Goal: Task Accomplishment & Management: Complete application form

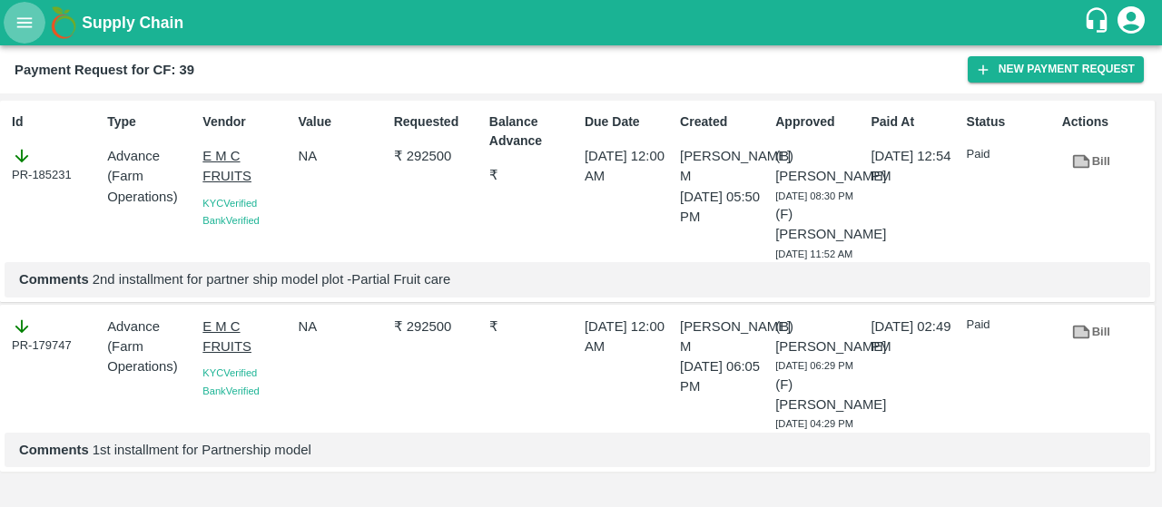
click at [23, 15] on icon "open drawer" at bounding box center [25, 23] width 20 height 20
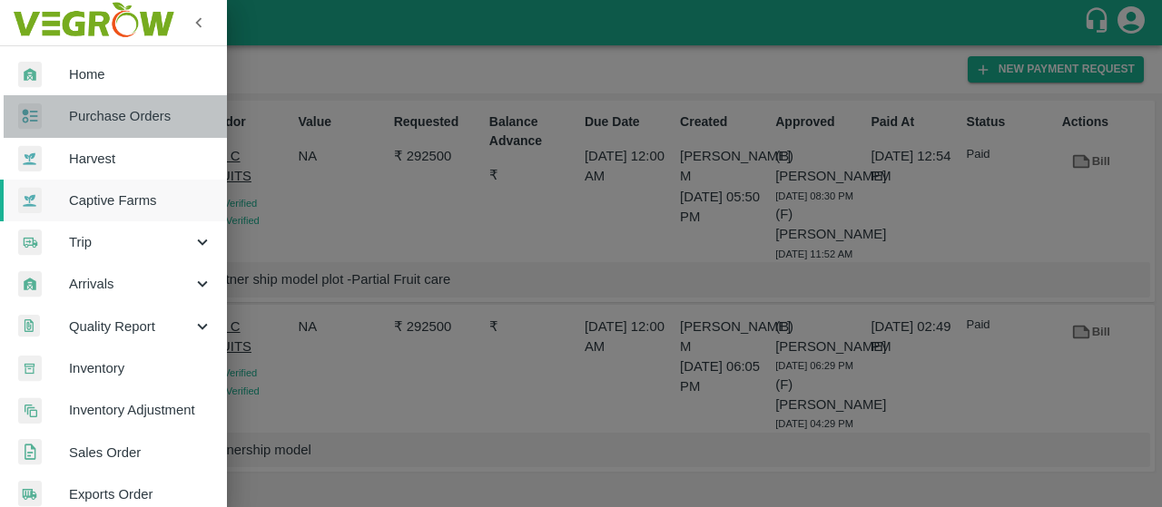
click at [159, 121] on span "Purchase Orders" at bounding box center [140, 116] width 143 height 20
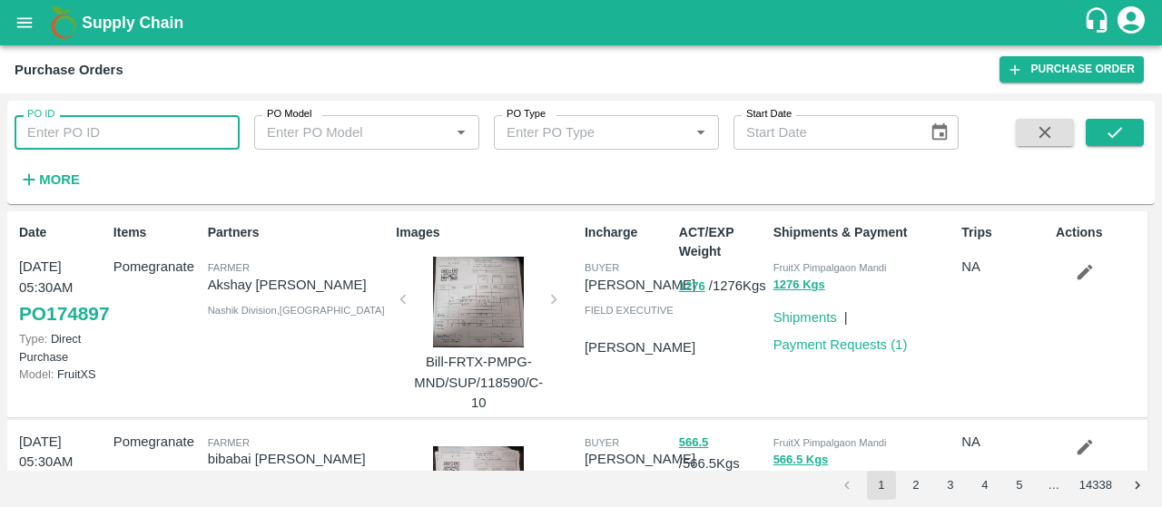
click at [58, 130] on input "PO ID" at bounding box center [127, 132] width 225 height 34
paste input "174699"
type input "174699"
click at [1109, 142] on icon "submit" at bounding box center [1115, 133] width 20 height 20
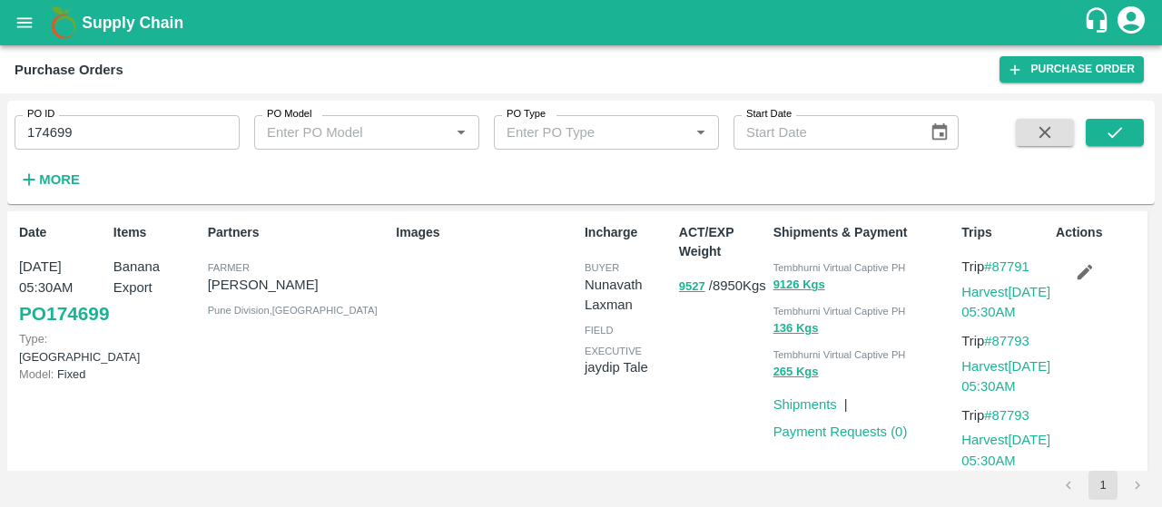
scroll to position [30, 0]
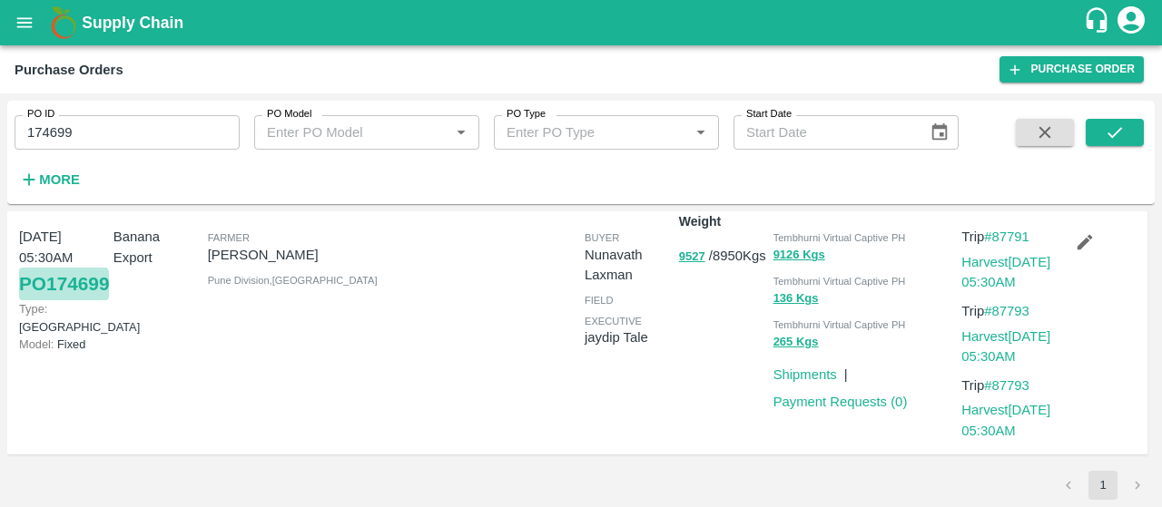
click at [33, 300] on link "PO 174699" at bounding box center [64, 284] width 90 height 33
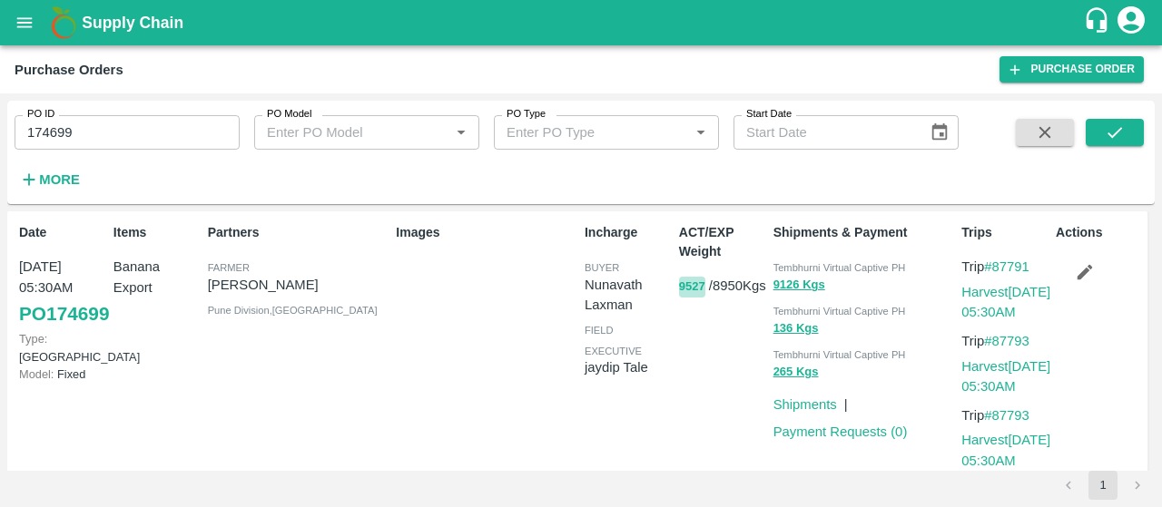
click at [683, 291] on button "9527" at bounding box center [692, 287] width 26 height 21
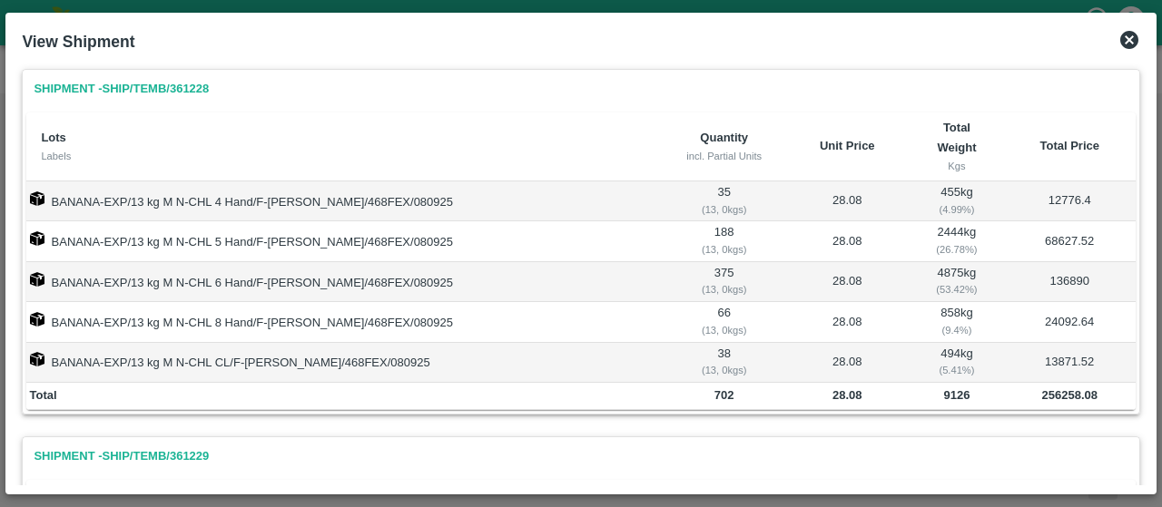
click at [1133, 41] on icon at bounding box center [1129, 40] width 18 height 18
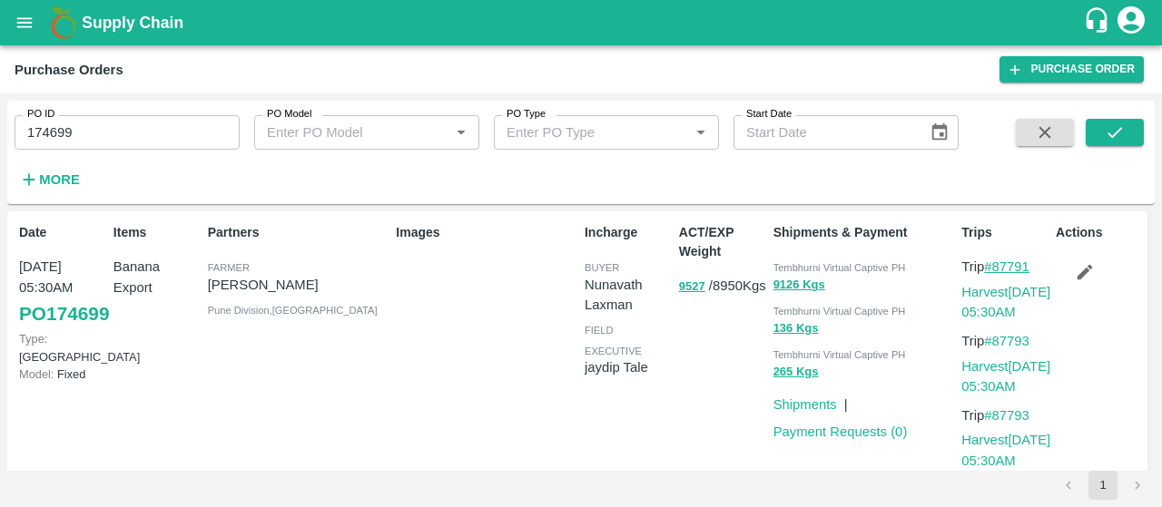
click at [998, 262] on link "#87791" at bounding box center [1006, 267] width 45 height 15
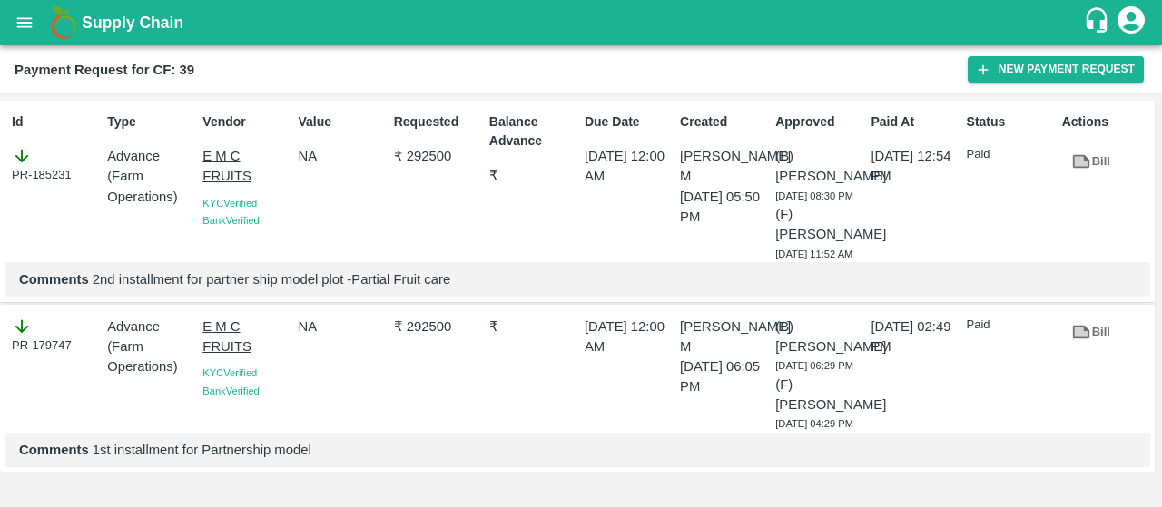
click at [4, 7] on div "Supply Chain" at bounding box center [581, 22] width 1162 height 45
click at [22, 13] on icon "open drawer" at bounding box center [25, 23] width 20 height 20
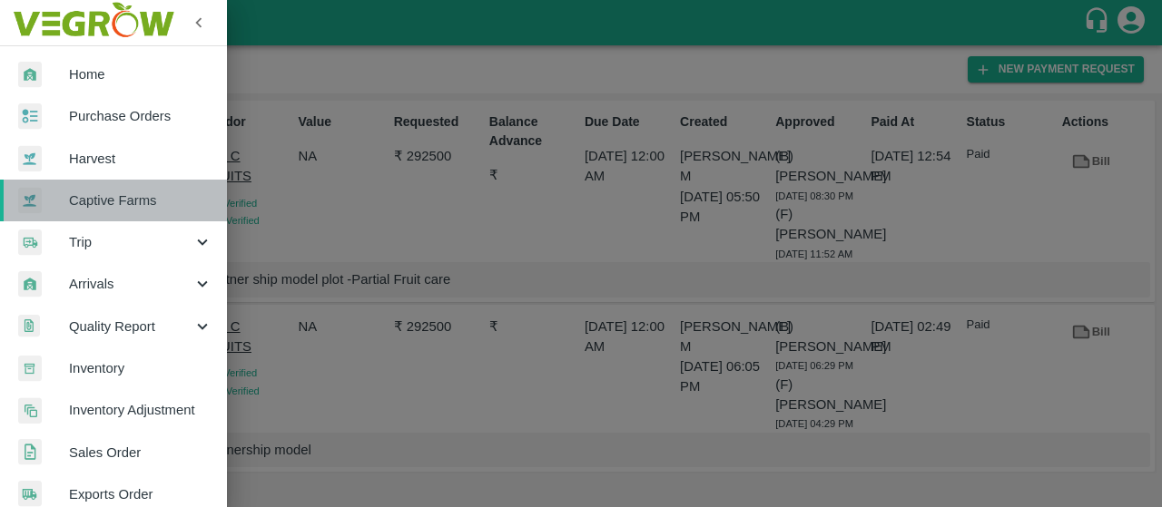
click at [192, 211] on link "Captive Farms" at bounding box center [113, 201] width 227 height 42
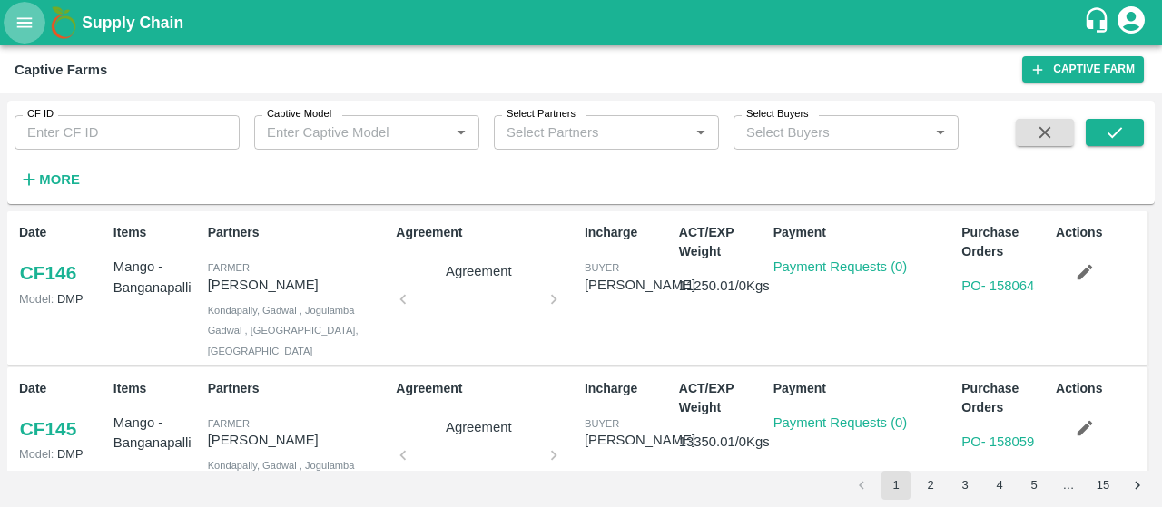
click at [31, 28] on icon "open drawer" at bounding box center [25, 23] width 20 height 20
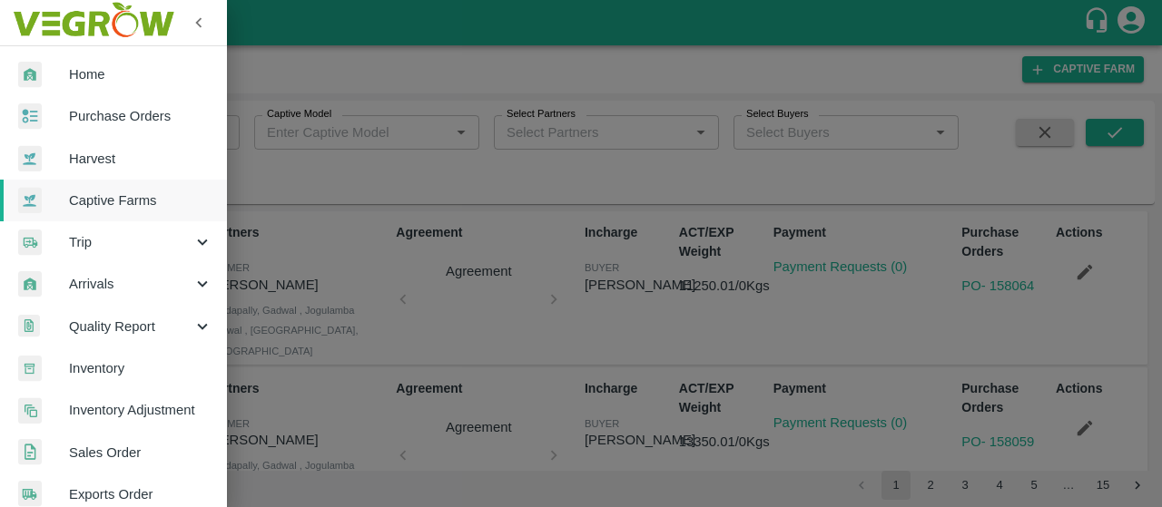
click at [113, 280] on span "Arrivals" at bounding box center [130, 284] width 123 height 20
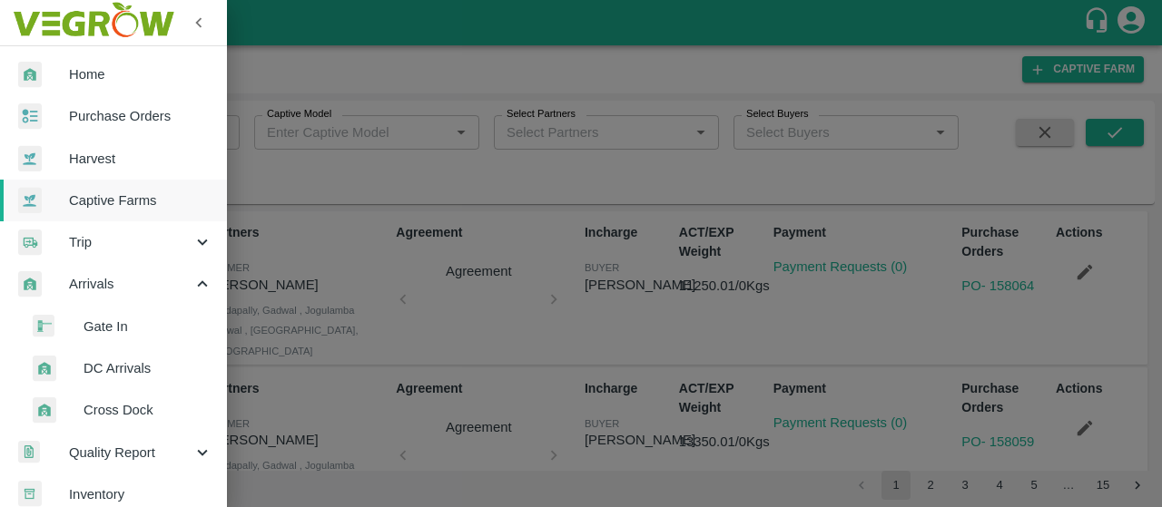
click at [145, 364] on span "DC Arrivals" at bounding box center [148, 369] width 129 height 20
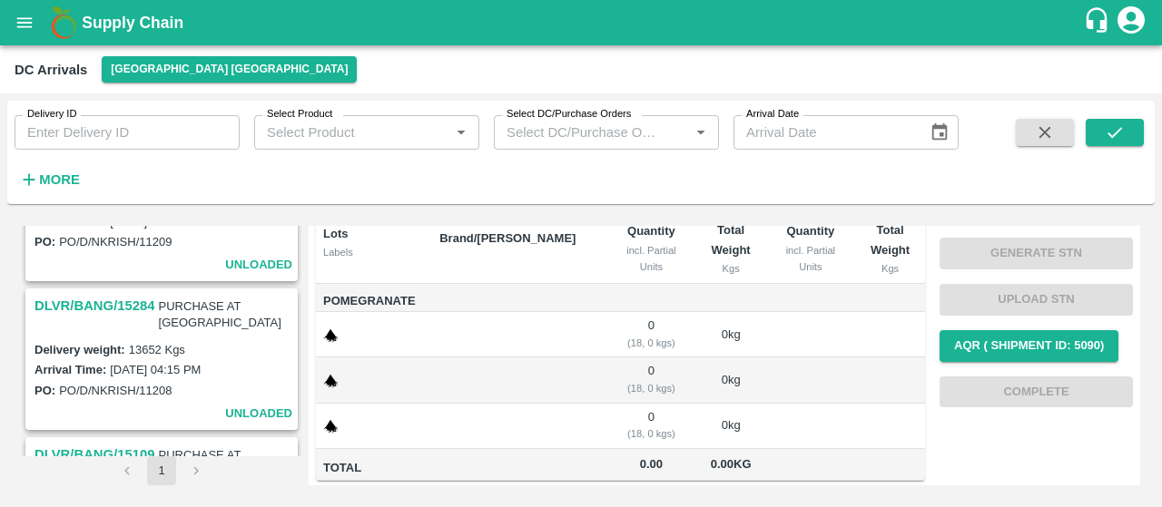
scroll to position [1191, 0]
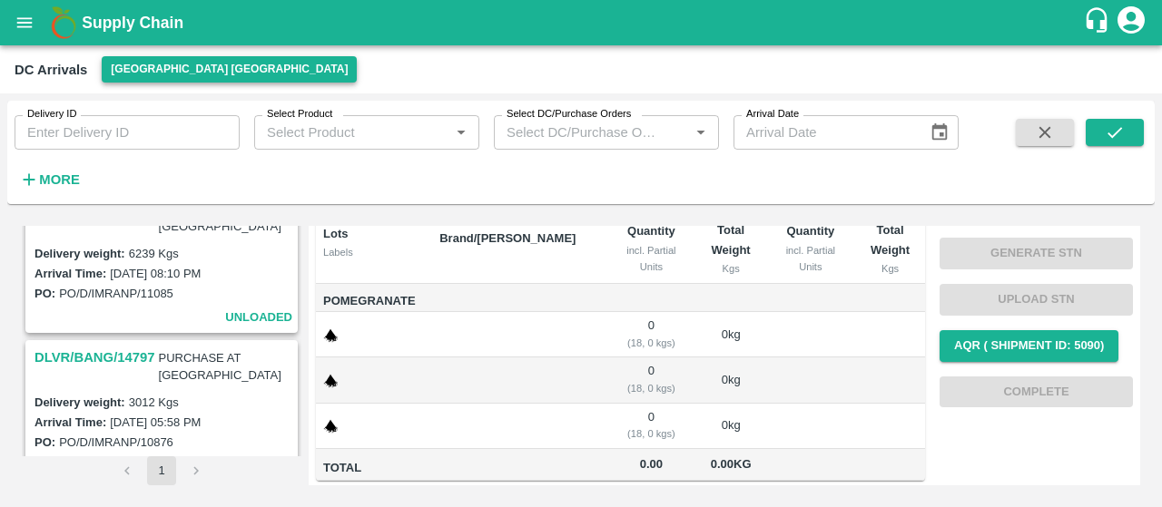
click at [162, 75] on button "[GEOGRAPHIC_DATA] [GEOGRAPHIC_DATA]" at bounding box center [229, 69] width 255 height 26
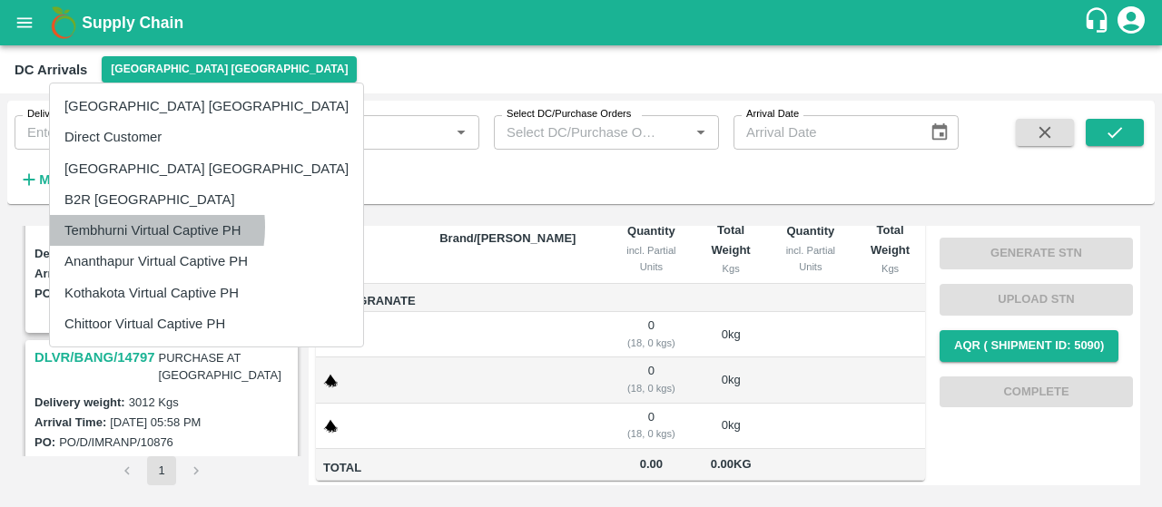
click at [131, 227] on li "Tembhurni Virtual Captive PH" at bounding box center [206, 230] width 313 height 31
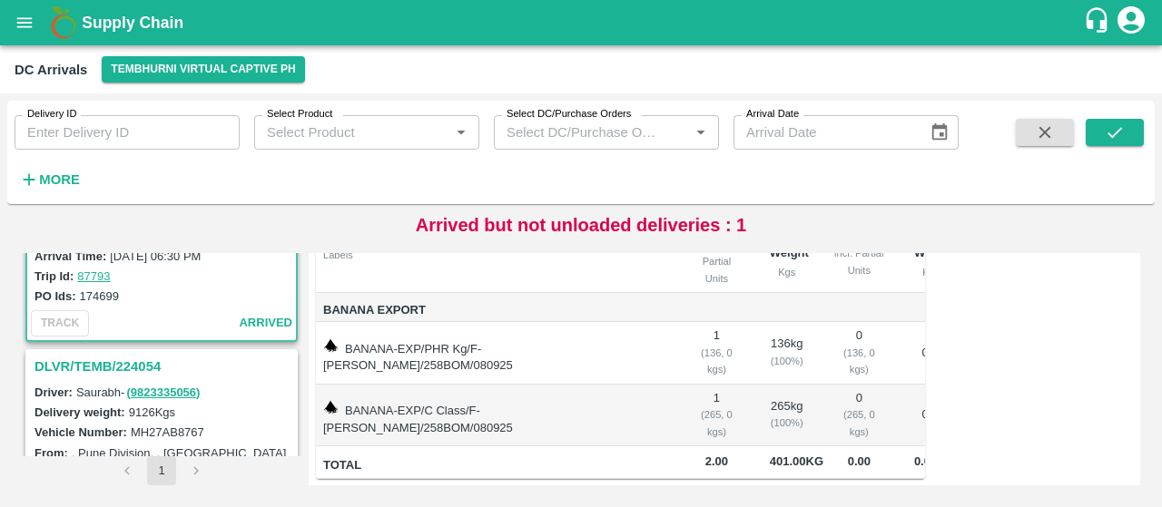
scroll to position [152, 0]
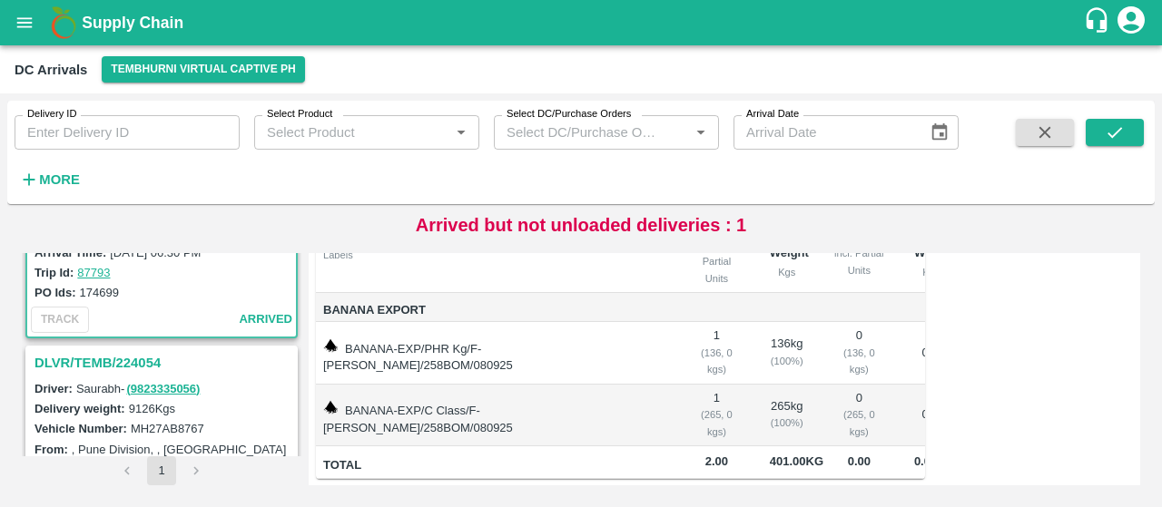
click at [119, 357] on h3 "DLVR/TEMB/224054" at bounding box center [164, 363] width 260 height 24
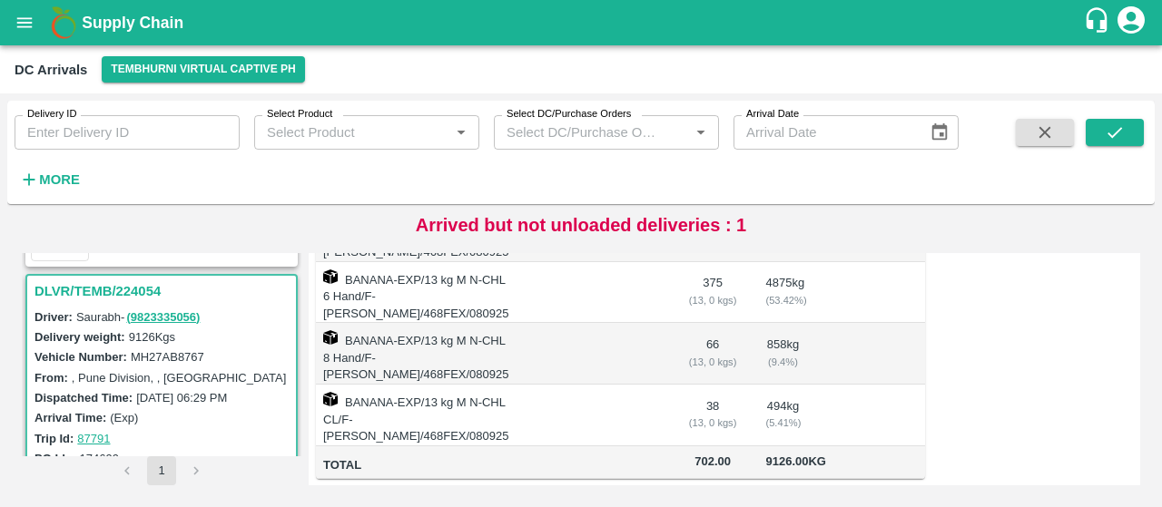
scroll to position [430, 0]
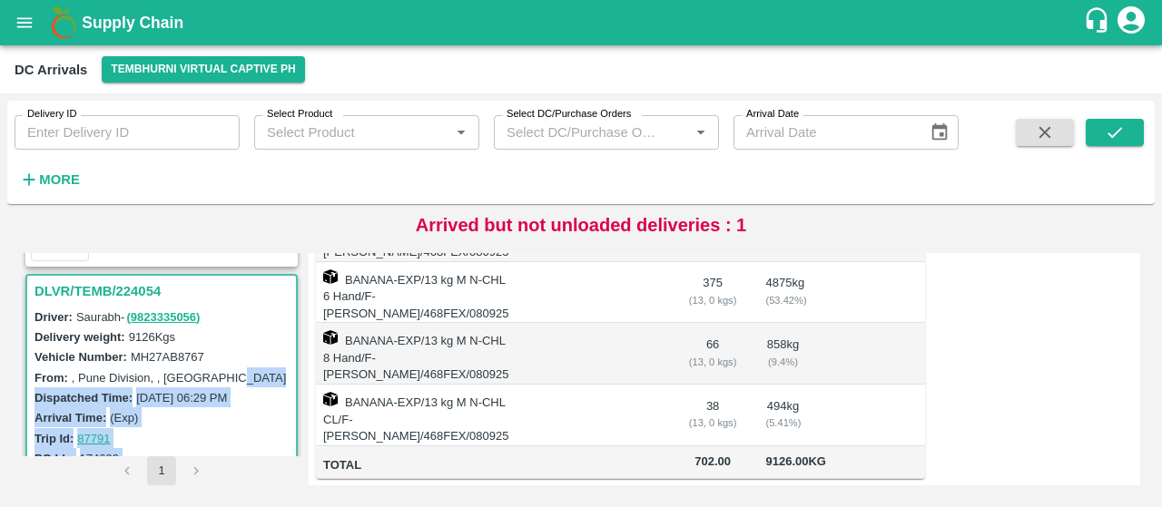
drag, startPoint x: 310, startPoint y: 371, endPoint x: 232, endPoint y: 367, distance: 78.2
click at [232, 367] on div "DLVR/TEMB/224065 Driver: - Delivery weight: 401 Kgs Vehicle Number: From: , Pun…" at bounding box center [581, 369] width 1133 height 247
click at [232, 368] on div ", Pune Division, , [GEOGRAPHIC_DATA]" at bounding box center [181, 378] width 218 height 20
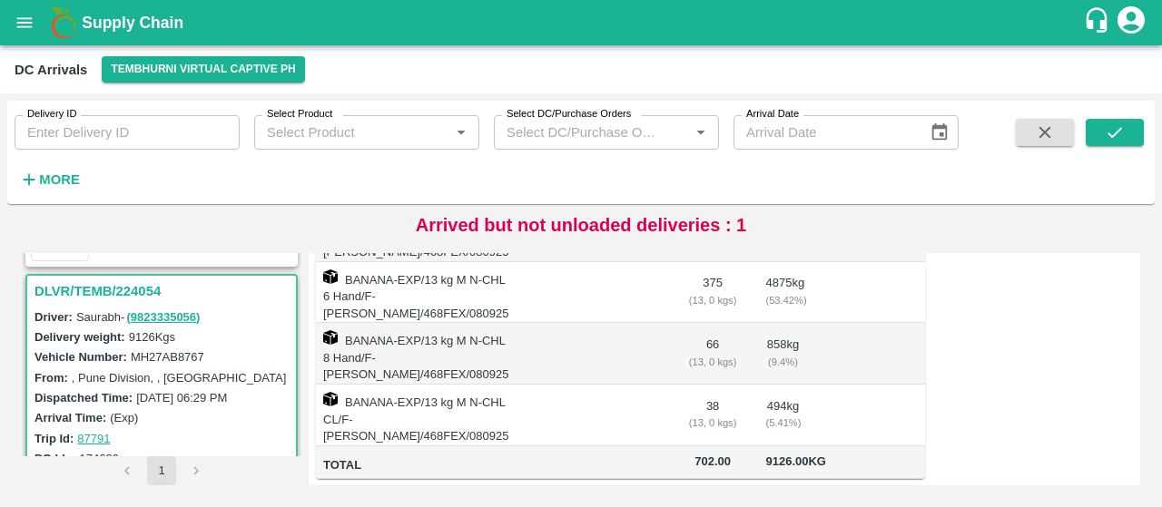
click at [189, 362] on label "MH27AB8767" at bounding box center [168, 357] width 74 height 14
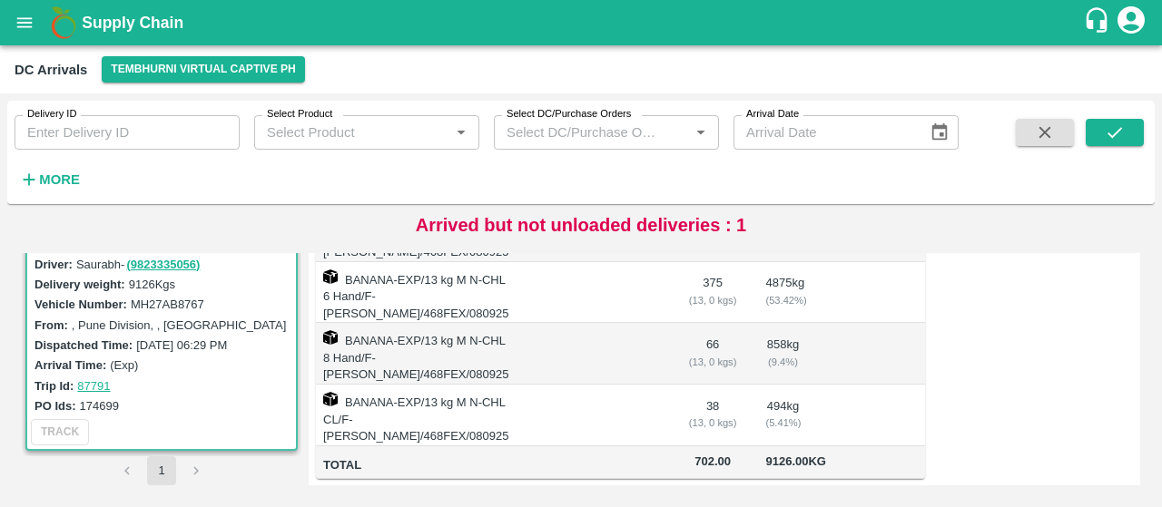
scroll to position [121, 0]
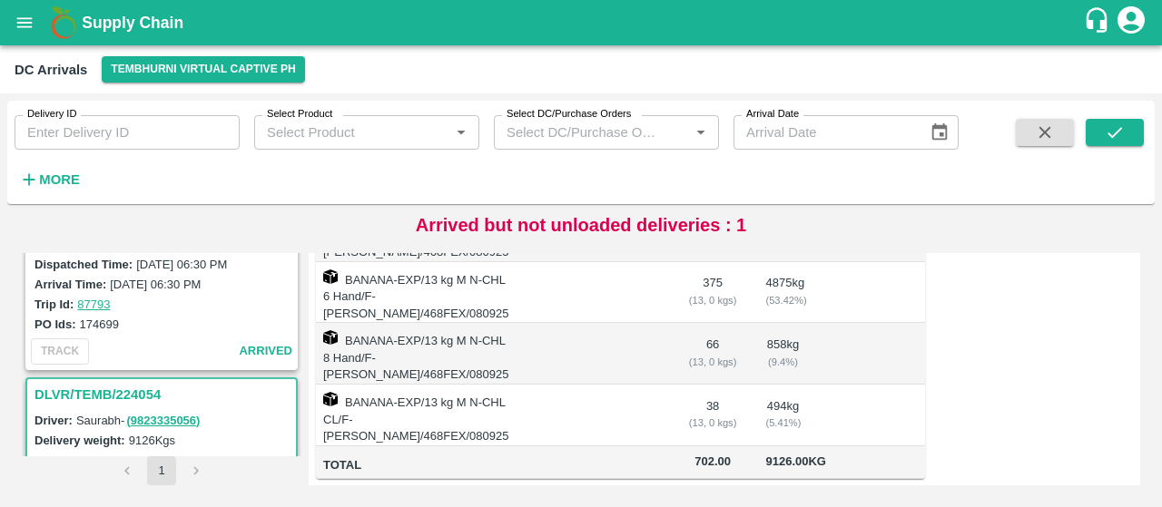
click at [102, 386] on h3 "DLVR/TEMB/224054" at bounding box center [164, 395] width 260 height 24
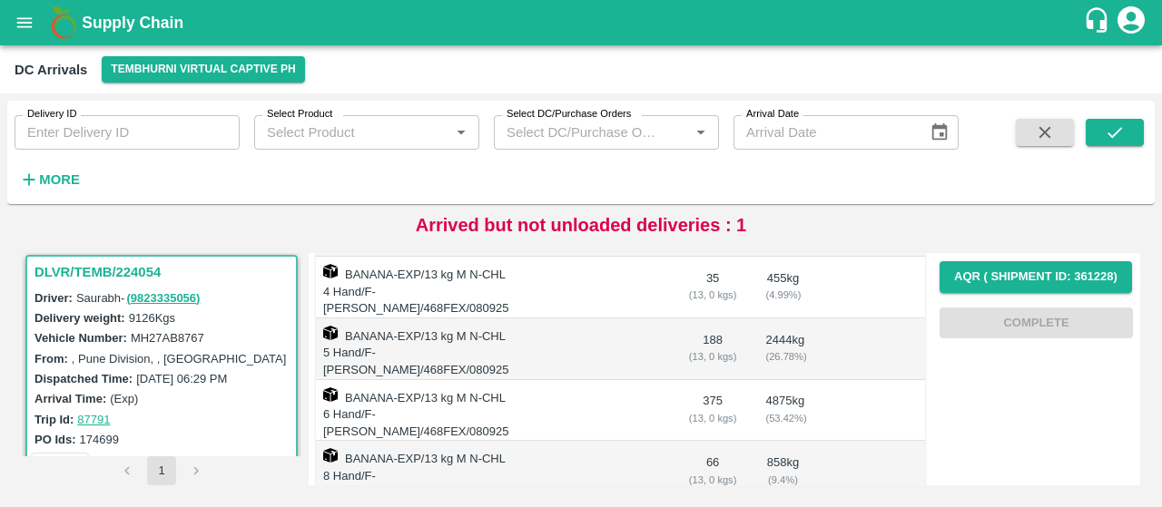
scroll to position [0, 0]
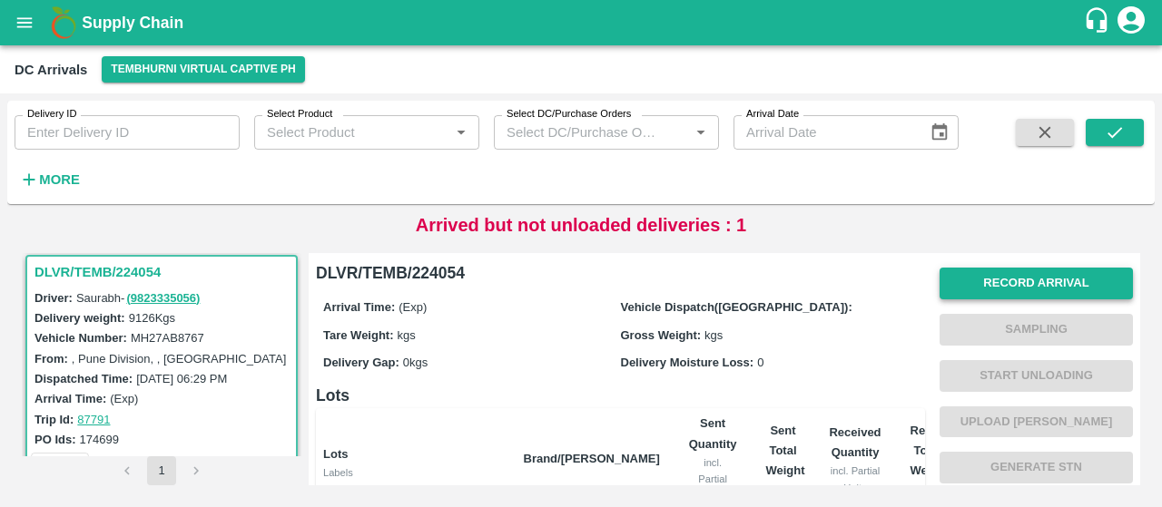
click at [972, 278] on button "Record Arrival" at bounding box center [1035, 284] width 193 height 32
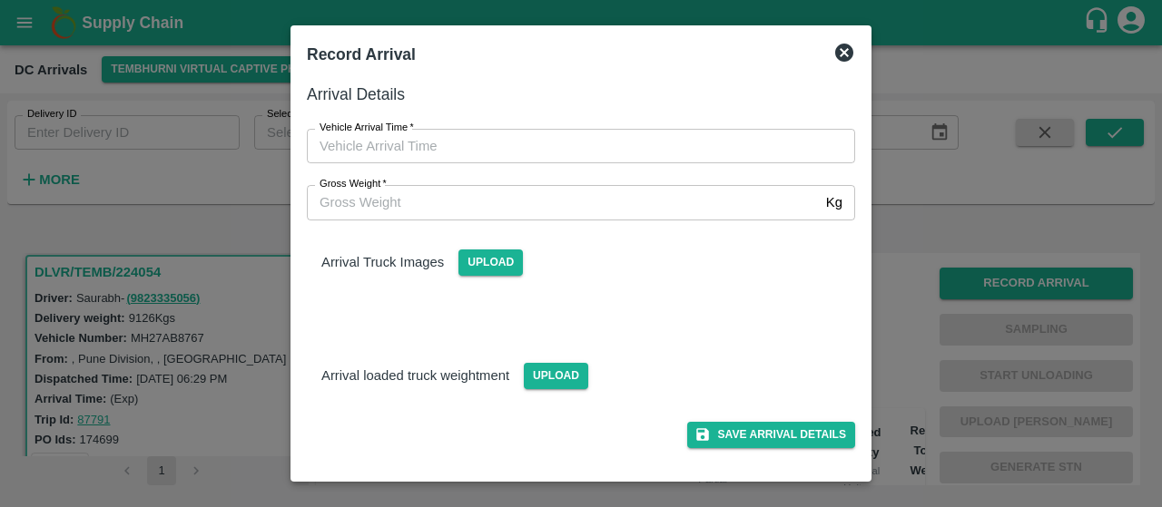
type input "DD/MM/YYYY hh:mm aa"
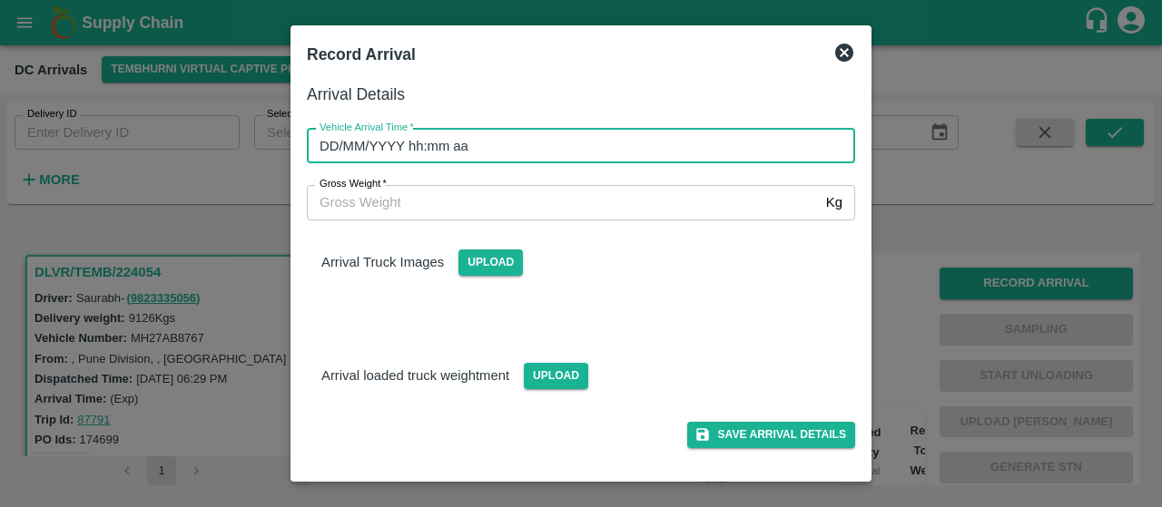
click at [679, 156] on input "DD/MM/YYYY hh:mm aa" at bounding box center [575, 146] width 536 height 34
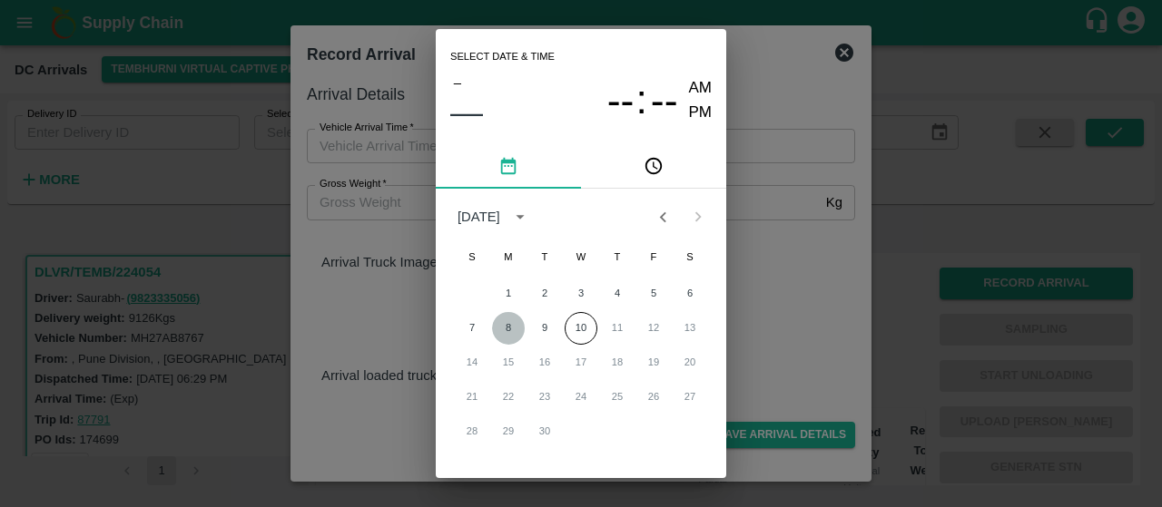
click at [506, 326] on button "8" at bounding box center [508, 328] width 33 height 33
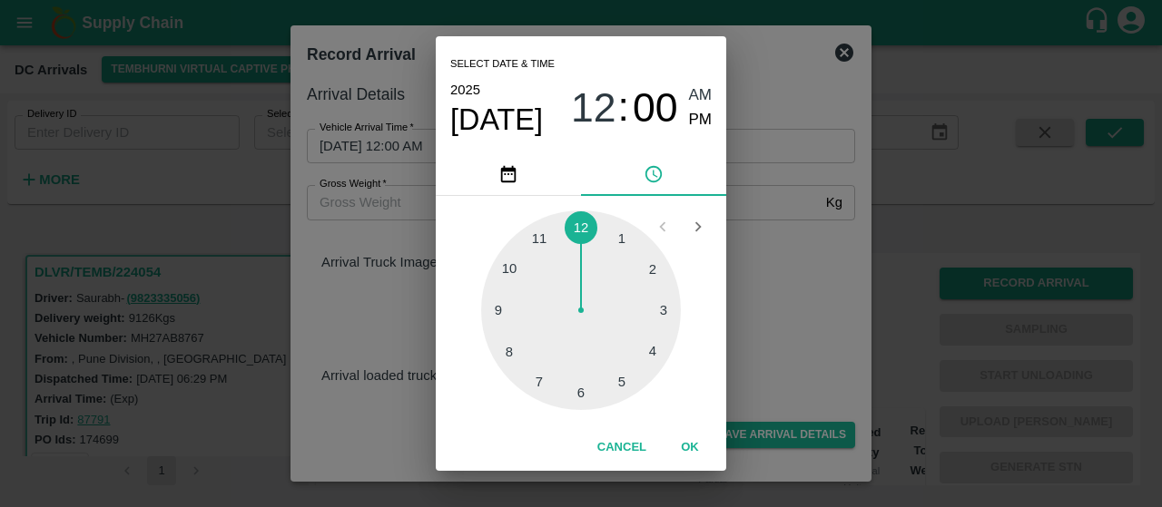
click at [684, 123] on div "12 : 00 AM PM" at bounding box center [641, 108] width 141 height 48
click at [597, 112] on span "12" at bounding box center [593, 107] width 45 height 47
click at [622, 369] on div at bounding box center [581, 311] width 200 height 200
click at [499, 310] on div at bounding box center [581, 311] width 200 height 200
type input "08/09/2025 05:45 AM"
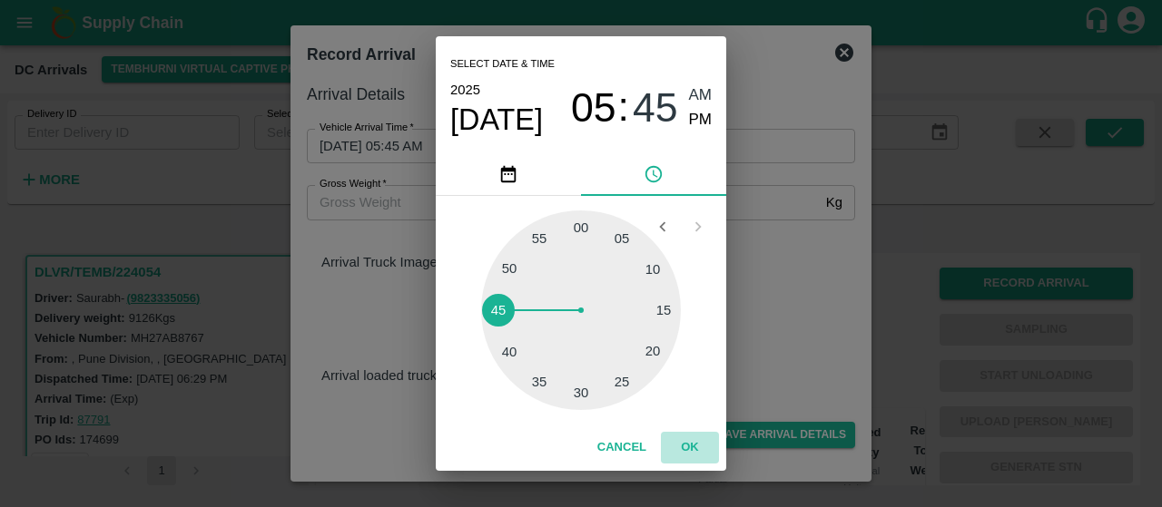
click at [692, 437] on button "OK" at bounding box center [690, 448] width 58 height 32
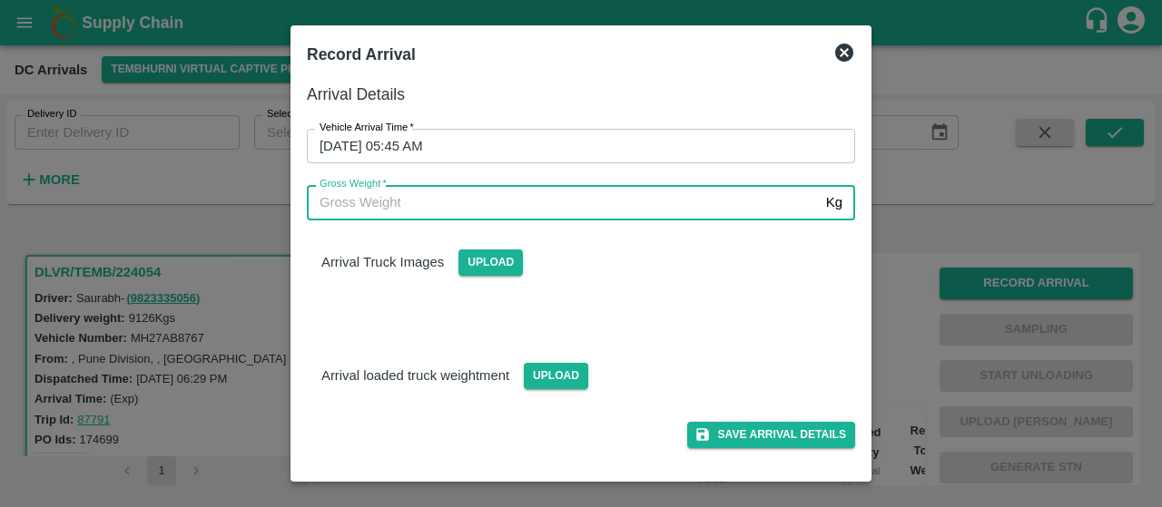
click at [414, 203] on input "Gross Weight   *" at bounding box center [563, 202] width 512 height 34
type input "8000"
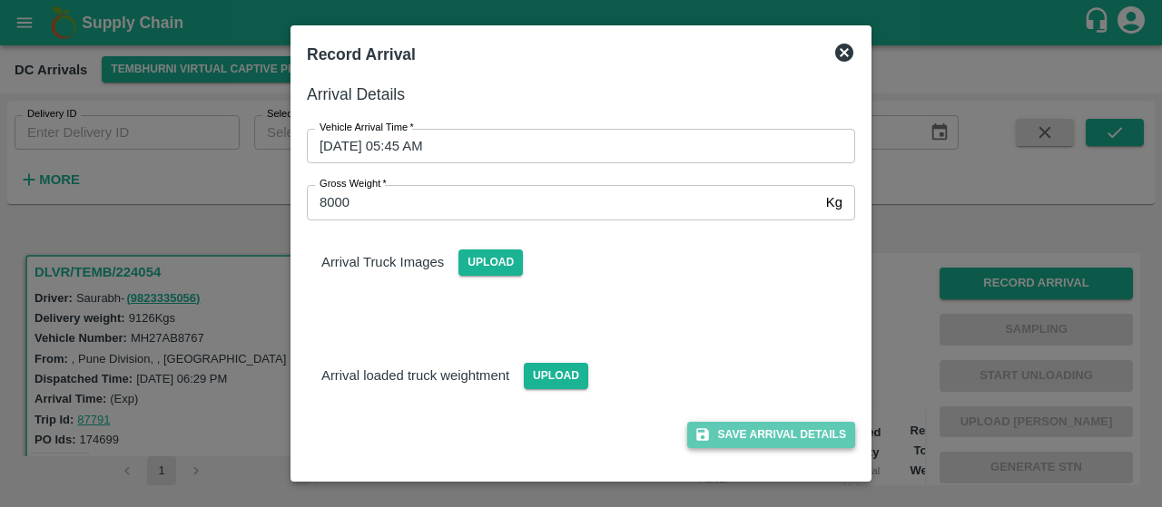
click at [711, 438] on button "Save Arrival Details" at bounding box center [771, 435] width 168 height 26
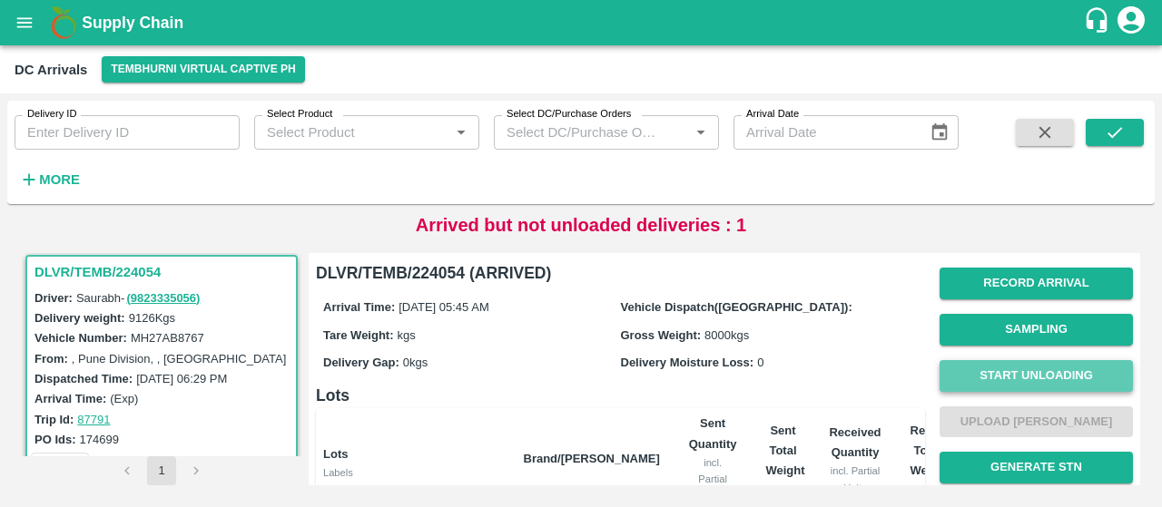
click at [966, 383] on button "Start Unloading" at bounding box center [1035, 376] width 193 height 32
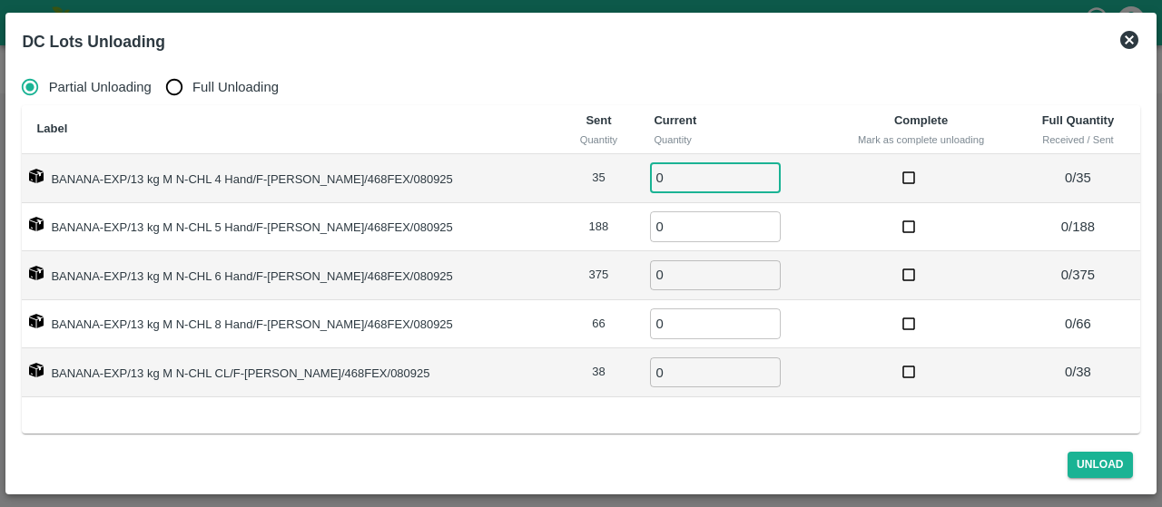
click at [650, 179] on input "0" at bounding box center [715, 178] width 131 height 30
type input "35"
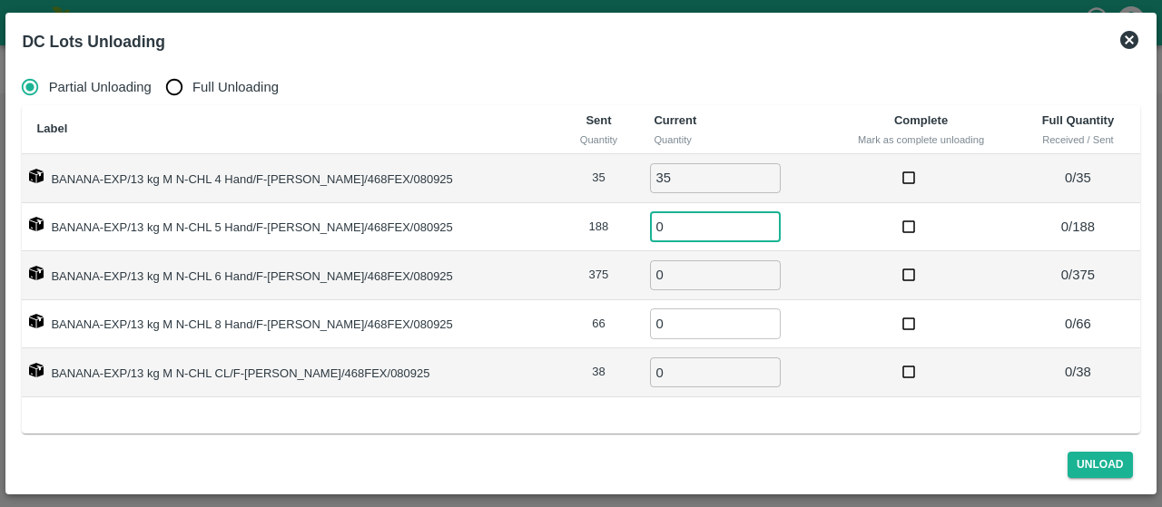
click at [650, 230] on input "0" at bounding box center [715, 226] width 131 height 30
type input "188"
click at [656, 270] on input "0" at bounding box center [715, 276] width 131 height 30
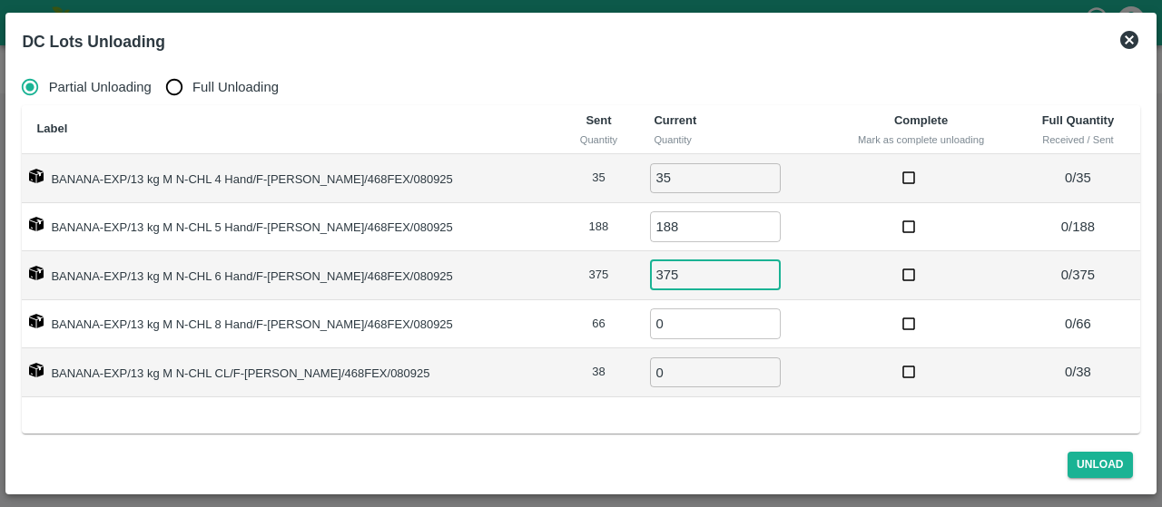
type input "375"
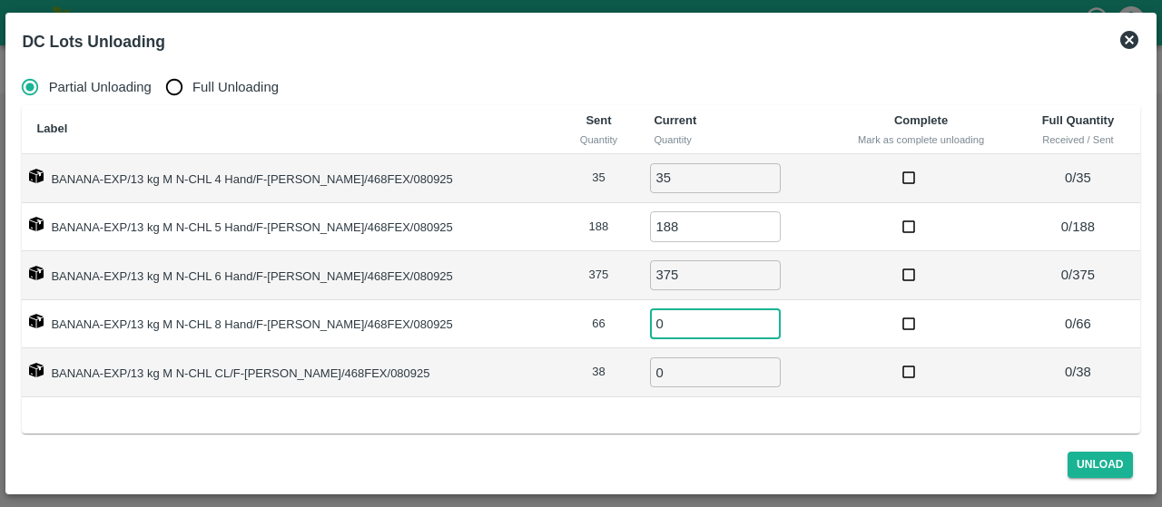
click at [650, 329] on input "0" at bounding box center [715, 324] width 131 height 30
type input "66"
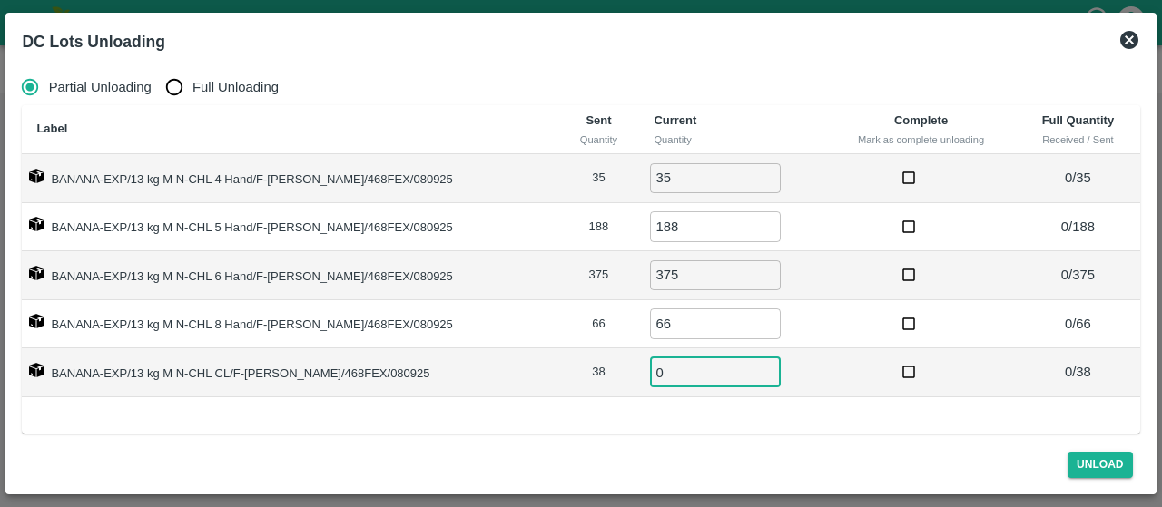
click at [654, 380] on input "0" at bounding box center [715, 373] width 131 height 30
type input "38"
click at [783, 405] on div "Label Sent Quantity Current Quantity Complete Mark as complete unloading Full Q…" at bounding box center [580, 269] width 1117 height 329
click at [1071, 462] on button "Unload" at bounding box center [1099, 465] width 65 height 26
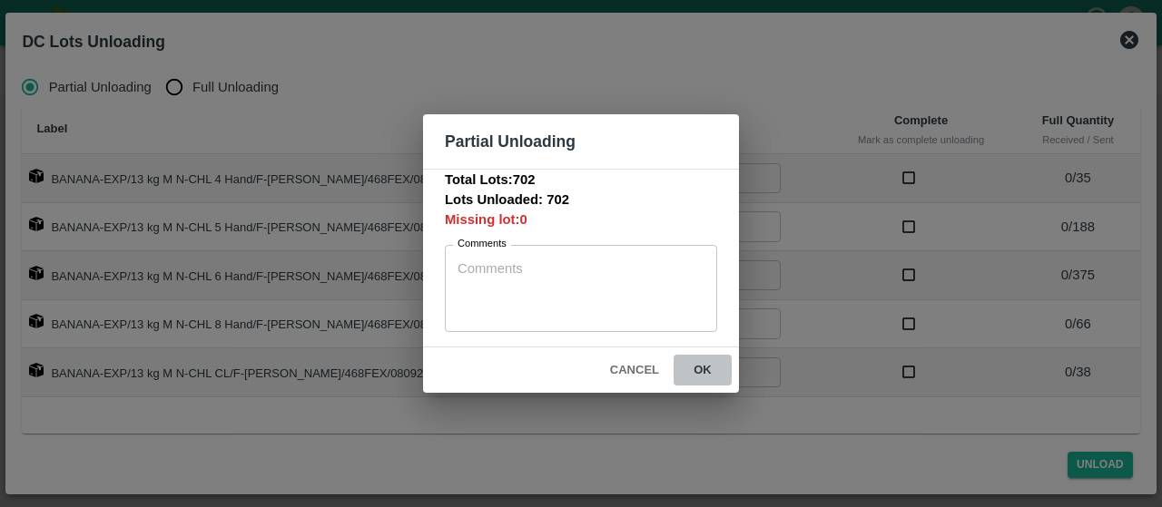
click at [710, 373] on button "ok" at bounding box center [703, 371] width 58 height 32
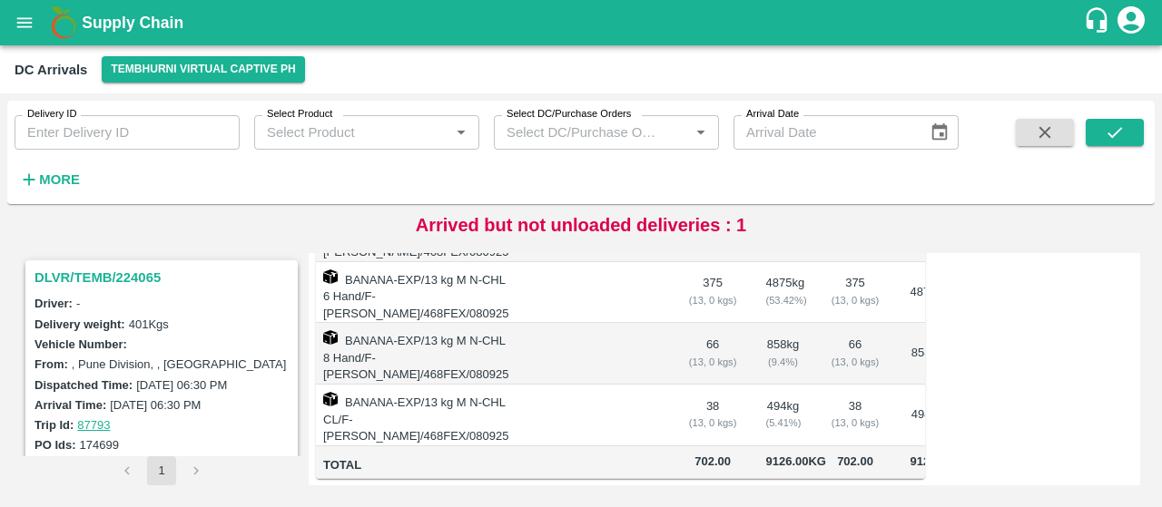
click at [124, 270] on h3 "DLVR/TEMB/224065" at bounding box center [164, 278] width 260 height 24
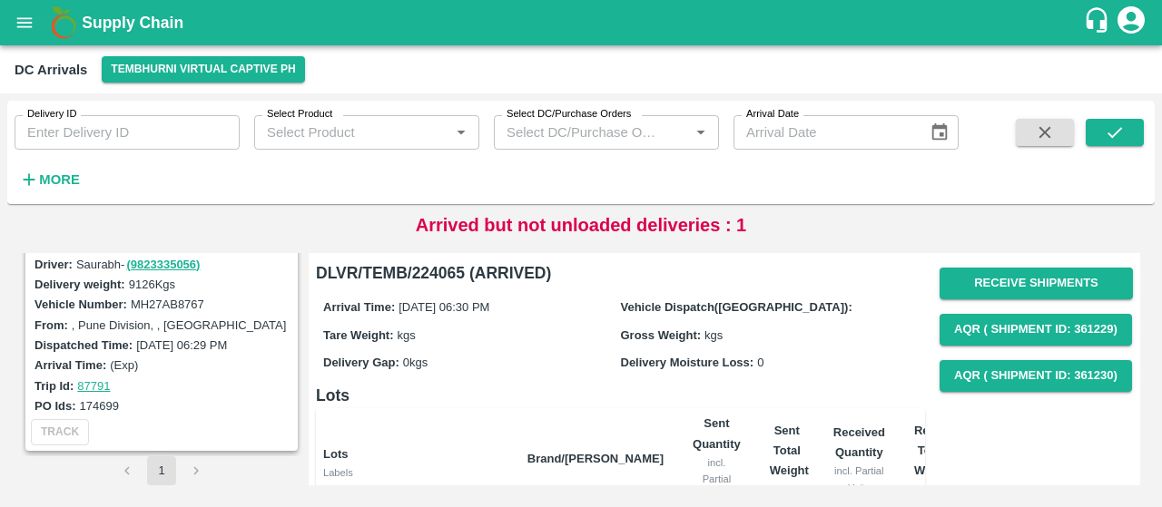
scroll to position [103, 0]
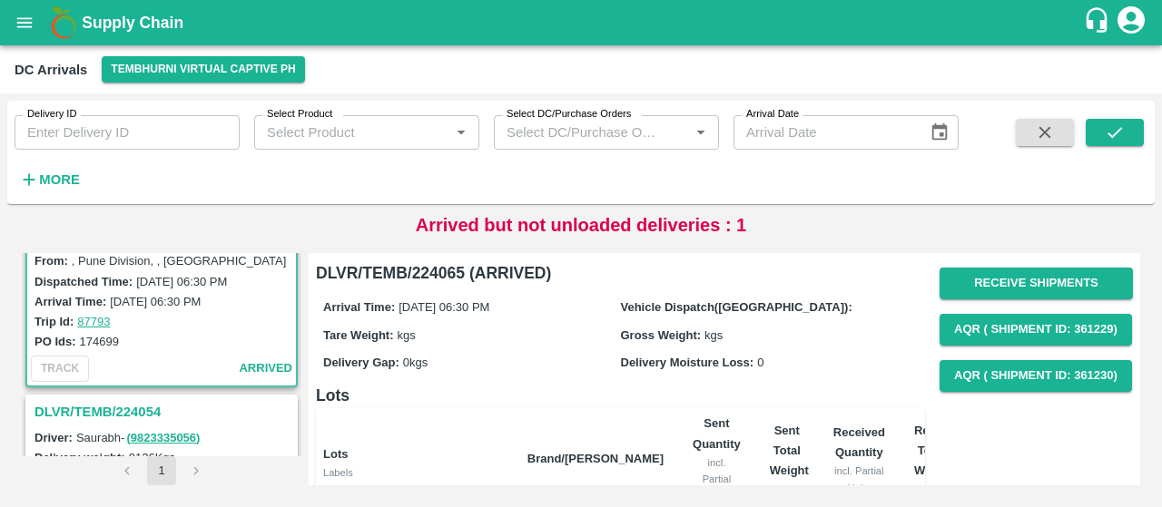
click at [82, 408] on h3 "DLVR/TEMB/224054" at bounding box center [164, 412] width 260 height 24
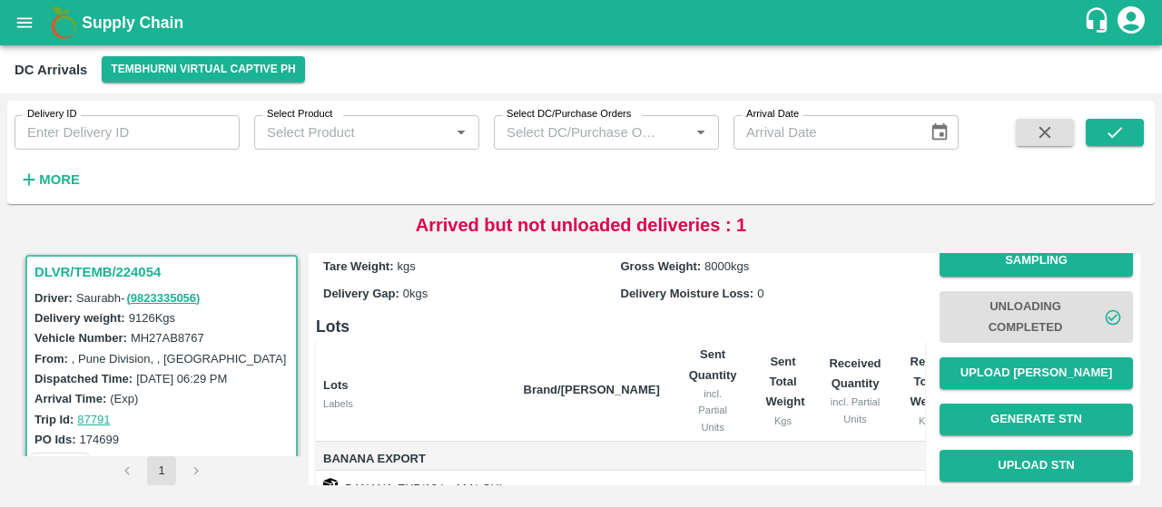
scroll to position [183, 0]
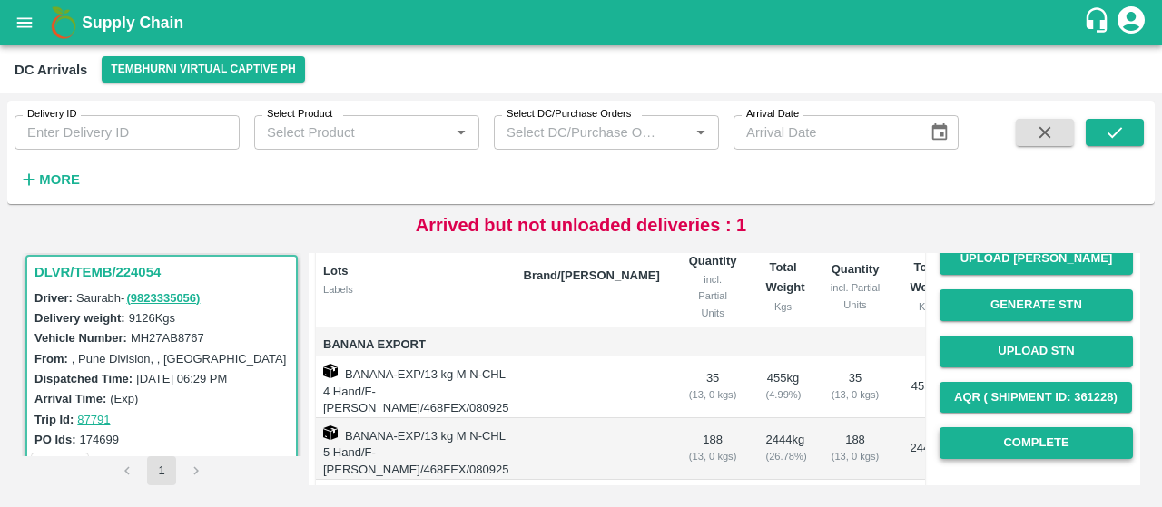
click at [948, 438] on button "Complete" at bounding box center [1035, 444] width 193 height 32
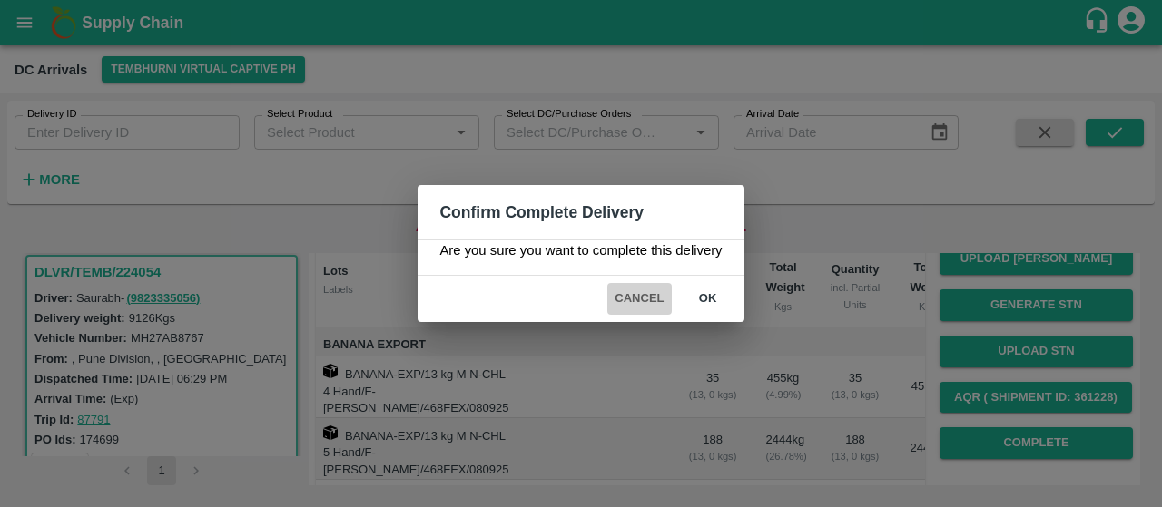
click at [615, 293] on button "Cancel" at bounding box center [639, 299] width 64 height 32
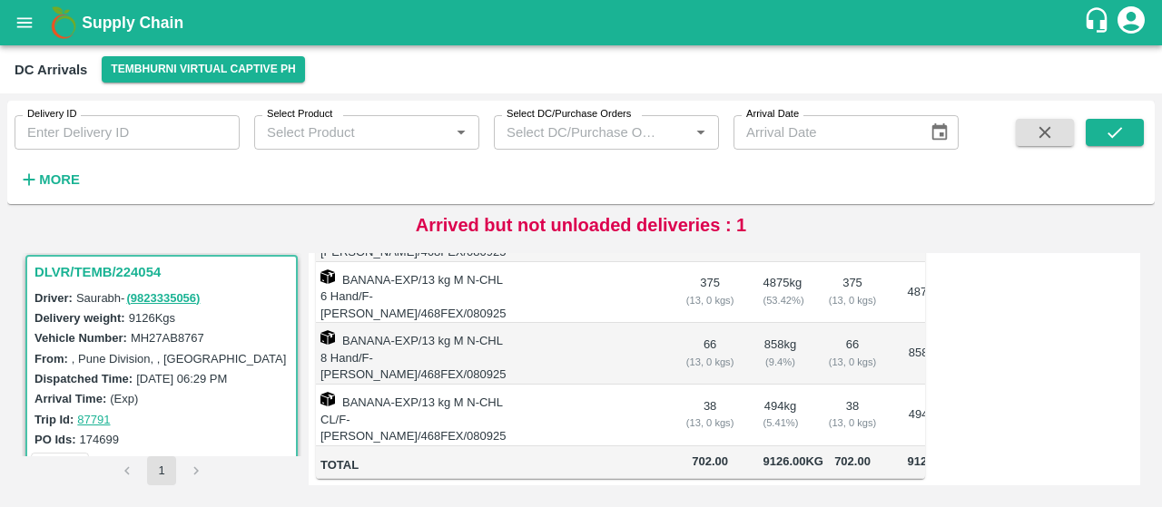
scroll to position [251, 0]
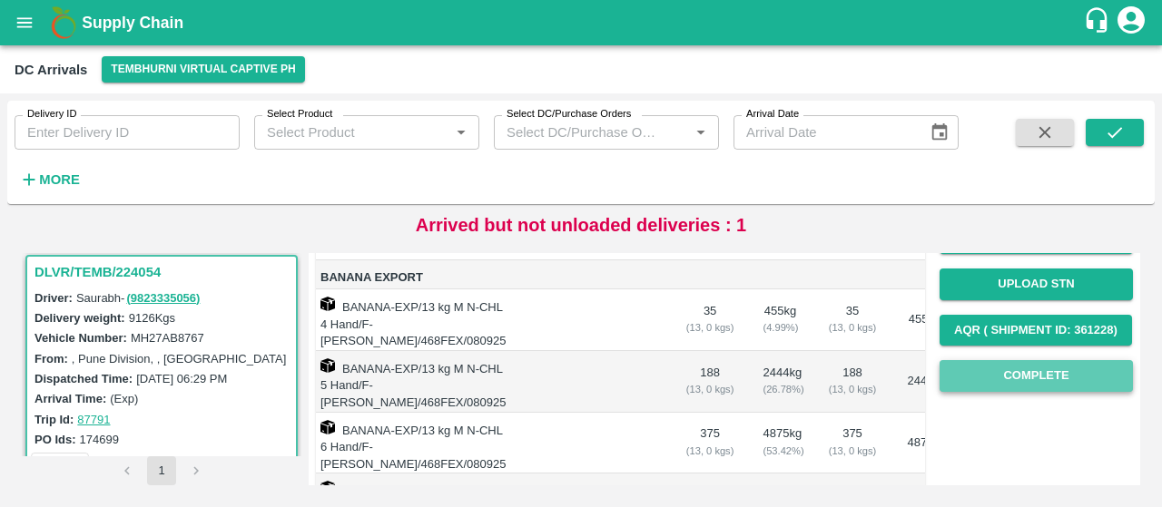
click at [1023, 370] on button "Complete" at bounding box center [1035, 376] width 193 height 32
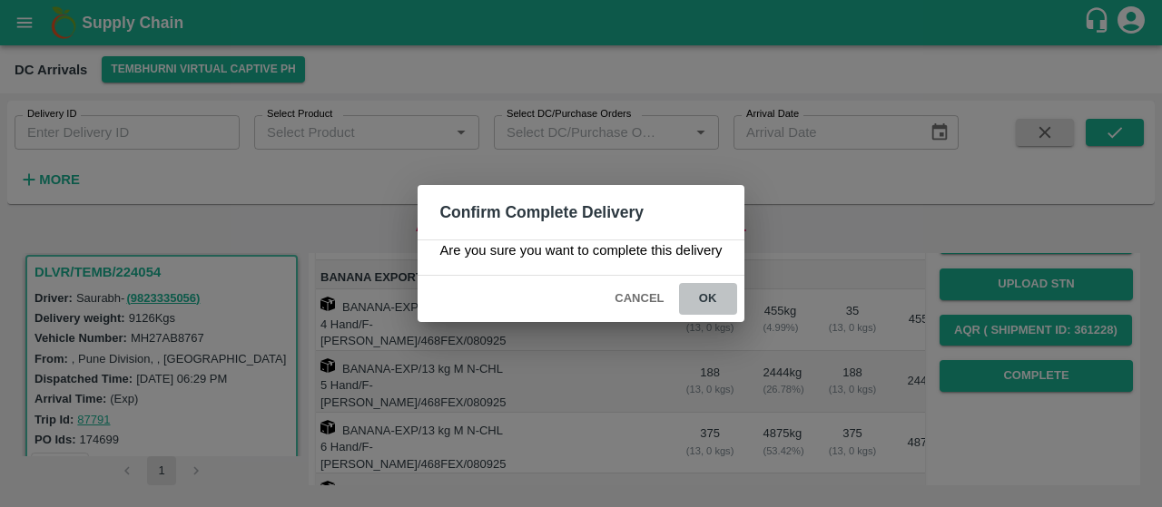
click at [703, 291] on button "ok" at bounding box center [708, 299] width 58 height 32
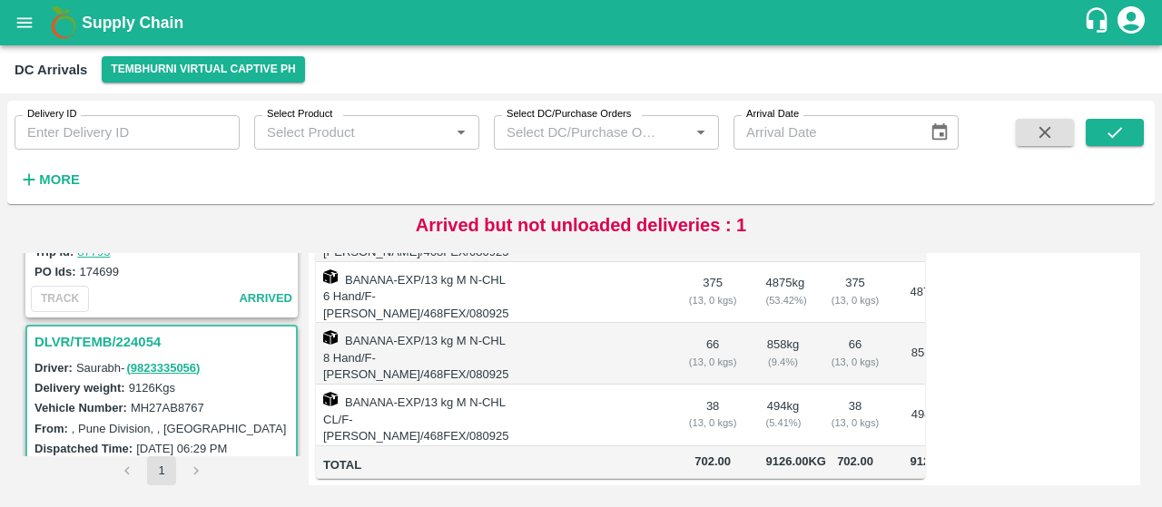
scroll to position [0, 0]
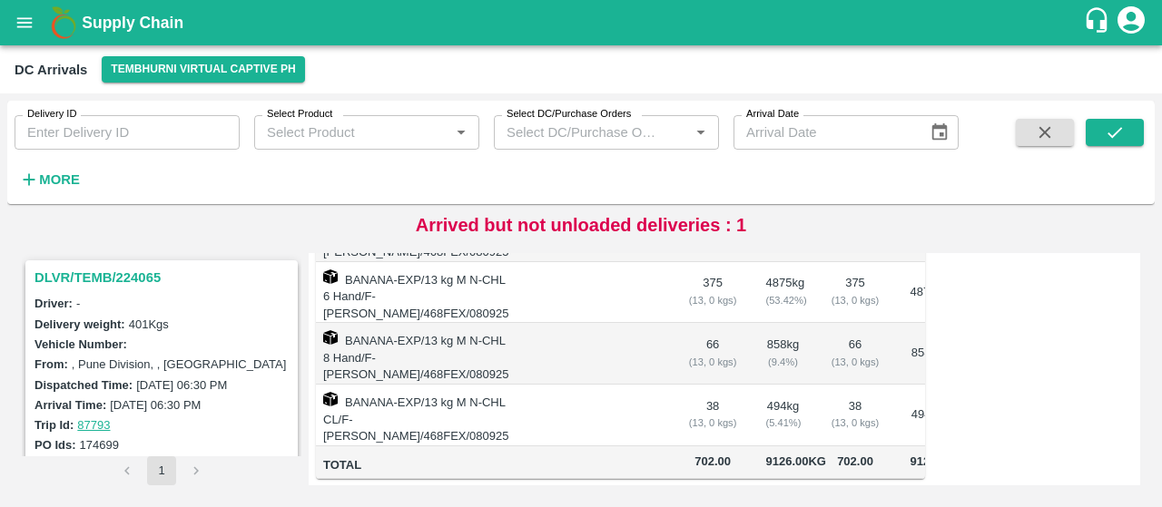
click at [123, 270] on h3 "DLVR/TEMB/224065" at bounding box center [164, 278] width 260 height 24
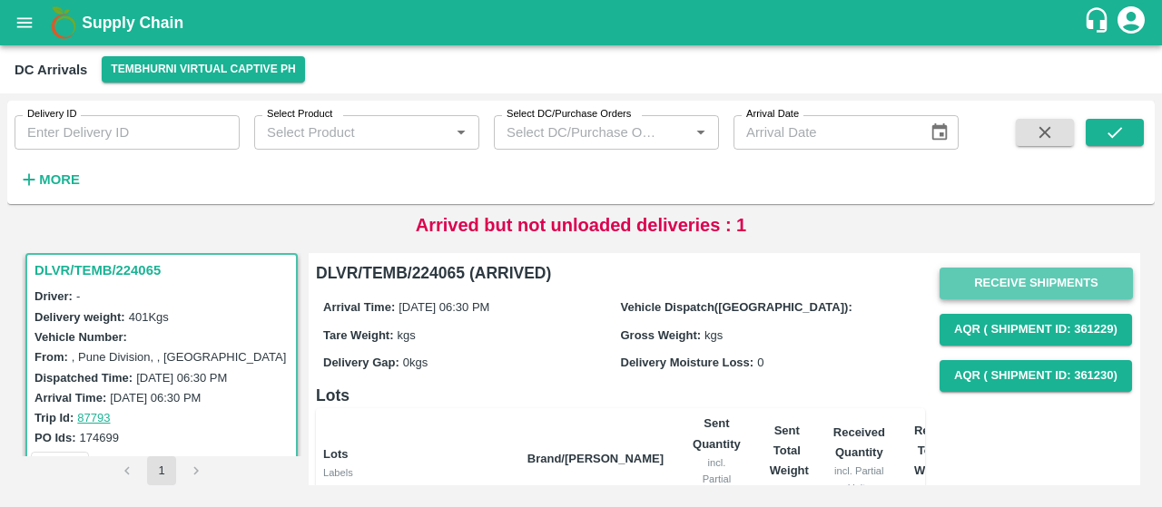
click at [981, 288] on button "Receive Shipments" at bounding box center [1035, 284] width 193 height 32
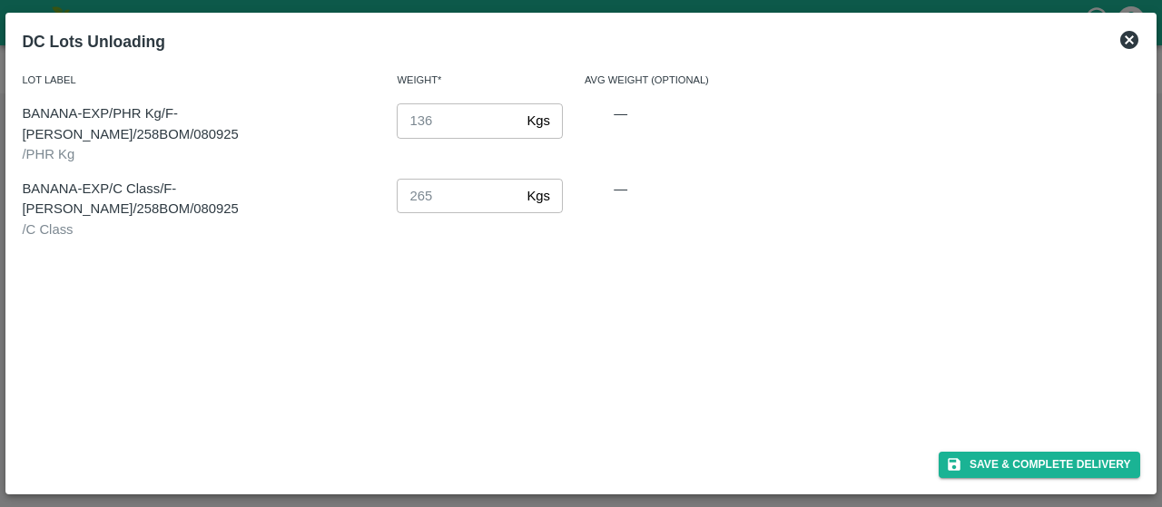
click at [615, 99] on div "—" at bounding box center [609, 123] width 93 height 83
click at [977, 459] on button "Save & Complete Delivery" at bounding box center [1040, 465] width 202 height 26
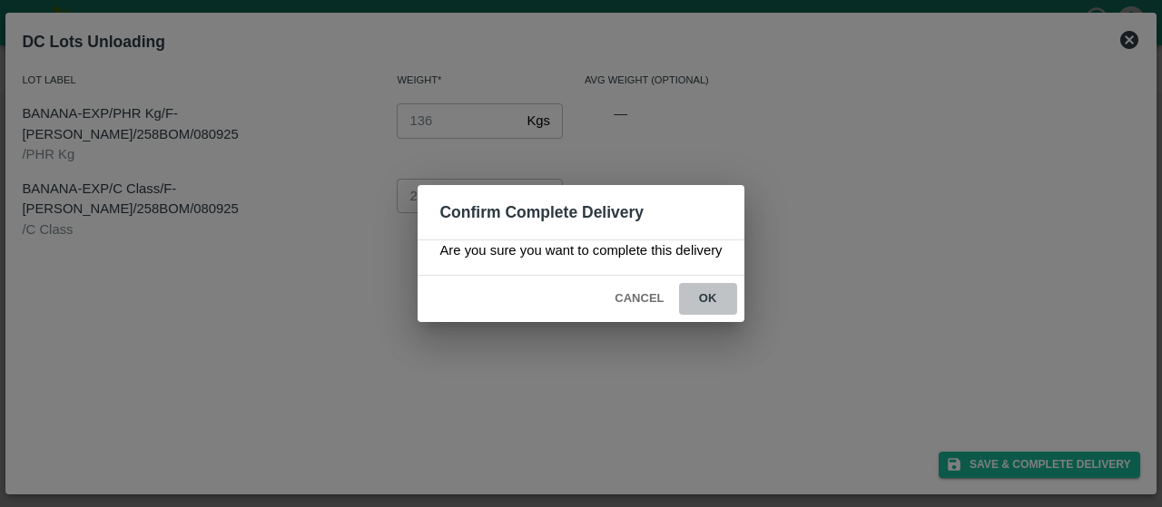
click at [697, 290] on button "ok" at bounding box center [708, 299] width 58 height 32
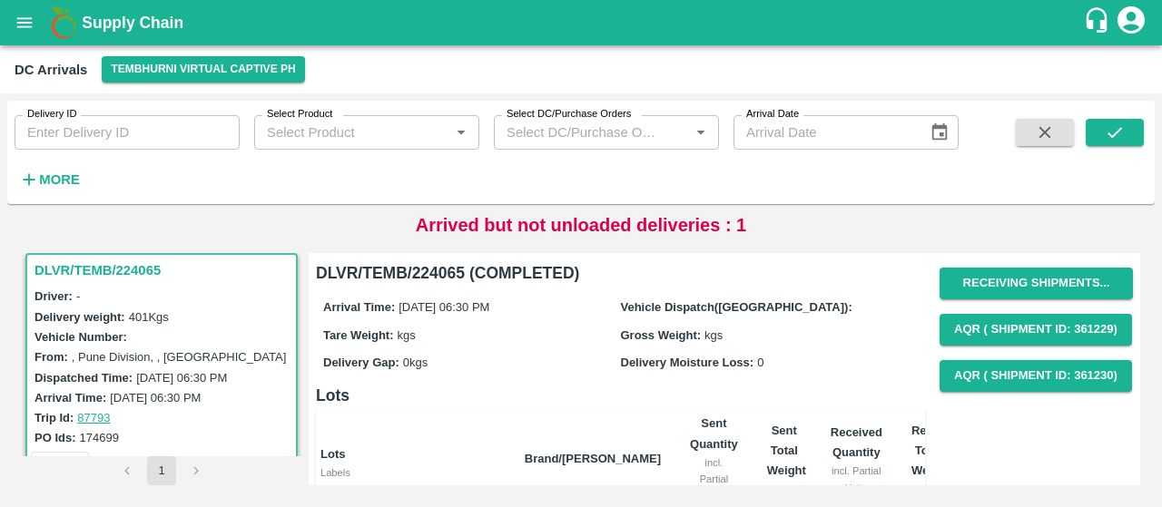
scroll to position [231, 0]
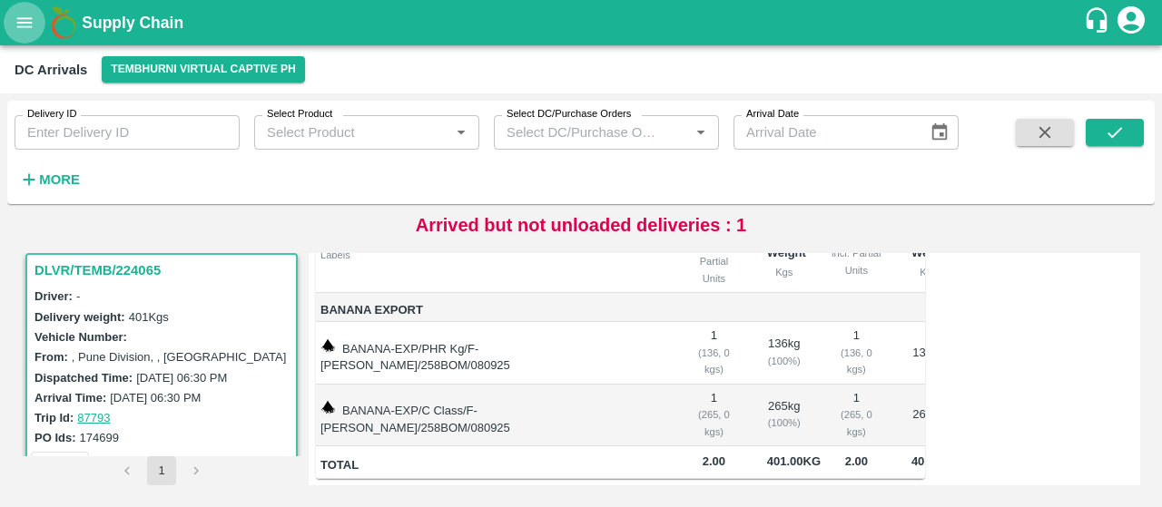
click at [11, 25] on button "open drawer" at bounding box center [25, 23] width 42 height 42
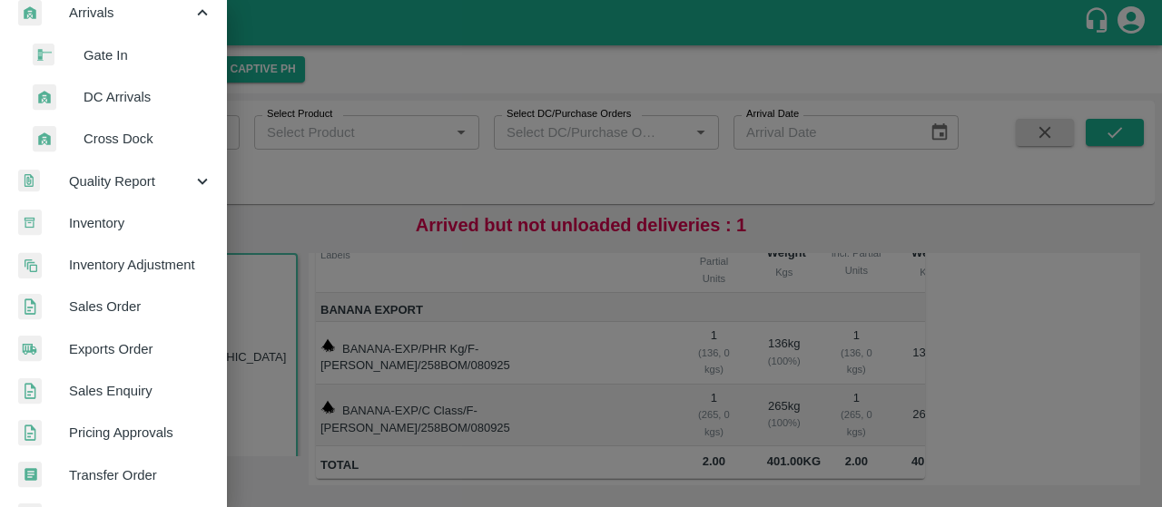
scroll to position [441, 0]
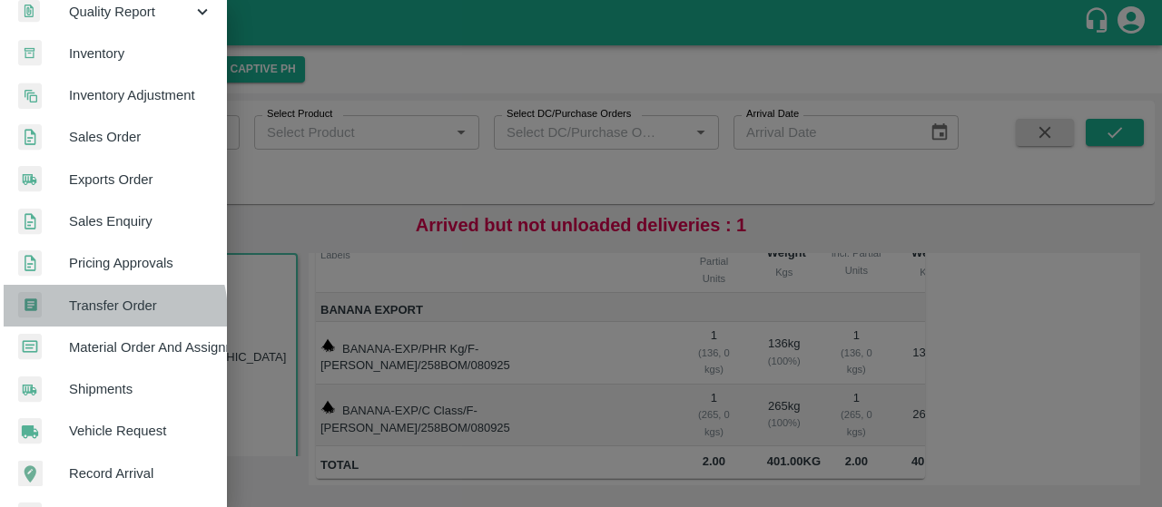
click at [100, 314] on span "Transfer Order" at bounding box center [140, 306] width 143 height 20
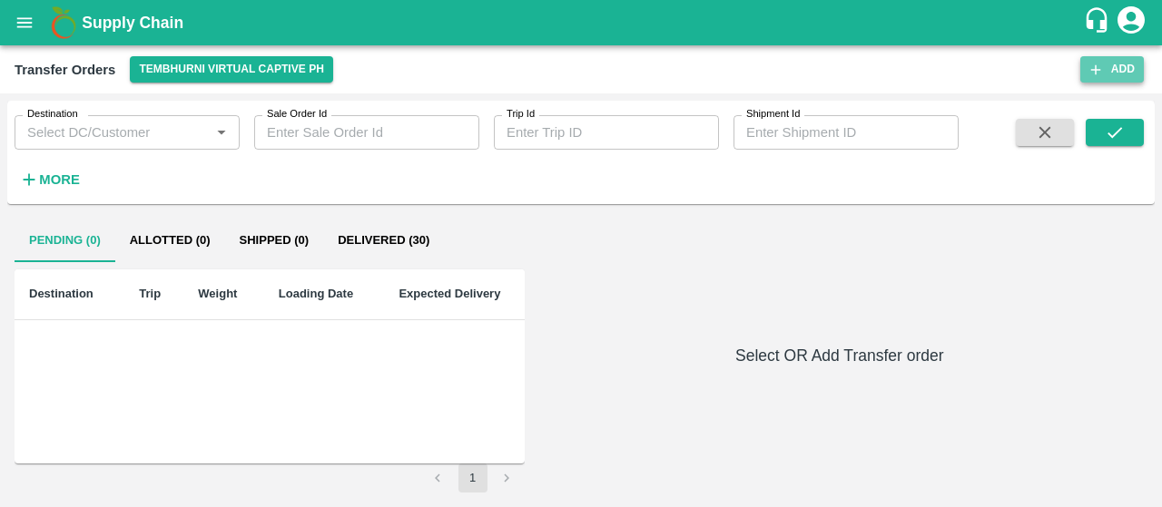
click at [1100, 75] on icon "button" at bounding box center [1095, 70] width 16 height 16
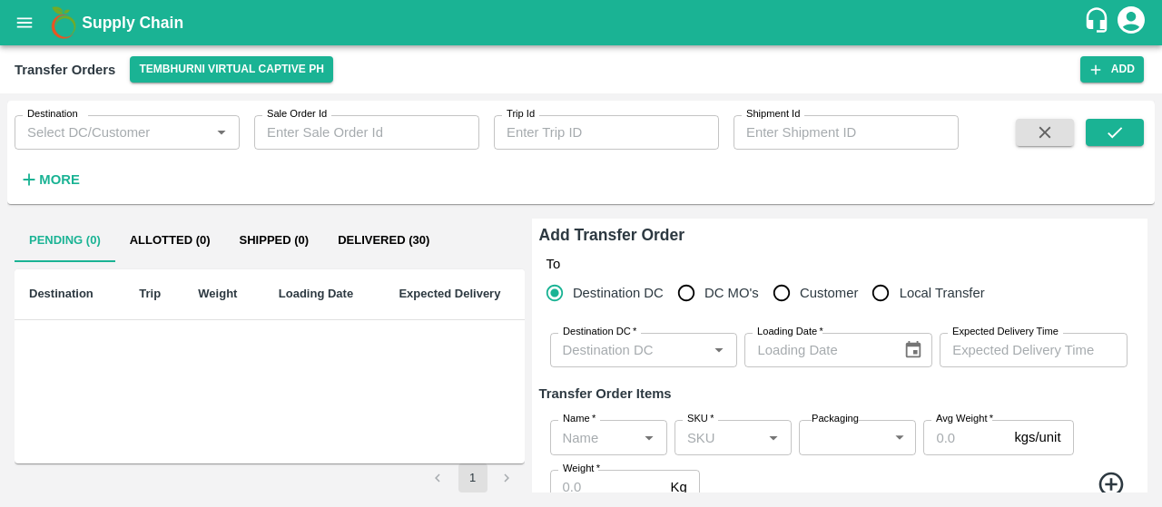
click at [630, 362] on div "Destination DC   *" at bounding box center [644, 350] width 188 height 34
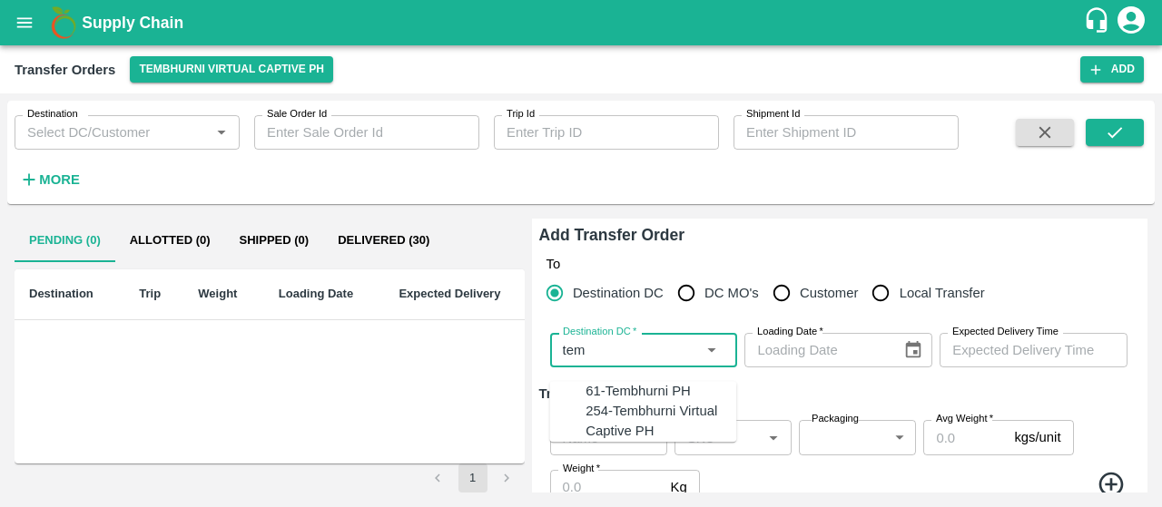
click at [617, 381] on div "61-Tembhurni PH" at bounding box center [660, 391] width 151 height 20
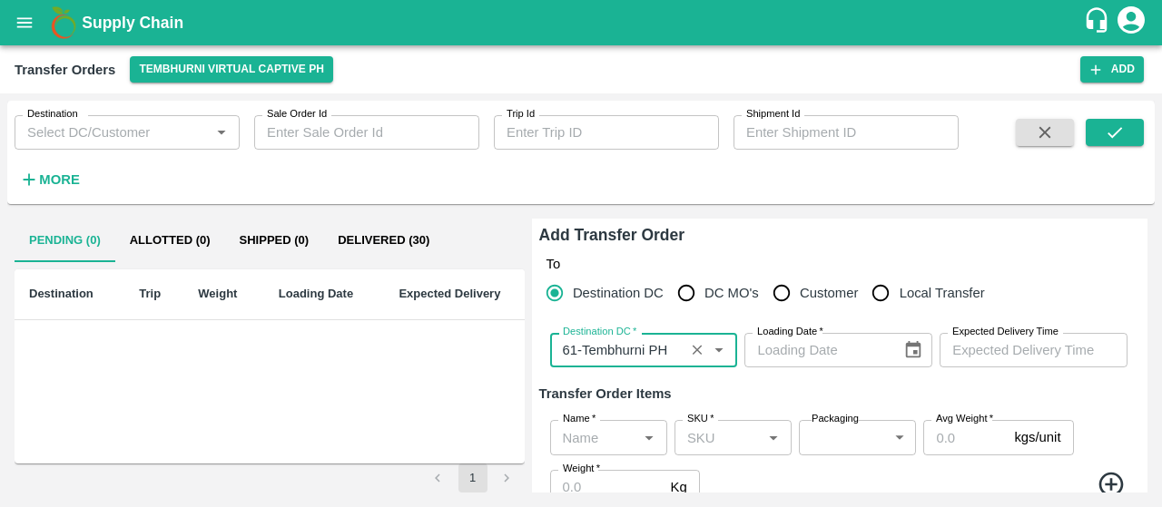
type input "61-Tembhurni PH"
click at [913, 348] on icon "Choose date" at bounding box center [913, 350] width 20 height 20
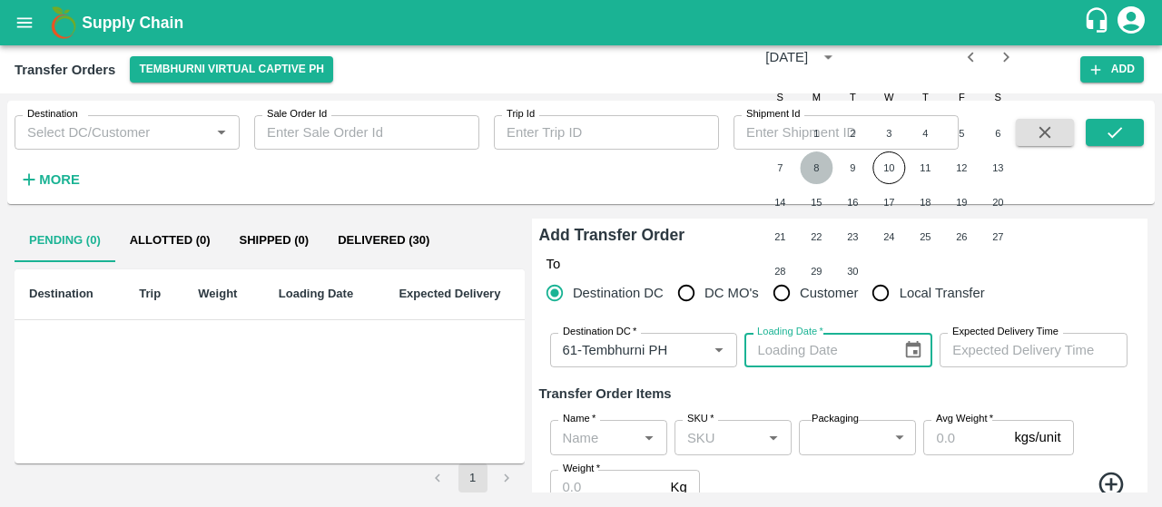
click at [811, 159] on button "8" at bounding box center [816, 168] width 33 height 33
type input "08/09/2025"
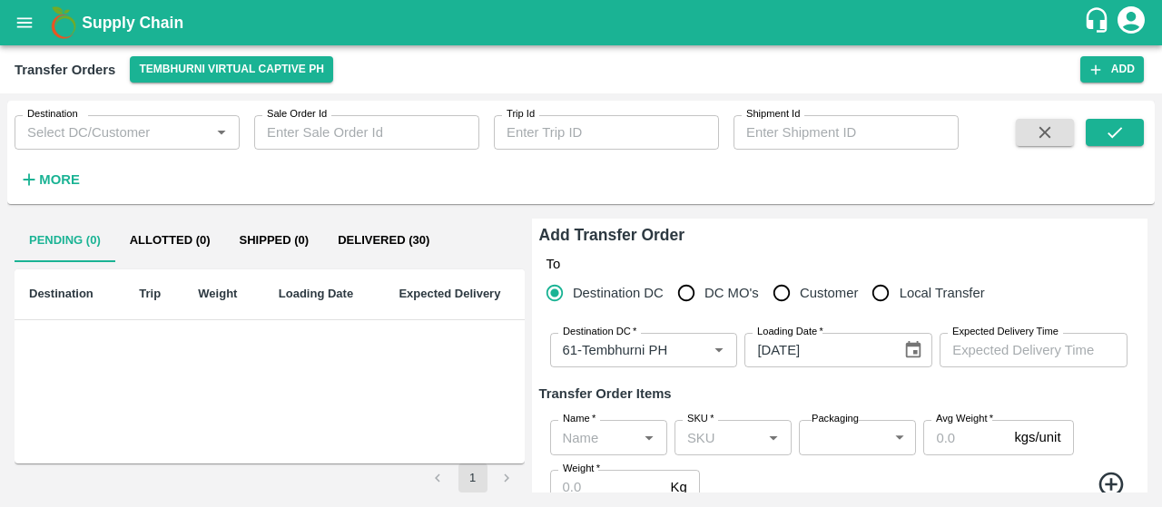
type input "DD/MM/YYYY hh:mm aa"
click at [971, 351] on input "DD/MM/YYYY hh:mm aa" at bounding box center [1026, 350] width 175 height 34
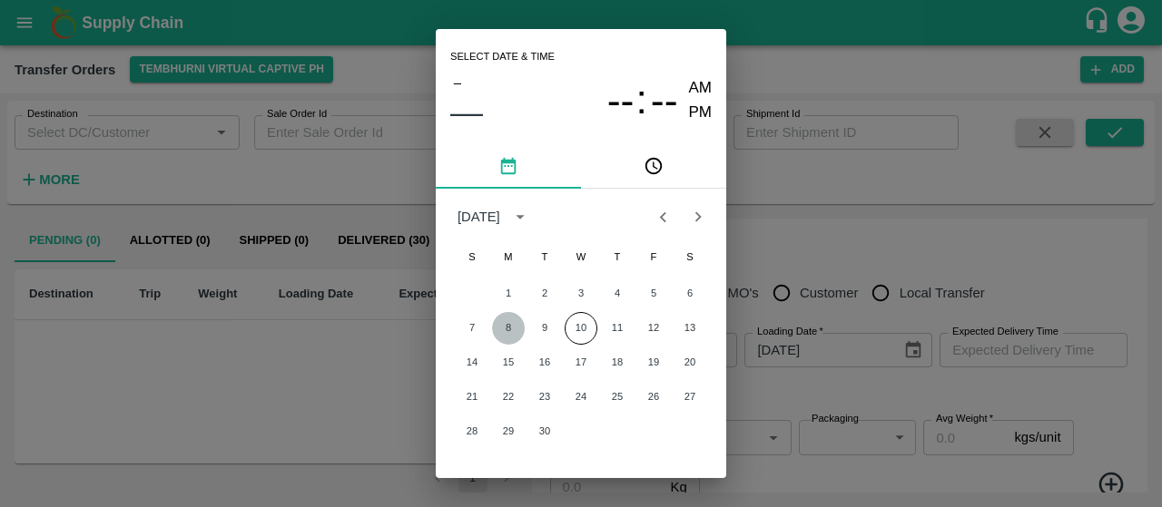
click at [501, 320] on button "8" at bounding box center [508, 328] width 33 height 33
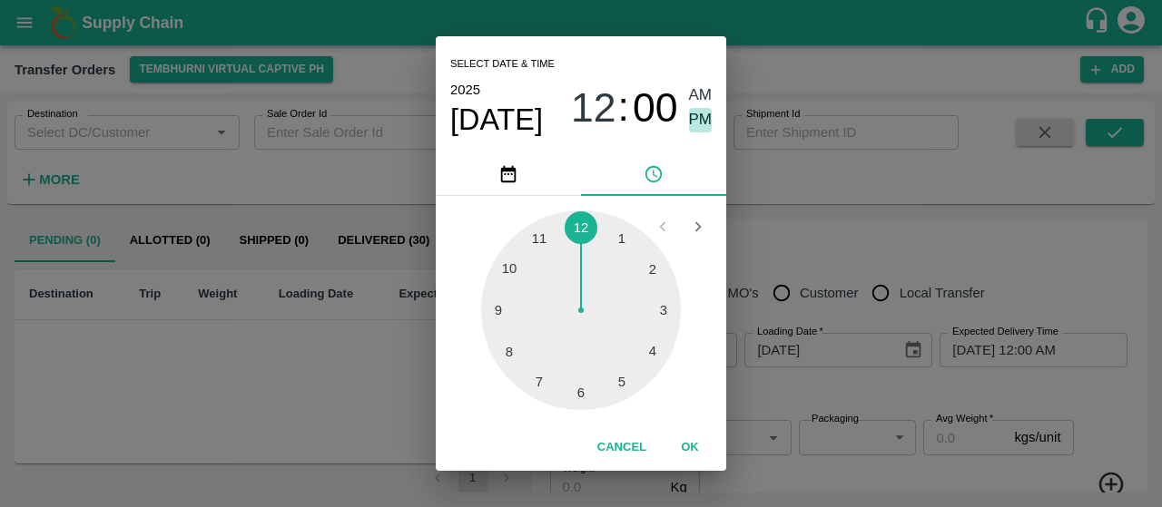
click at [696, 113] on span "PM" at bounding box center [701, 120] width 24 height 25
click at [579, 398] on div at bounding box center [581, 311] width 200 height 200
type input "08/09/2025 06:00 PM"
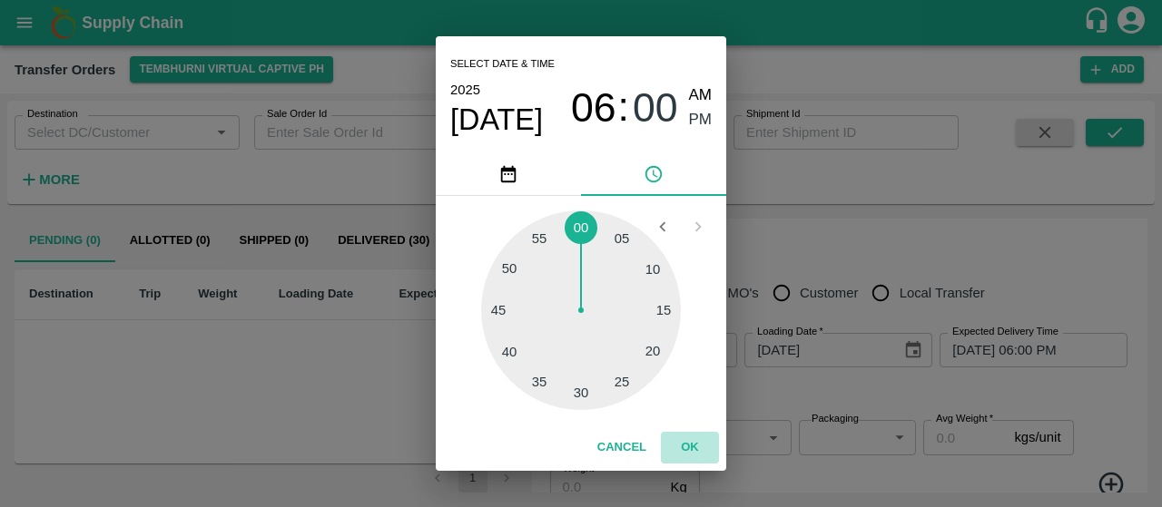
click at [697, 448] on button "OK" at bounding box center [690, 448] width 58 height 32
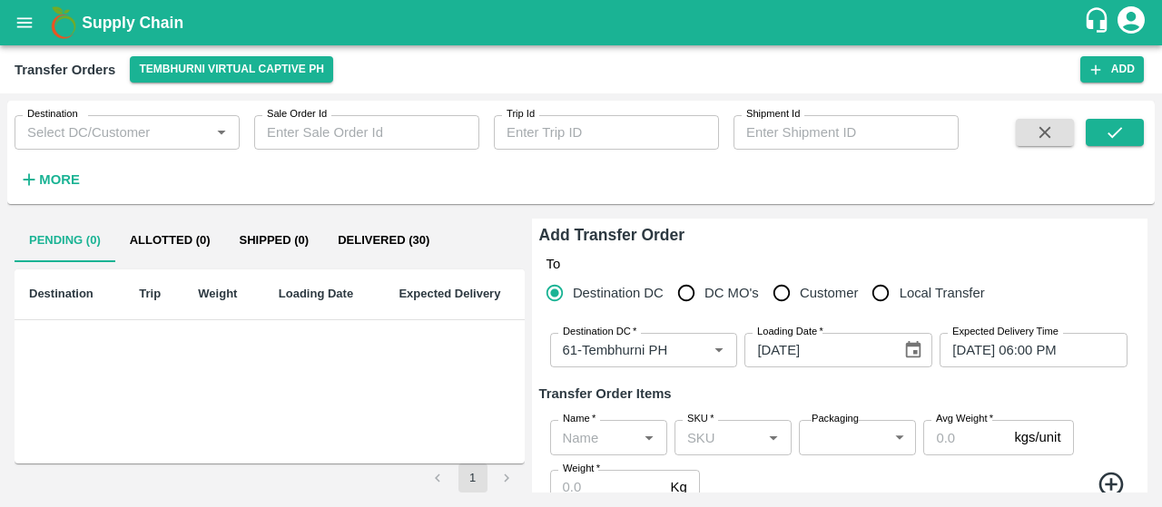
click at [1047, 253] on div "To Destination DC DC MO's Customer Local Transfer" at bounding box center [839, 283] width 601 height 71
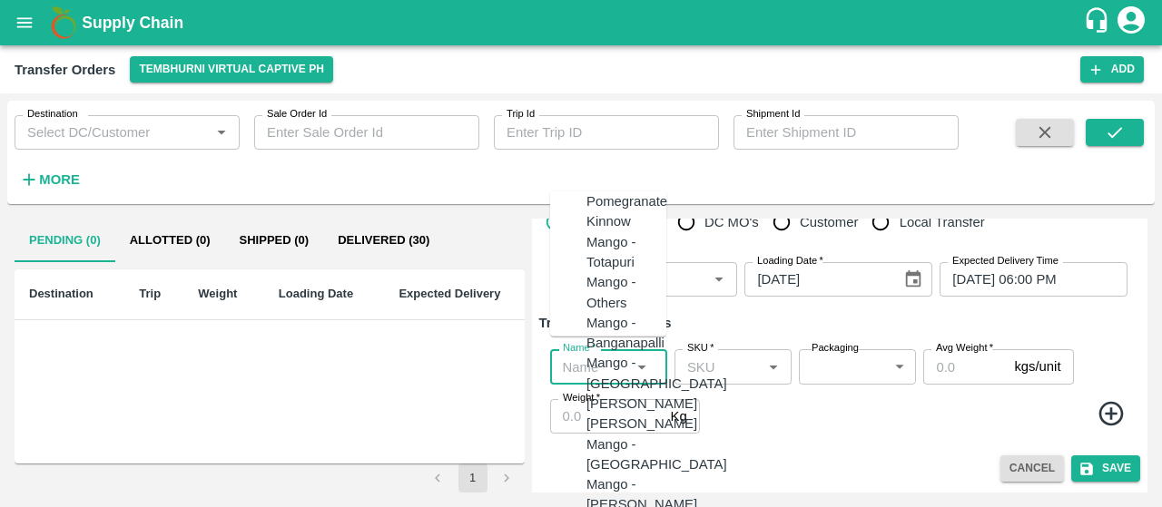
click at [598, 363] on input "Name   *" at bounding box center [594, 367] width 76 height 24
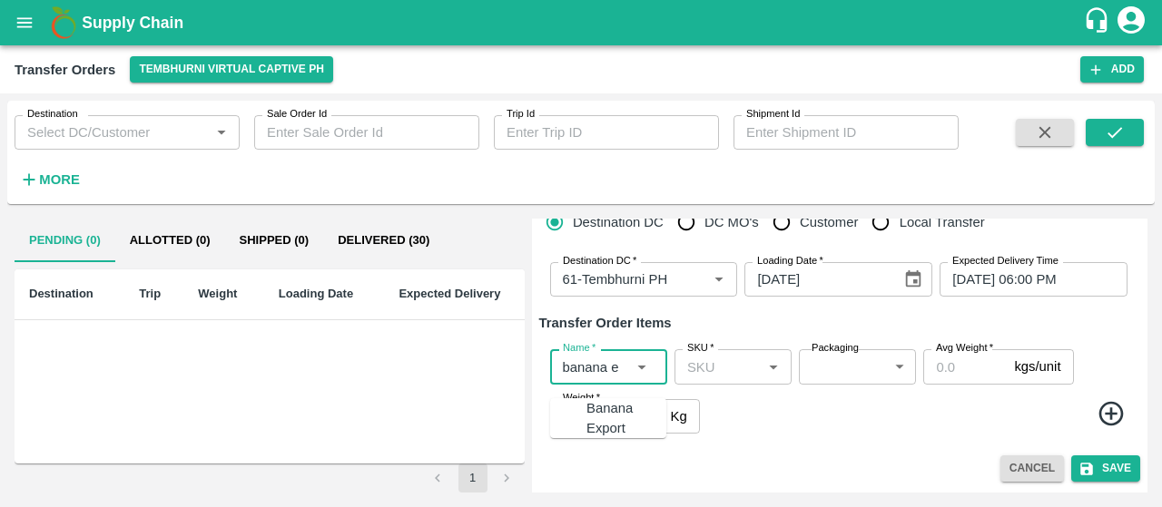
click at [588, 405] on div "Banana Export" at bounding box center [626, 418] width 80 height 41
type input "Banana Export"
click at [1104, 412] on icon at bounding box center [1112, 414] width 30 height 30
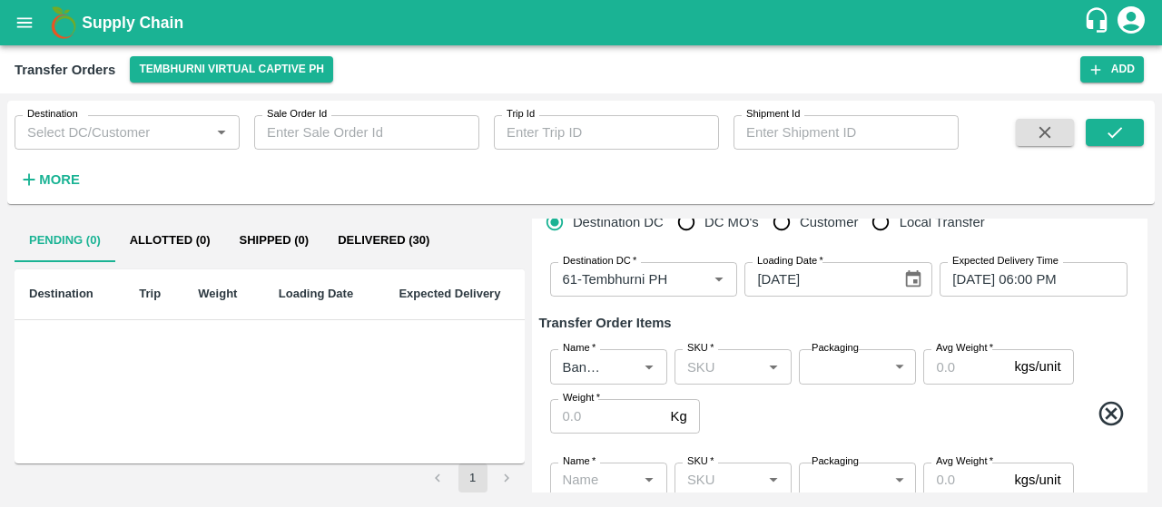
click at [1104, 412] on icon at bounding box center [1112, 414] width 30 height 30
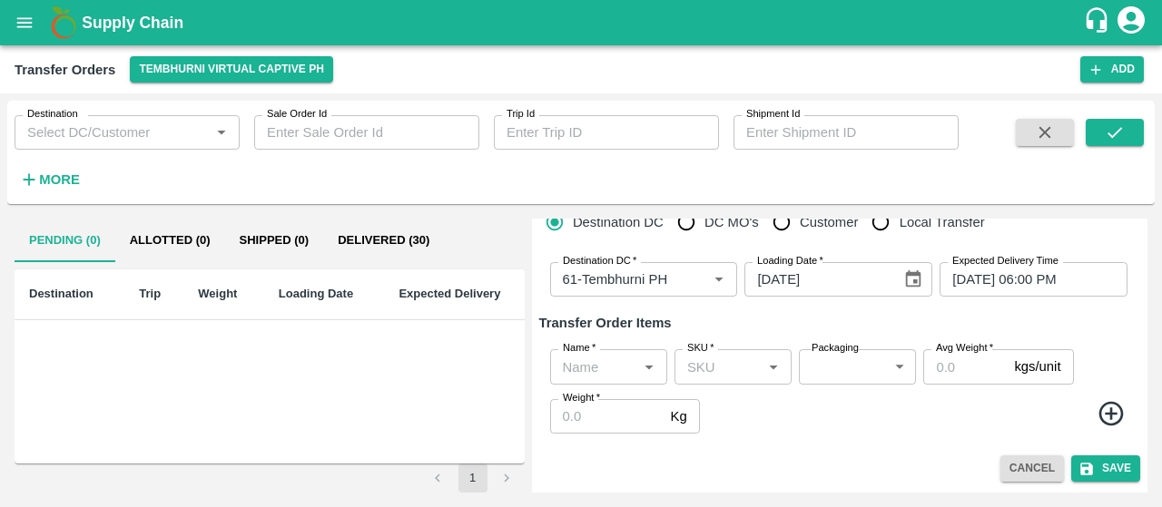
click at [1104, 412] on icon at bounding box center [1112, 414] width 30 height 30
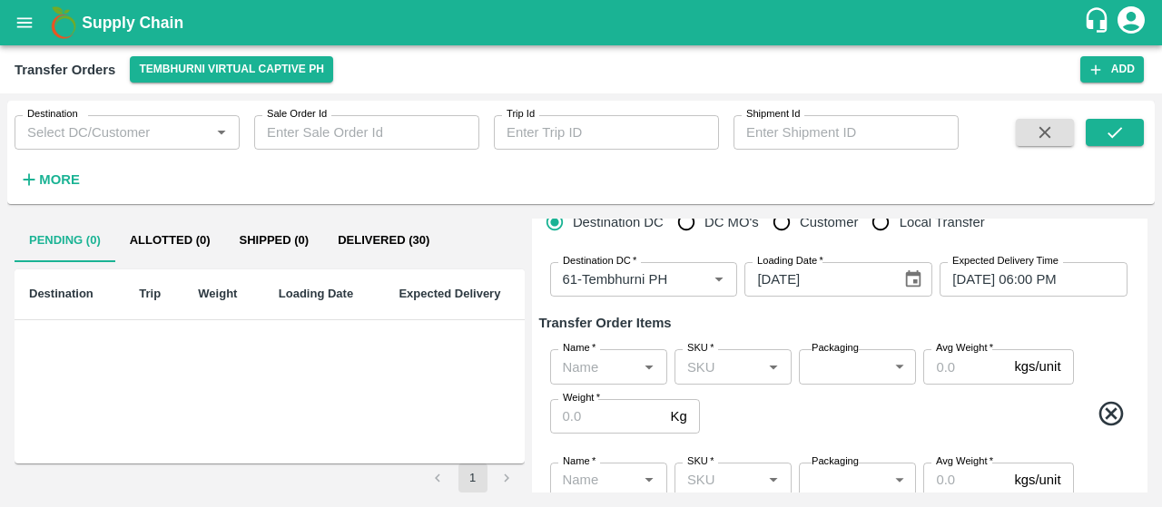
scroll to position [183, 0]
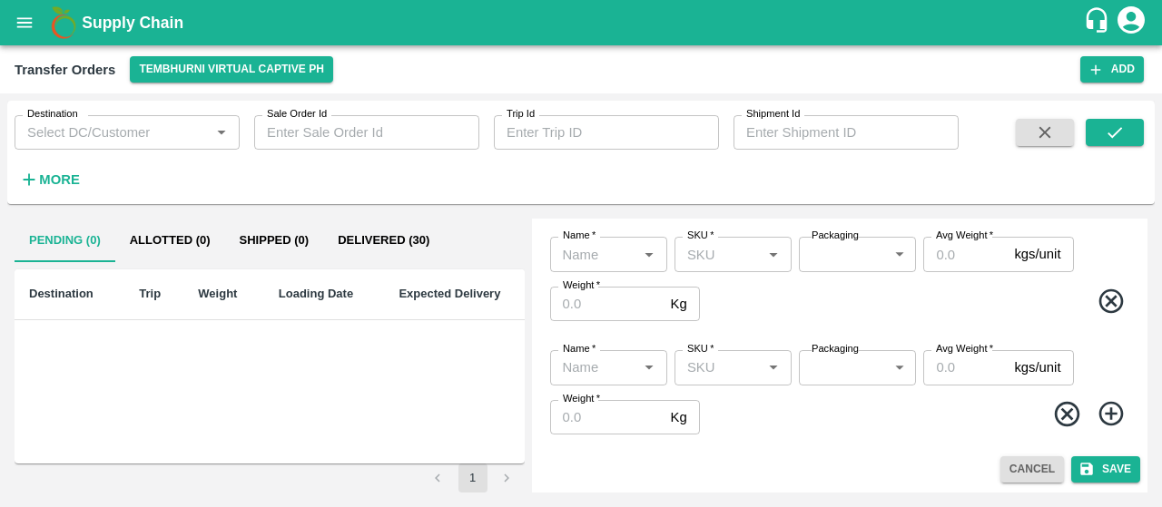
click at [1098, 411] on icon at bounding box center [1110, 414] width 25 height 25
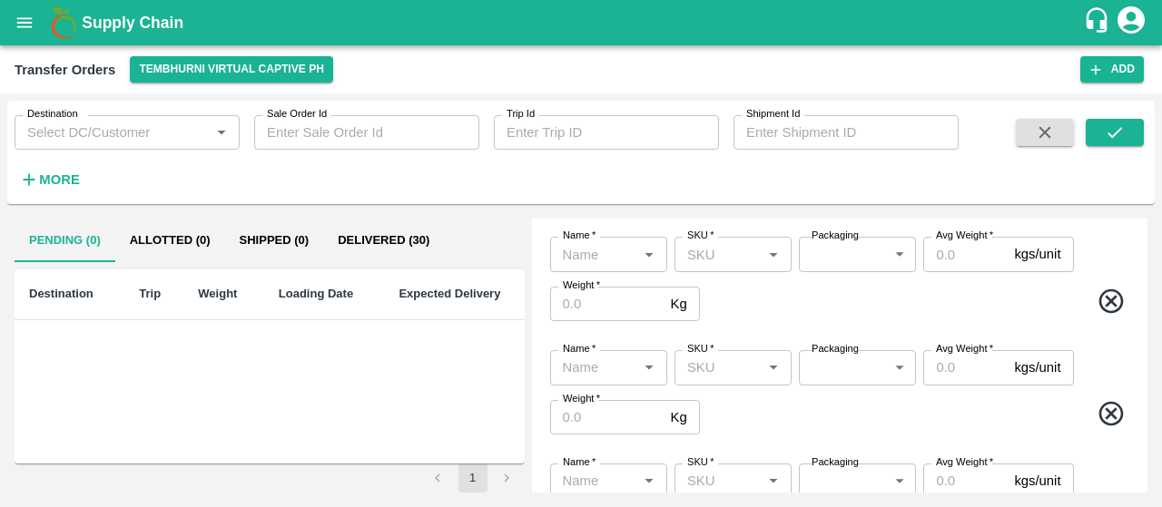
scroll to position [297, 0]
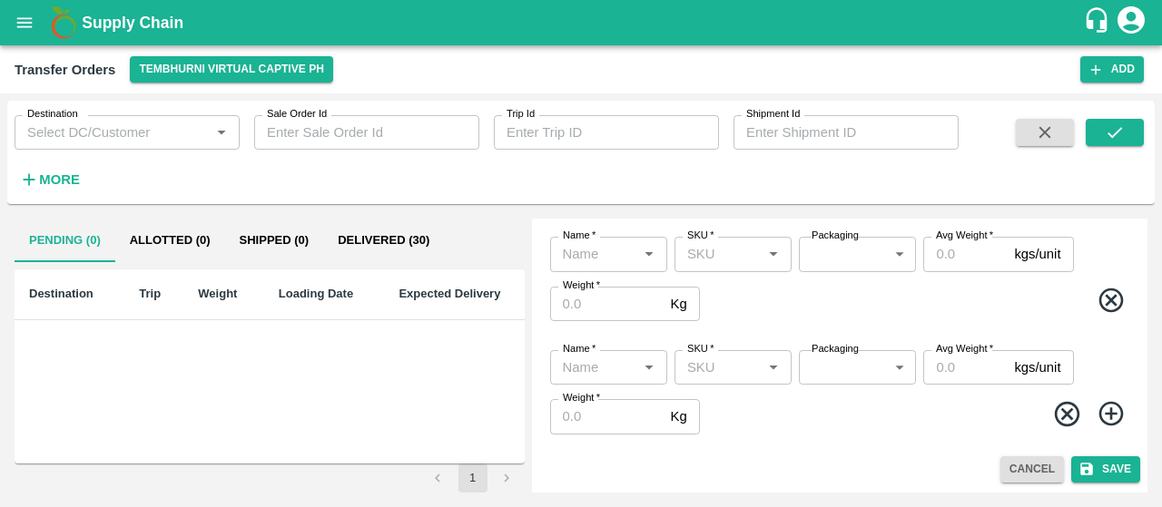
click at [1097, 408] on icon at bounding box center [1112, 414] width 30 height 30
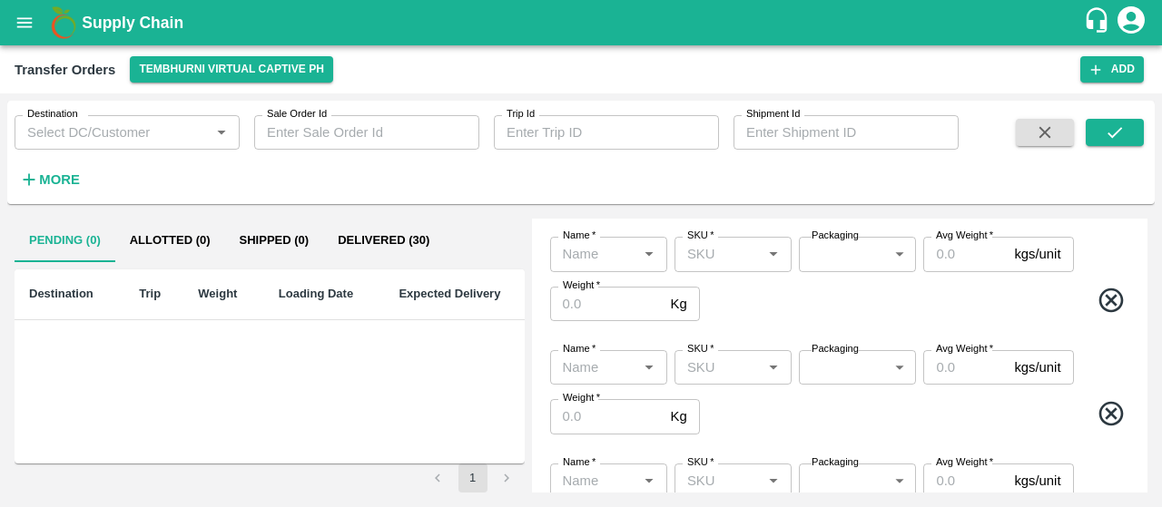
scroll to position [410, 0]
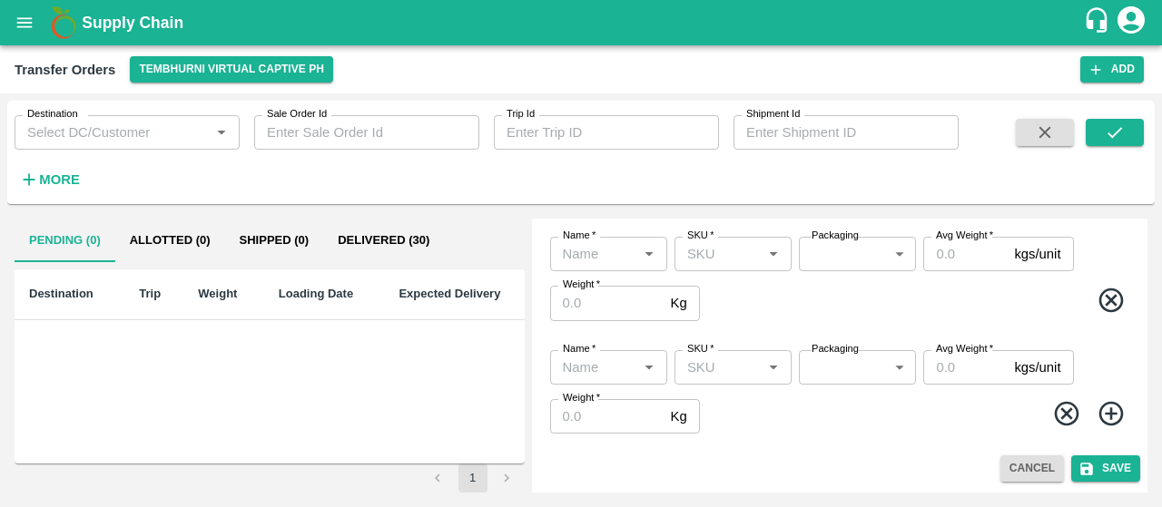
click at [1115, 420] on icon at bounding box center [1110, 413] width 25 height 25
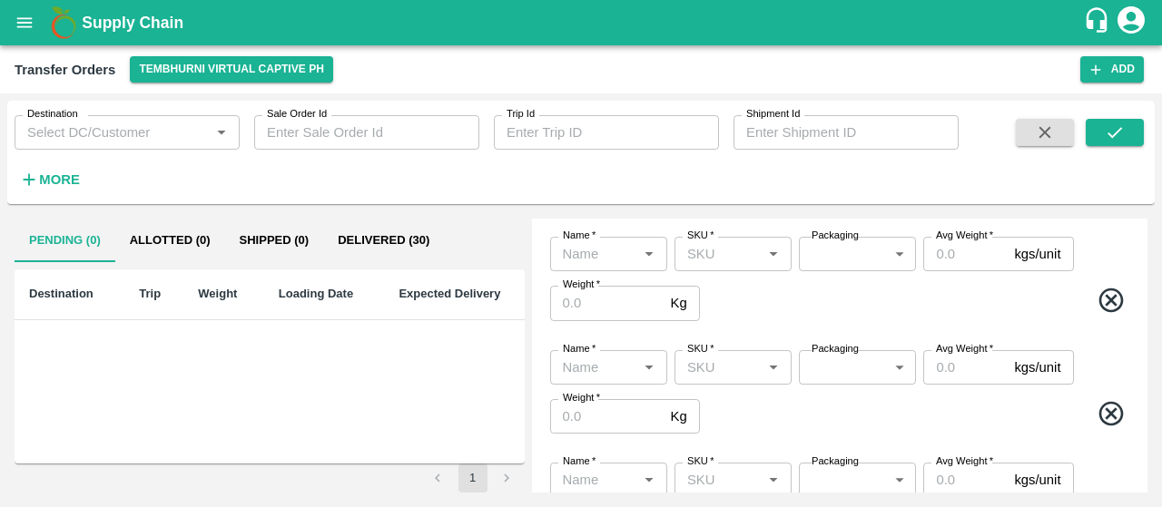
scroll to position [523, 0]
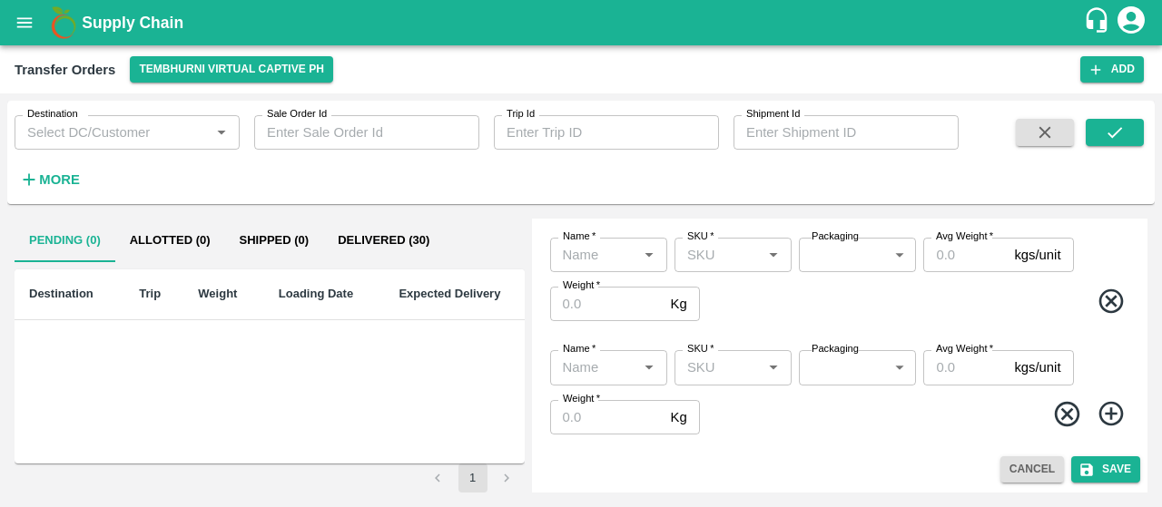
click at [1111, 411] on icon at bounding box center [1112, 414] width 30 height 30
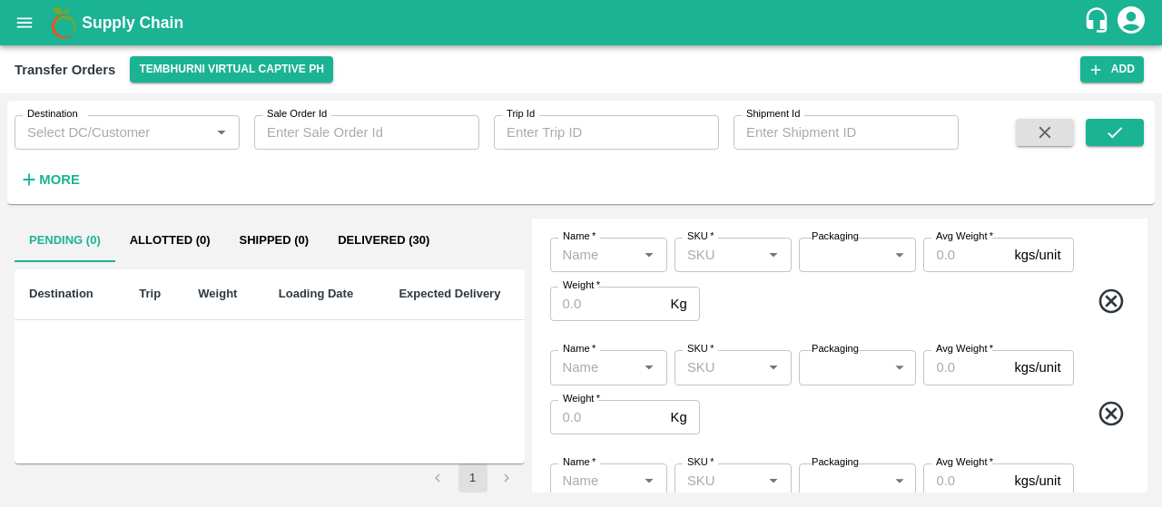
scroll to position [636, 0]
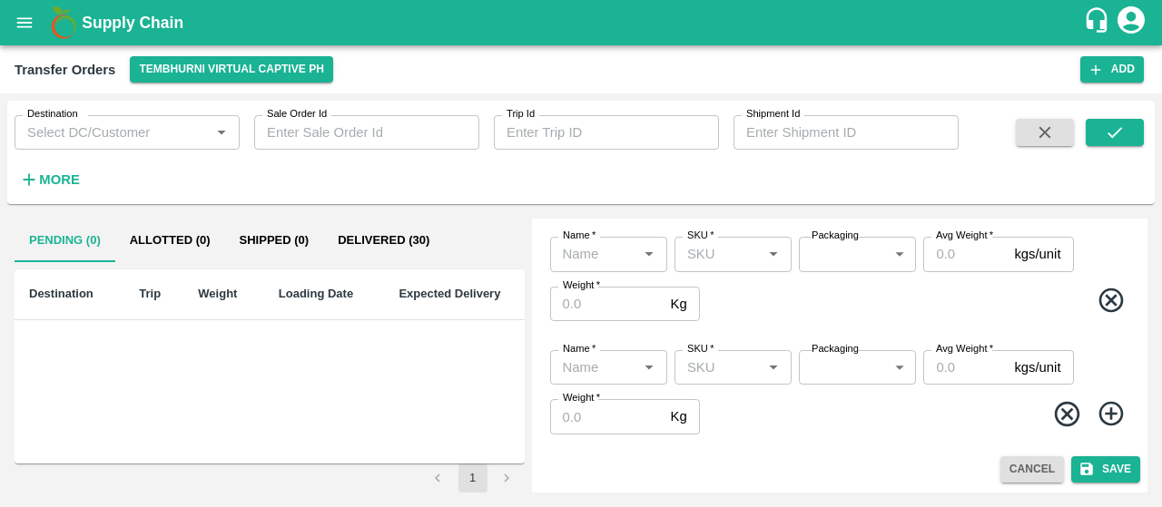
click at [1111, 411] on icon at bounding box center [1112, 414] width 30 height 30
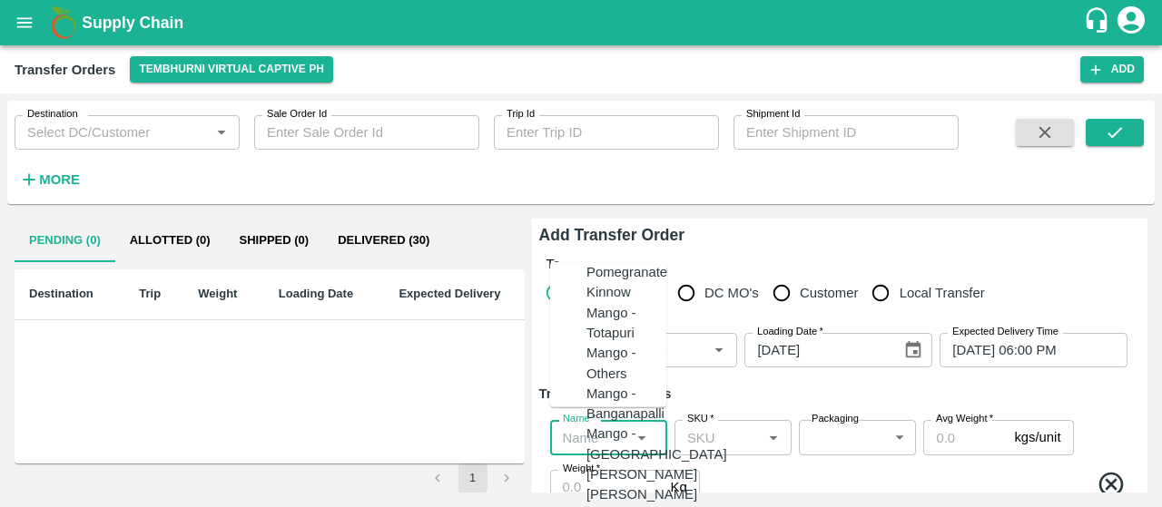
click at [606, 437] on input "Name   *" at bounding box center [594, 438] width 76 height 24
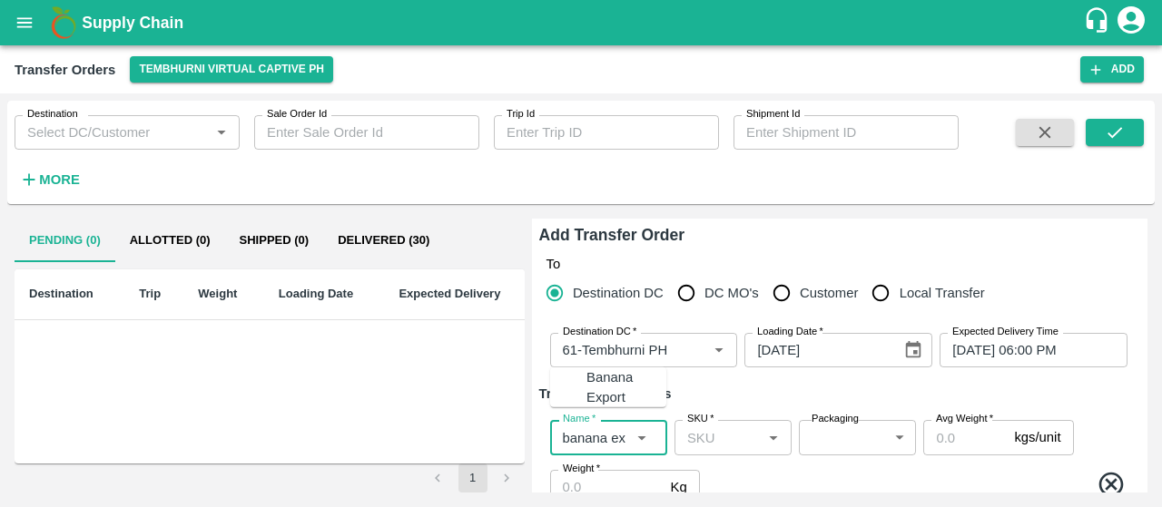
click at [612, 389] on div "Banana Export" at bounding box center [626, 387] width 80 height 41
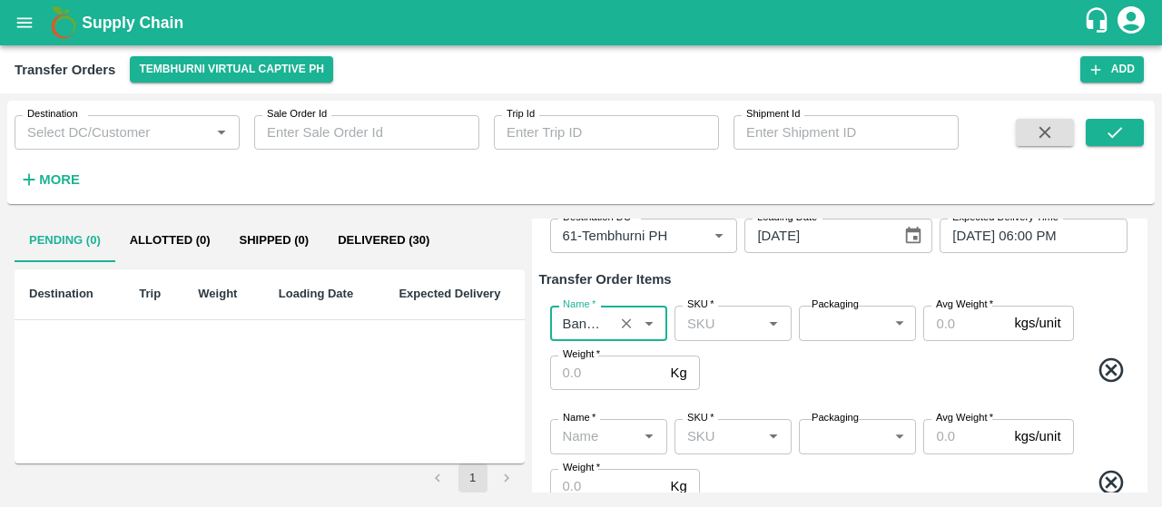
scroll to position [136, 0]
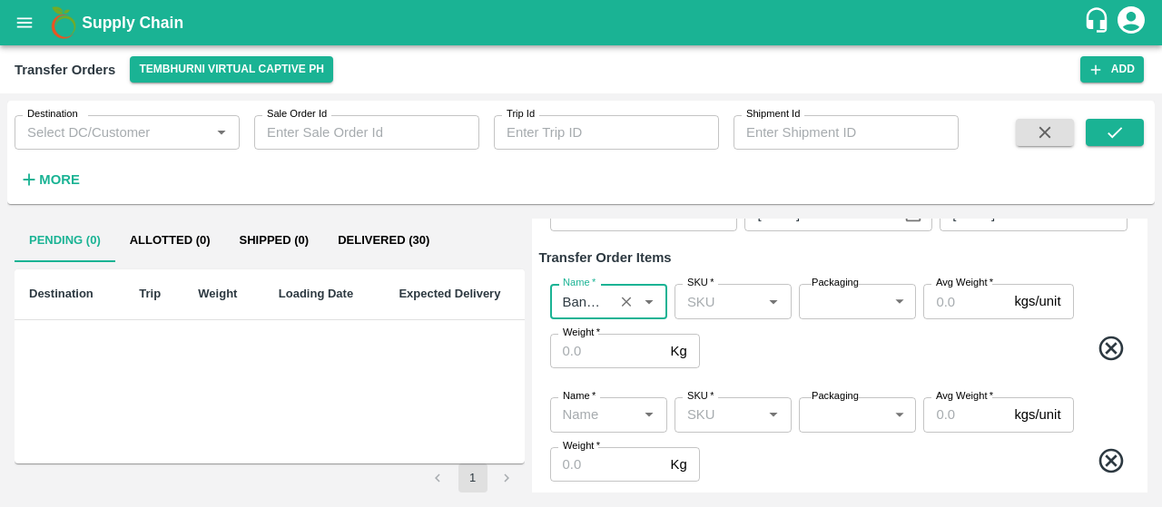
type input "Banana Export"
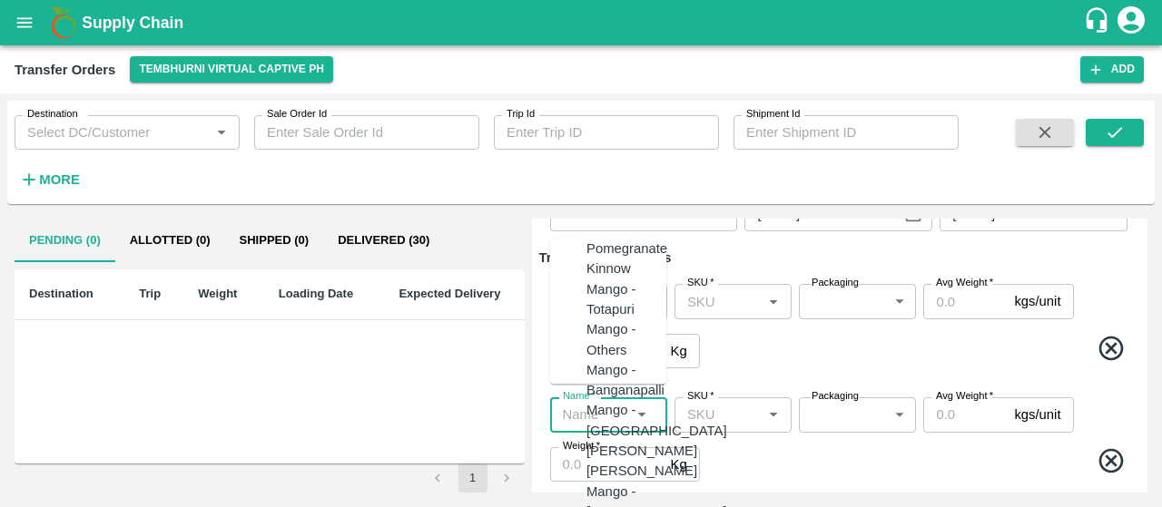
click at [574, 404] on input "Name   *" at bounding box center [594, 415] width 76 height 24
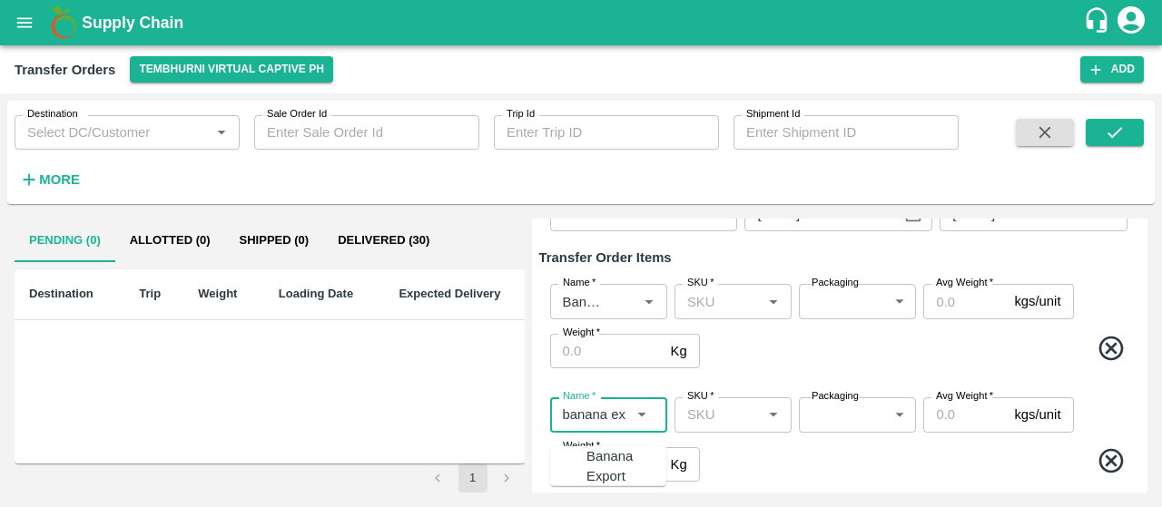
click at [586, 447] on div "Banana Export" at bounding box center [626, 467] width 80 height 41
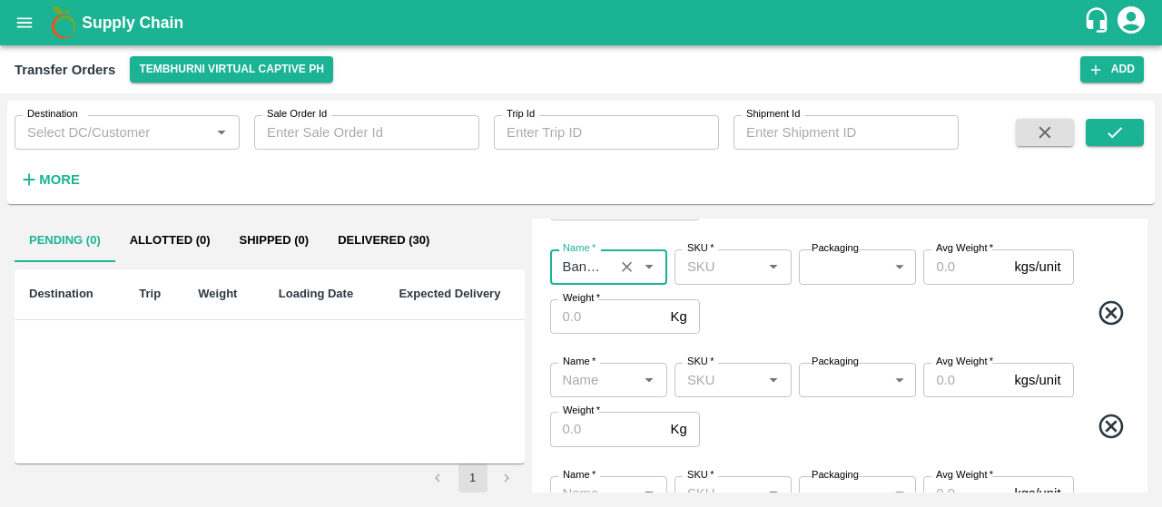
scroll to position [285, 0]
type input "Banana Export"
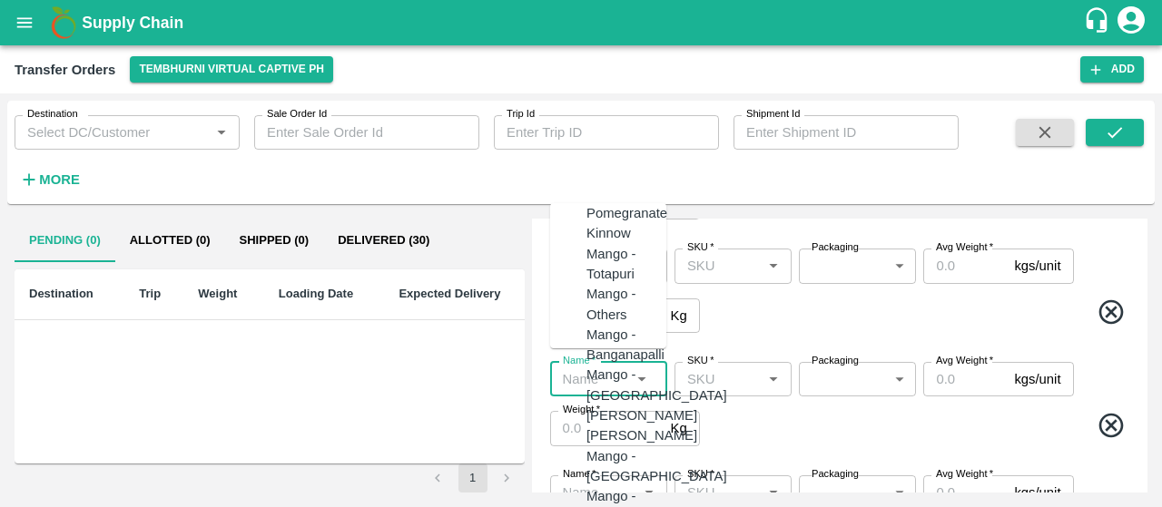
click at [621, 374] on input "Name   *" at bounding box center [594, 380] width 76 height 24
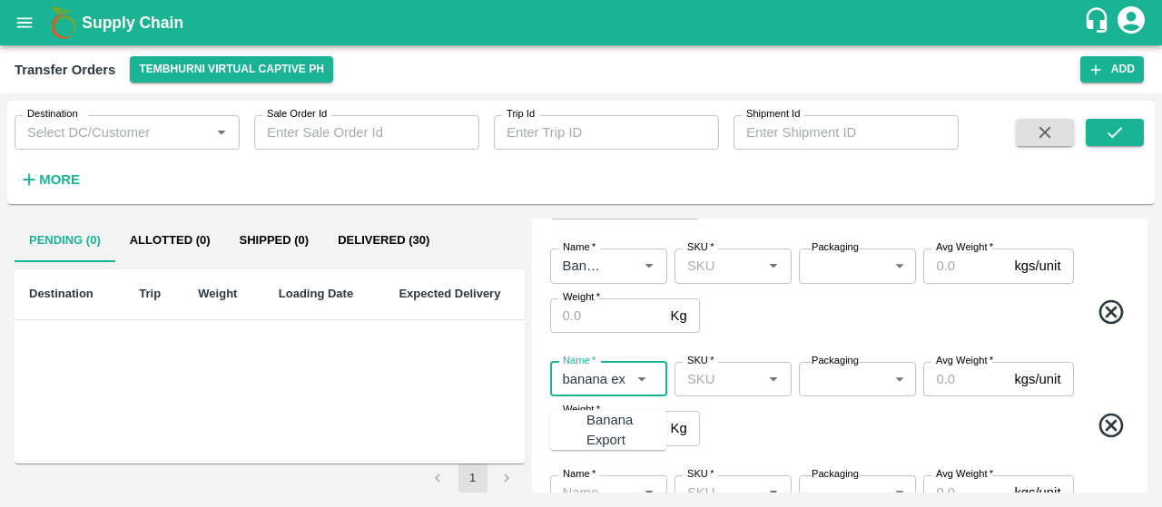
click at [586, 424] on div "Banana Export" at bounding box center [626, 430] width 80 height 41
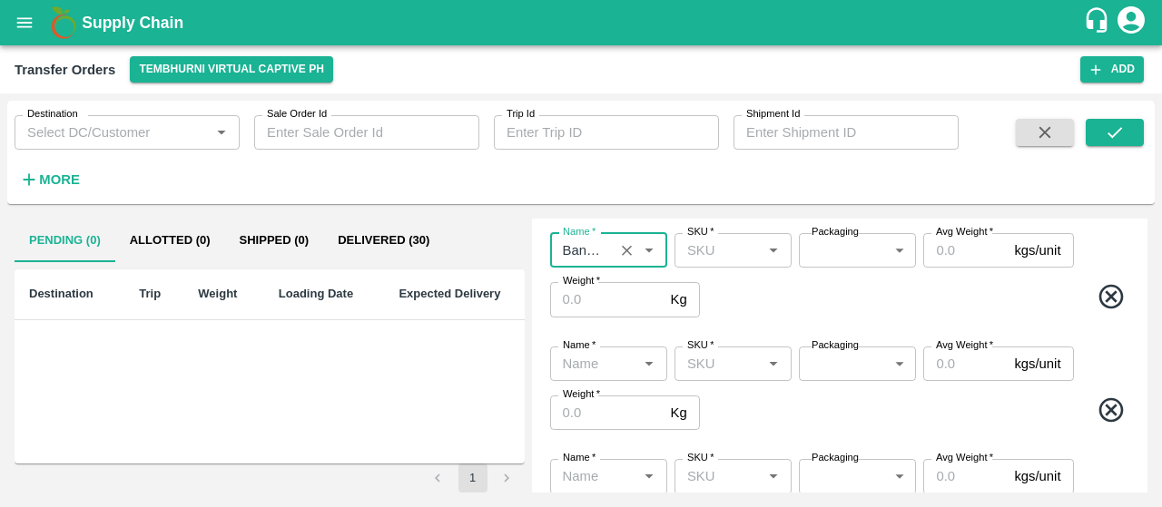
type input "Banana Export"
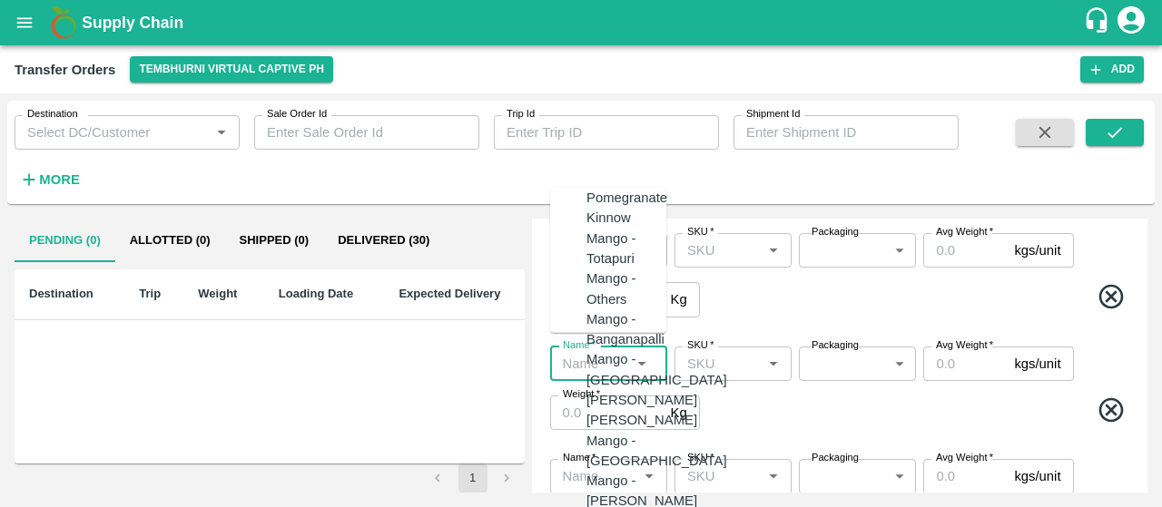
click at [600, 369] on input "Name   *" at bounding box center [594, 364] width 76 height 24
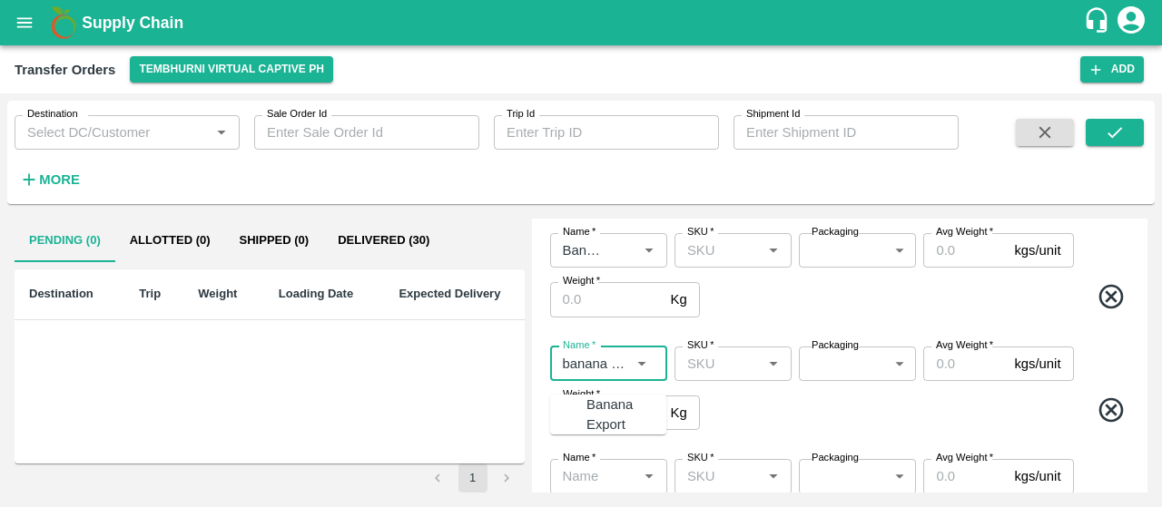
scroll to position [0, 5]
click at [592, 406] on div "Banana Export" at bounding box center [626, 415] width 80 height 41
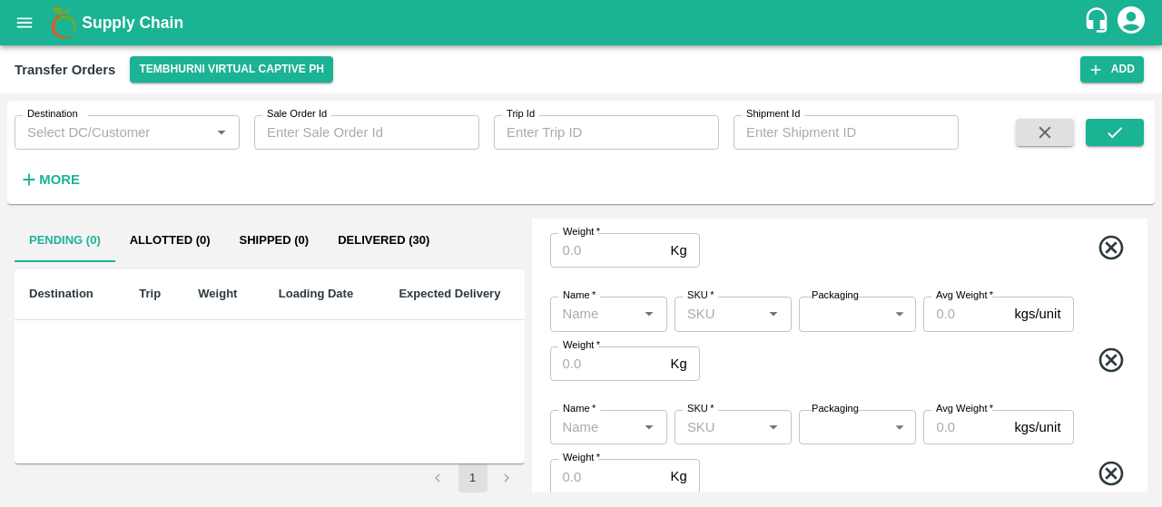
scroll to position [577, 0]
type input "Banana Export"
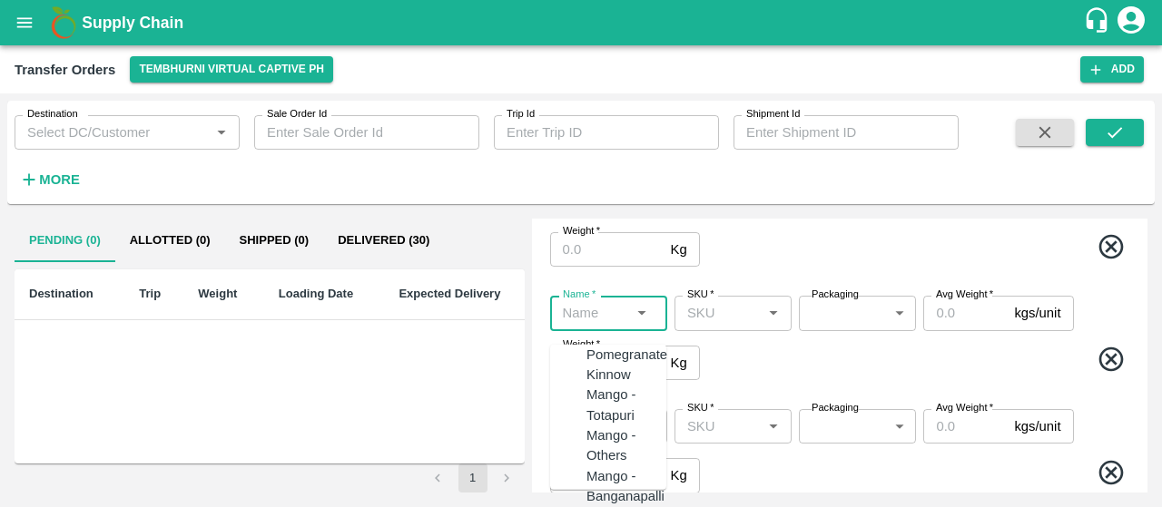
scroll to position [0, 0]
click at [576, 306] on input "Name   *" at bounding box center [594, 313] width 76 height 24
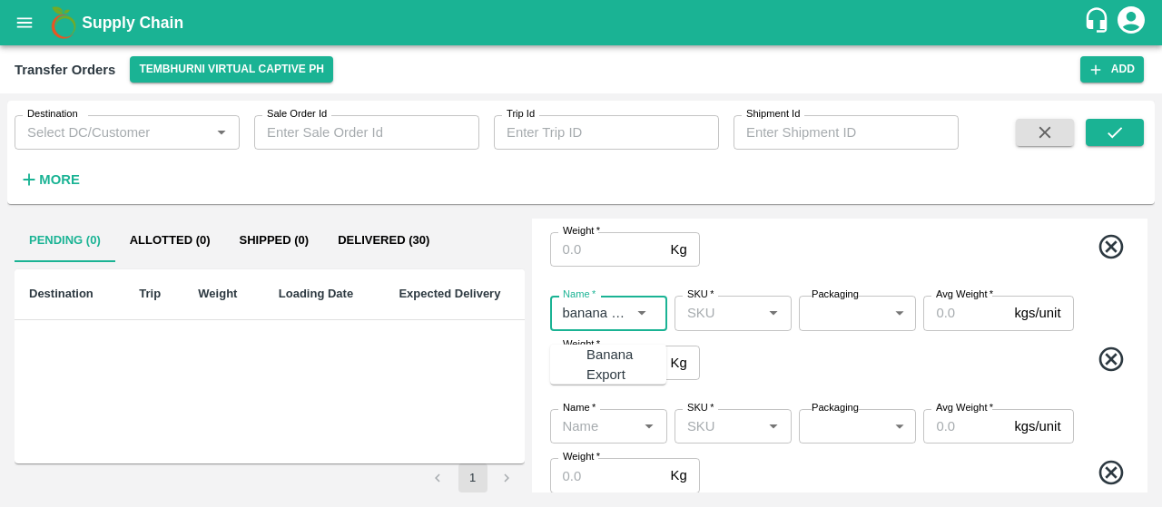
scroll to position [0, 5]
click at [595, 350] on div "Banana Export" at bounding box center [626, 365] width 80 height 41
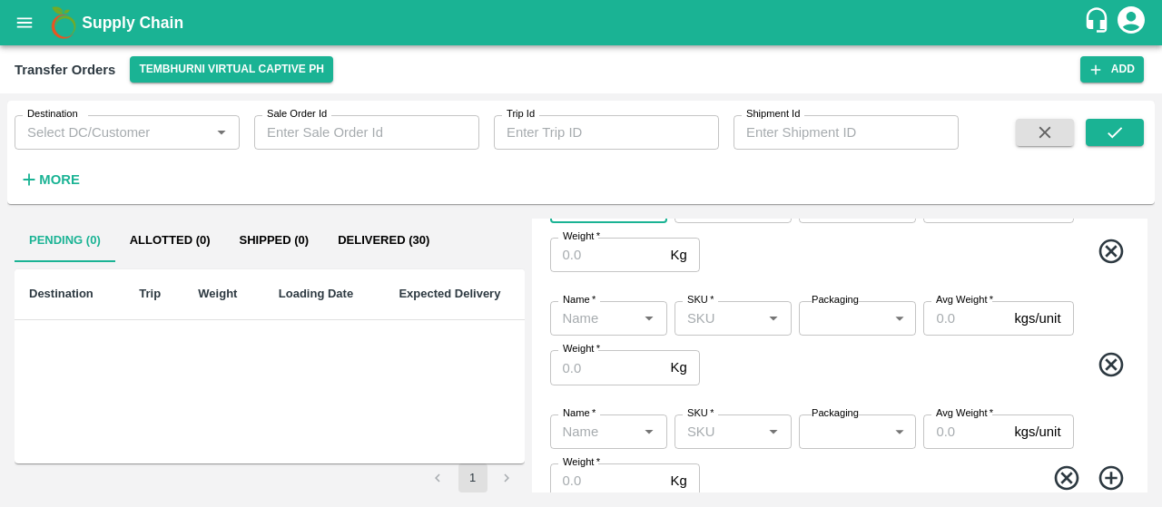
scroll to position [686, 0]
type input "Banana Export"
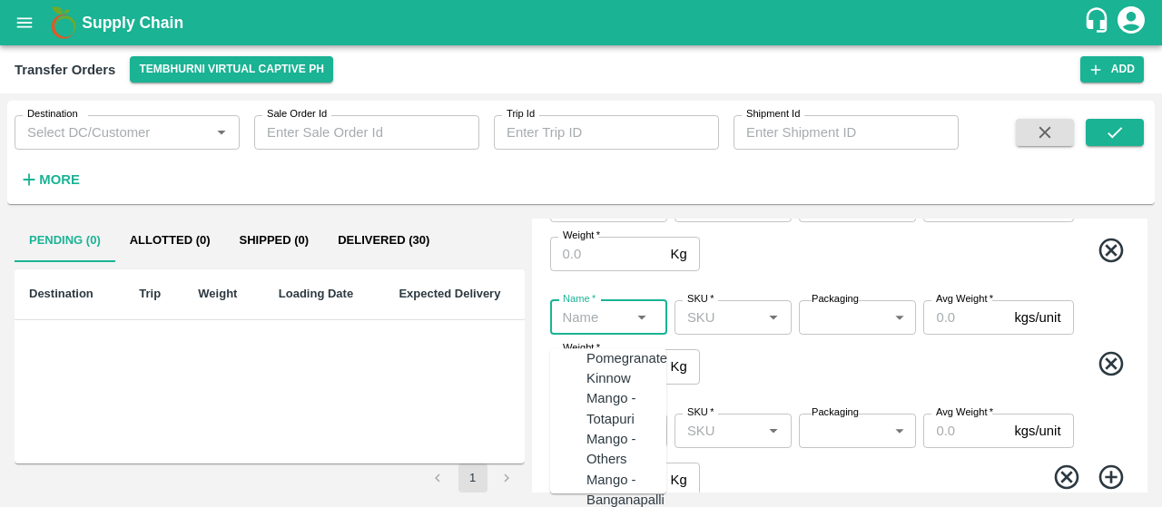
scroll to position [0, 0]
click at [581, 308] on input "Name   *" at bounding box center [594, 318] width 76 height 24
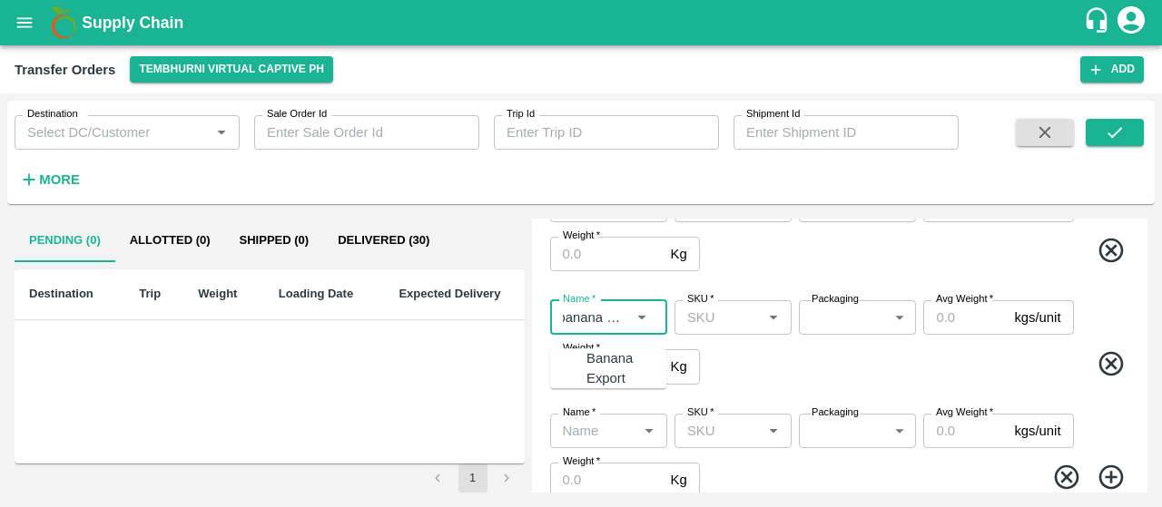
scroll to position [0, 13]
click at [601, 349] on div "Banana Export" at bounding box center [626, 369] width 80 height 41
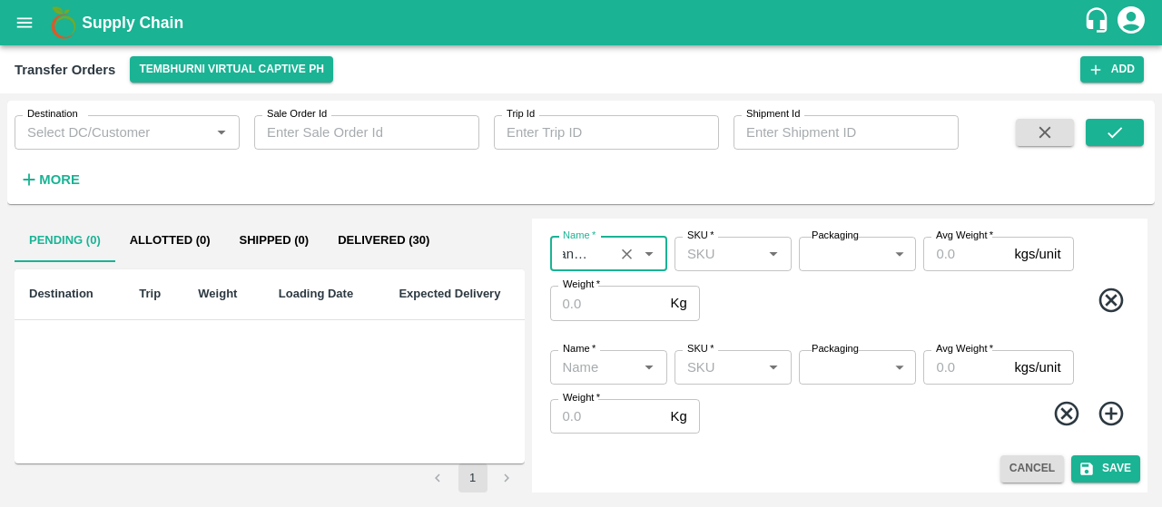
type input "Banana Export"
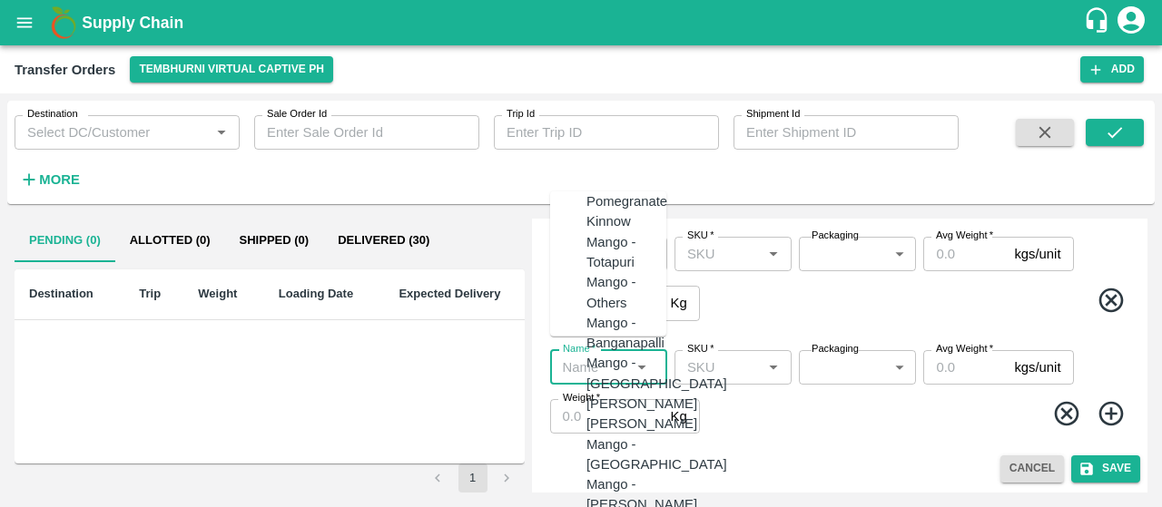
click at [568, 359] on input "Name   *" at bounding box center [594, 368] width 76 height 24
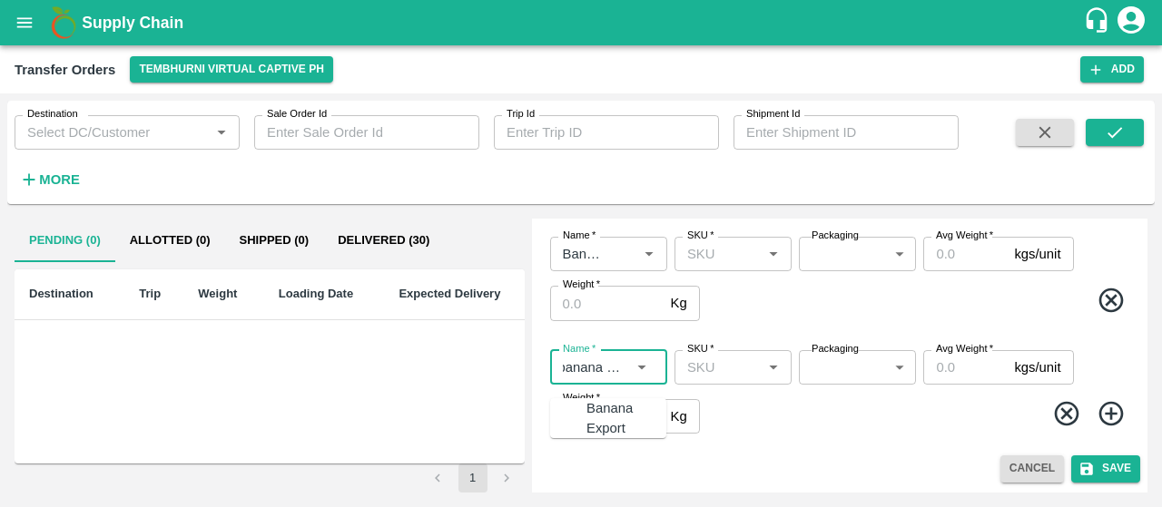
scroll to position [0, 13]
click at [586, 404] on div "Banana Export" at bounding box center [626, 418] width 80 height 41
type input "Banana Export"
click at [757, 408] on span at bounding box center [917, 416] width 429 height 35
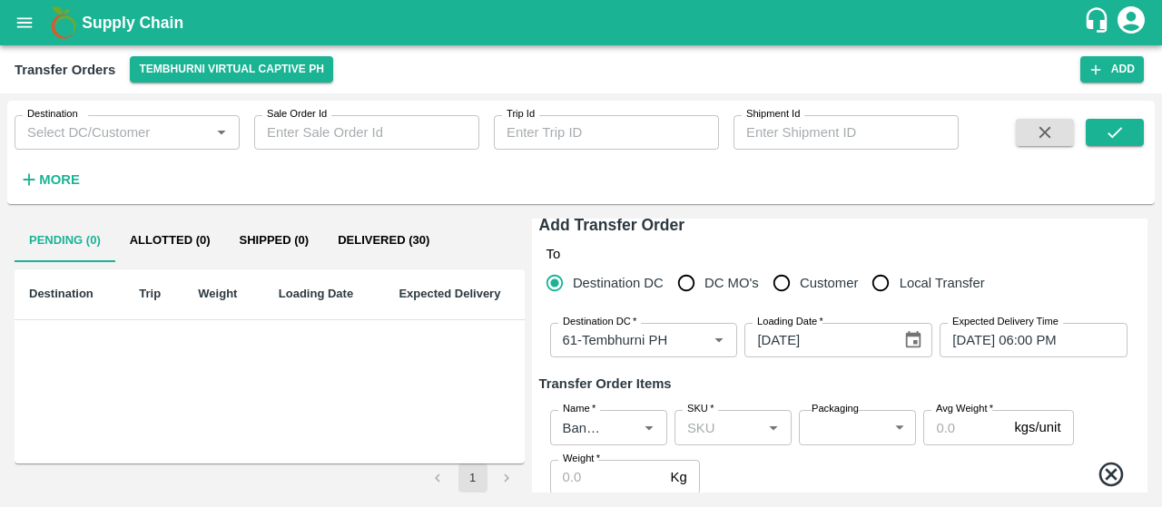
scroll to position [9, 0]
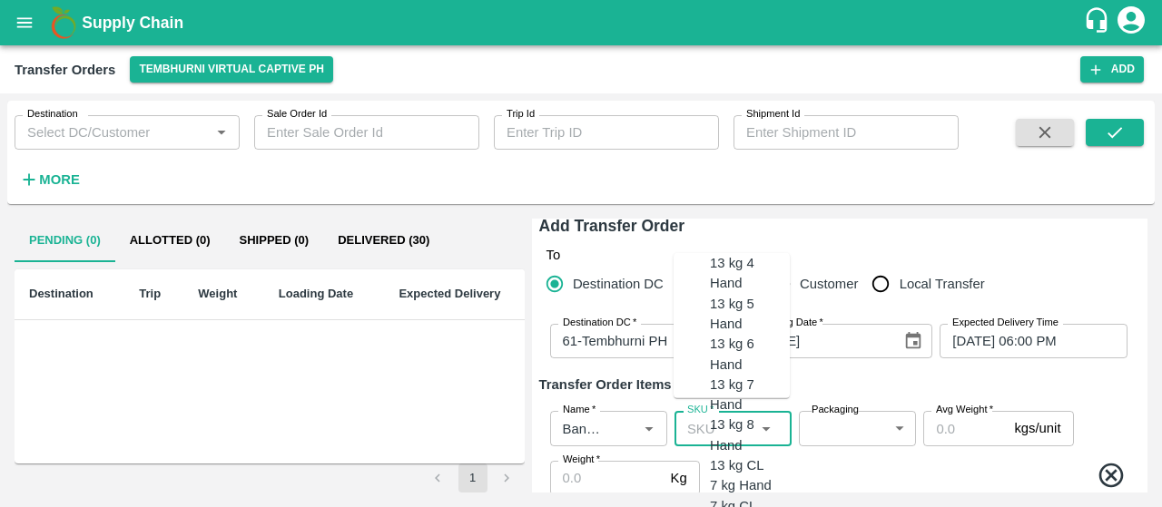
click at [684, 428] on input "SKU   *" at bounding box center [718, 429] width 76 height 24
type input "13 kg m"
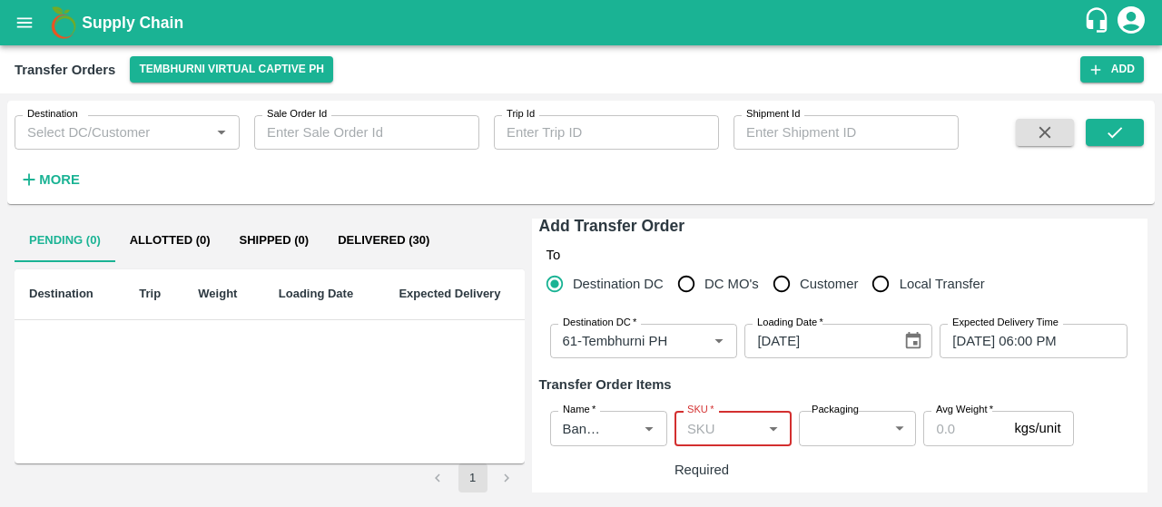
paste input "13 kg M N-CHL 4 Hand"
click at [732, 360] on div "13 kg M N-CHL 4 Hand" at bounding box center [750, 378] width 80 height 41
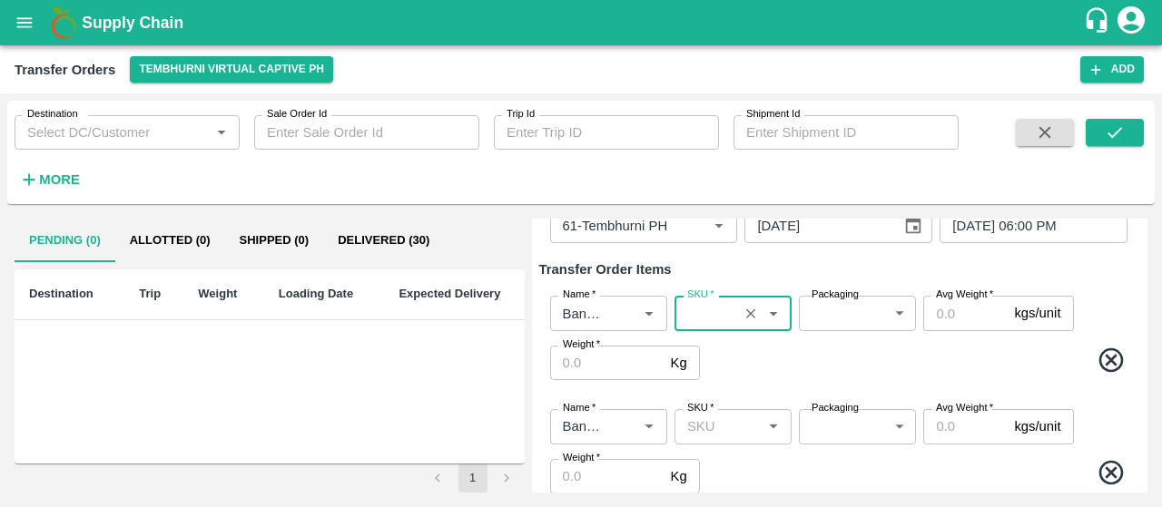
scroll to position [119, 0]
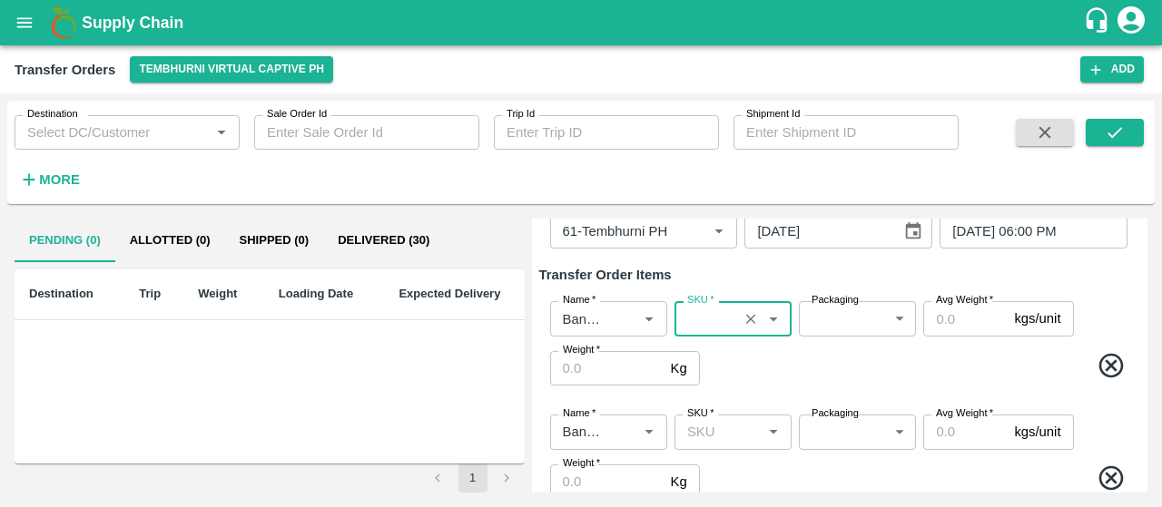
type input "13 kg M N-CHL 4 Hand"
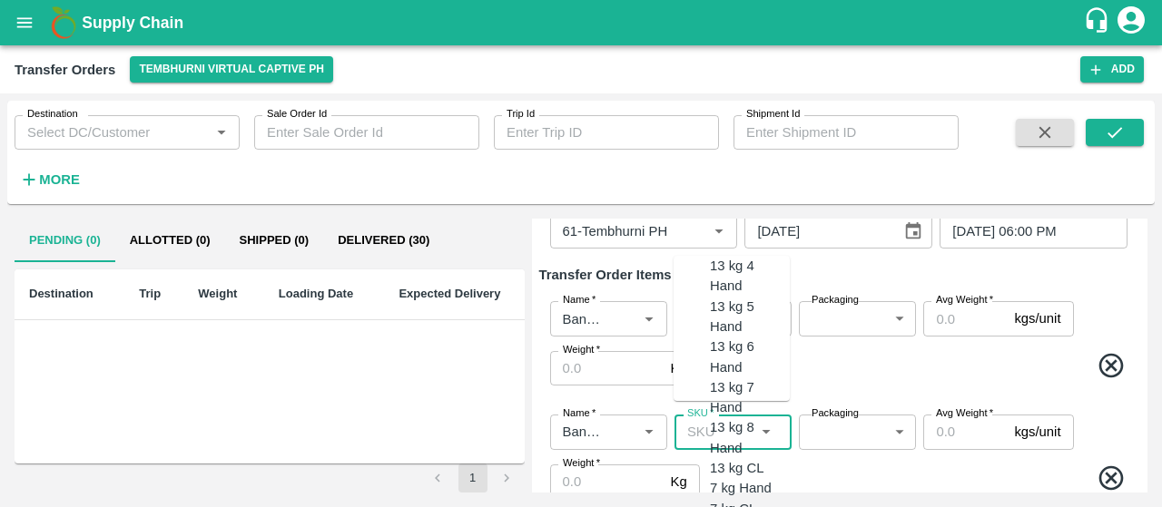
click at [733, 440] on input "SKU   *" at bounding box center [718, 432] width 76 height 24
paste input "13 kg M N-CHL 5 Hand"
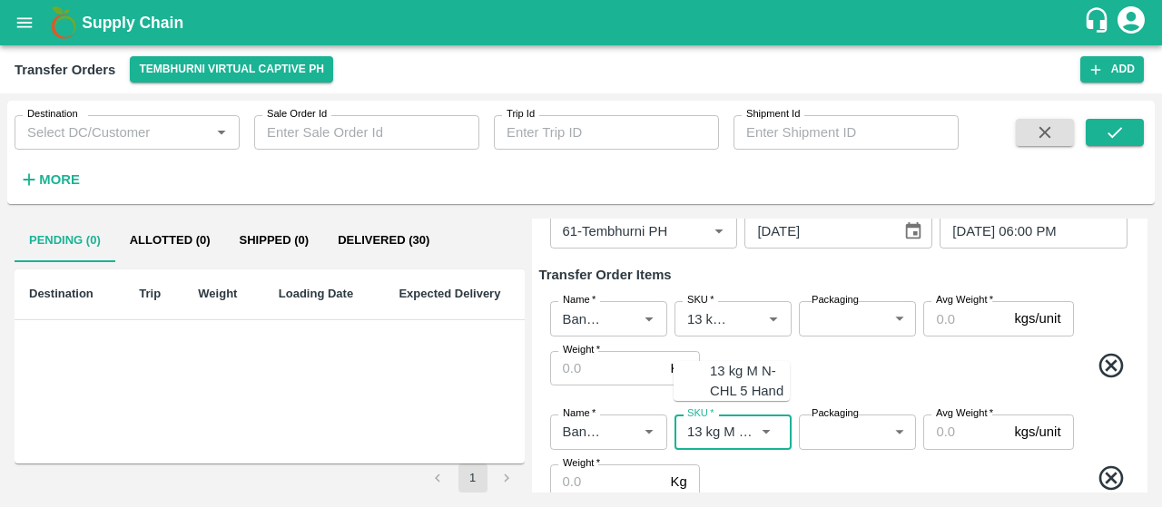
scroll to position [0, 74]
click at [743, 369] on div "13 kg M N-CHL 5 Hand" at bounding box center [750, 381] width 80 height 41
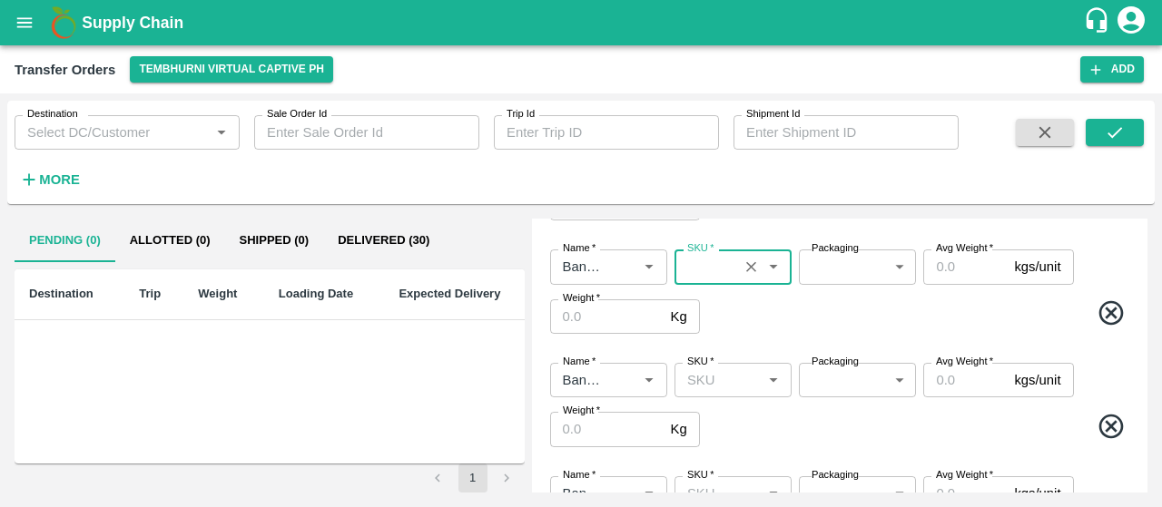
scroll to position [289, 0]
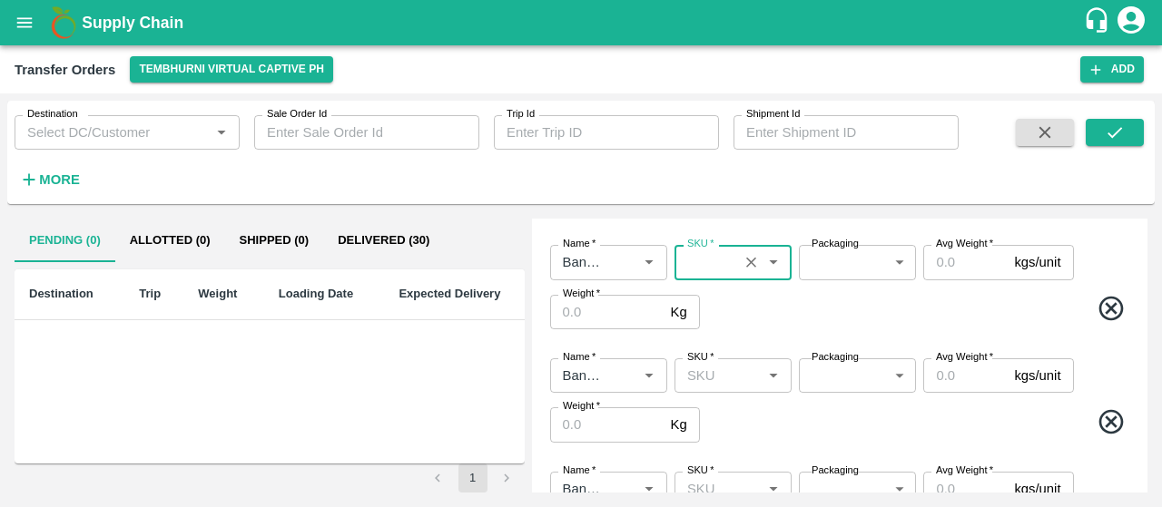
type input "13 kg M N-CHL 5 Hand"
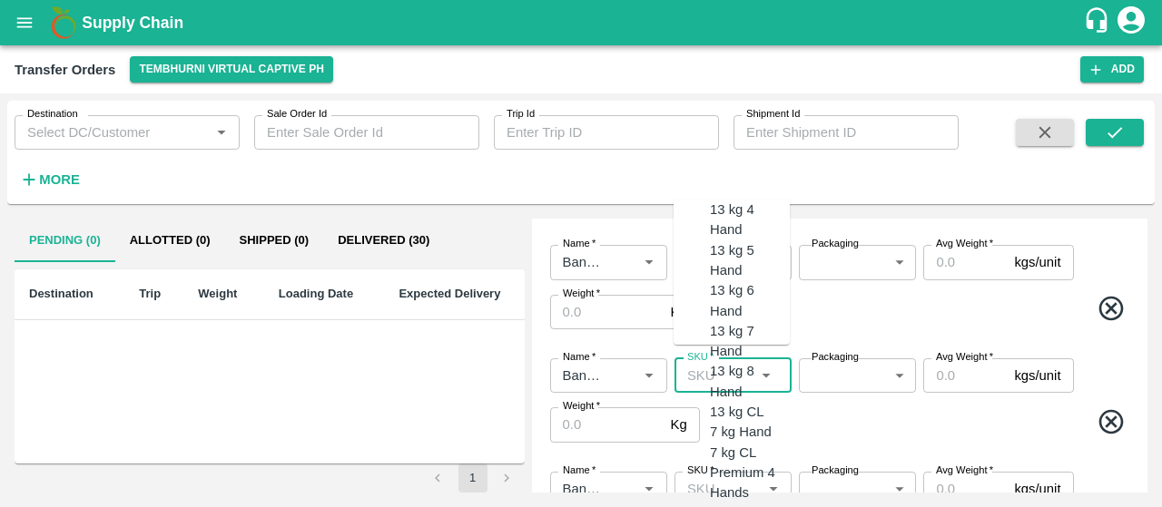
click at [726, 371] on input "SKU   *" at bounding box center [718, 376] width 76 height 24
paste input "13 kg M N-CHL 6 Hand"
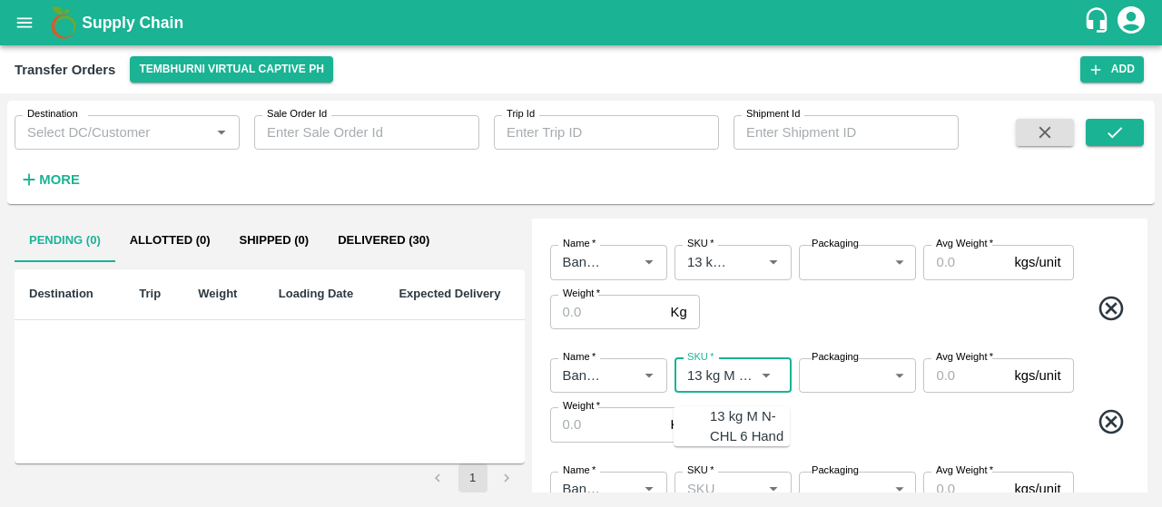
scroll to position [0, 74]
click at [715, 422] on div "13 kg M N-CHL 6 Hand" at bounding box center [750, 427] width 80 height 41
type input "13 kg M N-CHL 6 Hand"
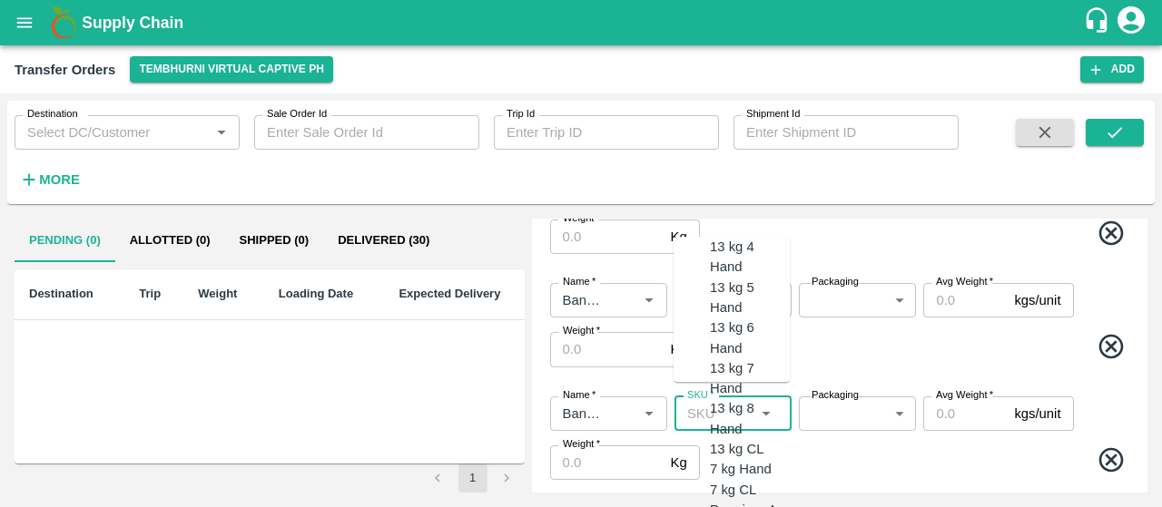
click at [716, 413] on input "SKU   *" at bounding box center [718, 414] width 76 height 24
paste input "13 kg M N-CHL 8 Hand"
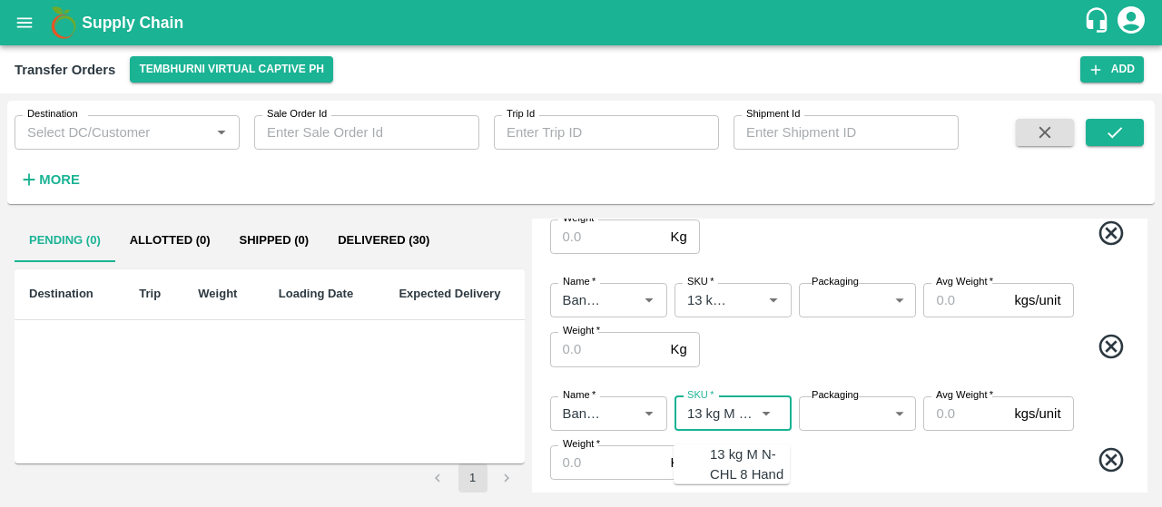
scroll to position [0, 74]
click at [713, 457] on div "13 kg M N-CHL 8 Hand" at bounding box center [750, 465] width 80 height 41
type input "13 kg M N-CHL 8 Hand"
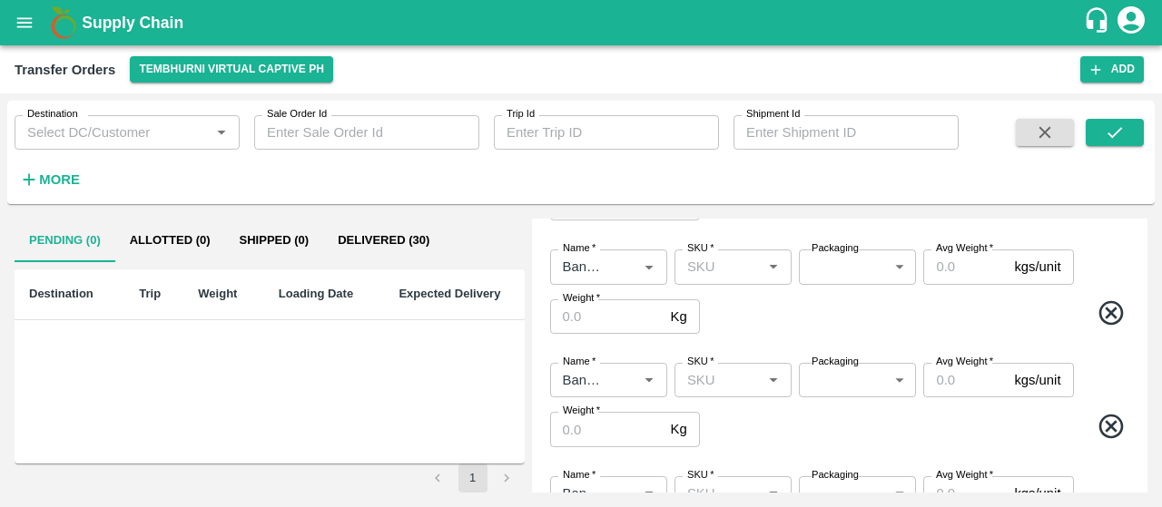
scroll to position [625, 0]
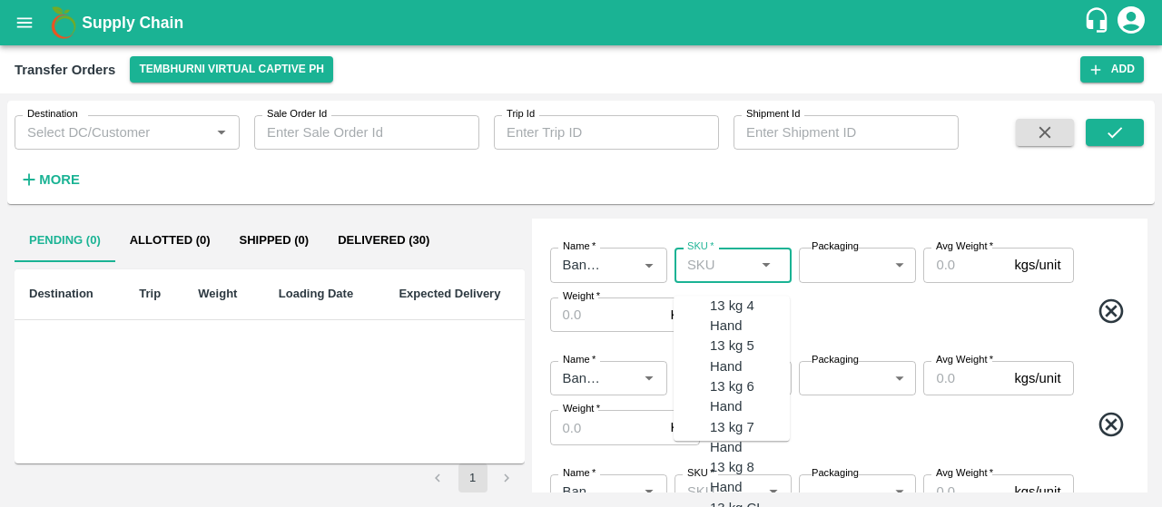
click at [693, 262] on input "SKU   *" at bounding box center [718, 265] width 76 height 24
paste input "13 kg M N-CHL CL"
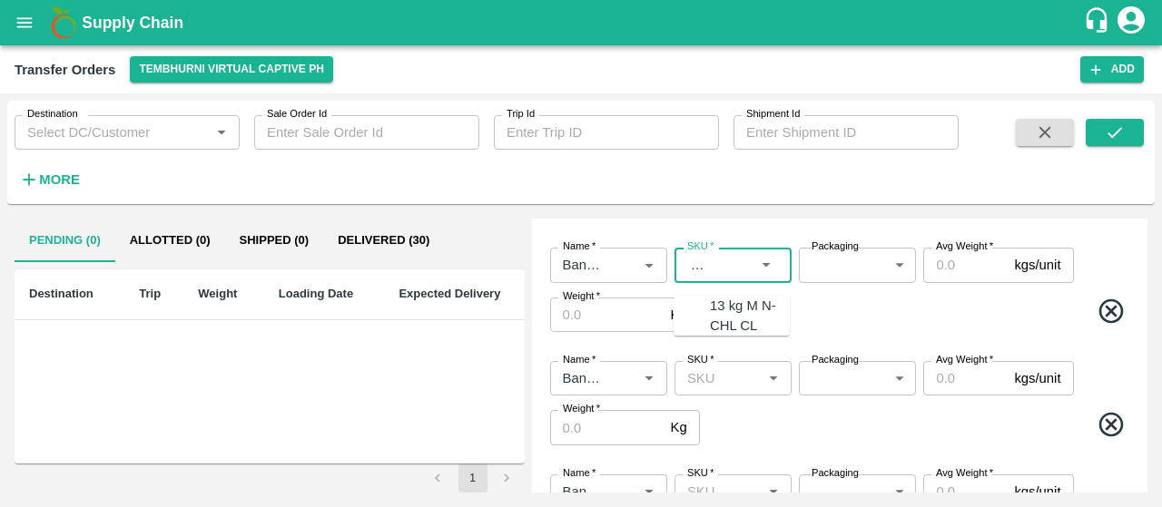
click at [710, 314] on div "13 kg M N-CHL CL" at bounding box center [750, 316] width 80 height 41
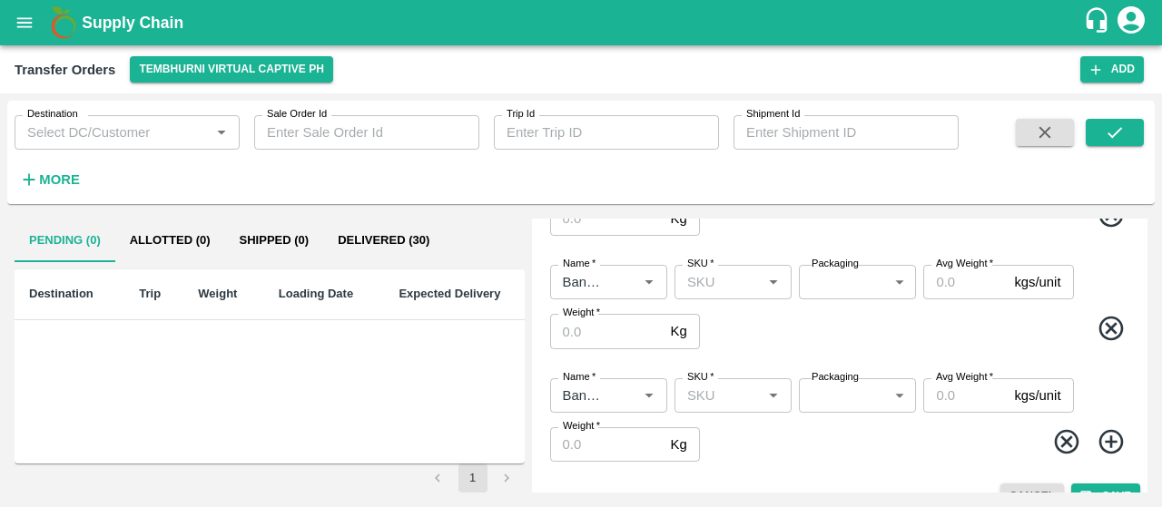
scroll to position [729, 0]
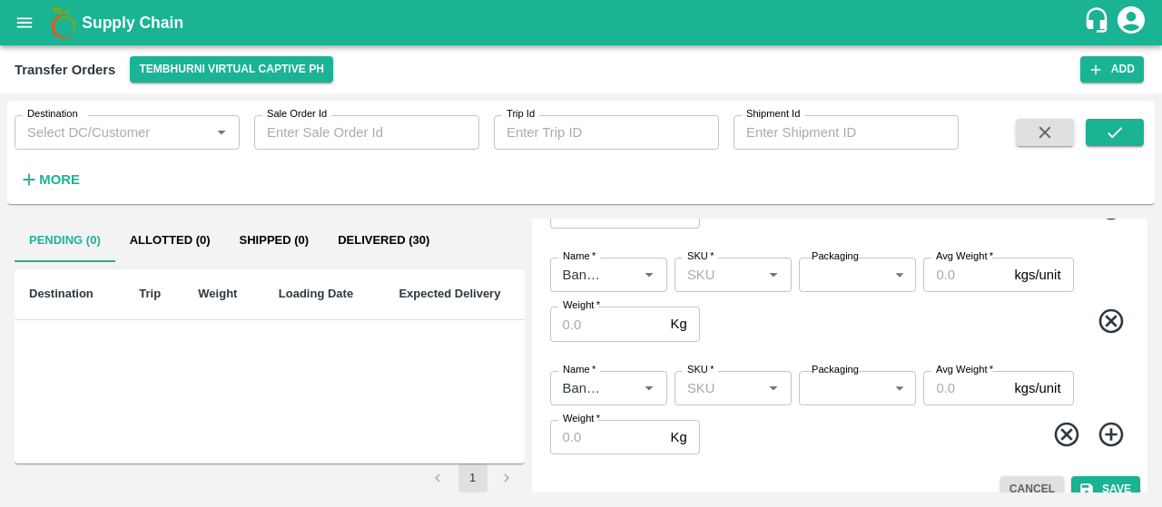
type input "13 kg M N-CHL CL"
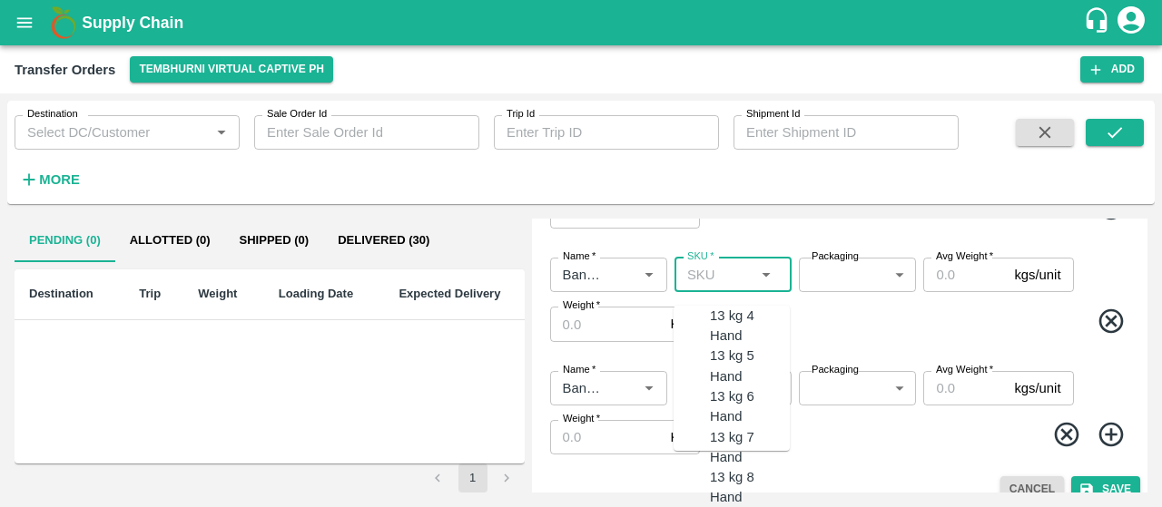
click at [721, 273] on input "SKU   *" at bounding box center [718, 275] width 76 height 24
paste input "PHR Kg"
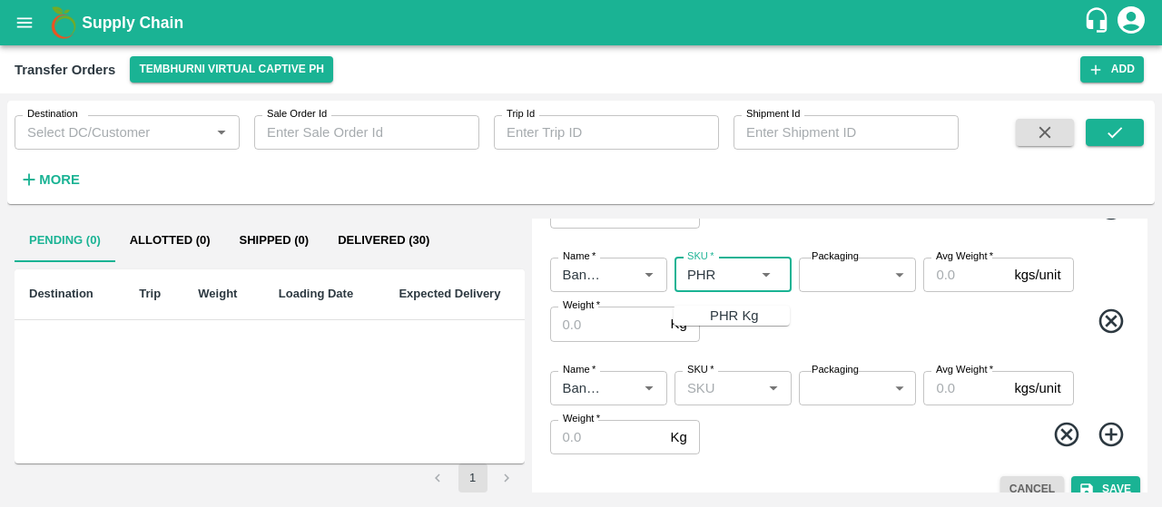
click at [715, 306] on div "PHR Kg" at bounding box center [750, 316] width 80 height 20
type input "PHR Kg"
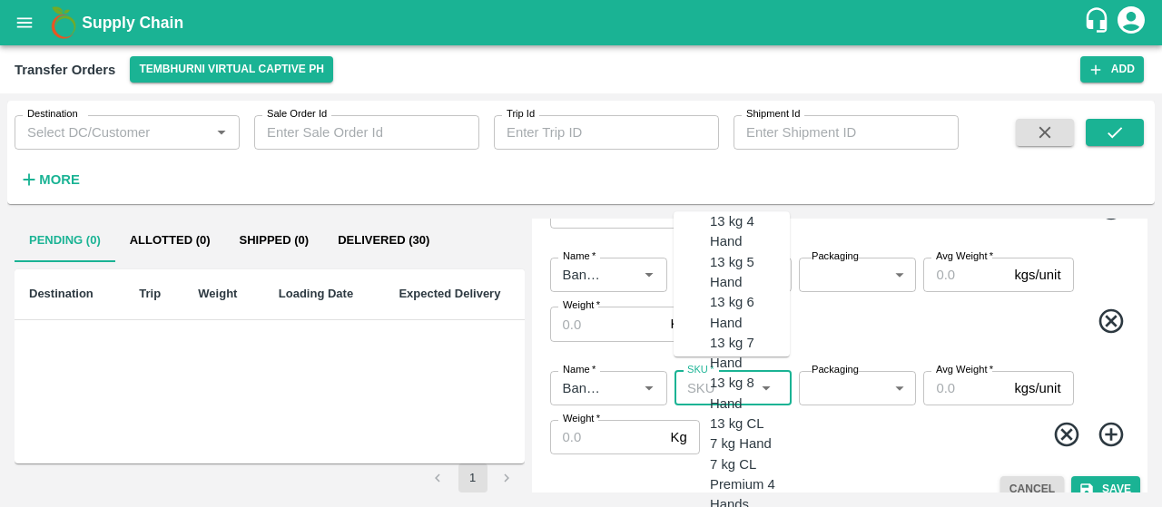
click at [717, 396] on input "SKU   *" at bounding box center [718, 389] width 76 height 24
paste input "C Class"
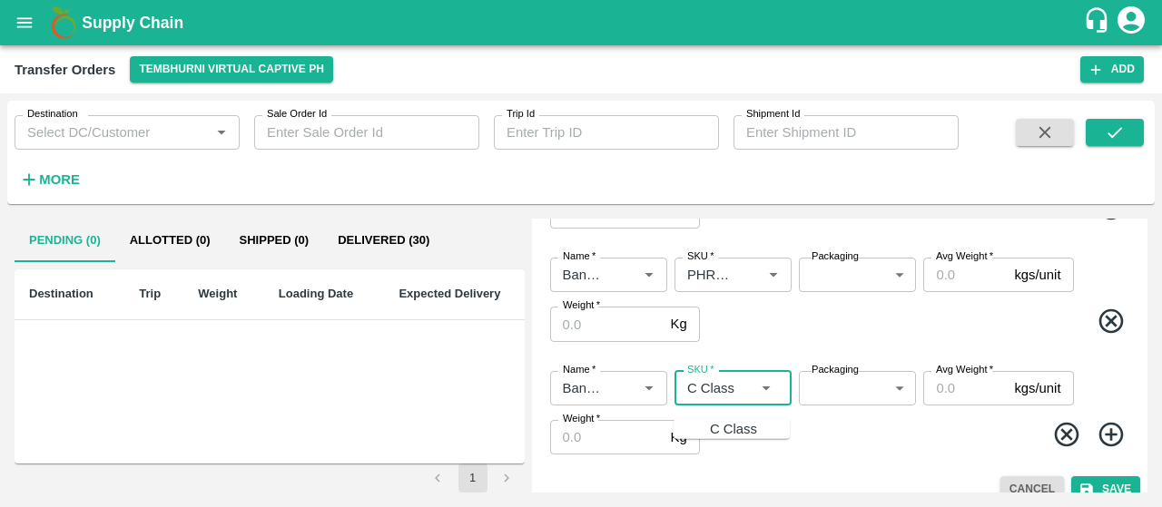
click at [730, 430] on div "C Class" at bounding box center [733, 429] width 47 height 20
type input "C Class"
click at [839, 348] on div "Name   * Name   * SKU   * SKU   * Packaging ​ Packaging Avg Weight   * kgs/unit…" at bounding box center [839, 299] width 601 height 113
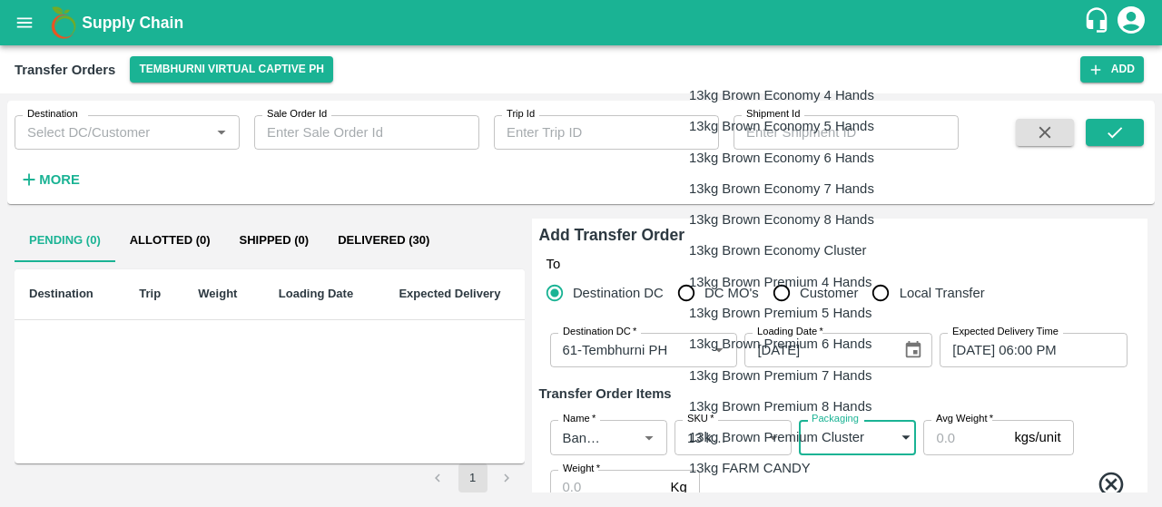
click at [827, 436] on body "Supply Chain Transfer Orders Tembhurni Virtual Captive PH Add Destination Desti…" at bounding box center [581, 253] width 1162 height 507
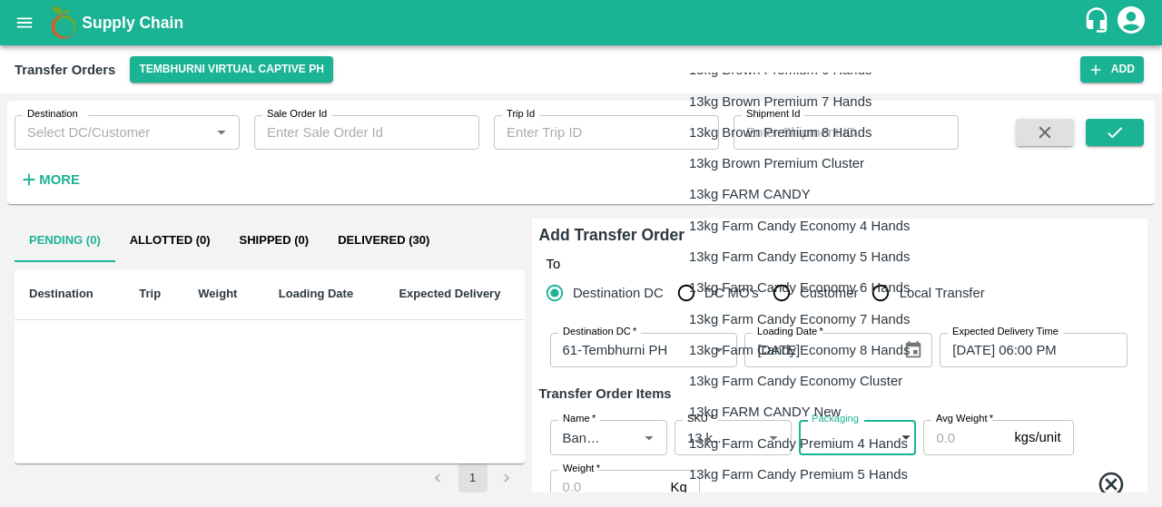
scroll to position [495, 0]
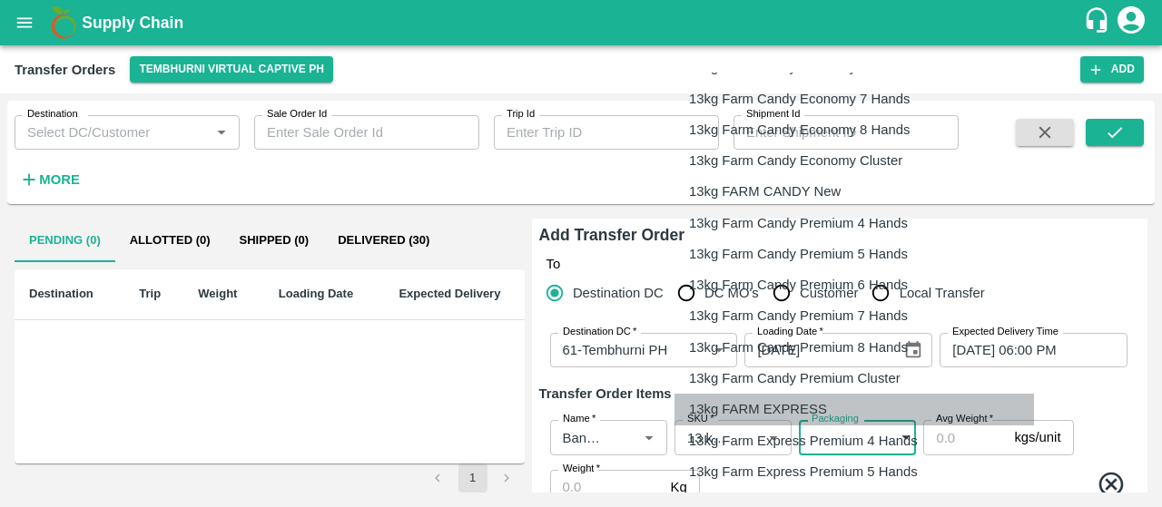
click at [704, 405] on p "13kg FARM EXPRESS" at bounding box center [758, 409] width 138 height 20
type input "468"
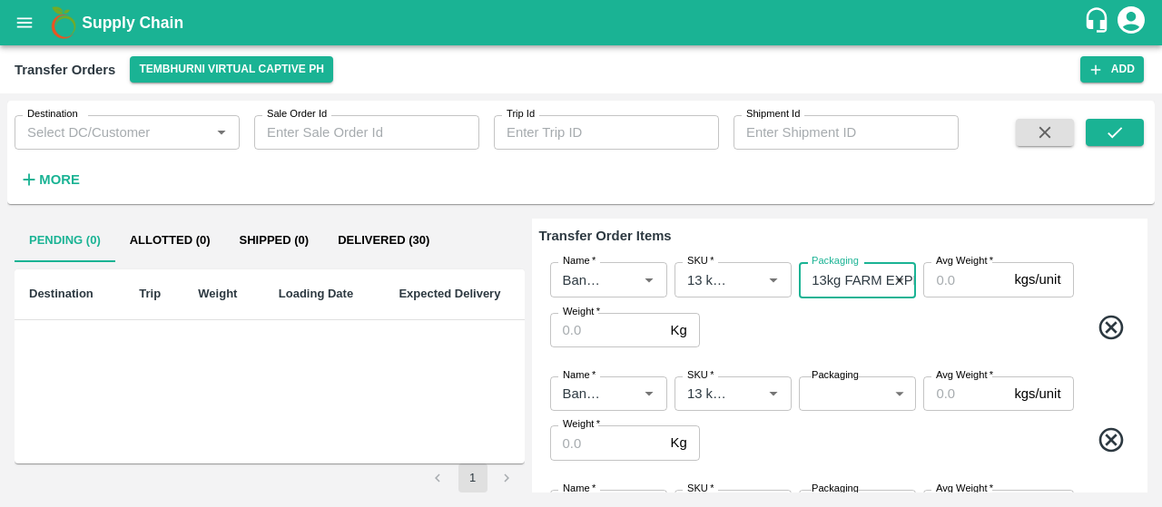
scroll to position [162, 0]
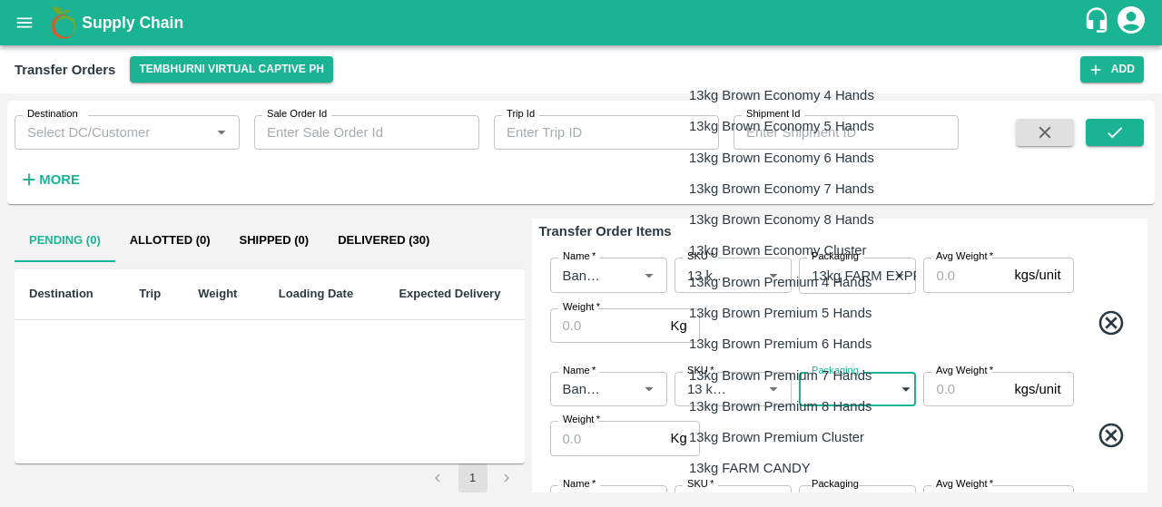
click at [824, 385] on body "Supply Chain Transfer Orders Tembhurni Virtual Captive PH Add Destination Desti…" at bounding box center [581, 253] width 1162 height 507
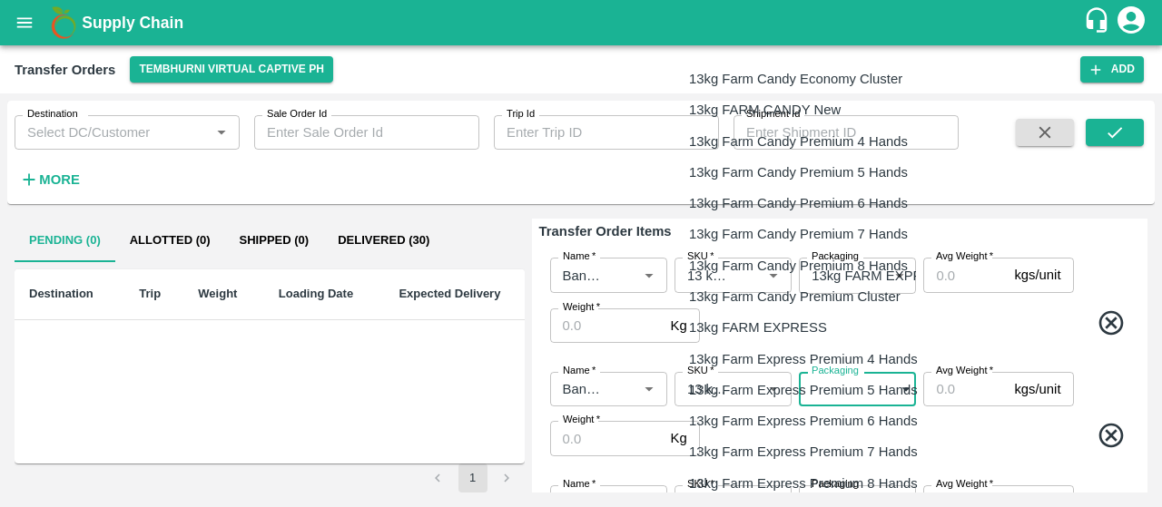
scroll to position [578, 0]
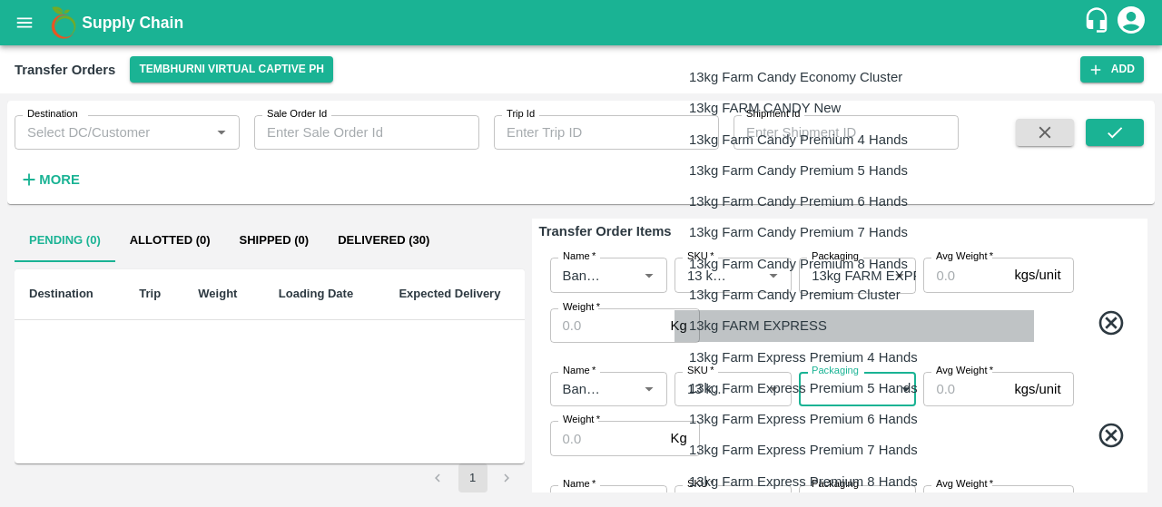
click at [833, 337] on li "13kg FARM EXPRESS" at bounding box center [853, 325] width 359 height 31
type input "468"
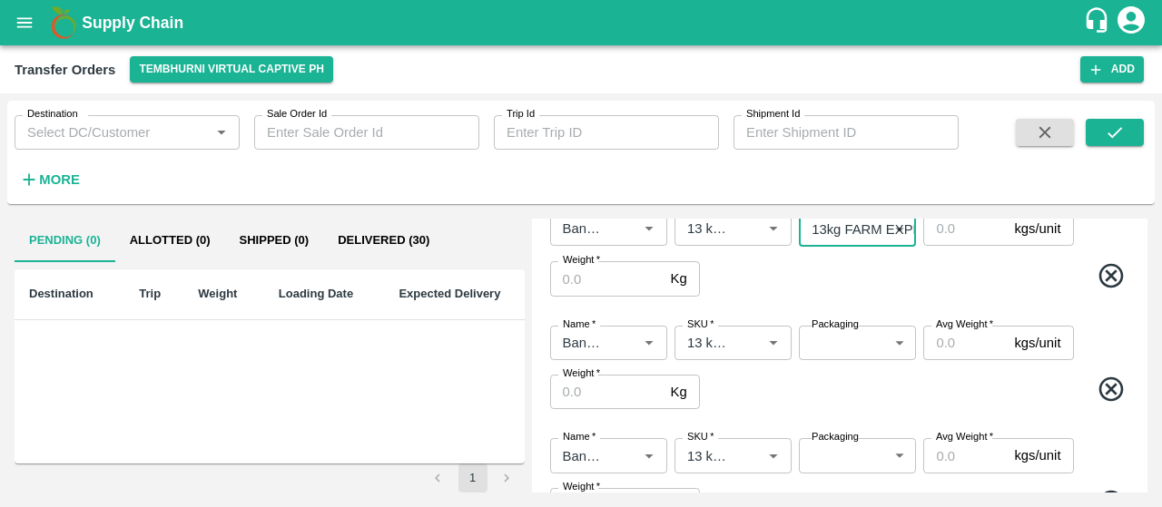
scroll to position [324, 0]
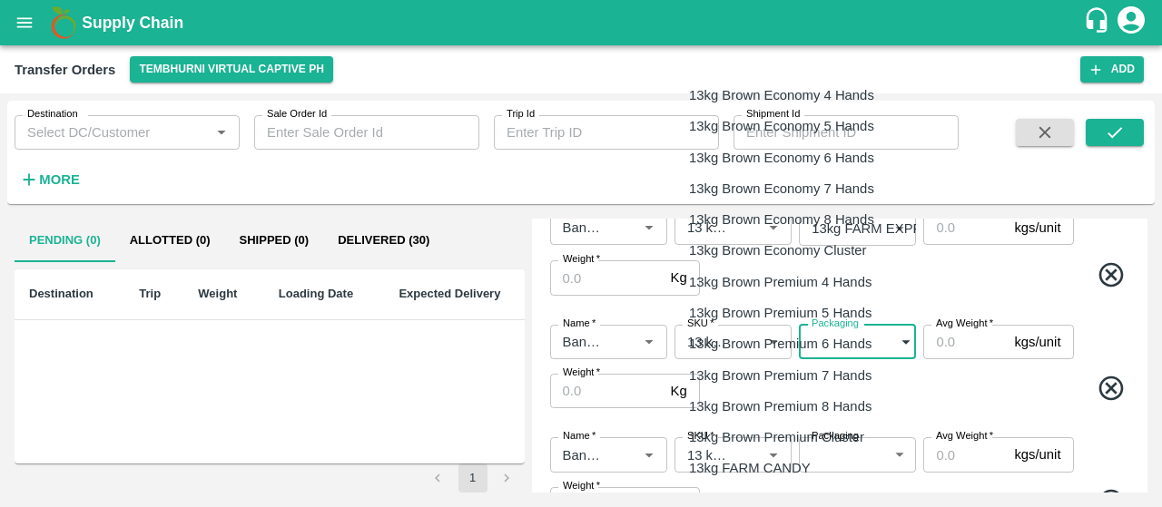
click at [817, 336] on body "Supply Chain Transfer Orders Tembhurni Virtual Captive PH Add Destination Desti…" at bounding box center [581, 253] width 1162 height 507
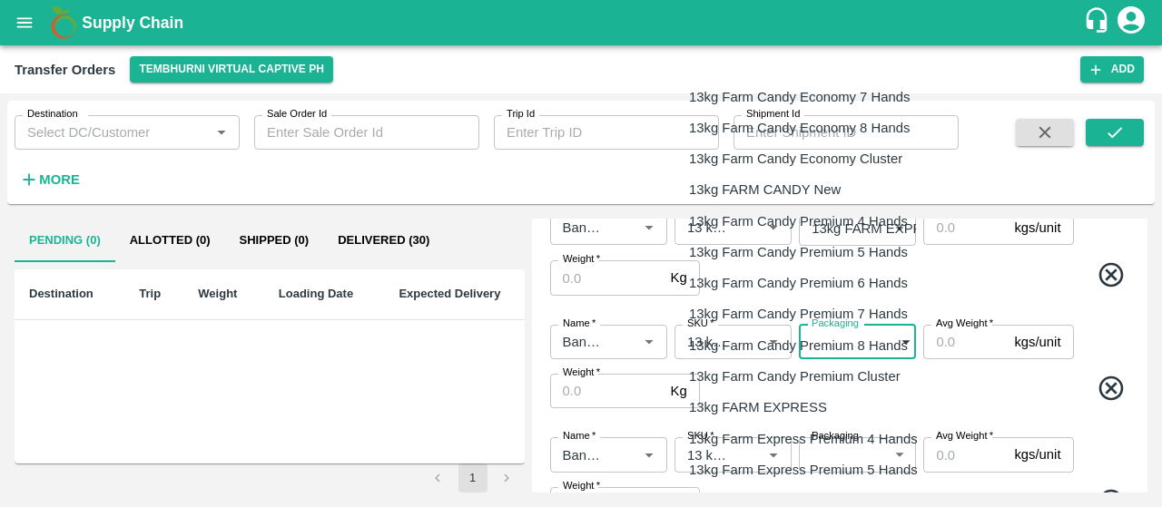
scroll to position [516, 0]
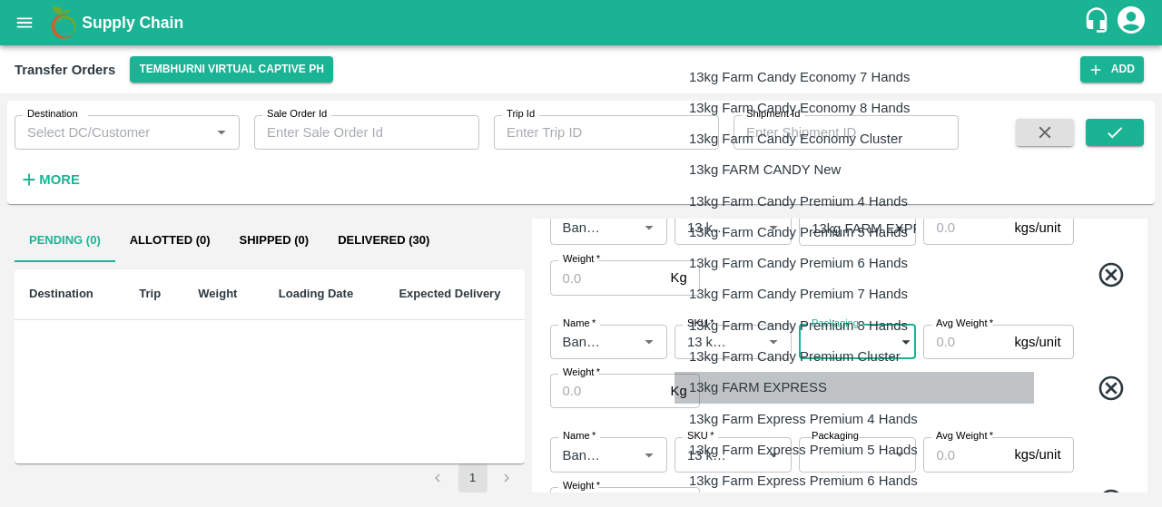
click at [780, 387] on p "13kg FARM EXPRESS" at bounding box center [758, 388] width 138 height 20
type input "468"
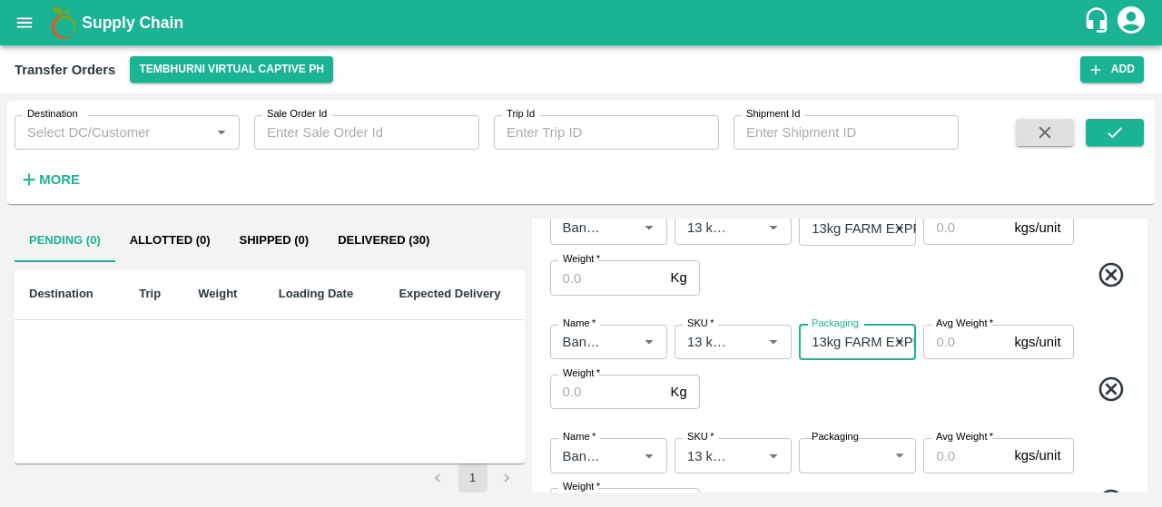
scroll to position [456, 0]
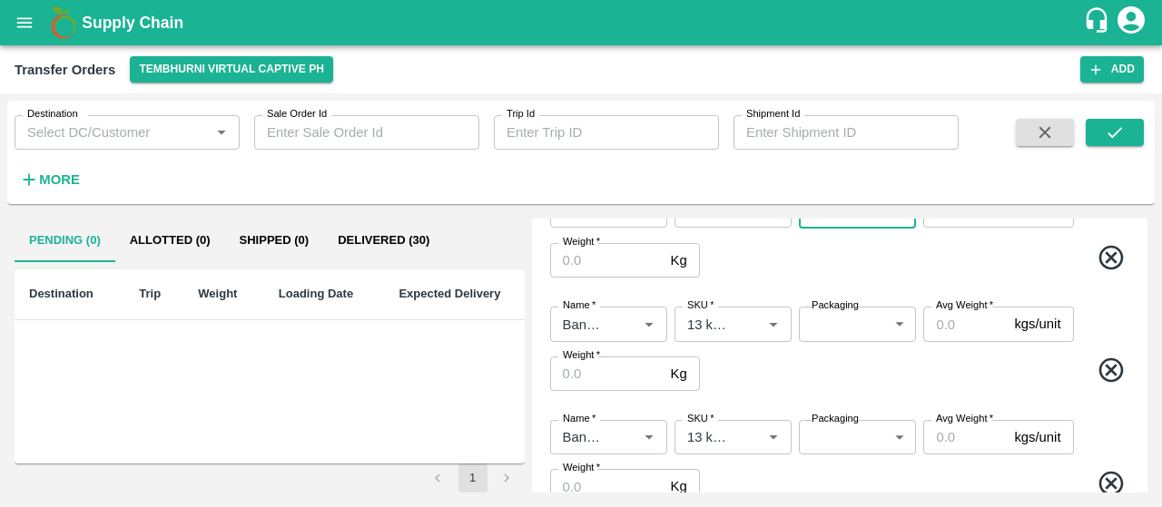
click at [817, 339] on body "Supply Chain Transfer Orders Tembhurni Virtual Captive PH Add Destination Desti…" at bounding box center [581, 253] width 1162 height 507
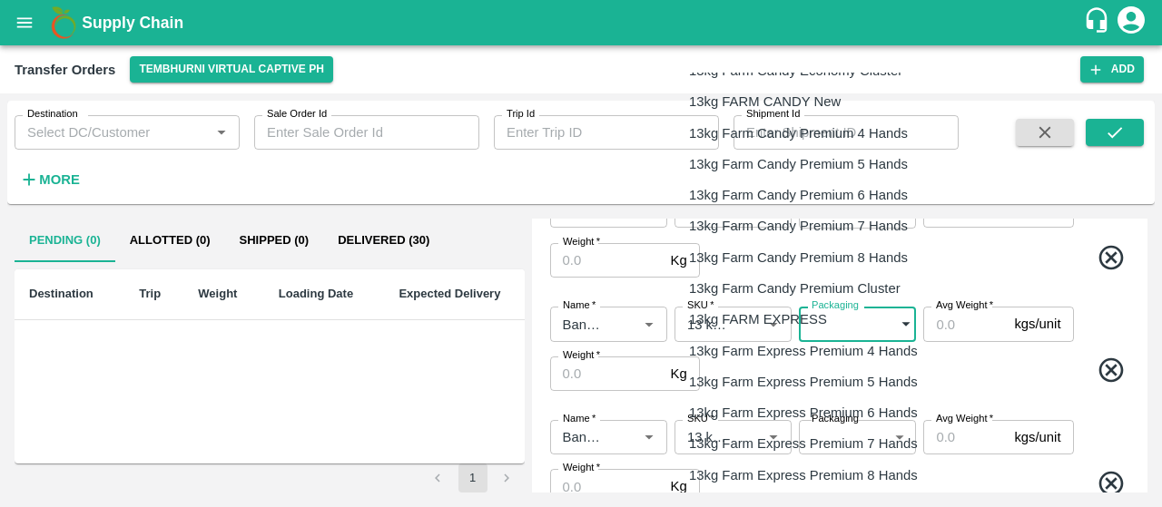
scroll to position [590, 0]
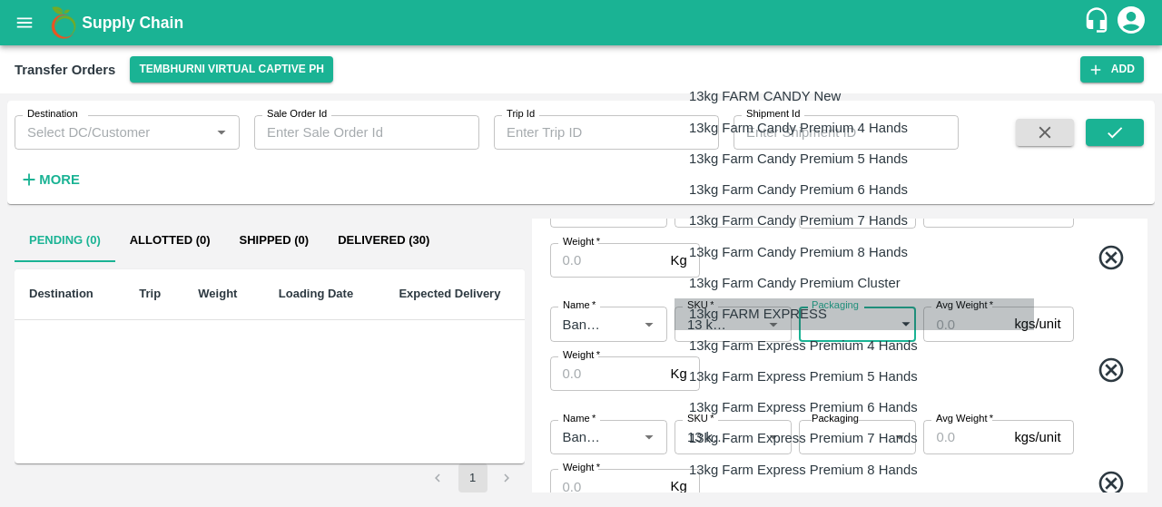
click at [806, 310] on p "13kg FARM EXPRESS" at bounding box center [758, 314] width 138 height 20
type input "468"
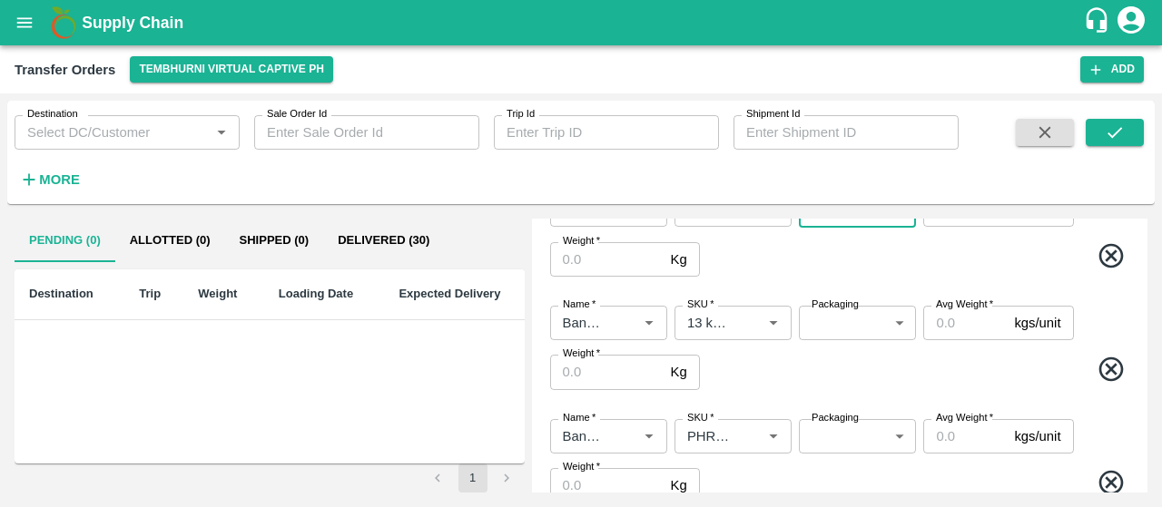
scroll to position [565, 0]
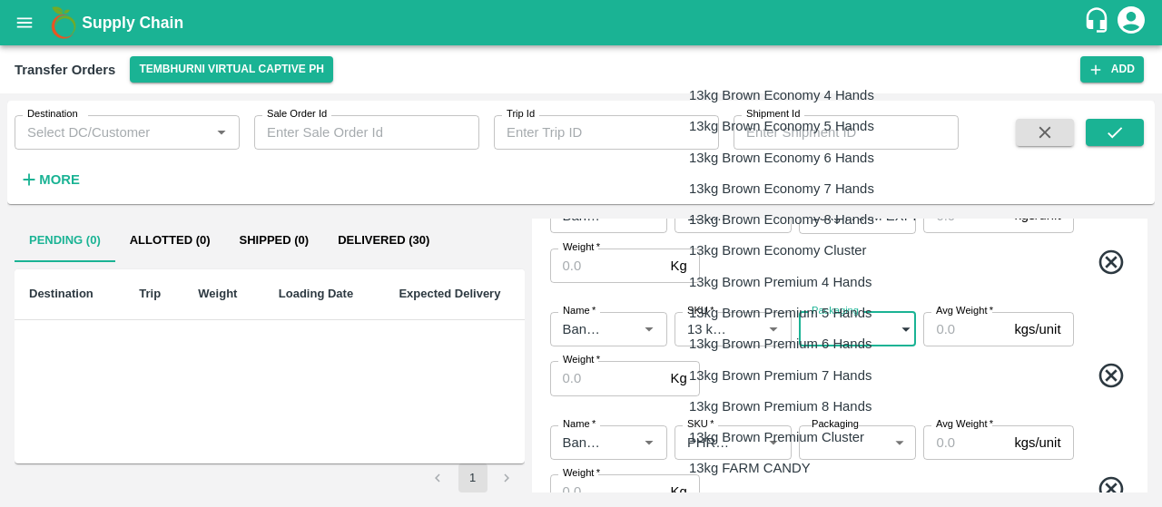
click at [834, 320] on body "Supply Chain Transfer Orders Tembhurni Virtual Captive PH Add Destination Desti…" at bounding box center [581, 253] width 1162 height 507
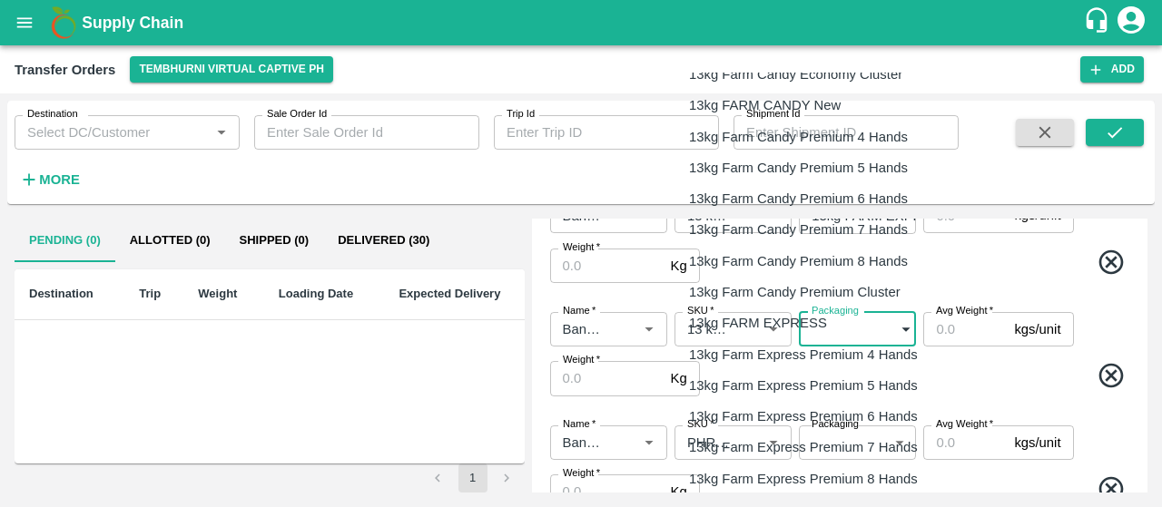
scroll to position [582, 0]
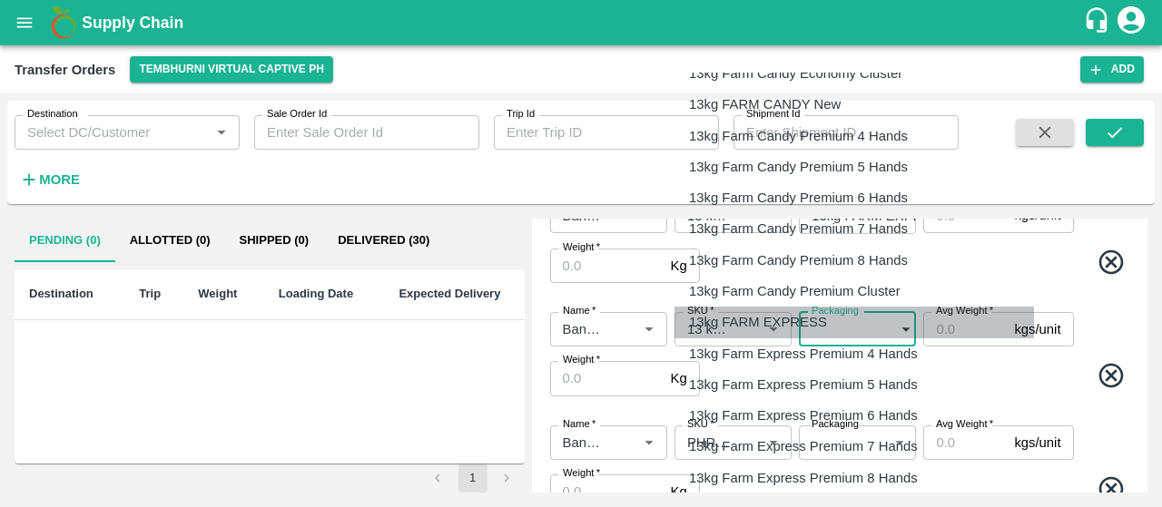
click at [806, 308] on li "13kg FARM EXPRESS" at bounding box center [853, 322] width 359 height 31
type input "468"
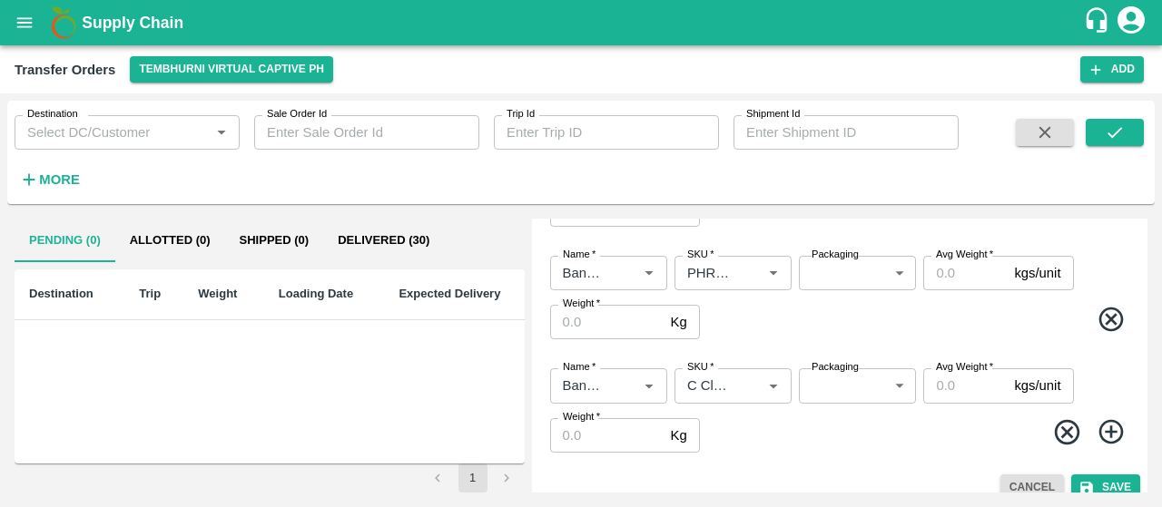
scroll to position [753, 0]
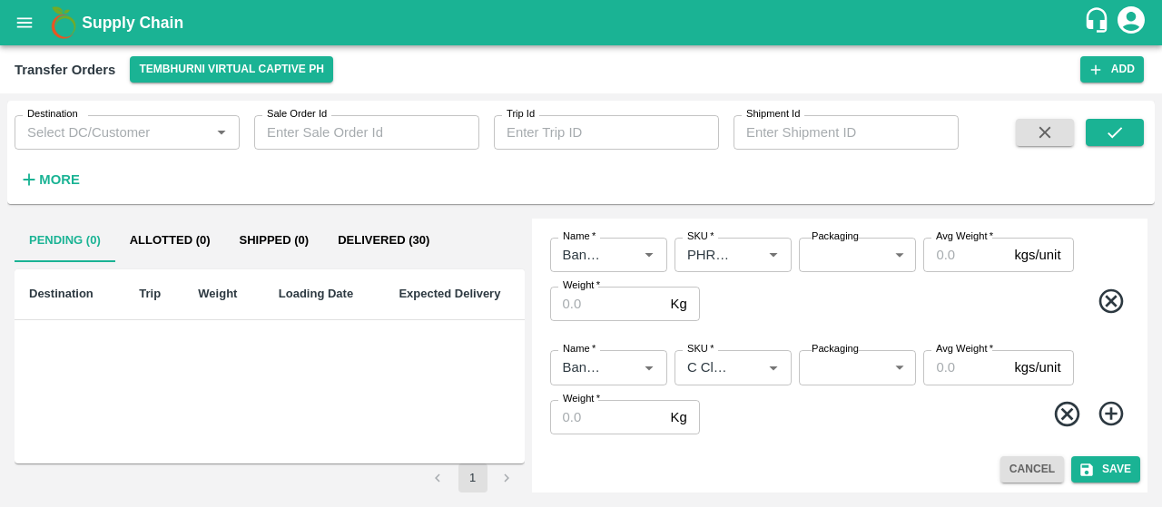
click at [850, 265] on body "Supply Chain Transfer Orders Tembhurni Virtual Captive PH Add Destination Desti…" at bounding box center [581, 253] width 1162 height 507
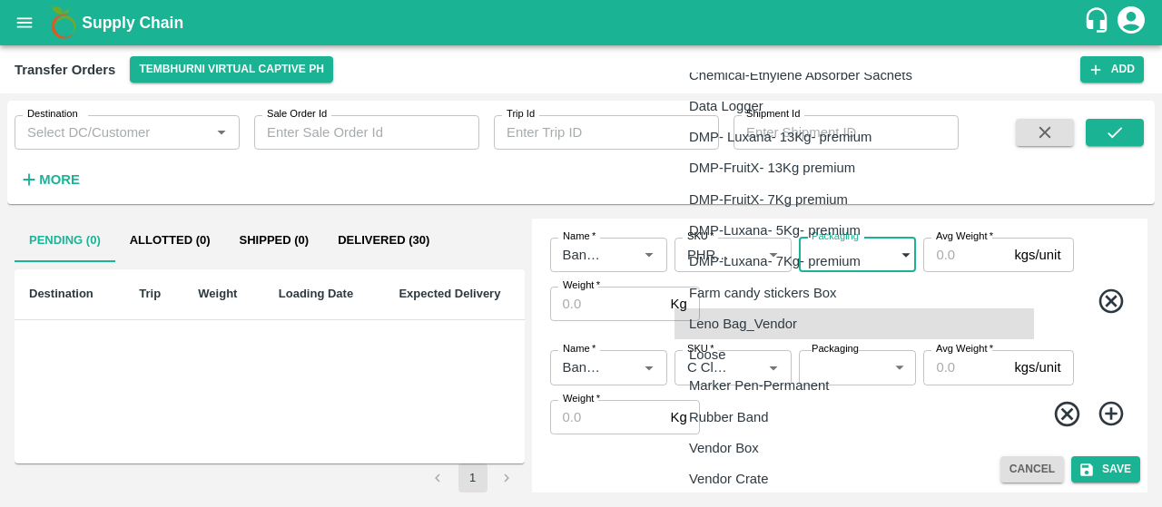
scroll to position [3071, 0]
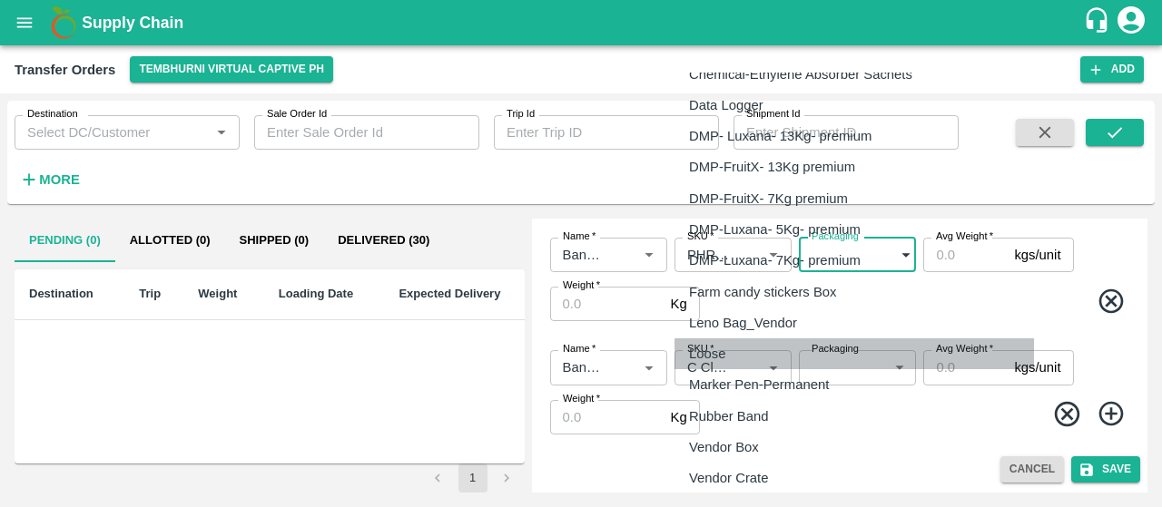
click at [724, 355] on p "Loose" at bounding box center [707, 354] width 36 height 20
type input "258"
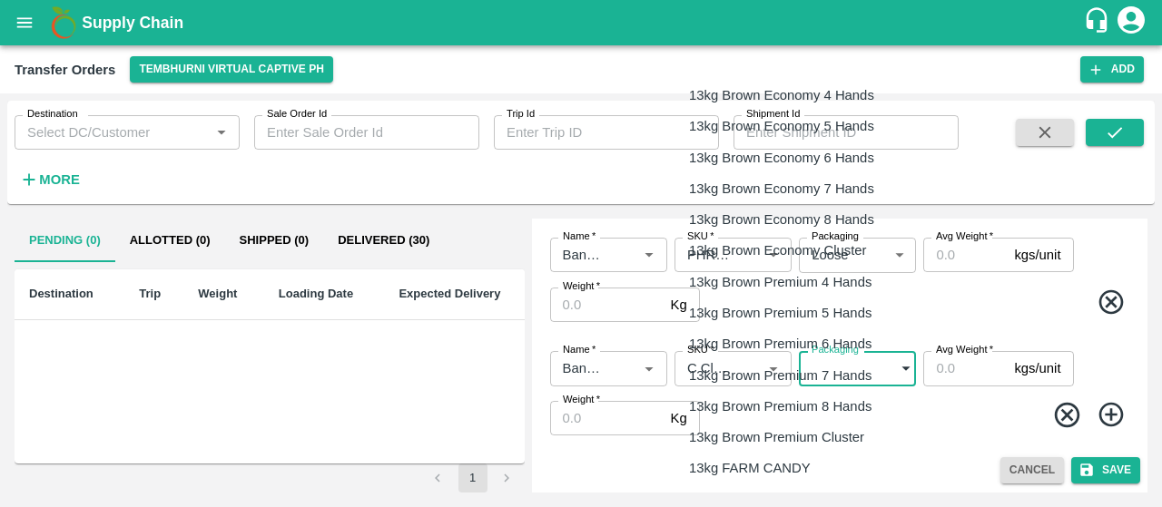
click at [855, 379] on body "Supply Chain Transfer Orders Tembhurni Virtual Captive PH Add Destination Desti…" at bounding box center [581, 253] width 1162 height 507
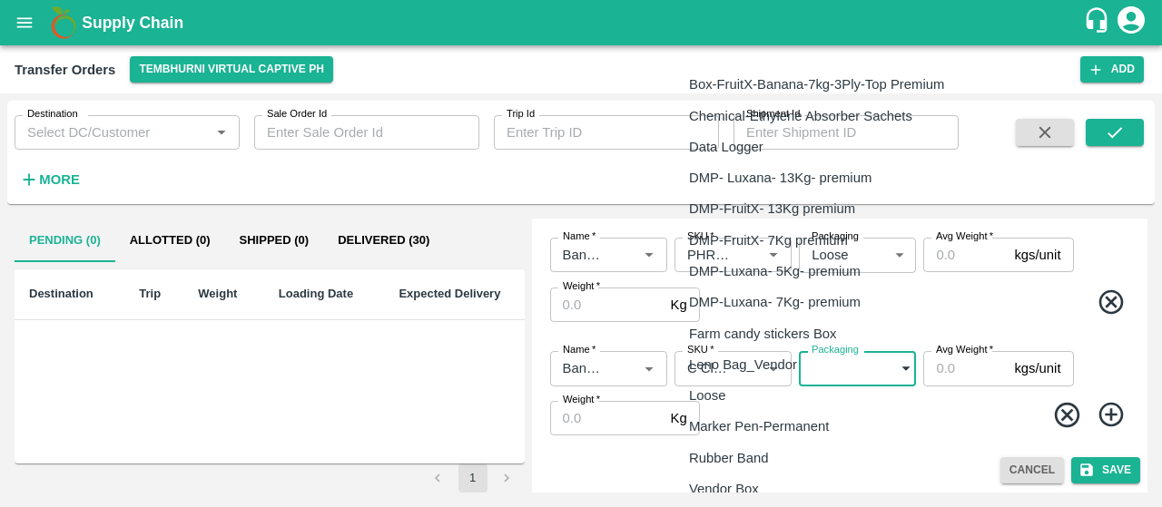
scroll to position [3079, 0]
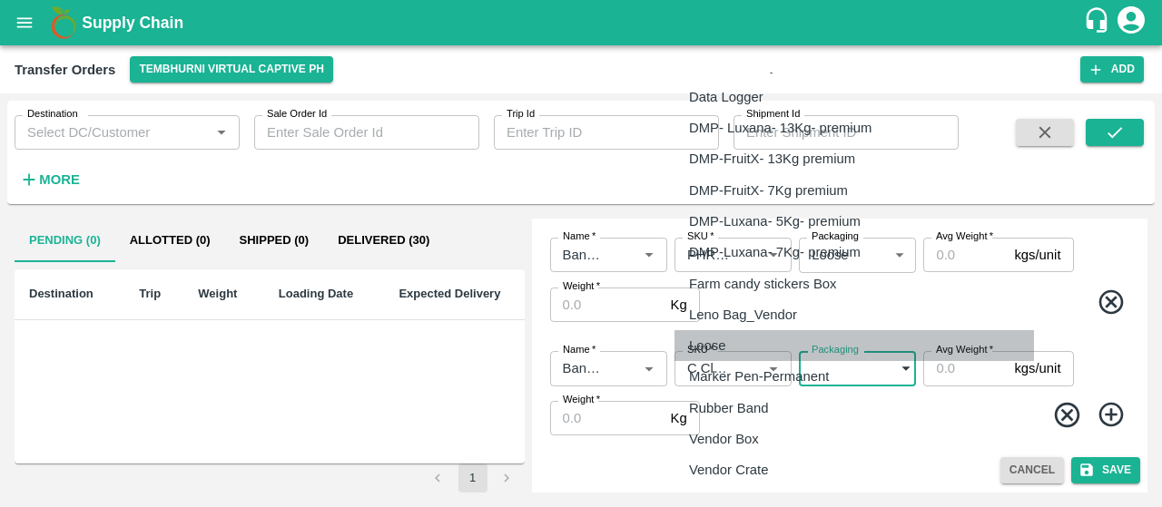
click at [746, 332] on li "Loose" at bounding box center [853, 345] width 359 height 31
type input "258"
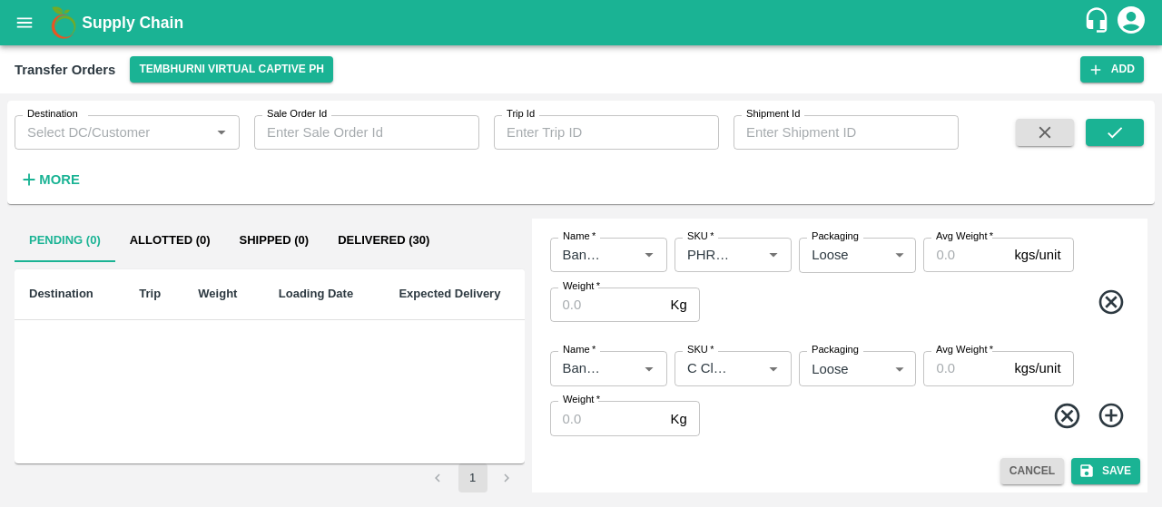
click at [861, 447] on div "Name   * Name   * SKU   * SKU   * Packaging Loose 258 Packaging Avg Weight   * …" at bounding box center [839, 394] width 601 height 114
click at [969, 263] on input "Avg Weight   *" at bounding box center [965, 253] width 84 height 34
paste input "136"
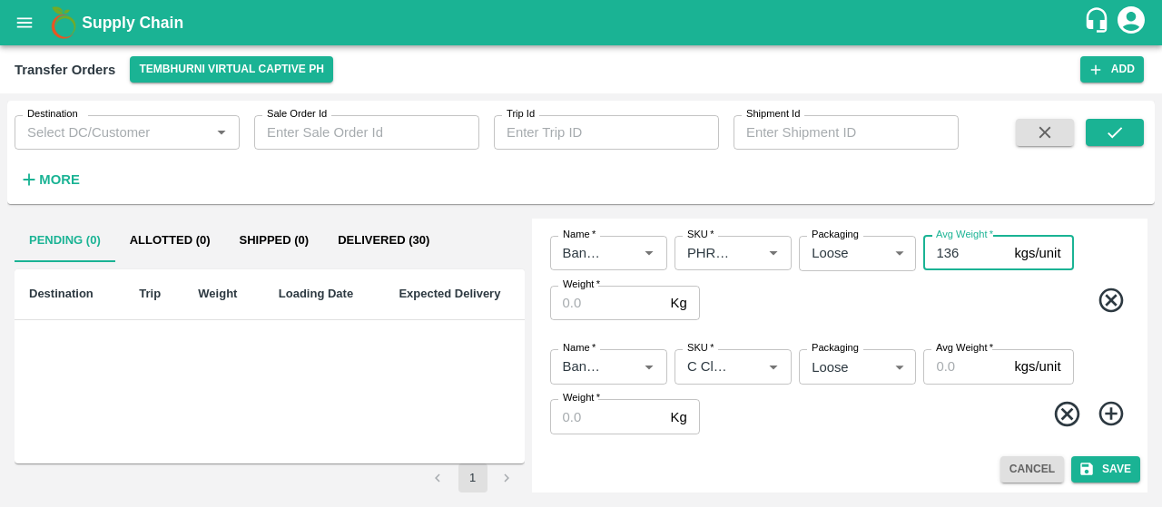
type input "136"
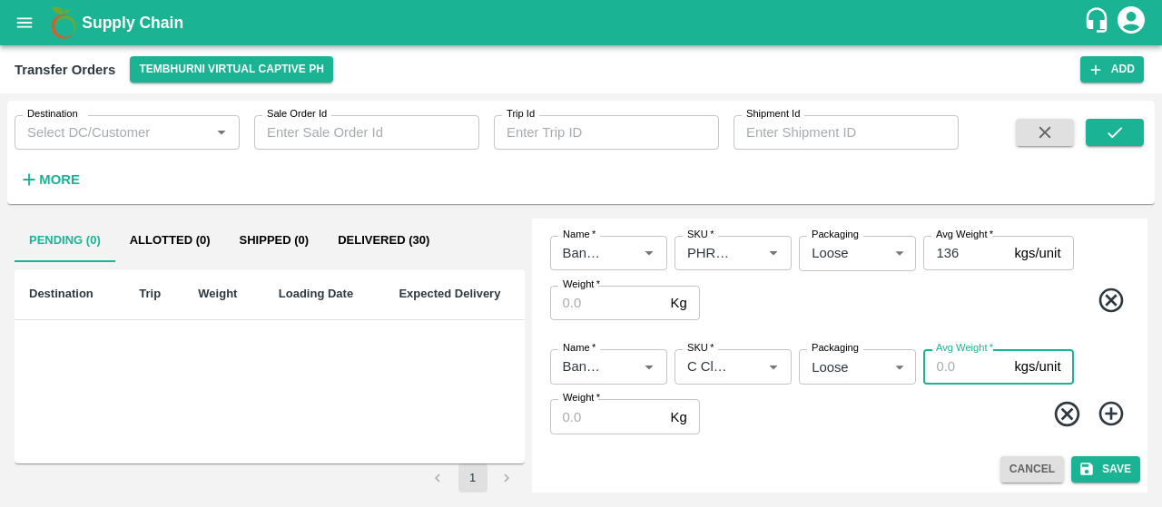
click at [951, 366] on input "Avg Weight   *" at bounding box center [965, 366] width 84 height 34
paste input "265"
type input "265"
click at [882, 460] on div "Cancel Save" at bounding box center [839, 470] width 601 height 26
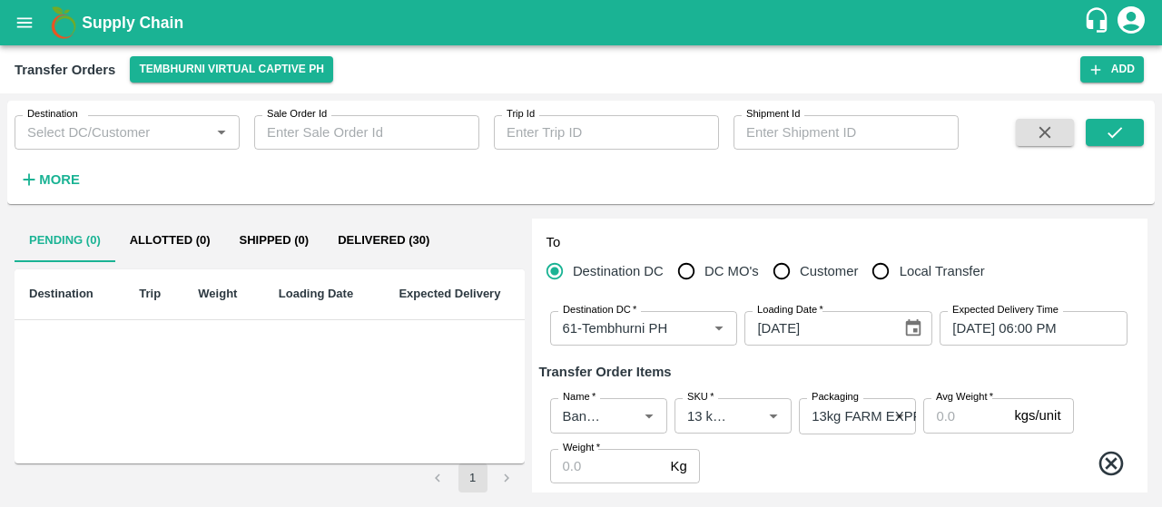
scroll to position [0, 0]
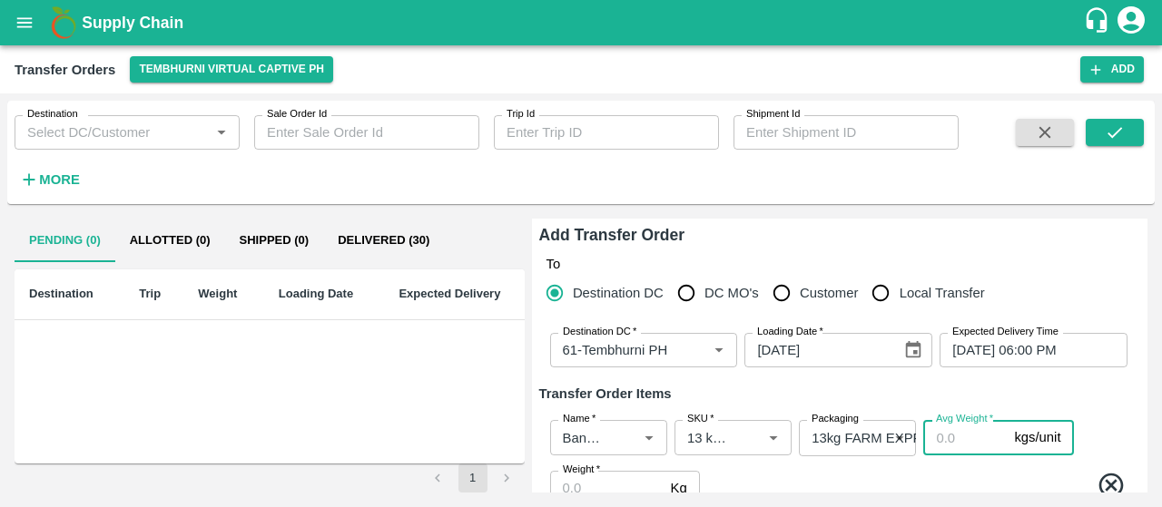
click at [953, 442] on input "Avg Weight   *" at bounding box center [965, 437] width 84 height 34
type input "13"
click at [1111, 415] on div "Name   * Name   * SKU   * SKU   * Packaging 13kg FARM EXPRESS 468 Packaging Avg…" at bounding box center [839, 463] width 601 height 114
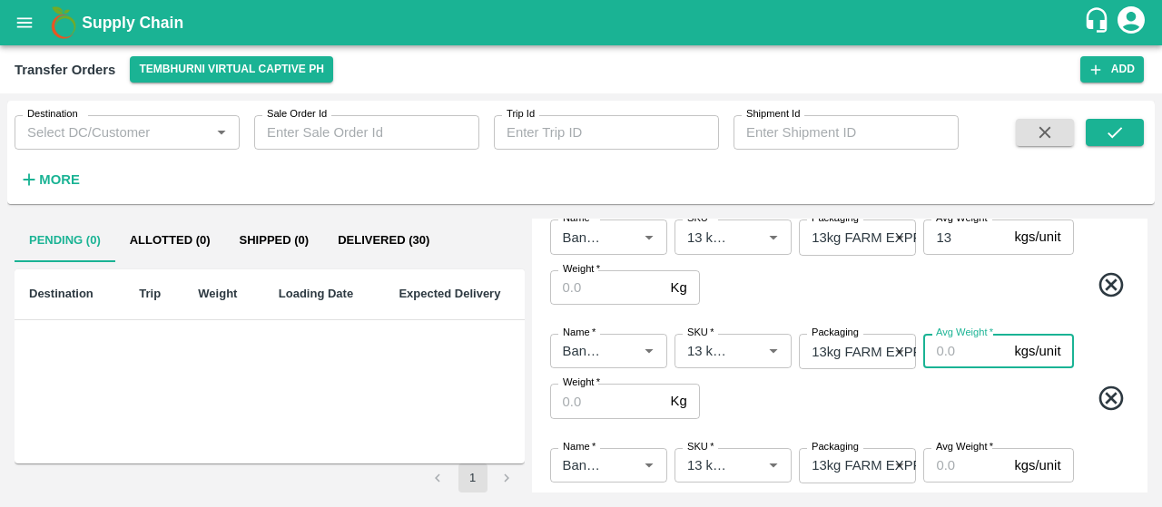
click at [958, 347] on input "Avg Weight   *" at bounding box center [965, 351] width 84 height 34
drag, startPoint x: 958, startPoint y: 347, endPoint x: 925, endPoint y: 351, distance: 33.0
click at [925, 351] on input "13" at bounding box center [965, 351] width 84 height 34
type input "13"
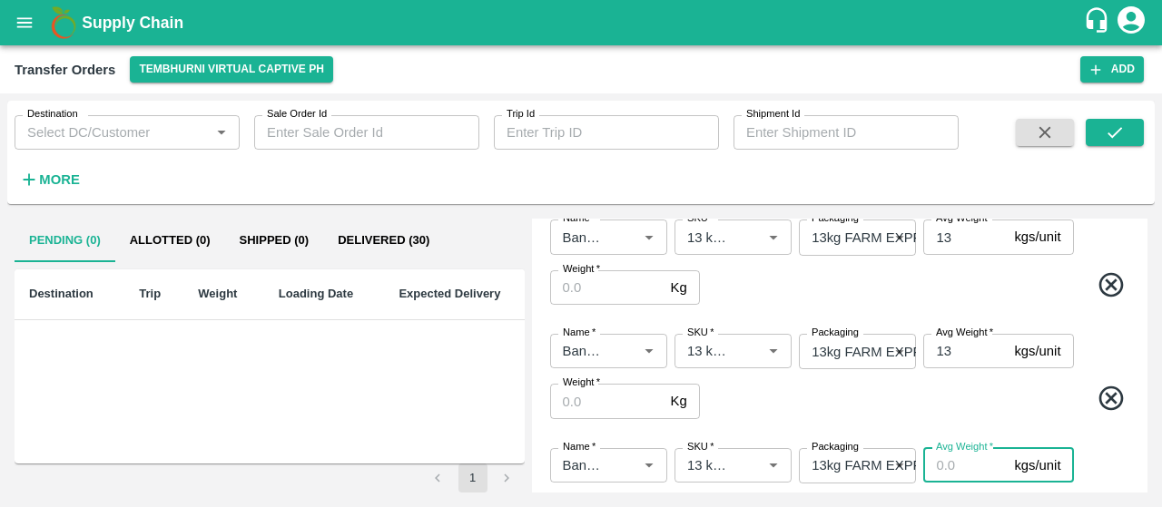
click at [937, 471] on input "Avg Weight   *" at bounding box center [965, 465] width 84 height 34
paste input "13"
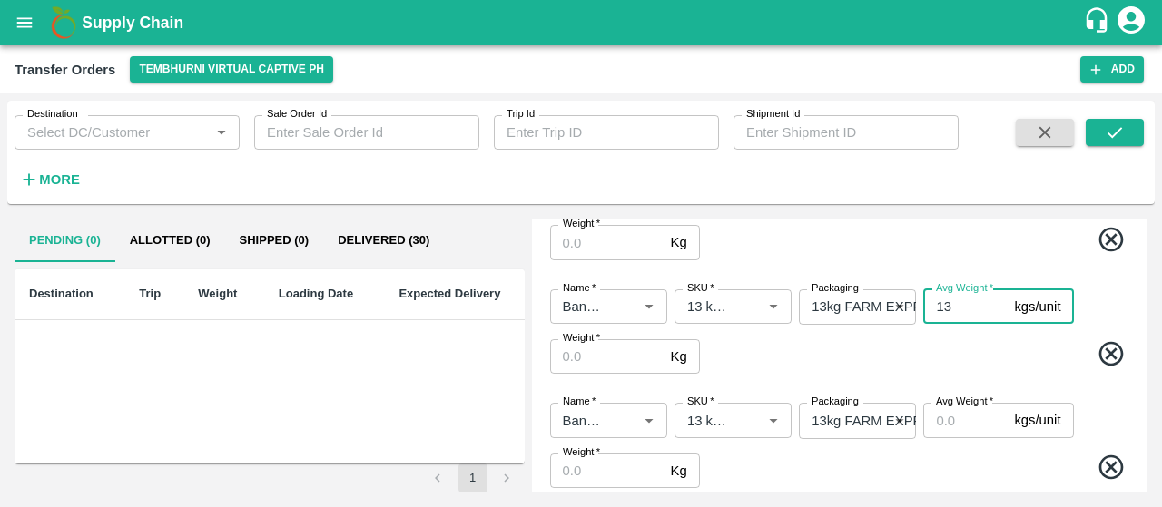
scroll to position [360, 0]
type input "13"
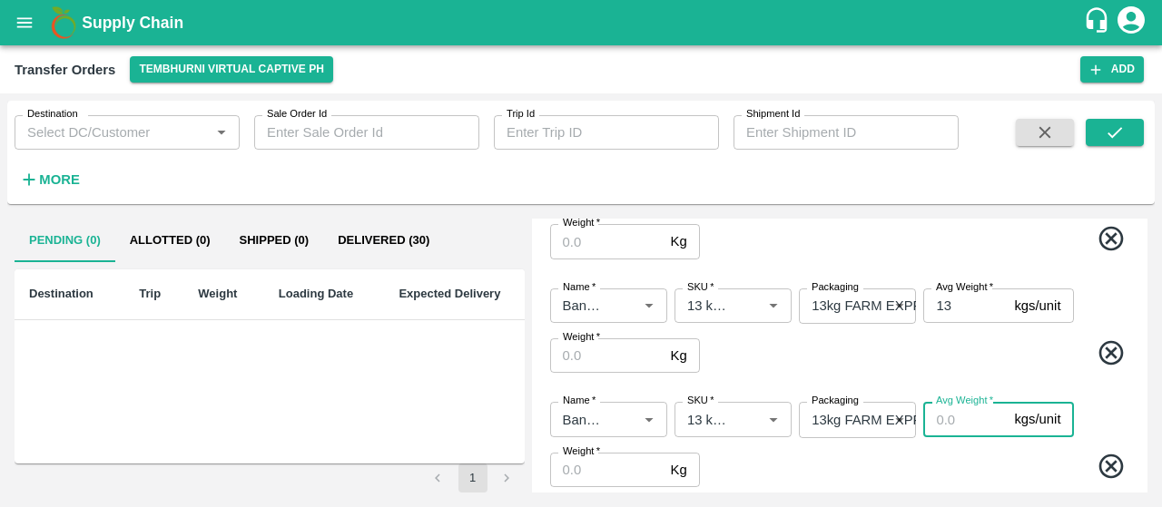
click at [955, 426] on input "Avg Weight   *" at bounding box center [965, 419] width 84 height 34
paste input "13"
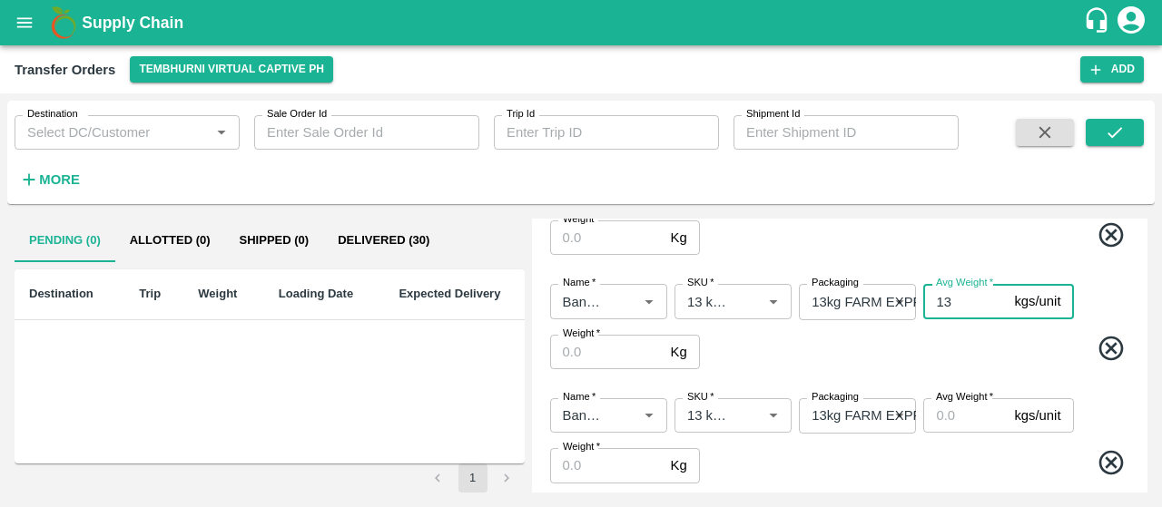
scroll to position [480, 0]
type input "13"
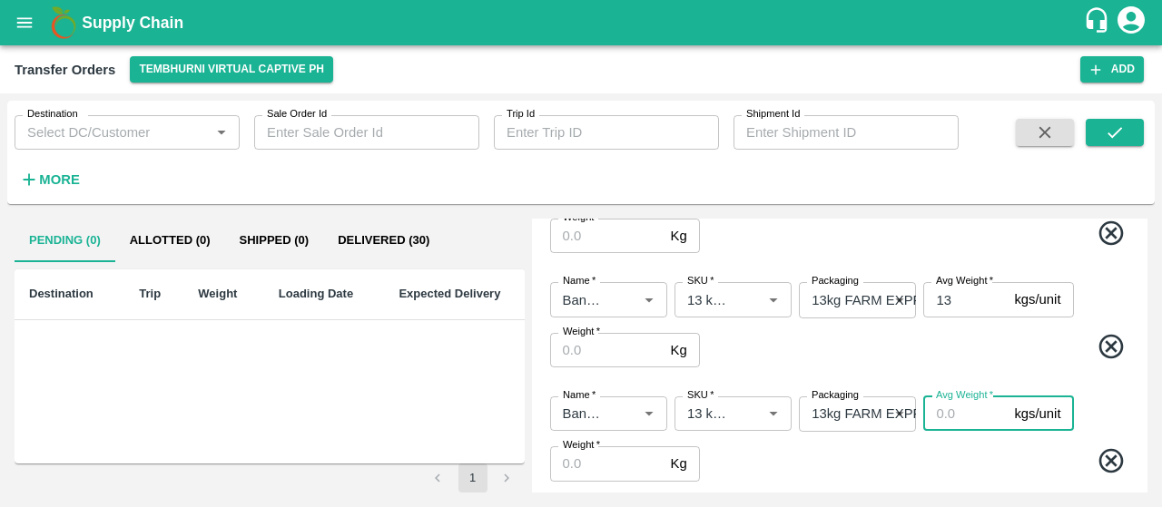
click at [959, 415] on input "Avg Weight   *" at bounding box center [965, 414] width 84 height 34
paste input "13"
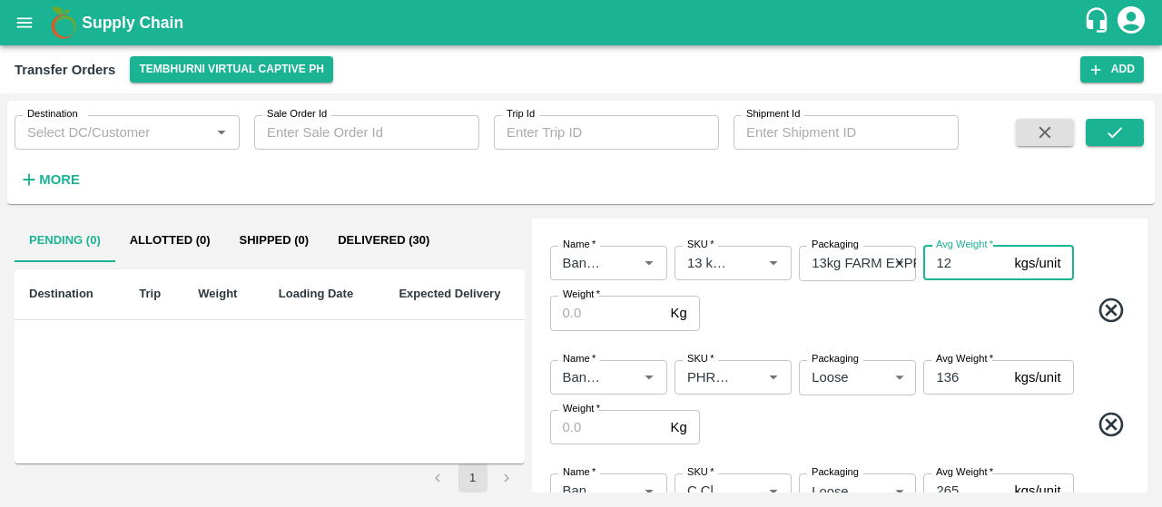
scroll to position [634, 0]
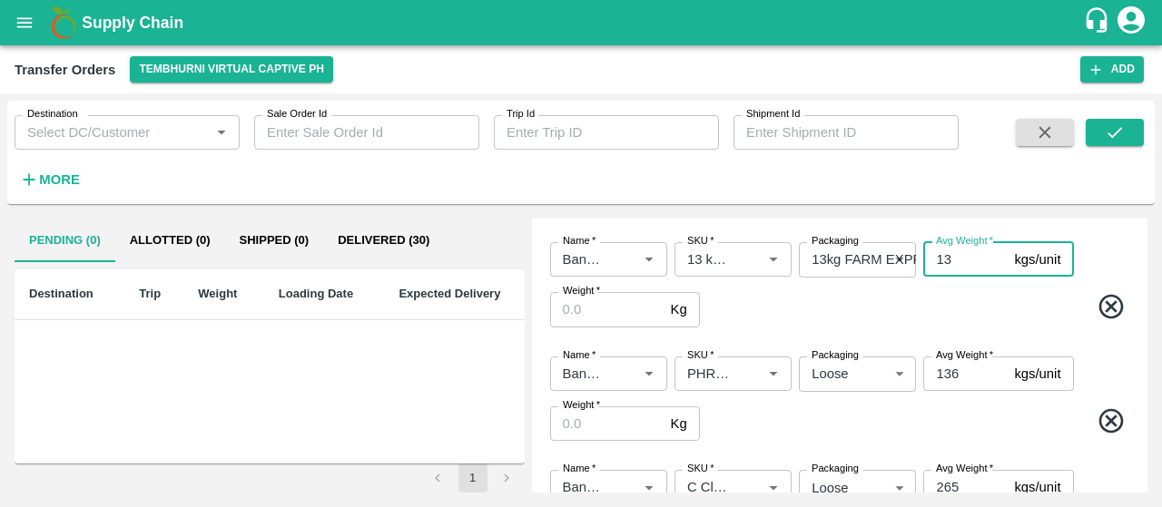
type input "13"
click at [1005, 331] on div "Name   * Name   * SKU   * SKU   * Packaging 13kg FARM EXPRESS 468 Packaging Avg…" at bounding box center [839, 285] width 601 height 114
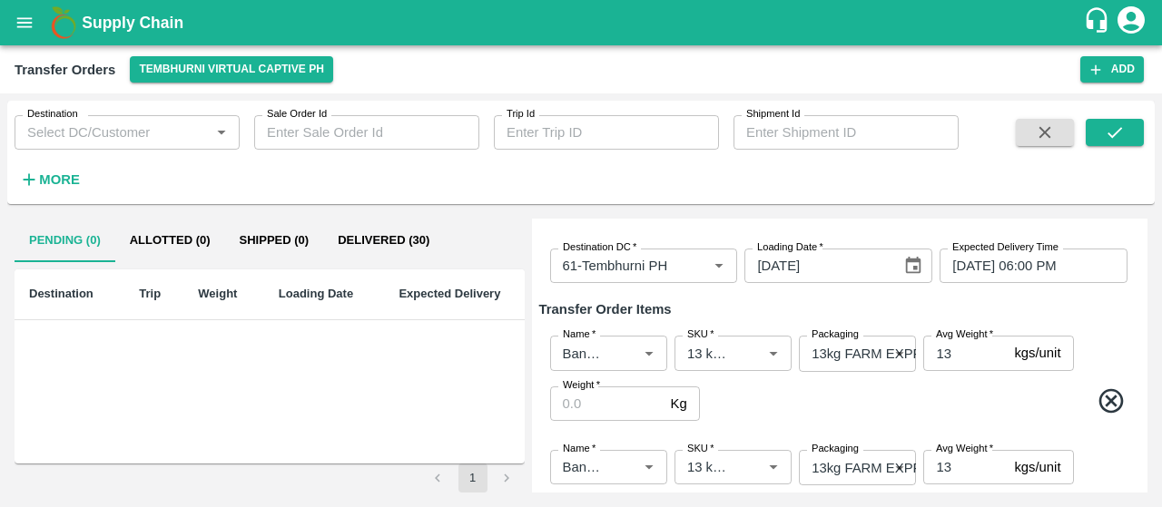
scroll to position [83, 0]
click at [574, 402] on input "Weight   *" at bounding box center [606, 405] width 113 height 34
paste input "455"
type input "455"
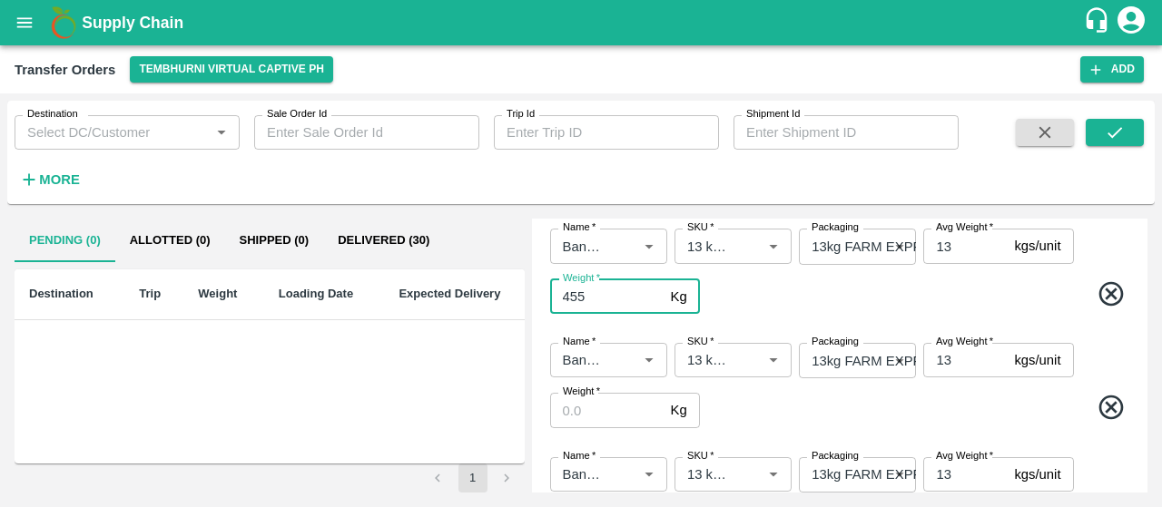
scroll to position [192, 0]
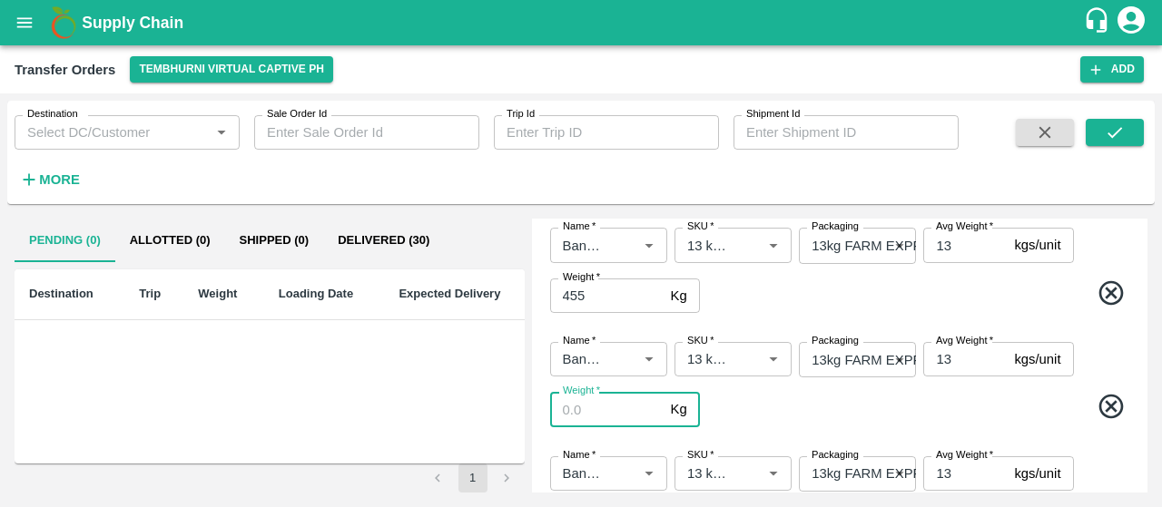
click at [627, 410] on input "Weight   *" at bounding box center [606, 409] width 113 height 34
paste input "2444"
type input "2444"
click at [739, 417] on span at bounding box center [917, 409] width 429 height 35
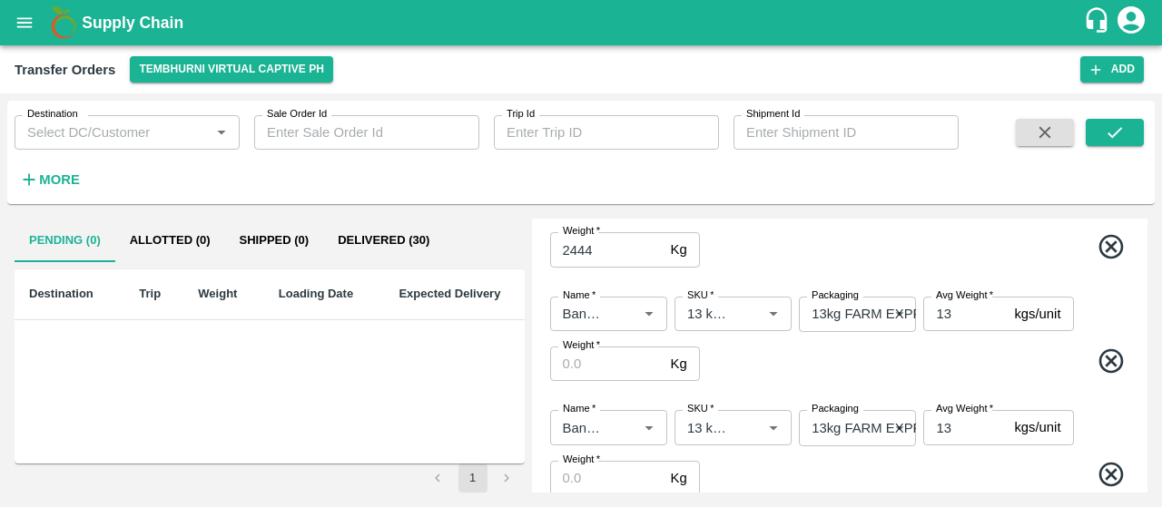
scroll to position [378, 0]
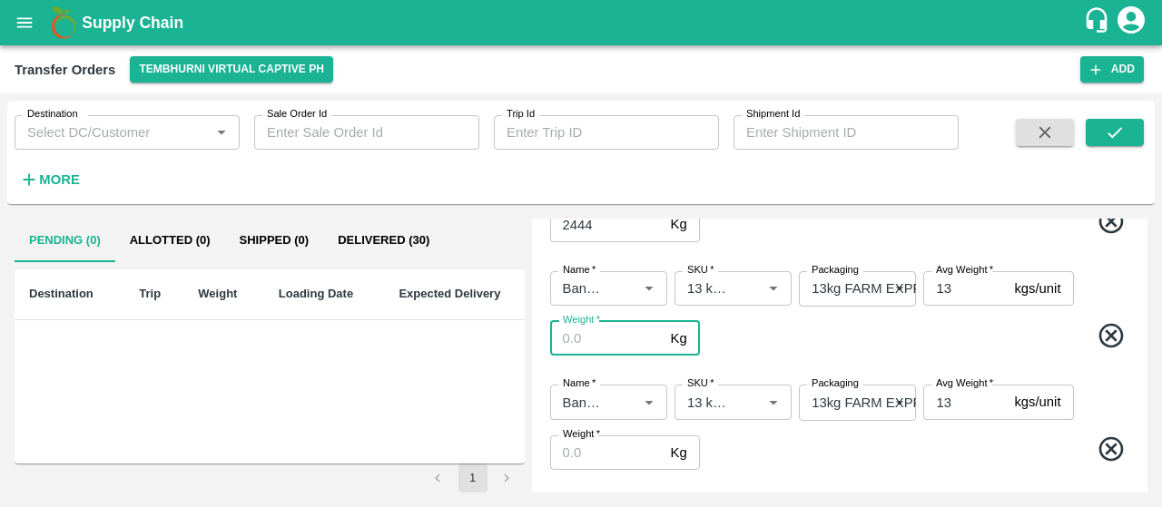
click at [565, 332] on input "Weight   *" at bounding box center [606, 338] width 113 height 34
paste input "4875"
type input "4875"
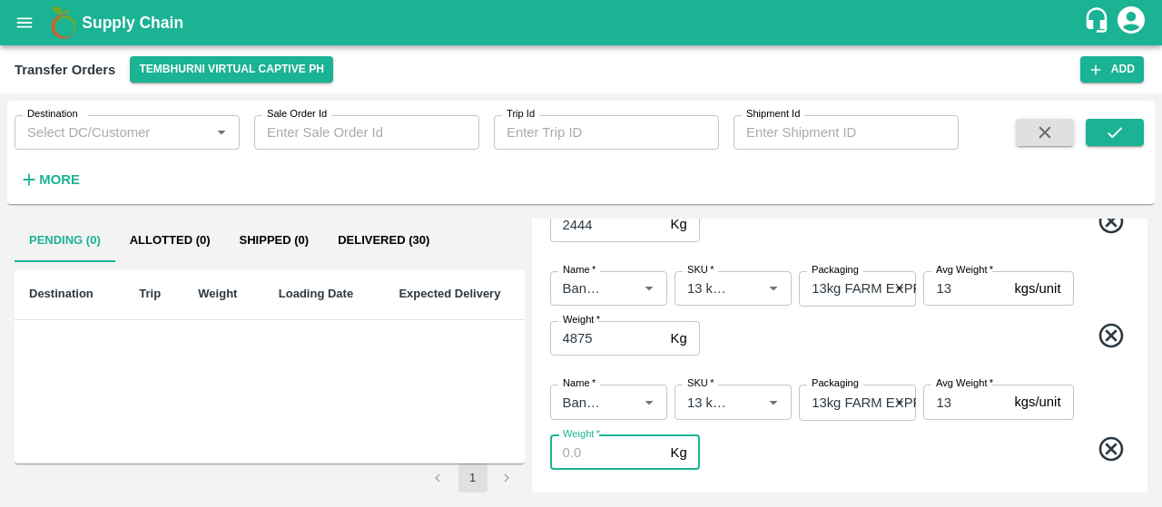
click at [594, 447] on input "Weight   *" at bounding box center [606, 453] width 113 height 34
paste input "858"
type input "858"
click at [784, 455] on span at bounding box center [917, 452] width 429 height 35
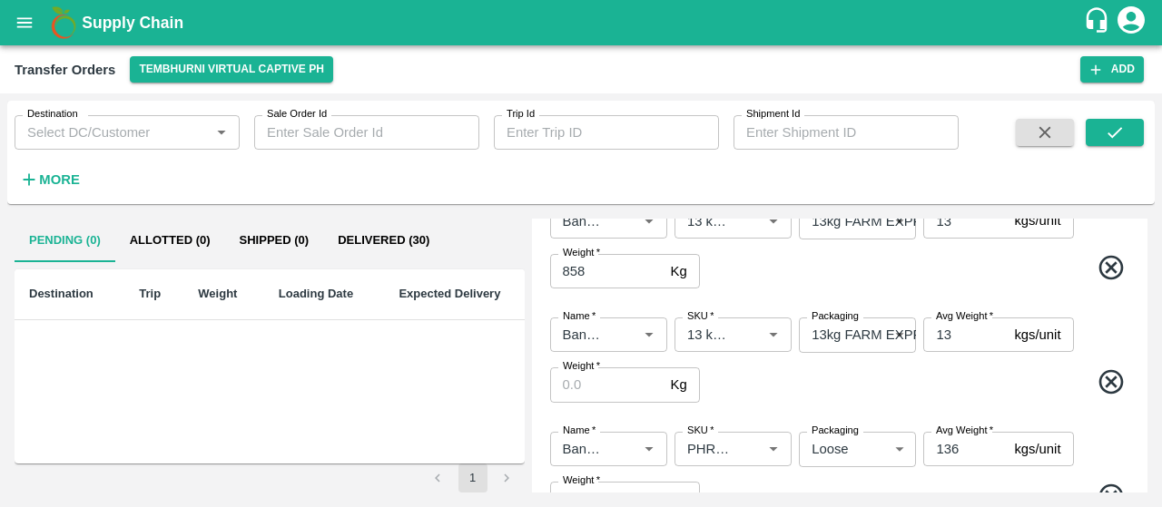
scroll to position [566, 0]
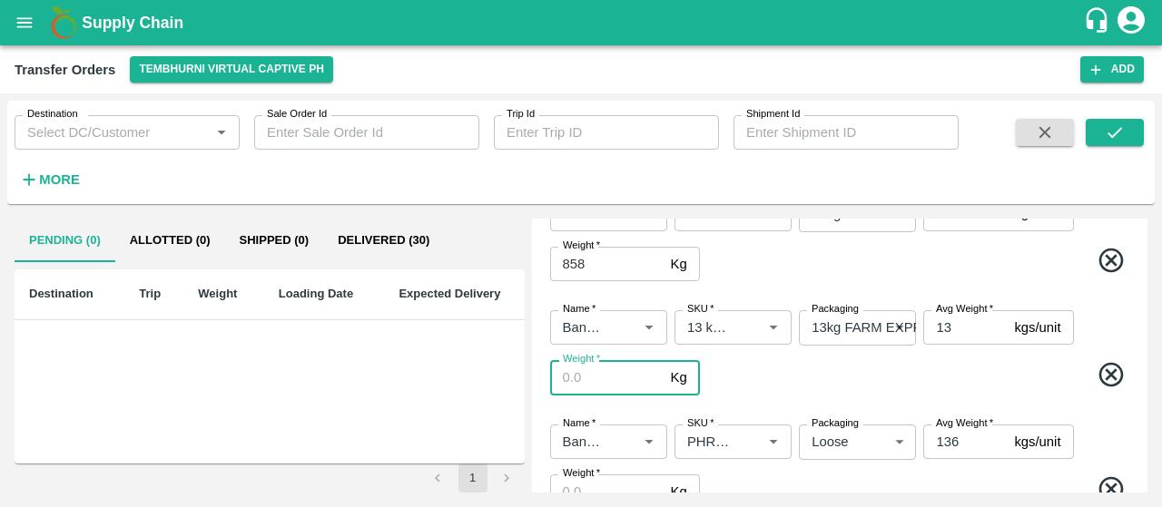
click at [599, 386] on input "Weight   *" at bounding box center [606, 377] width 113 height 34
paste input "494"
type input "494"
click at [798, 388] on span at bounding box center [917, 377] width 429 height 35
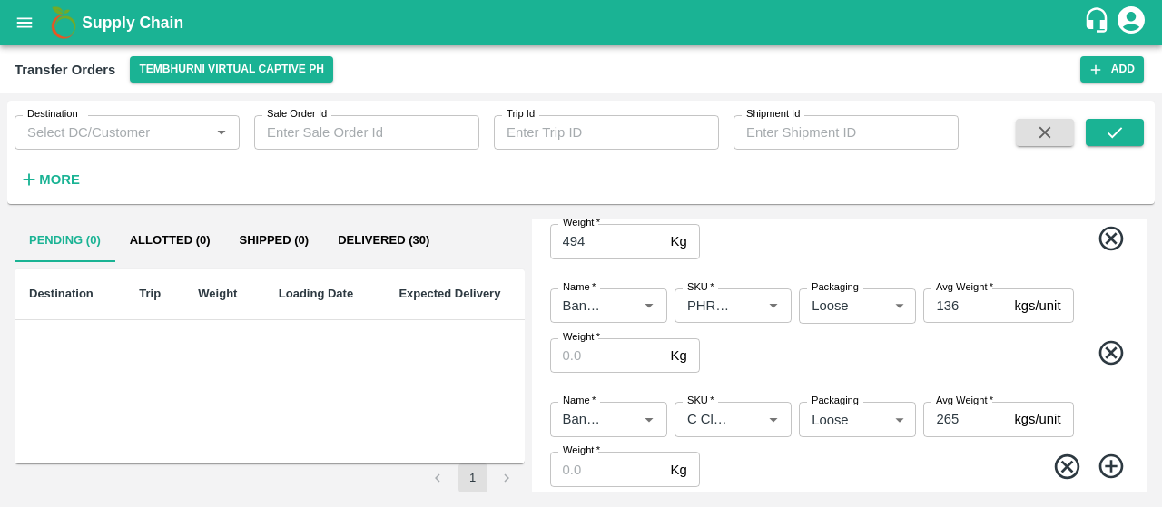
scroll to position [707, 0]
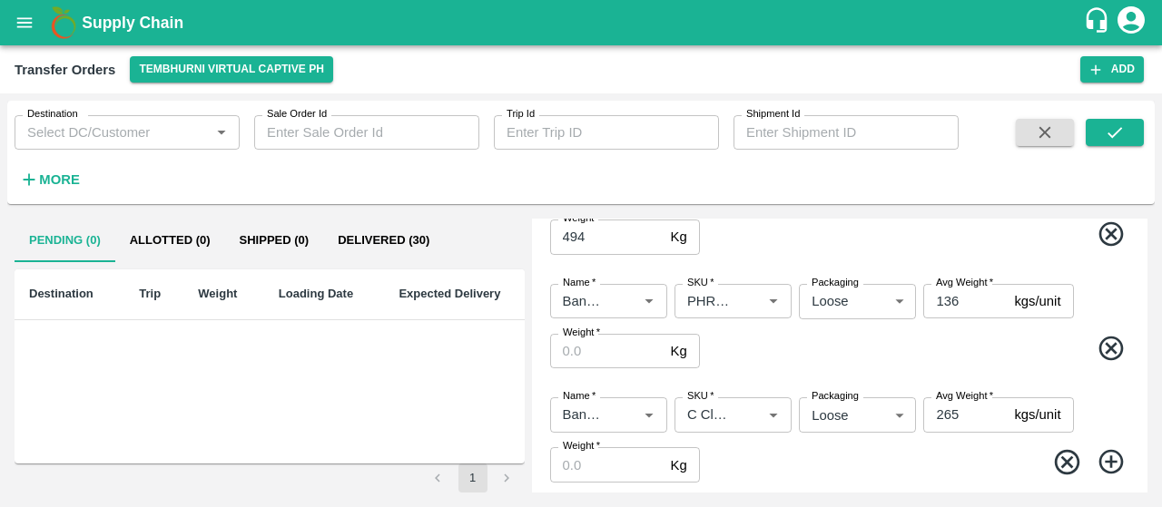
click at [608, 343] on input "Weight   *" at bounding box center [606, 351] width 113 height 34
paste input "136"
type input "136"
click at [575, 471] on input "Weight   *" at bounding box center [606, 464] width 113 height 34
paste input "265"
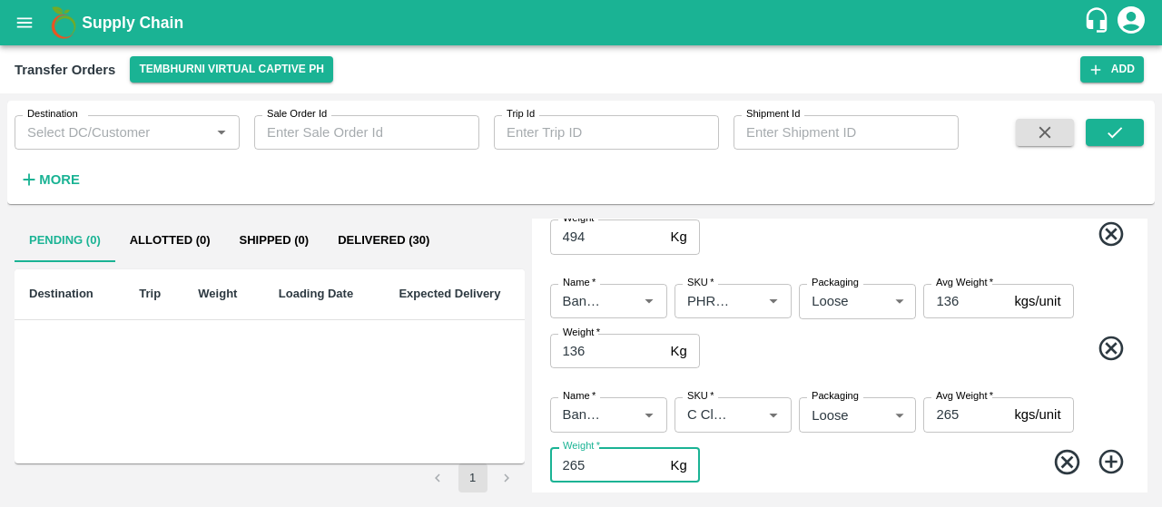
type input "265"
click at [732, 477] on span at bounding box center [917, 464] width 429 height 35
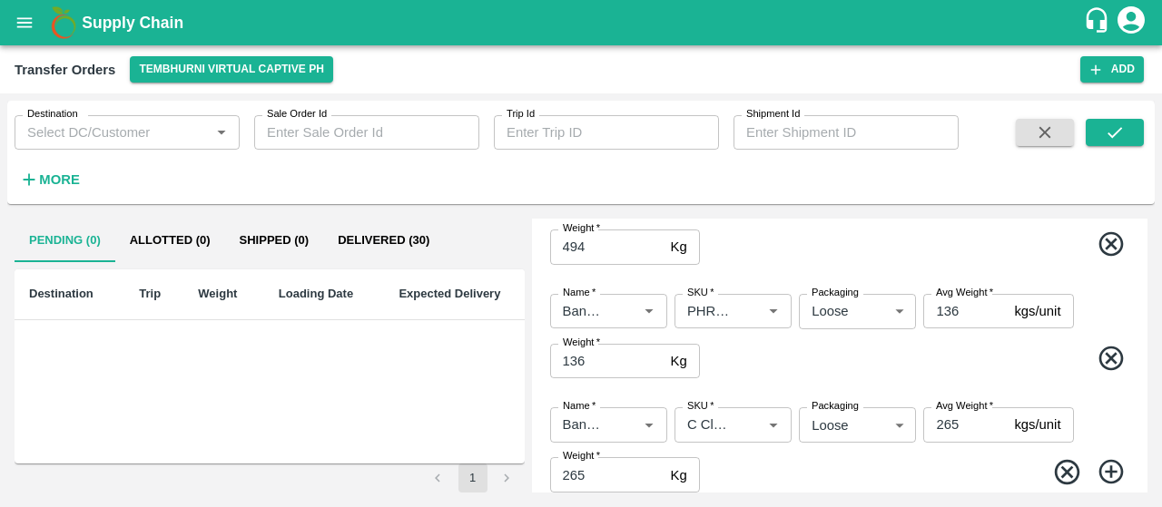
scroll to position [755, 0]
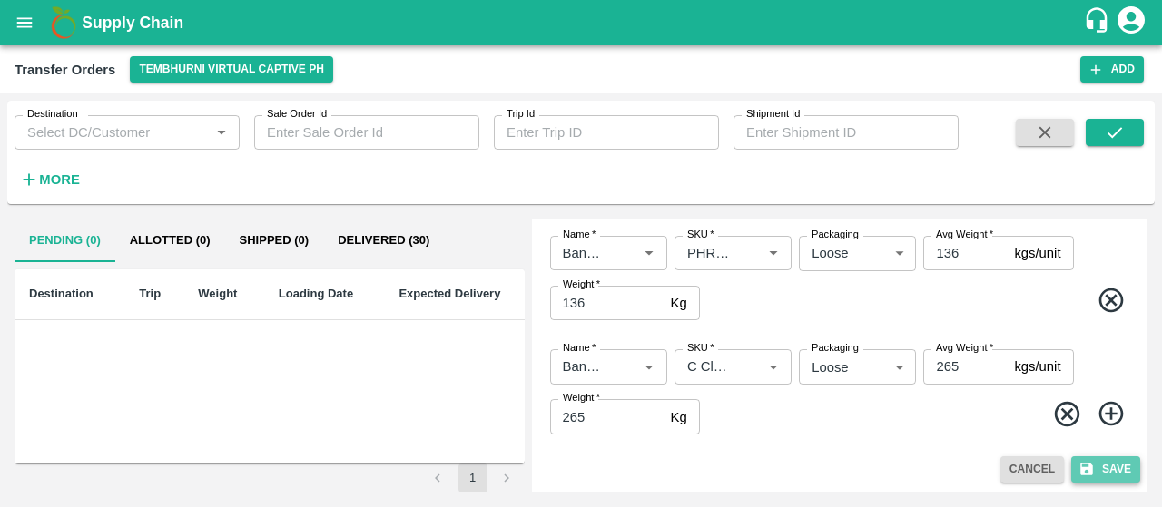
click at [1120, 473] on button "Save" at bounding box center [1105, 470] width 69 height 26
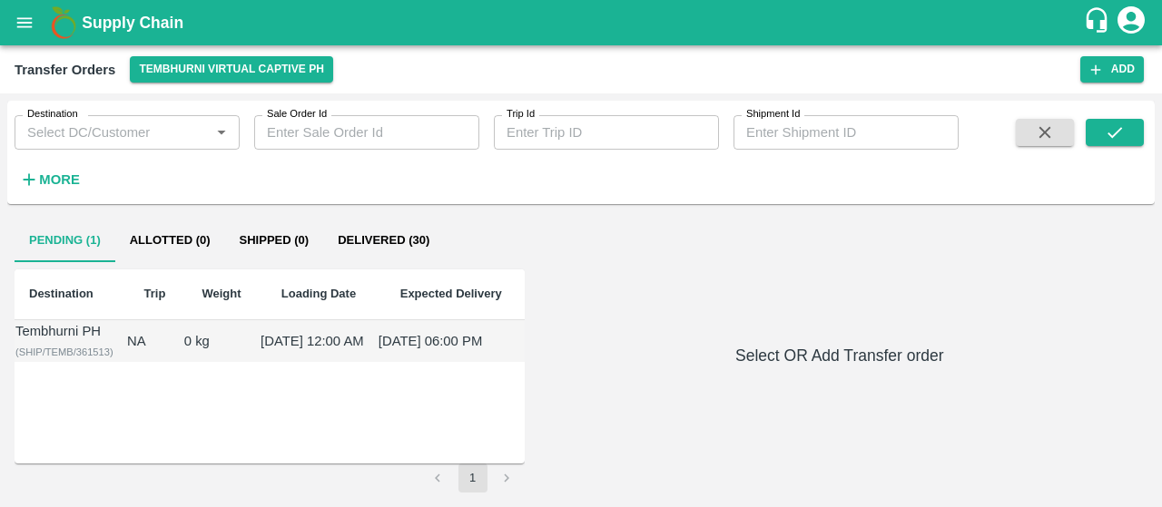
click at [104, 358] on span "( SHIP/TEMB/361513 )" at bounding box center [64, 352] width 98 height 11
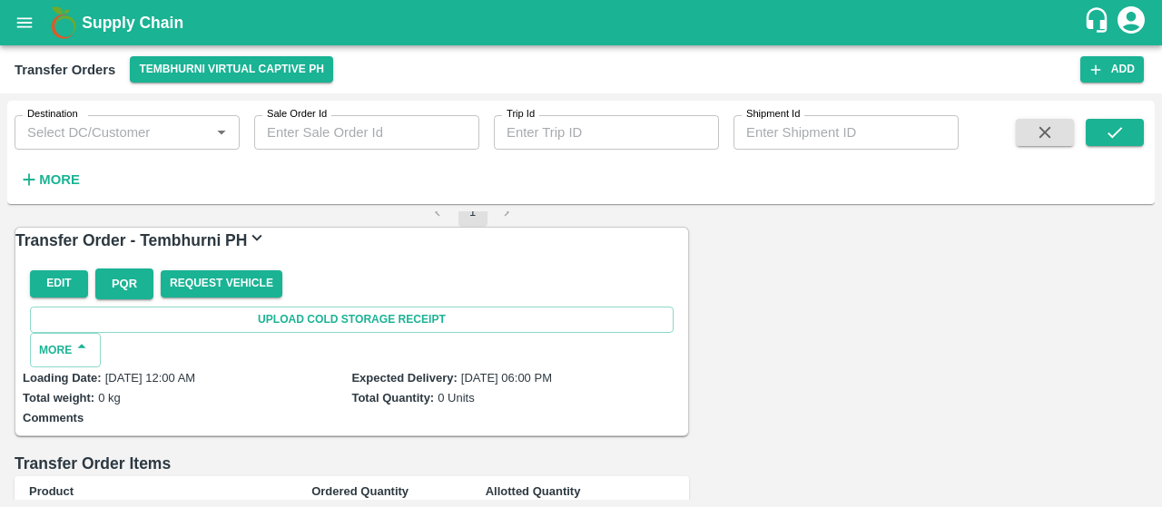
scroll to position [265, 0]
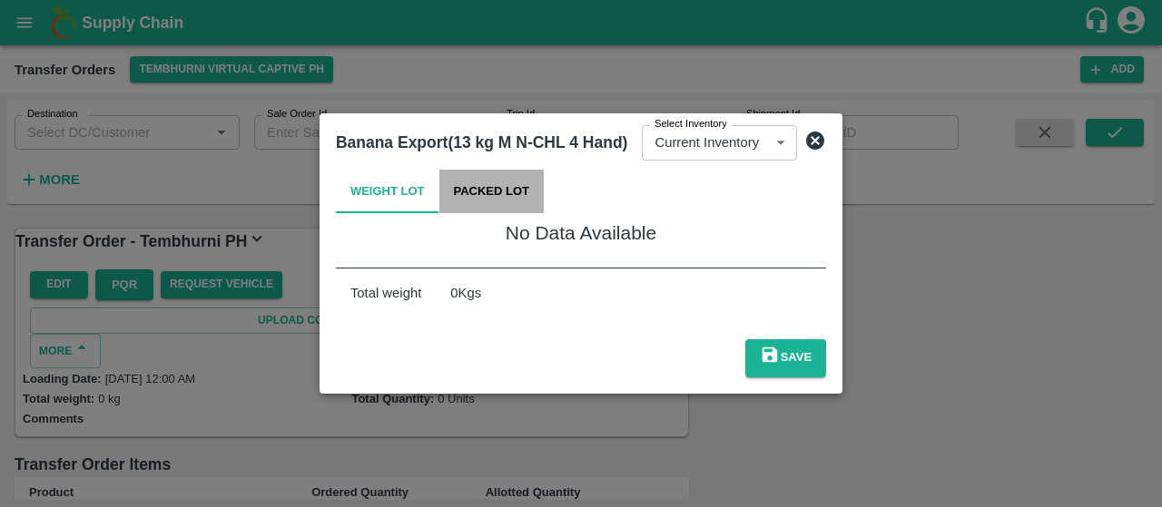
click at [523, 199] on button "Packed Lot" at bounding box center [491, 192] width 105 height 44
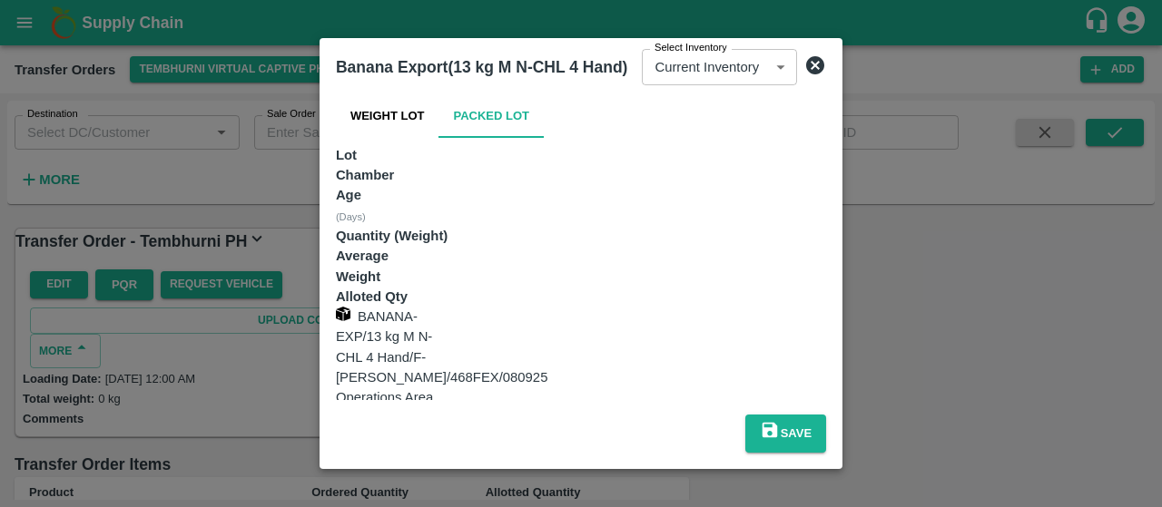
click at [408, 468] on input "number" at bounding box center [372, 485] width 72 height 34
type input "35"
click at [767, 408] on div "Save" at bounding box center [581, 430] width 505 height 60
click at [780, 420] on icon "submit" at bounding box center [770, 430] width 20 height 20
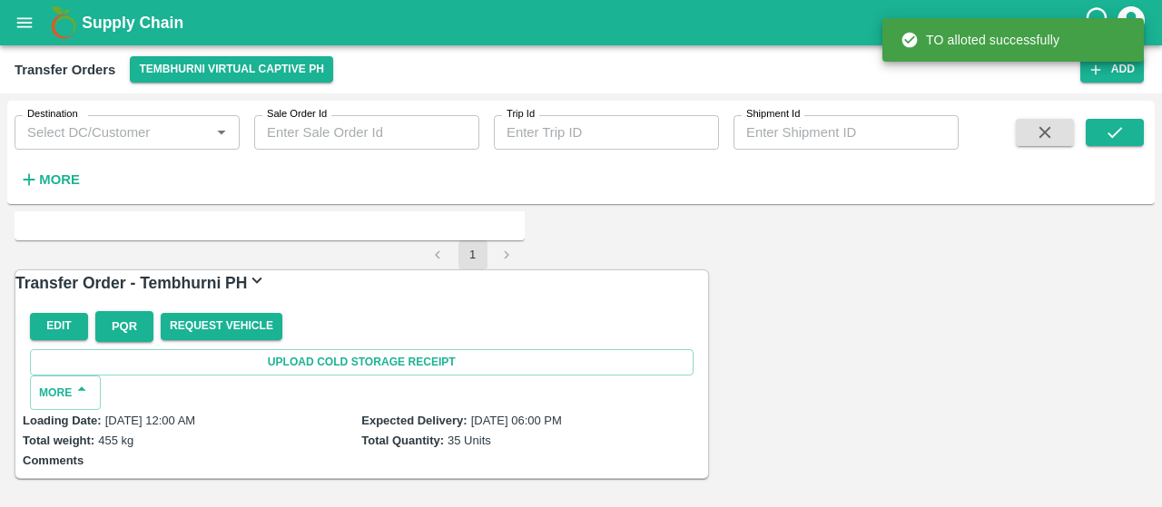
scroll to position [241, 0]
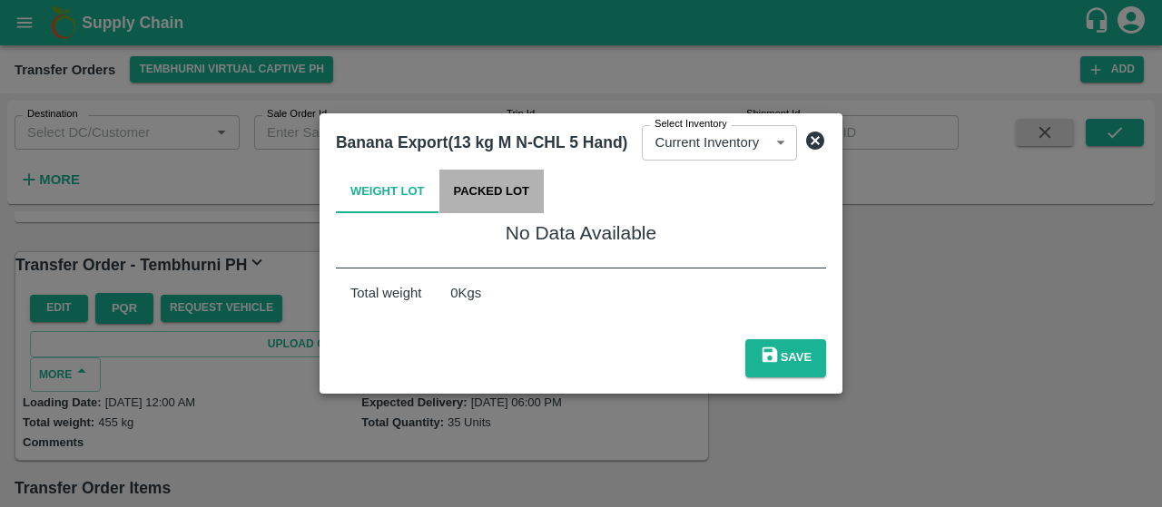
click at [525, 195] on button "Packed Lot" at bounding box center [491, 192] width 105 height 44
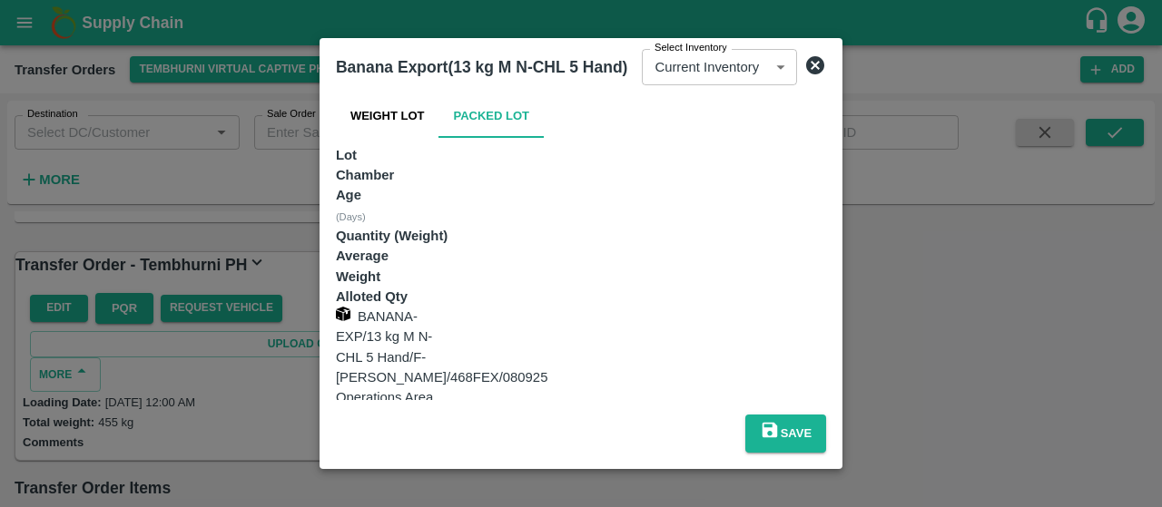
click at [408, 468] on input "number" at bounding box center [372, 485] width 72 height 34
type input "1"
type input "188"
click at [826, 415] on button "Save" at bounding box center [785, 434] width 81 height 38
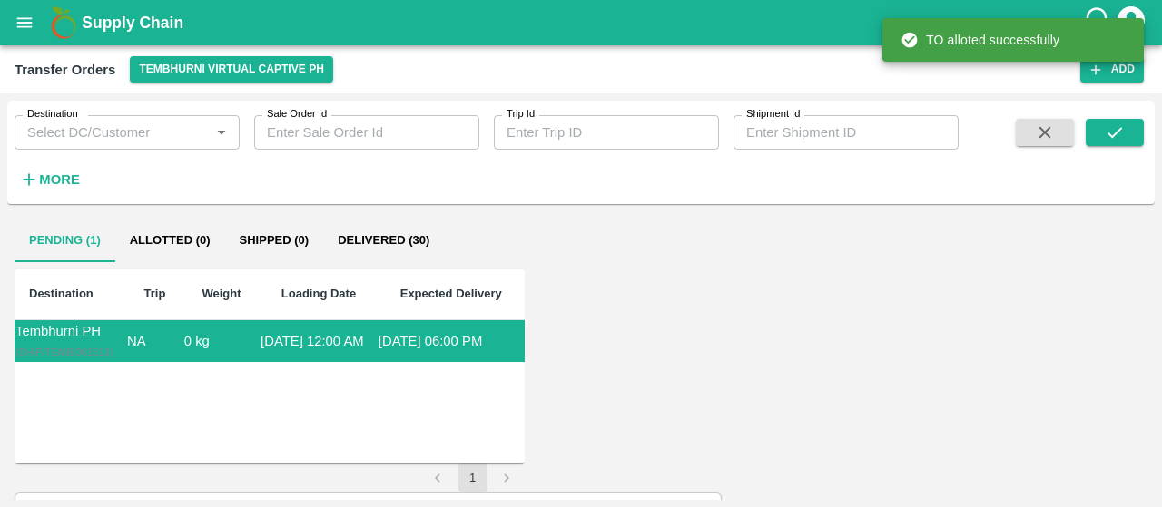
scroll to position [270, 0]
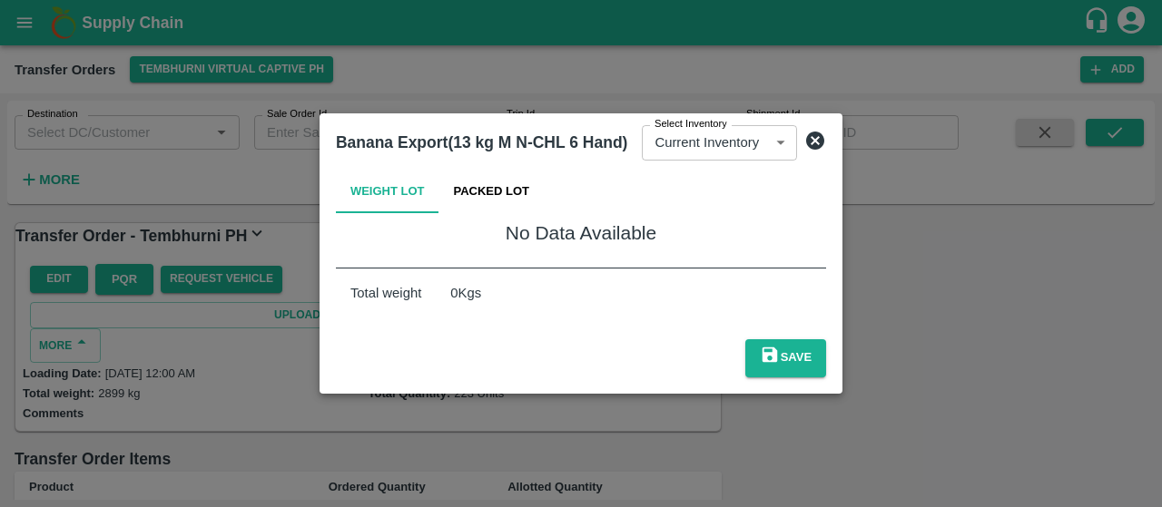
click at [511, 198] on button "Packed Lot" at bounding box center [491, 192] width 105 height 44
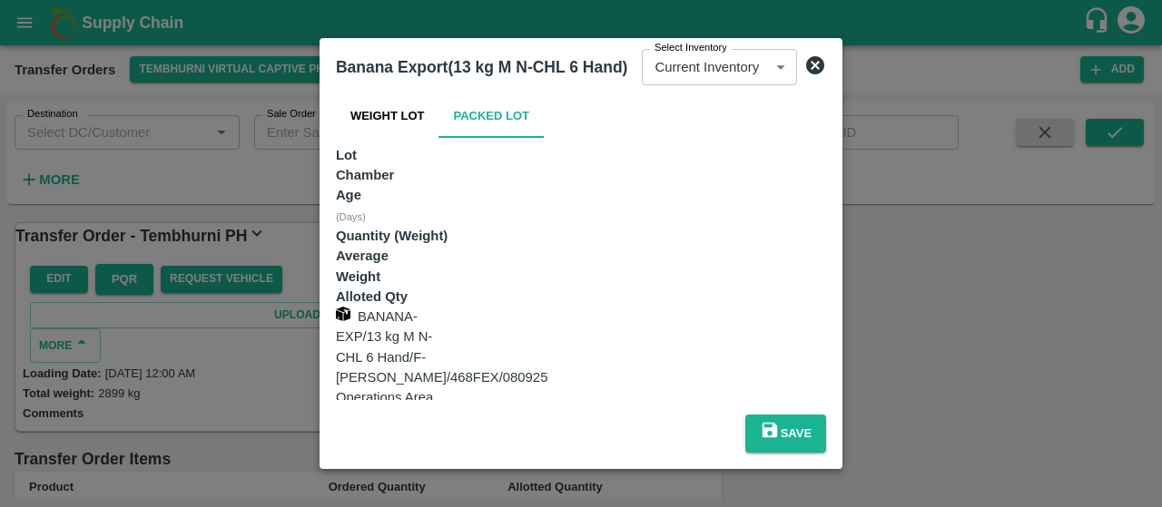
click at [408, 468] on input "number" at bounding box center [372, 485] width 72 height 34
type input "375"
click at [833, 400] on div "Save" at bounding box center [581, 430] width 505 height 60
click at [780, 420] on icon "submit" at bounding box center [770, 430] width 20 height 20
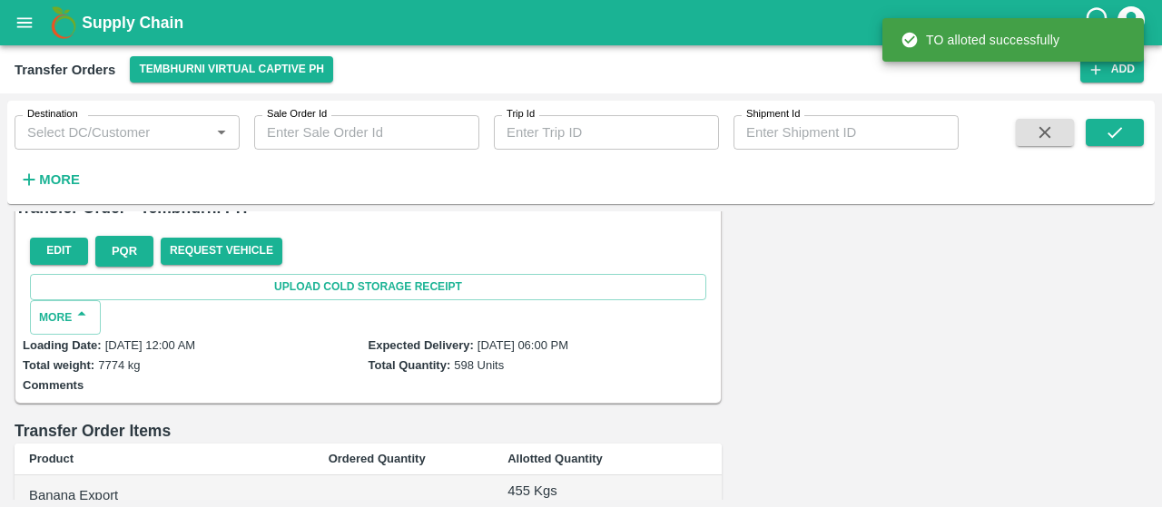
scroll to position [300, 0]
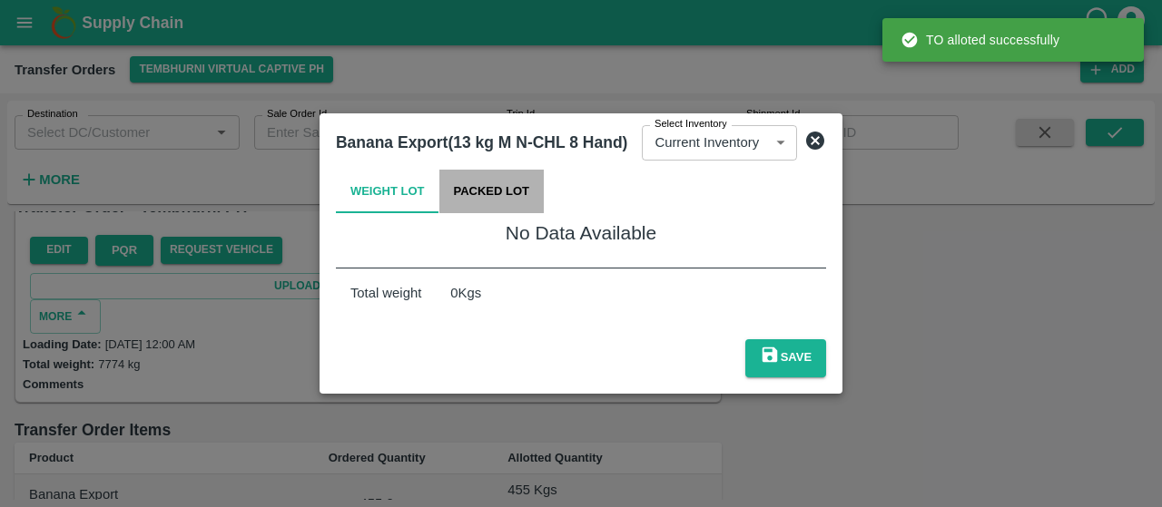
click at [513, 203] on button "Packed Lot" at bounding box center [491, 192] width 105 height 44
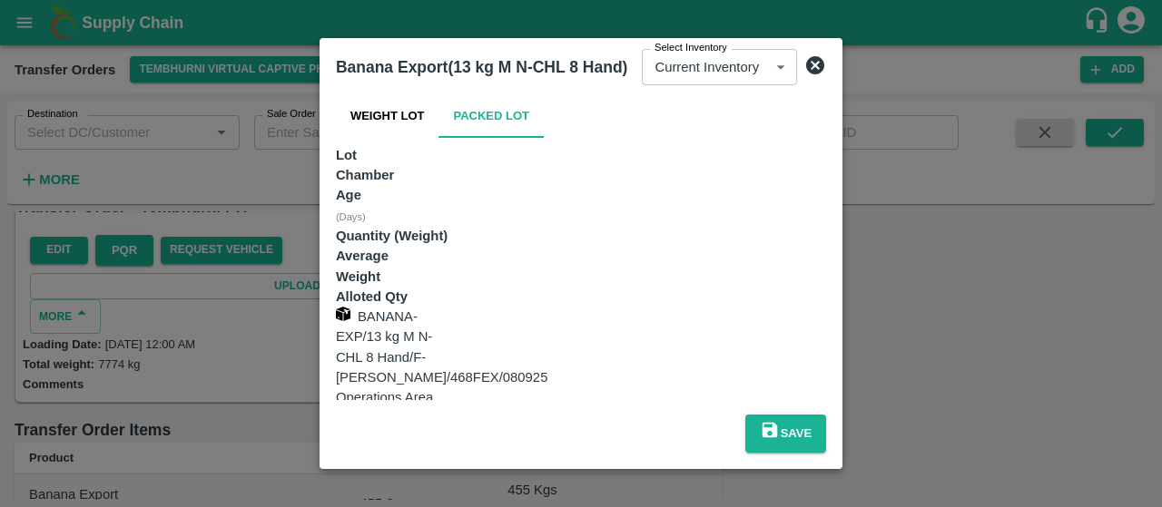
click at [408, 468] on input "number" at bounding box center [372, 485] width 72 height 34
type input "66"
click at [826, 415] on button "Save" at bounding box center [785, 434] width 81 height 38
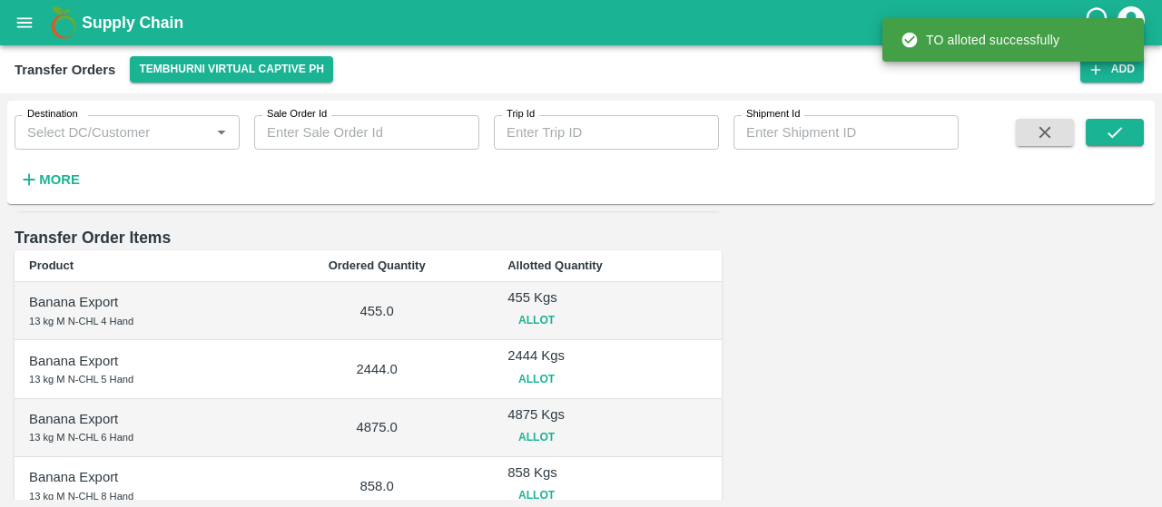
scroll to position [491, 0]
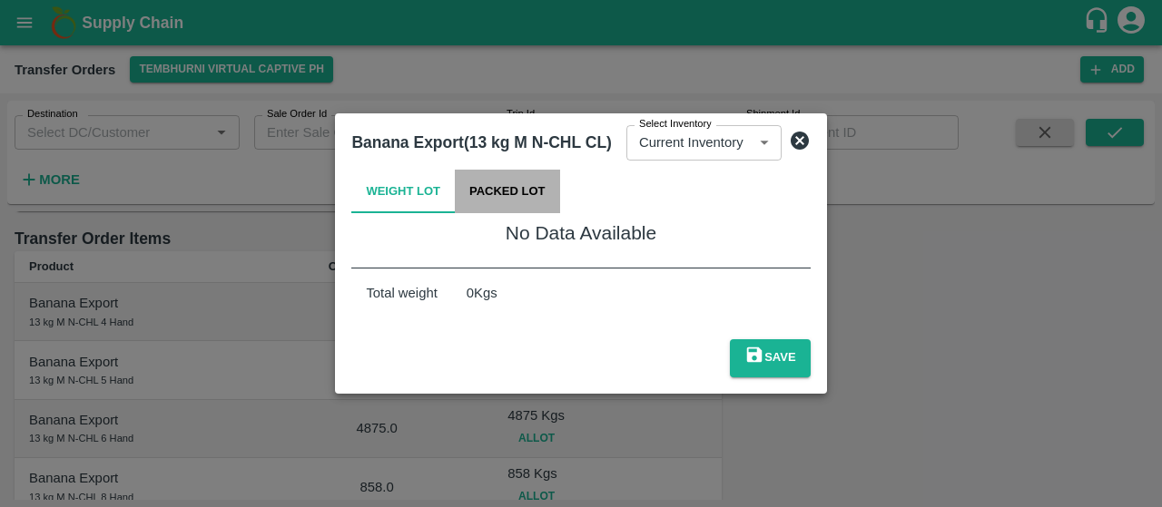
click at [543, 202] on button "Packed Lot" at bounding box center [507, 192] width 105 height 44
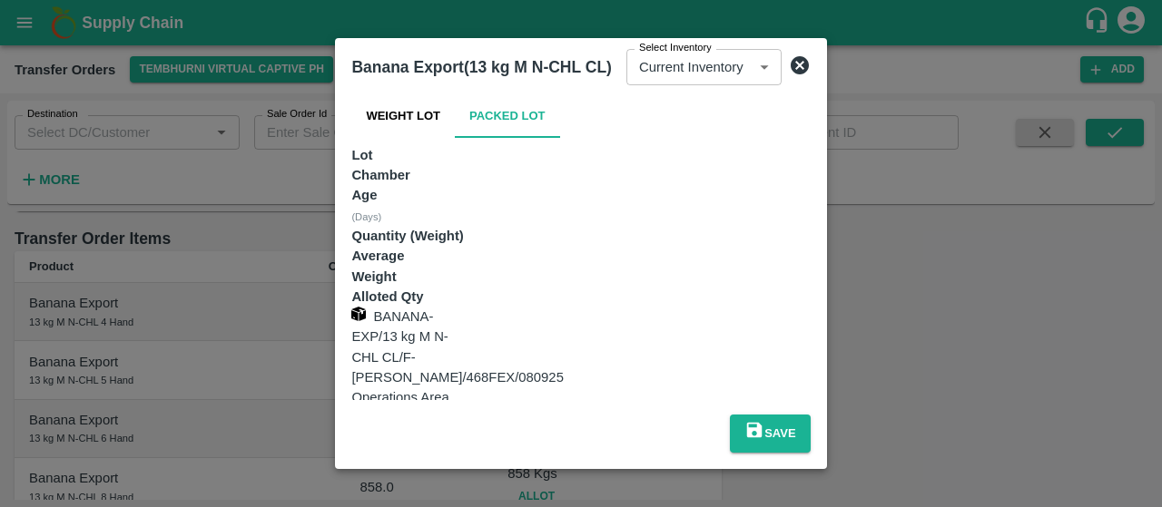
click at [415, 468] on input "number" at bounding box center [383, 485] width 64 height 34
type input "38"
click at [794, 406] on div "Save" at bounding box center [580, 430] width 473 height 60
click at [762, 423] on icon "submit" at bounding box center [754, 430] width 15 height 15
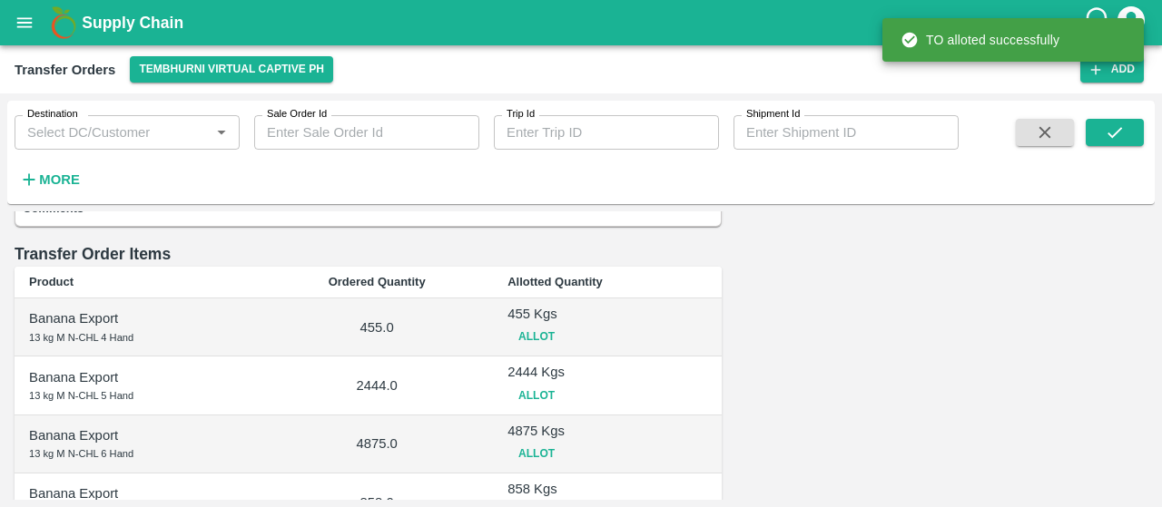
scroll to position [481, 0]
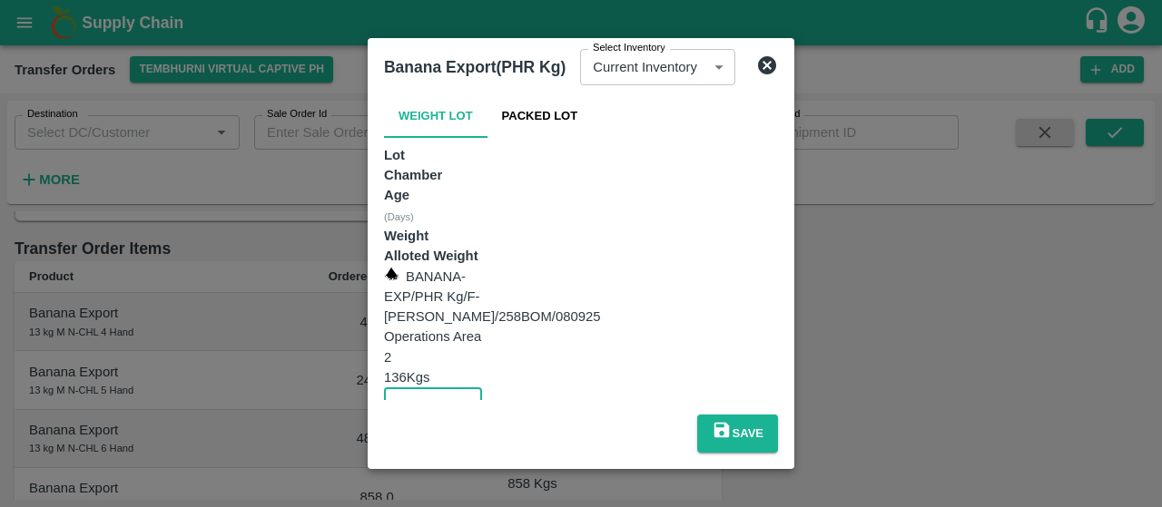
click at [439, 388] on input "number" at bounding box center [411, 405] width 55 height 34
type input "136"
click at [701, 400] on div "Save" at bounding box center [581, 430] width 408 height 60
click at [778, 415] on button "Save" at bounding box center [737, 434] width 81 height 38
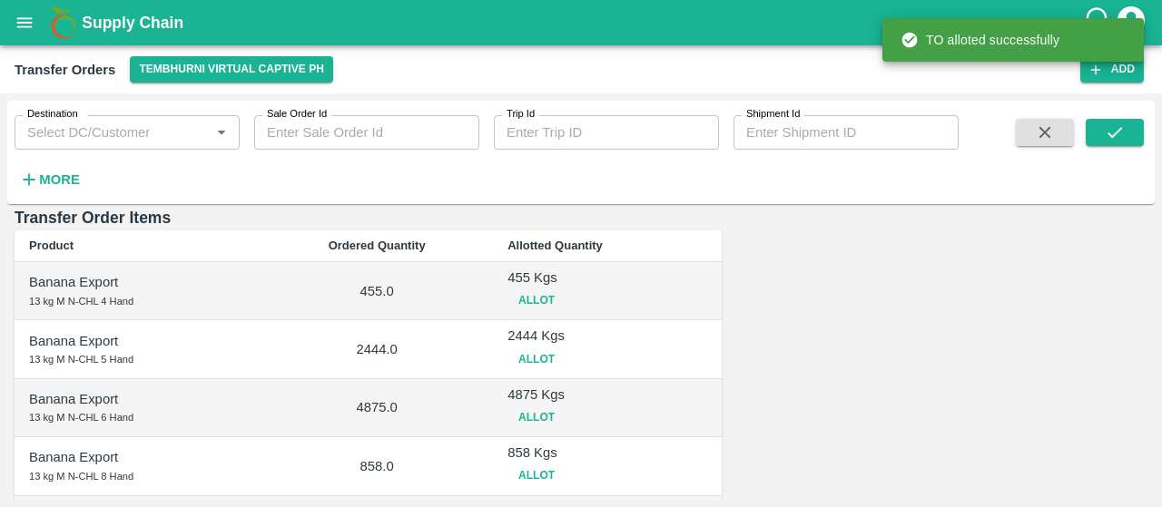
scroll to position [516, 0]
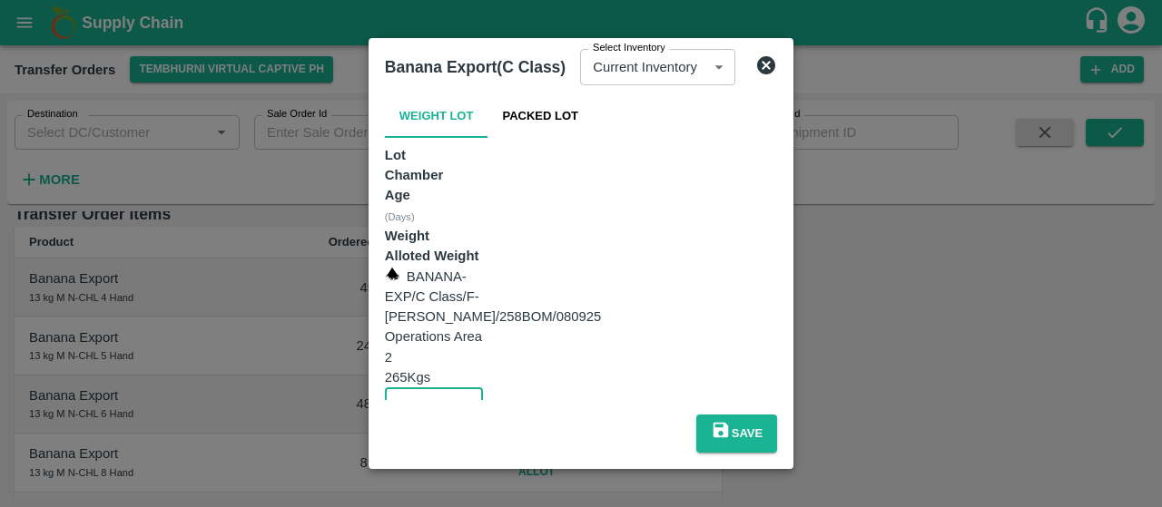
click at [440, 388] on input "number" at bounding box center [412, 405] width 55 height 34
type input "265"
click at [729, 423] on icon "submit" at bounding box center [720, 430] width 15 height 15
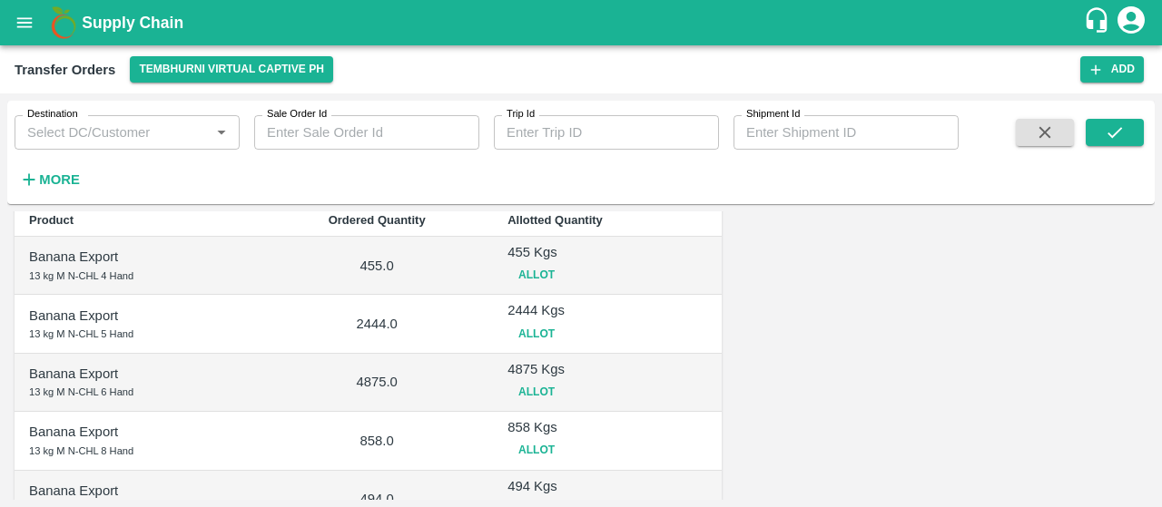
scroll to position [575, 0]
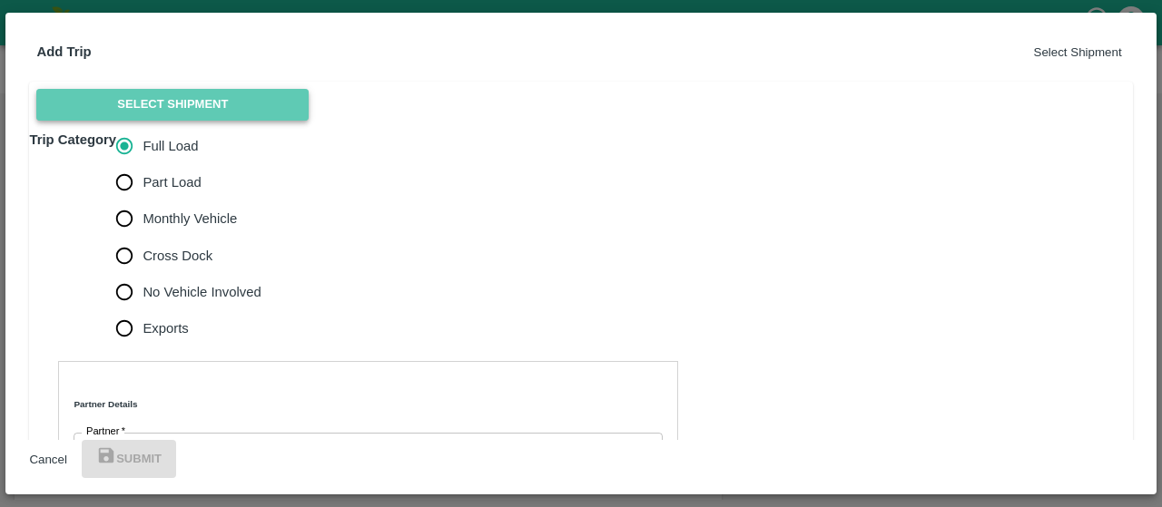
click at [246, 121] on button "Select Shipment" at bounding box center [172, 105] width 272 height 32
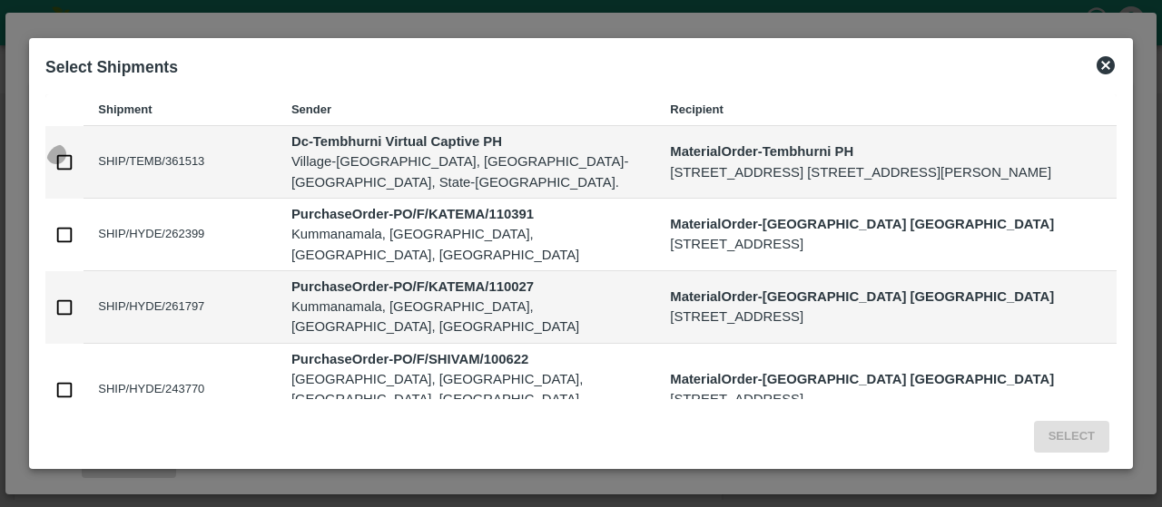
click at [65, 177] on input "checkbox" at bounding box center [64, 162] width 36 height 36
checkbox input "true"
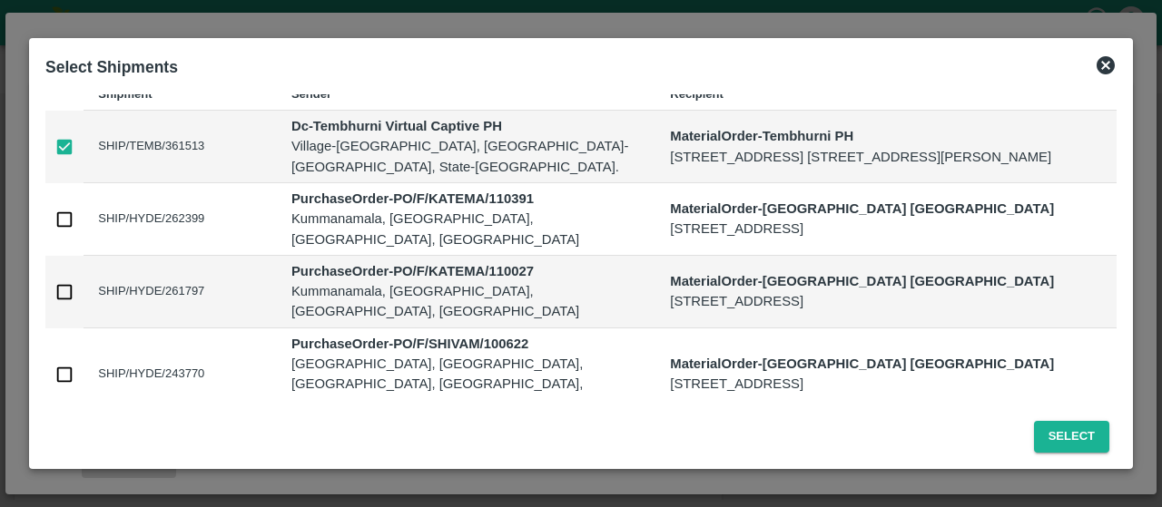
scroll to position [0, 0]
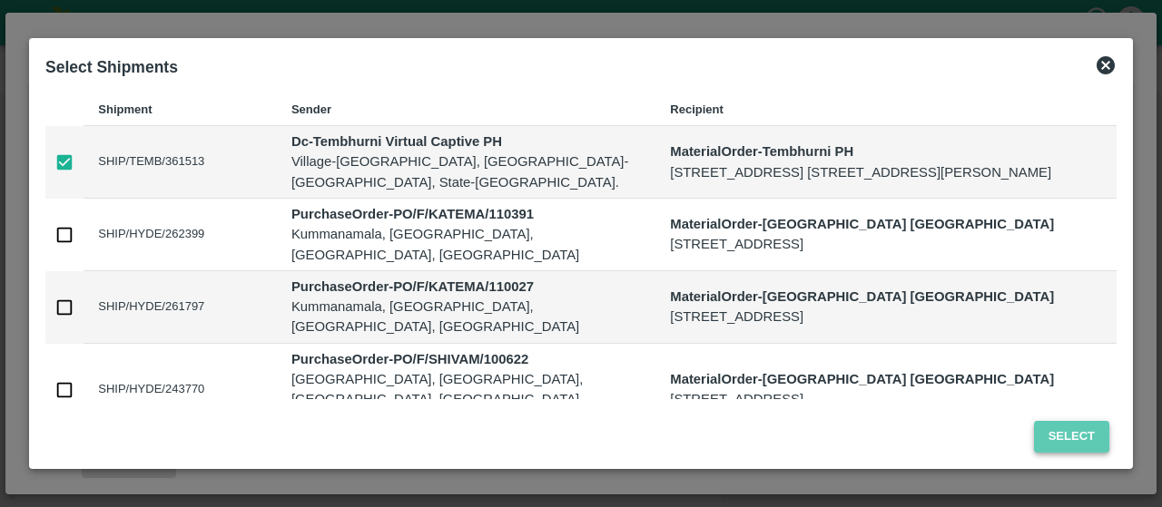
click at [1091, 442] on button "Select" at bounding box center [1071, 437] width 75 height 32
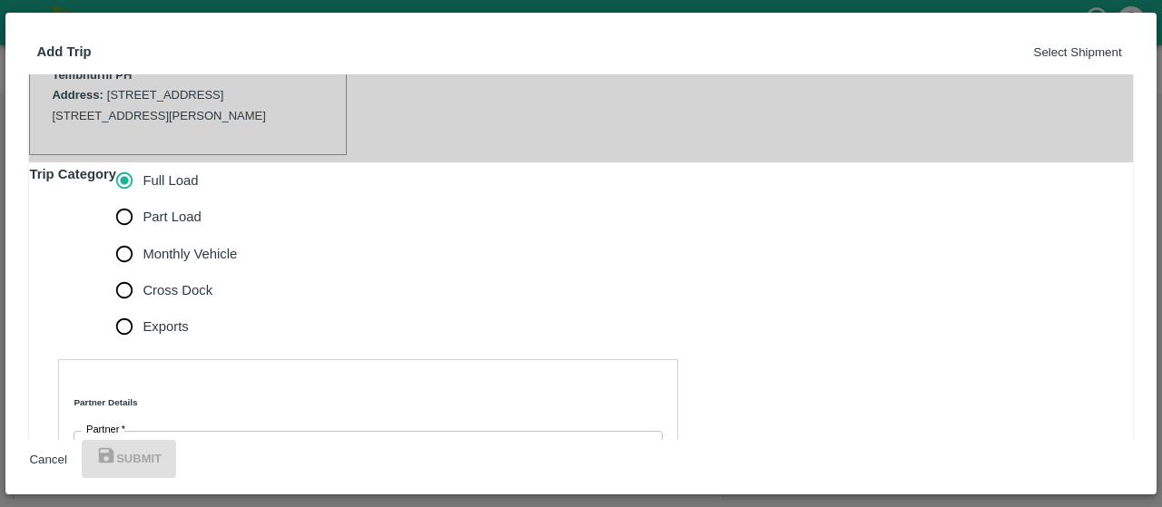
scroll to position [466, 0]
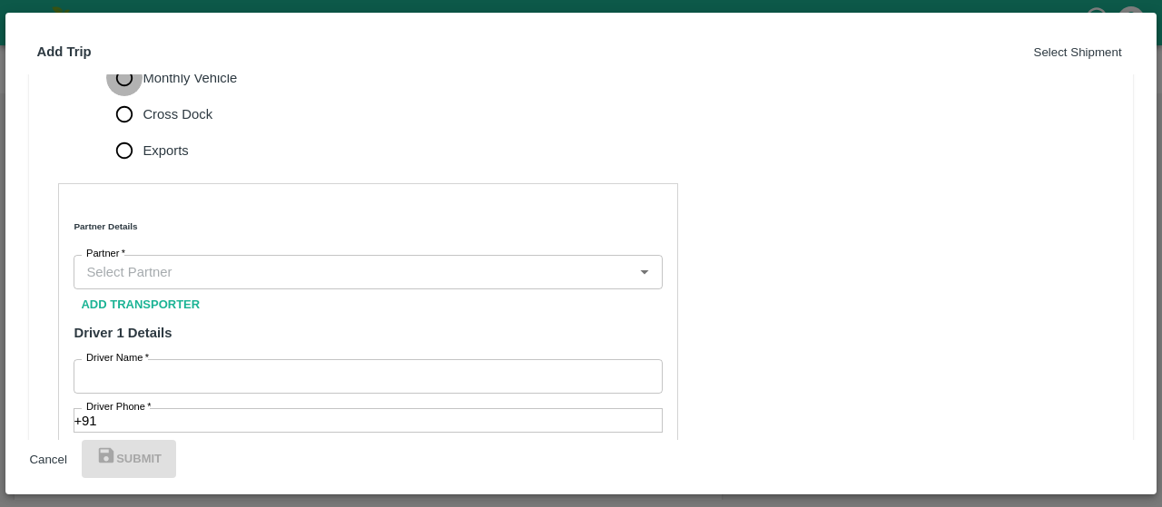
click at [143, 96] on input "Monthly Vehicle" at bounding box center [124, 78] width 36 height 36
radio input "true"
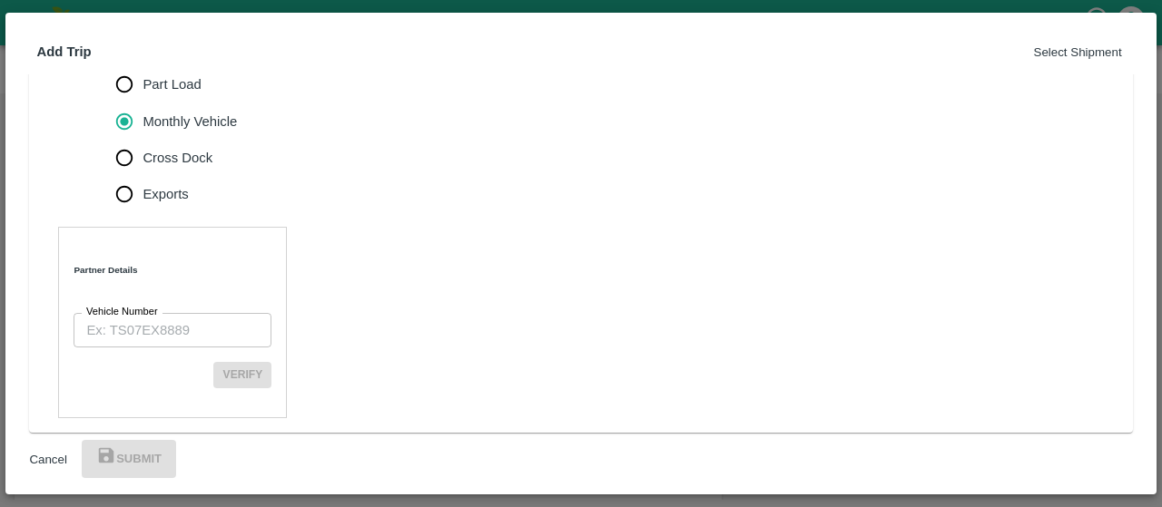
scroll to position [594, 0]
click at [172, 313] on input "Vehicle Number" at bounding box center [173, 330] width 198 height 34
paste input "MH27AB8767"
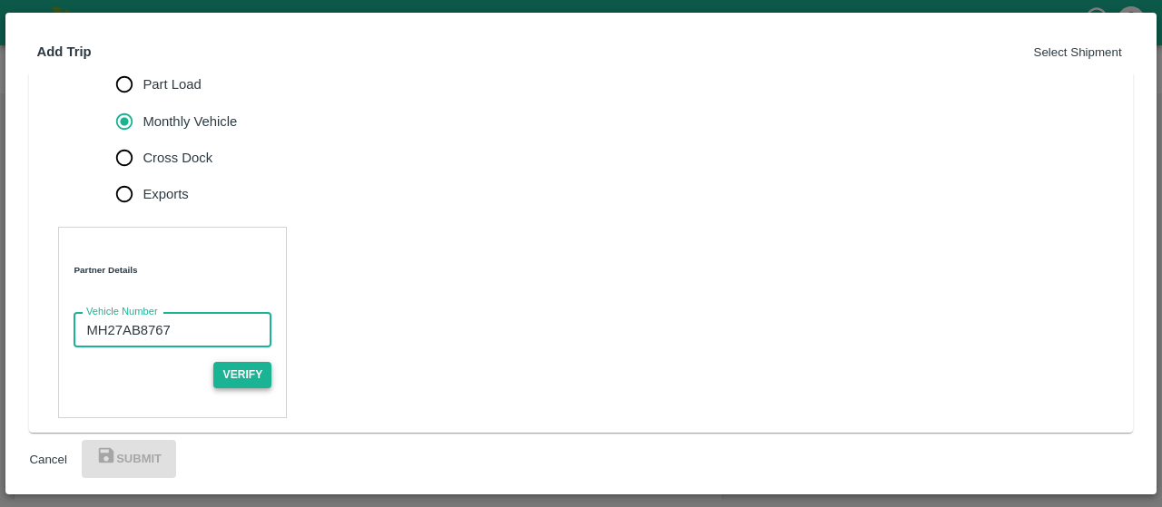
type input "MH27AB8767"
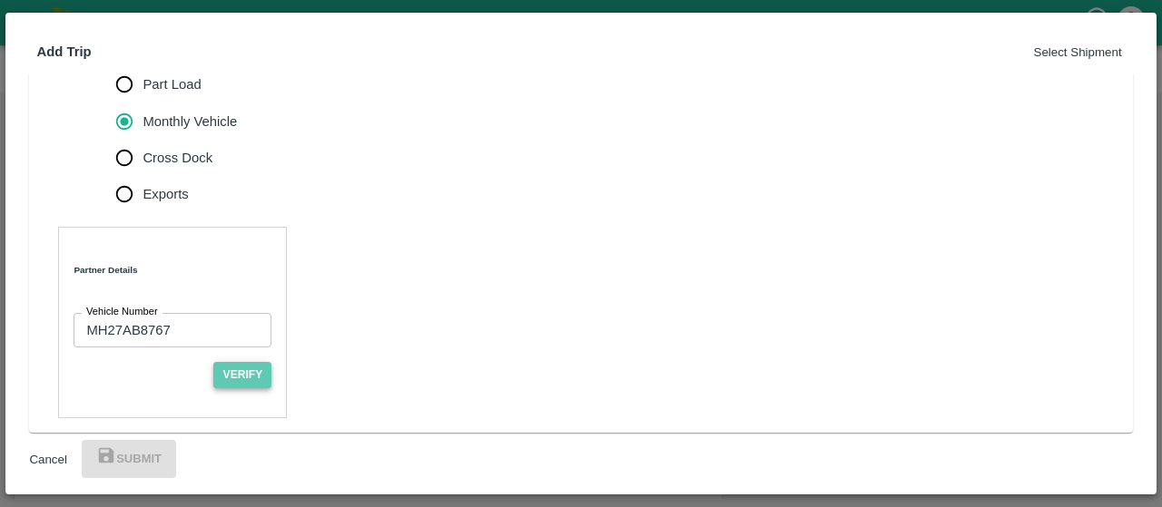
click at [271, 362] on button "Verify" at bounding box center [242, 375] width 58 height 26
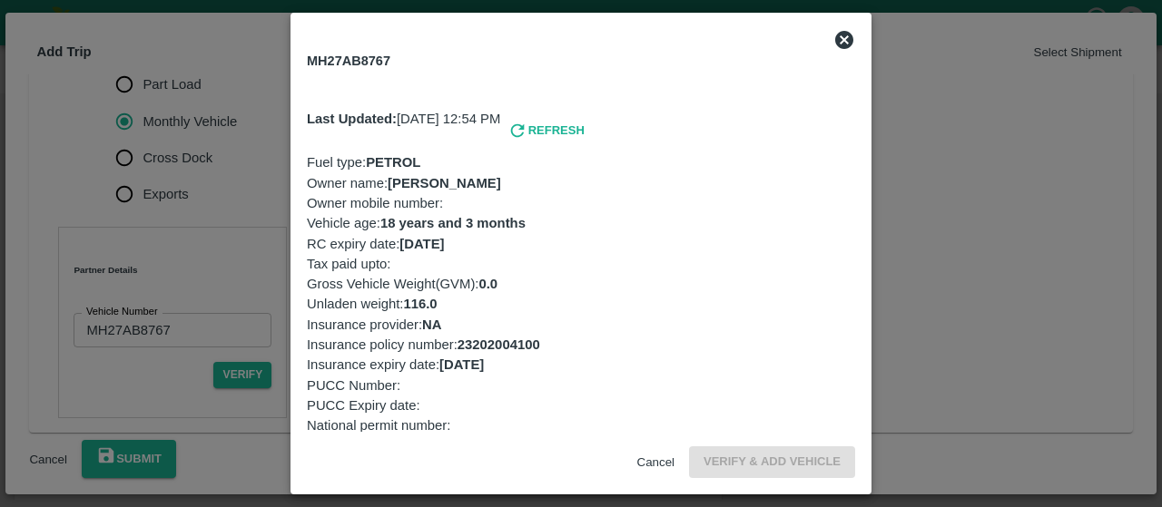
click at [321, 474] on input "checkbox" at bounding box center [315, 482] width 16 height 16
checkbox input "true"
click at [792, 447] on button "Verify & Add Vehicle" at bounding box center [772, 463] width 166 height 32
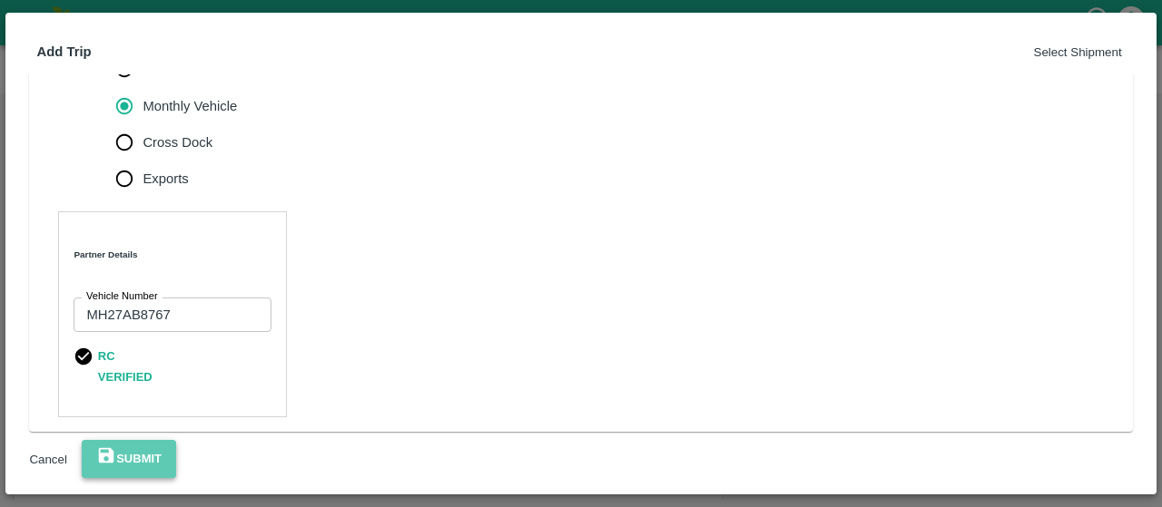
click at [176, 447] on button "Submit" at bounding box center [129, 459] width 94 height 38
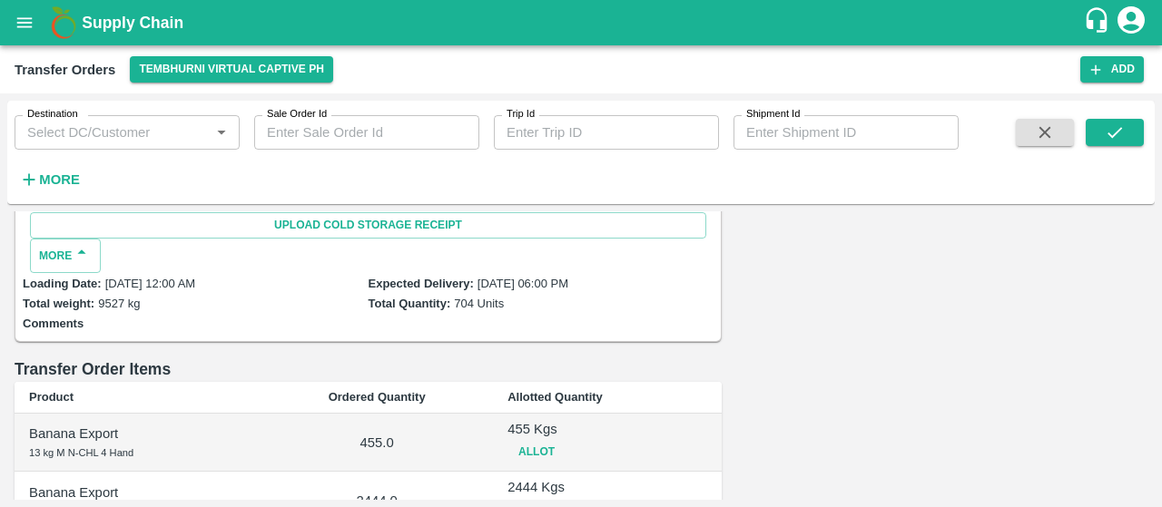
scroll to position [710, 0]
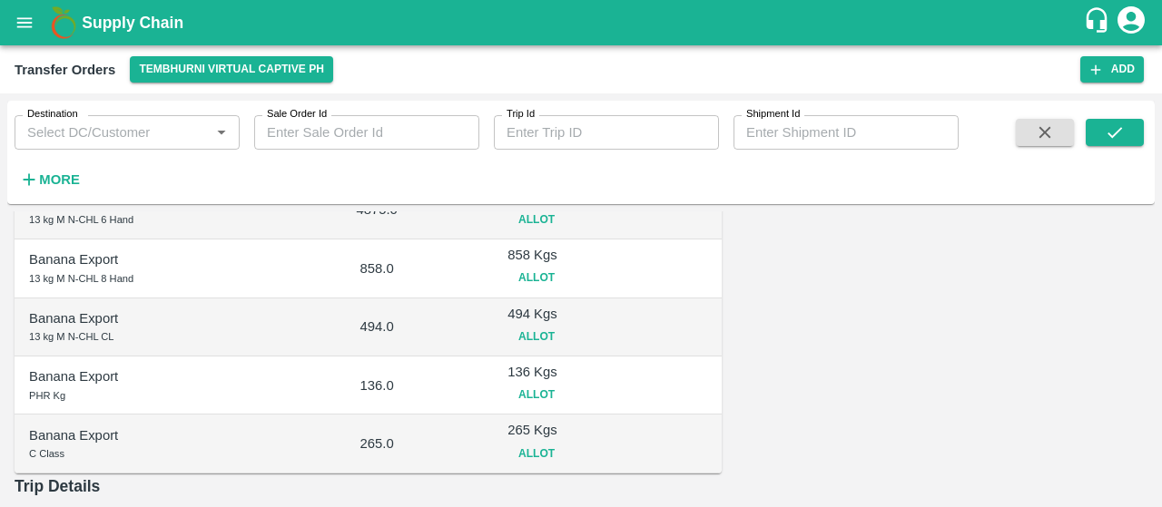
click at [98, 503] on button "Vehicle Arrival" at bounding box center [60, 510] width 76 height 14
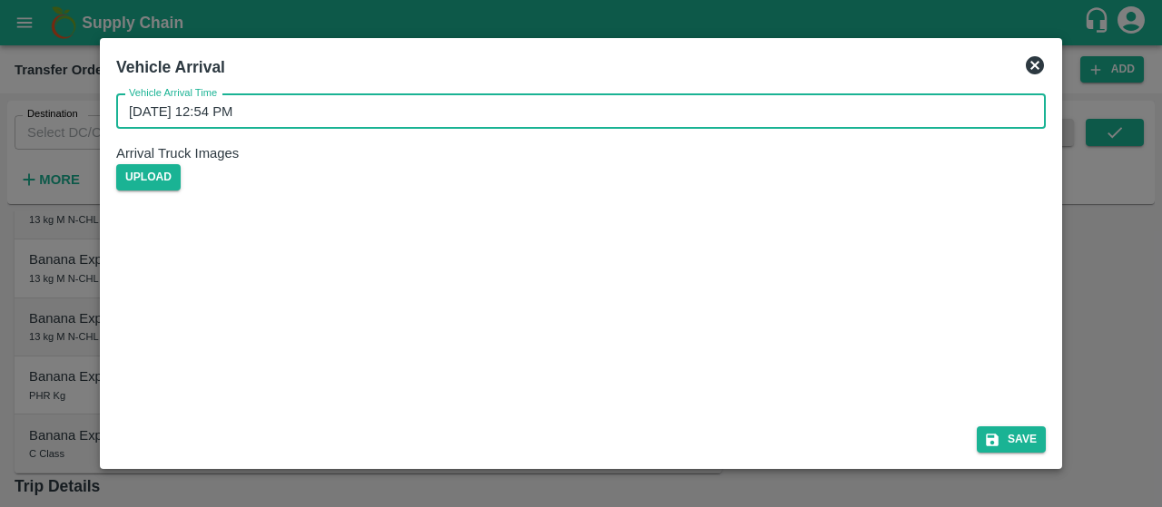
click at [189, 123] on input "10/09/2025 12:54 PM" at bounding box center [574, 111] width 917 height 34
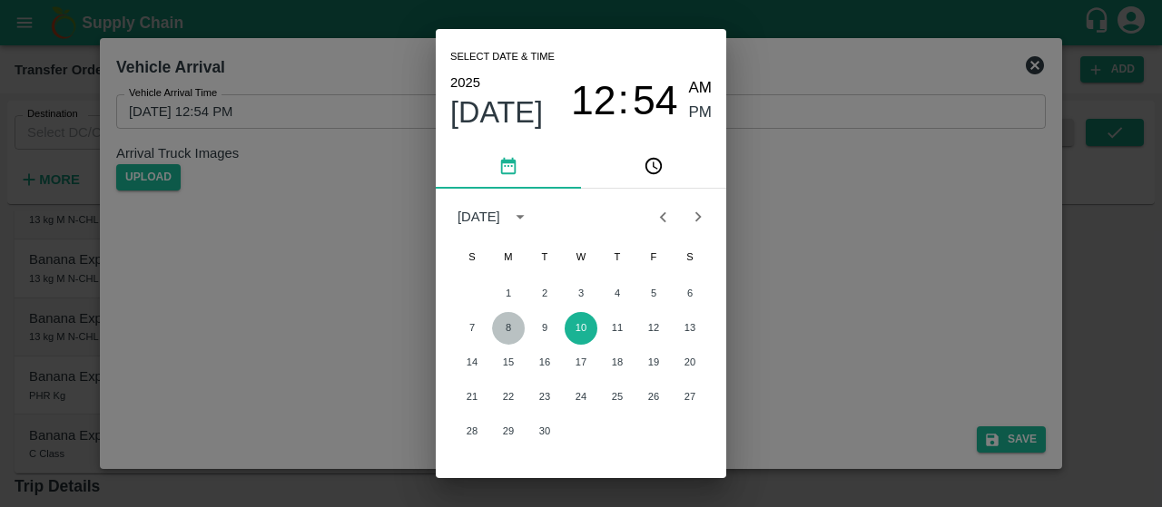
click at [508, 331] on button "8" at bounding box center [508, 328] width 33 height 33
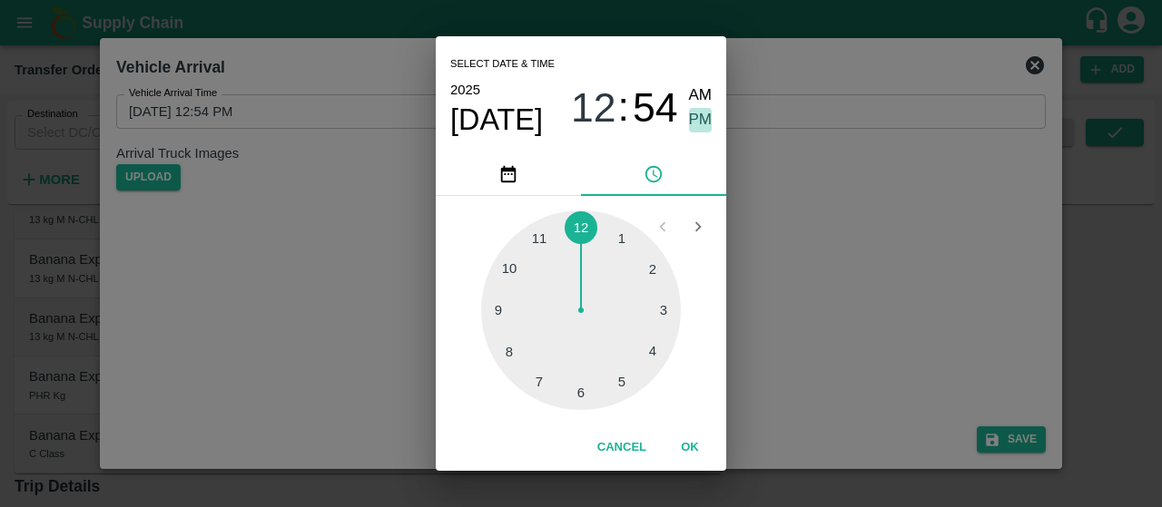
click at [696, 125] on span "PM" at bounding box center [701, 120] width 24 height 25
click at [625, 386] on div at bounding box center [581, 311] width 200 height 200
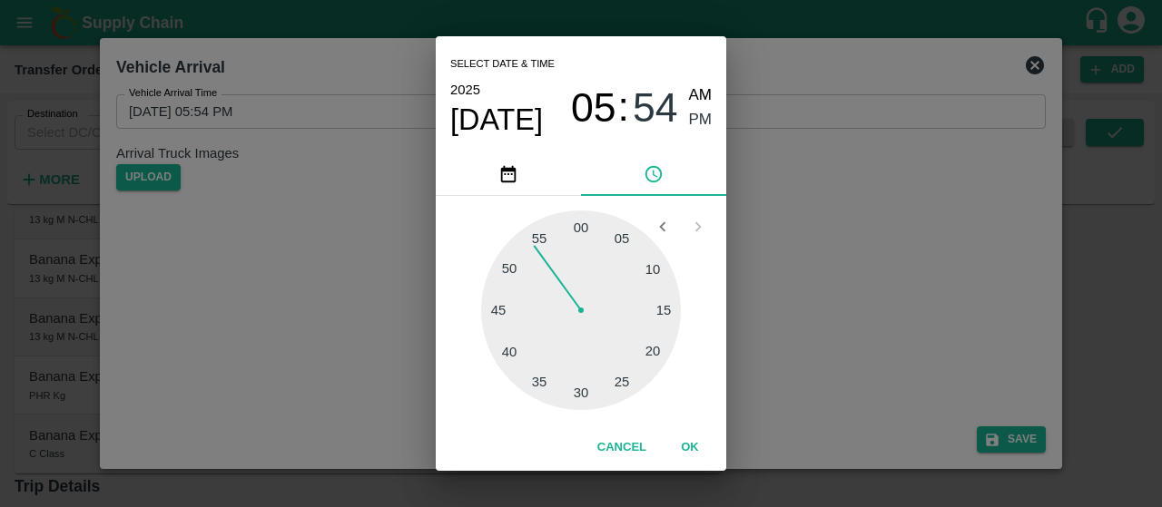
click at [494, 305] on div at bounding box center [581, 311] width 200 height 200
type input "08/09/2025 05:46 PM"
click at [684, 437] on button "OK" at bounding box center [690, 448] width 58 height 32
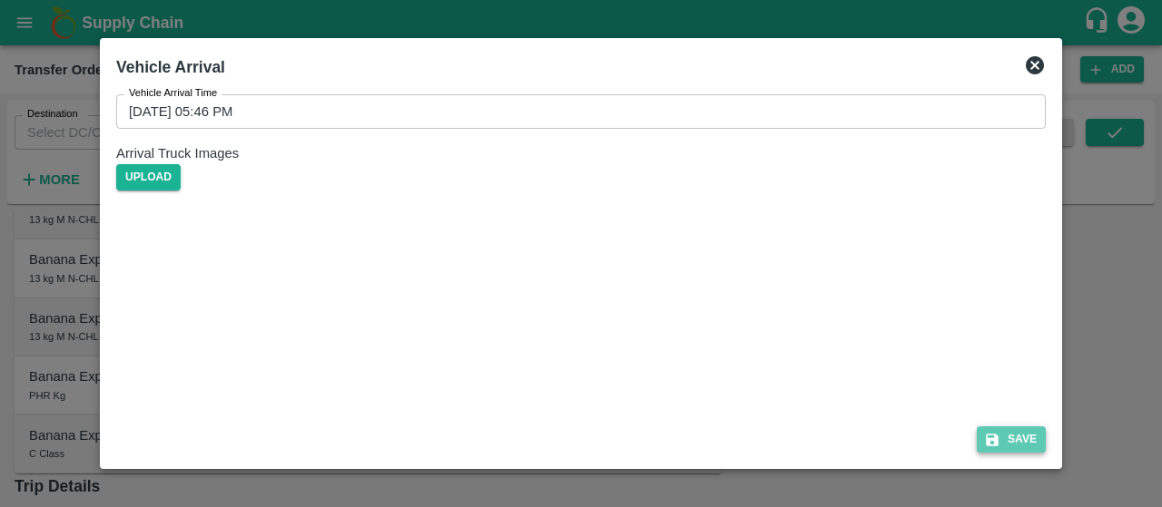
click at [1011, 433] on button "Save" at bounding box center [1011, 440] width 69 height 26
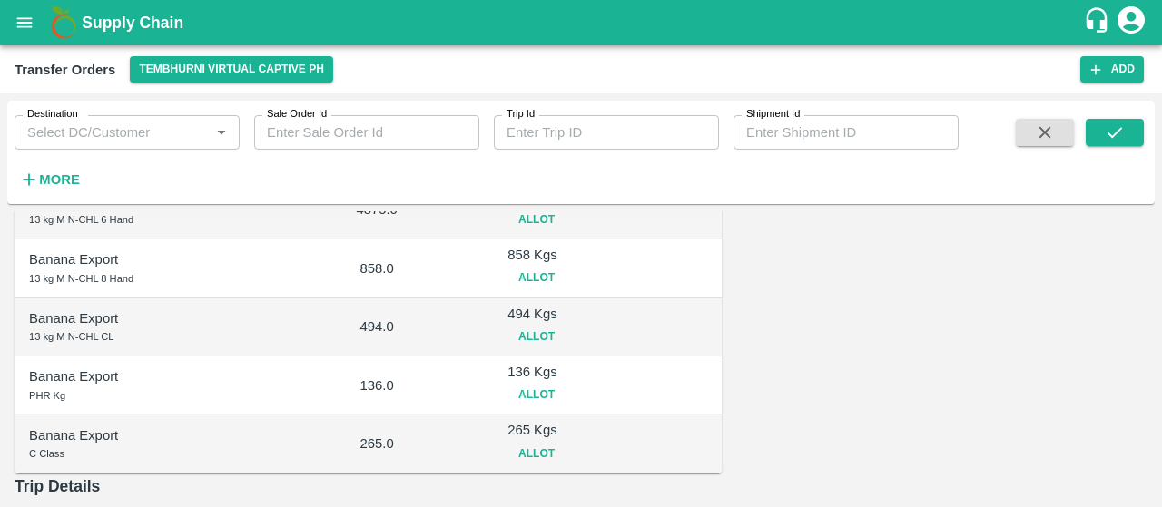
scroll to position [0, 0]
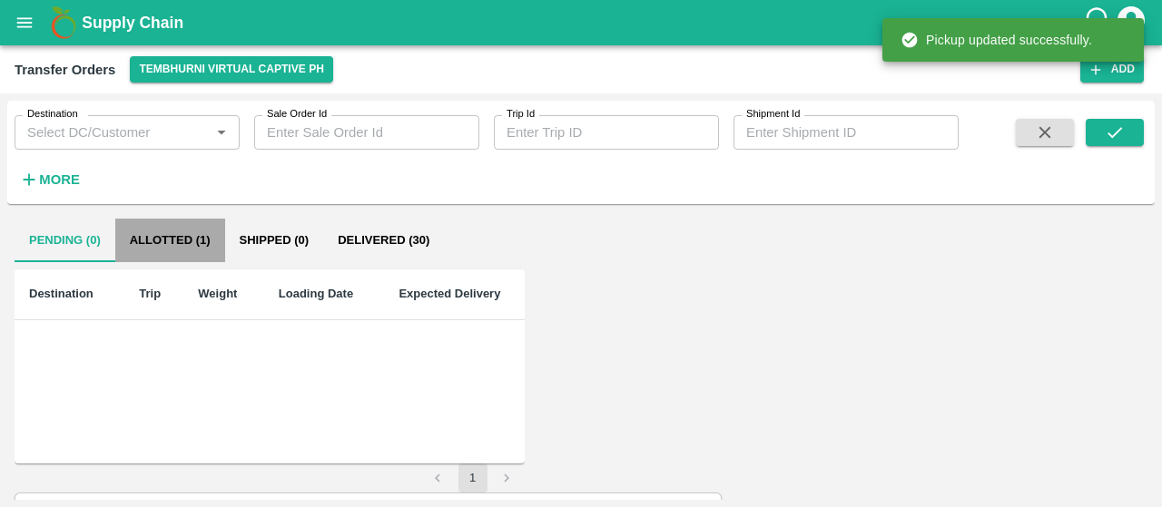
click at [189, 237] on button "Allotted (1)" at bounding box center [170, 241] width 110 height 44
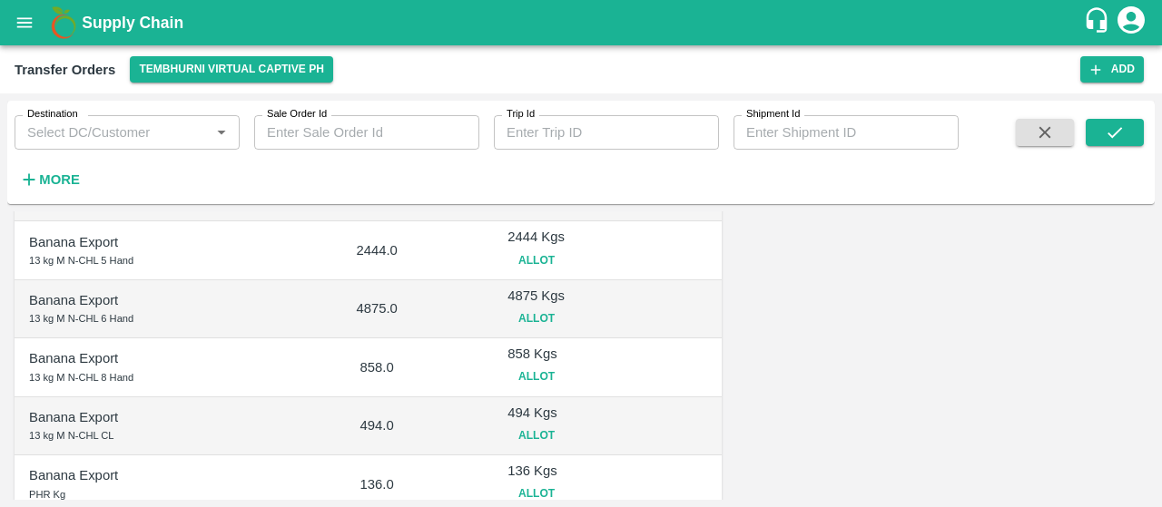
scroll to position [731, 0]
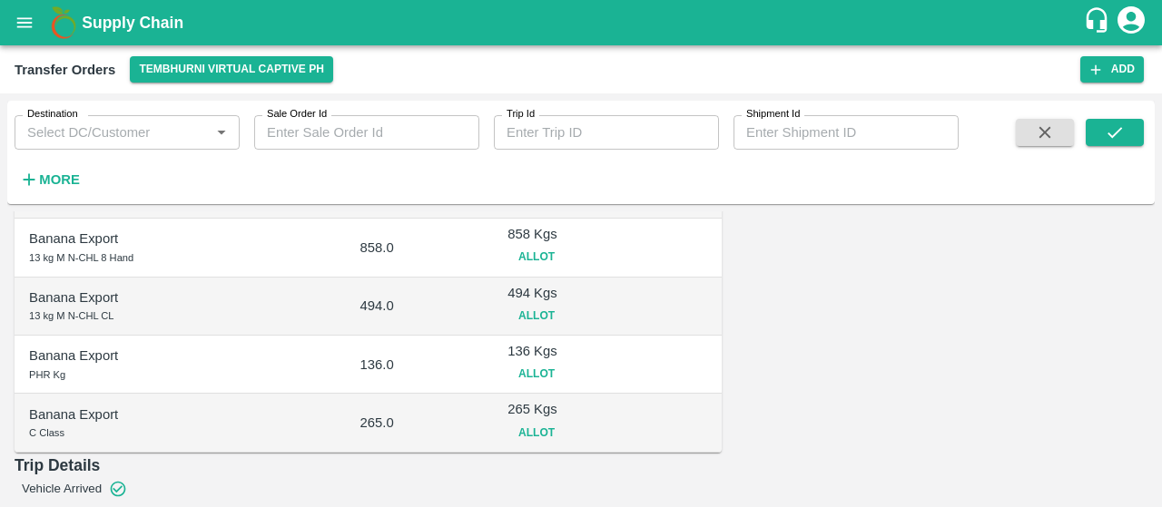
click at [113, 503] on button "Vehicle Dispatch" at bounding box center [69, 510] width 90 height 14
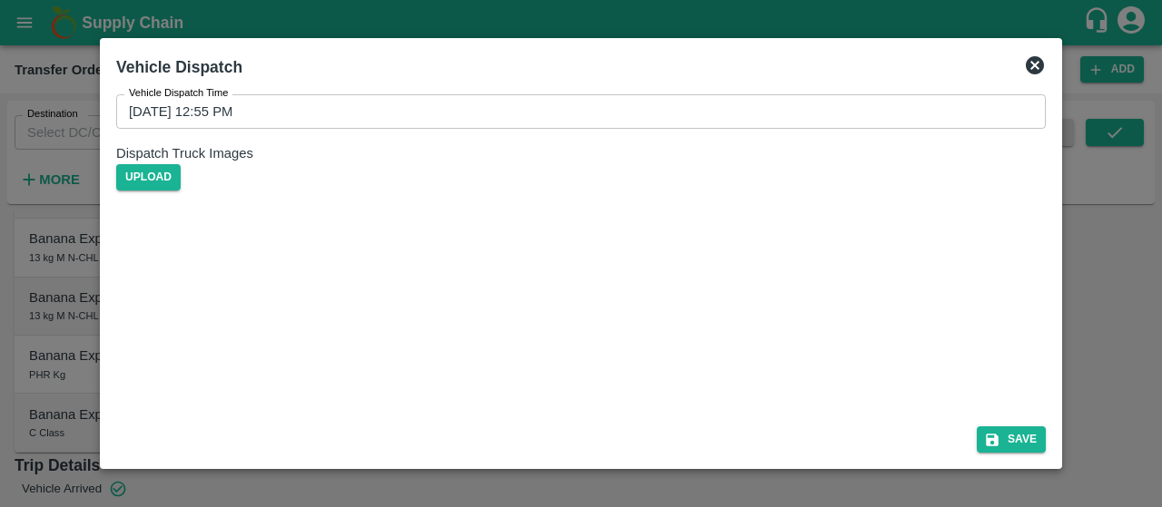
click at [205, 128] on input "10/09/2025 12:55 PM" at bounding box center [574, 111] width 917 height 34
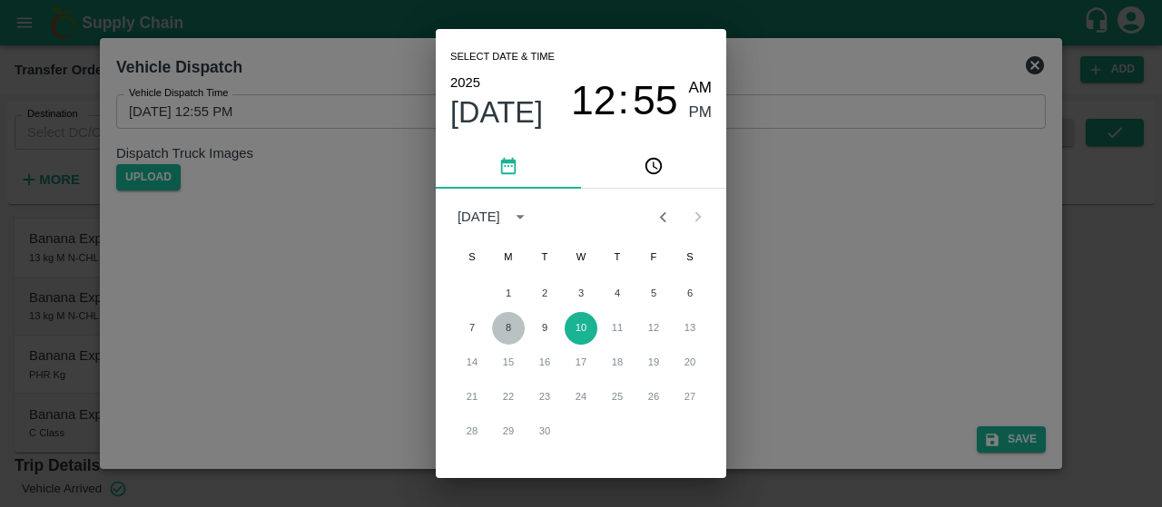
click at [507, 330] on button "8" at bounding box center [508, 328] width 33 height 33
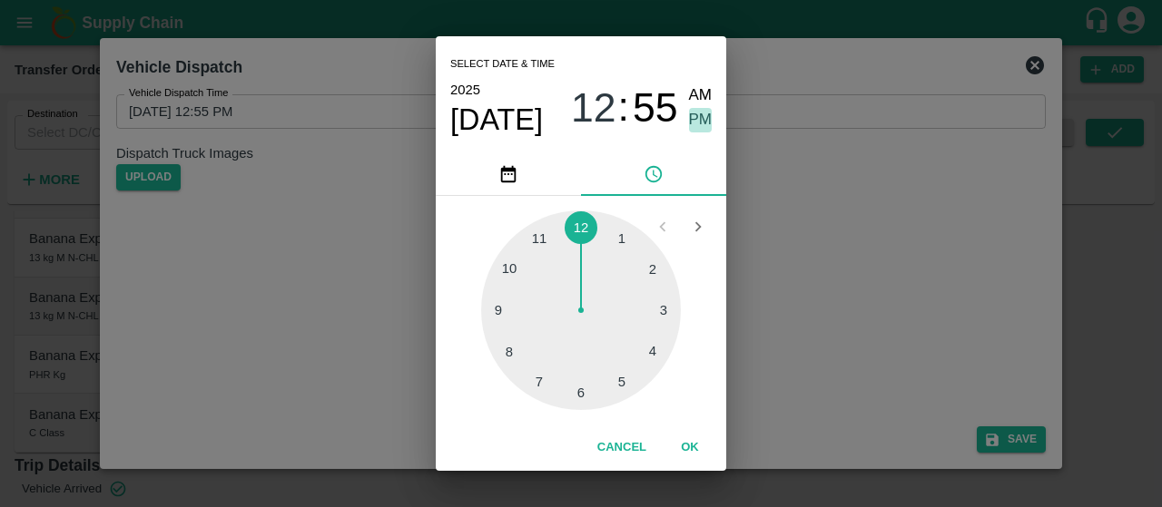
click at [695, 121] on span "PM" at bounding box center [701, 120] width 24 height 25
click at [615, 379] on div at bounding box center [581, 311] width 200 height 200
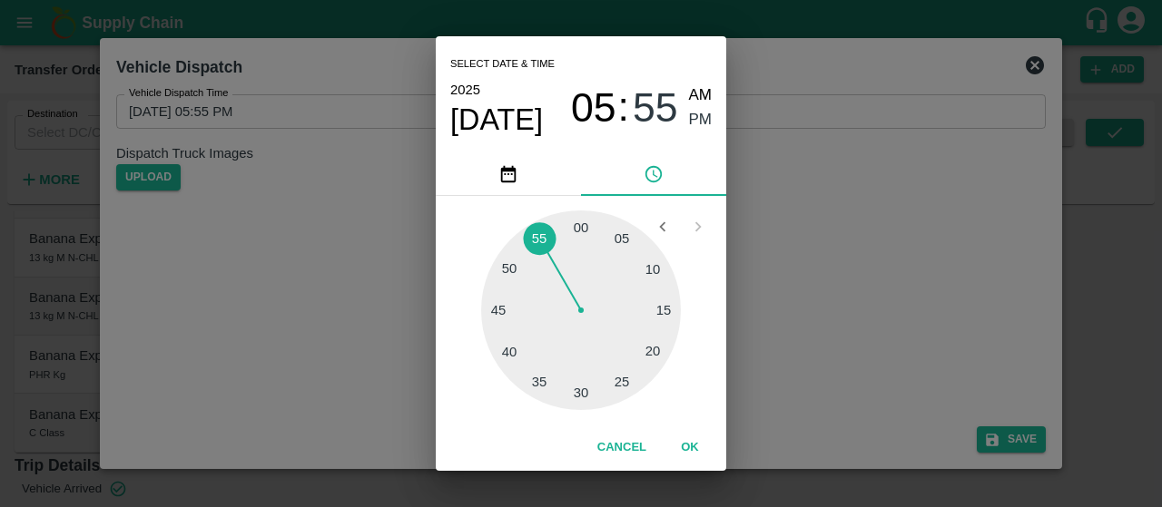
click at [494, 304] on div at bounding box center [581, 311] width 200 height 200
type input "08/09/2025 05:46 PM"
click at [681, 450] on button "OK" at bounding box center [690, 448] width 58 height 32
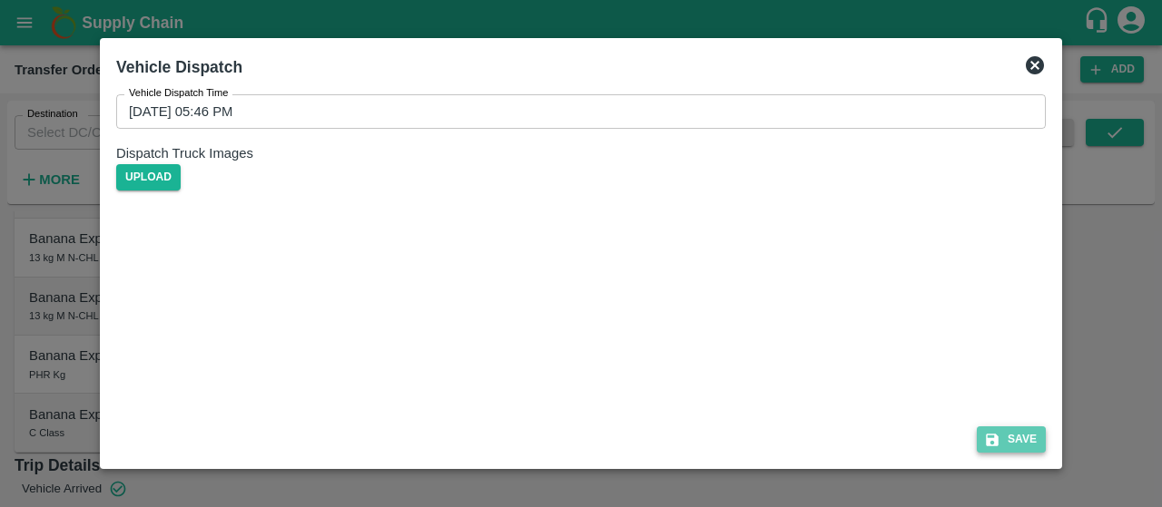
click at [1013, 444] on button "Save" at bounding box center [1011, 440] width 69 height 26
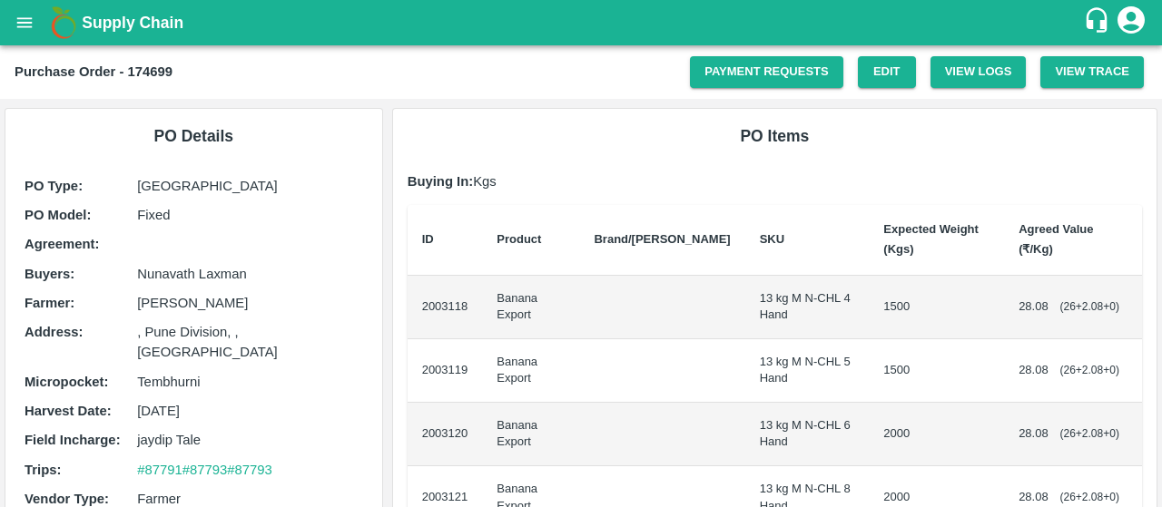
click at [463, 288] on td "2003118" at bounding box center [445, 308] width 75 height 64
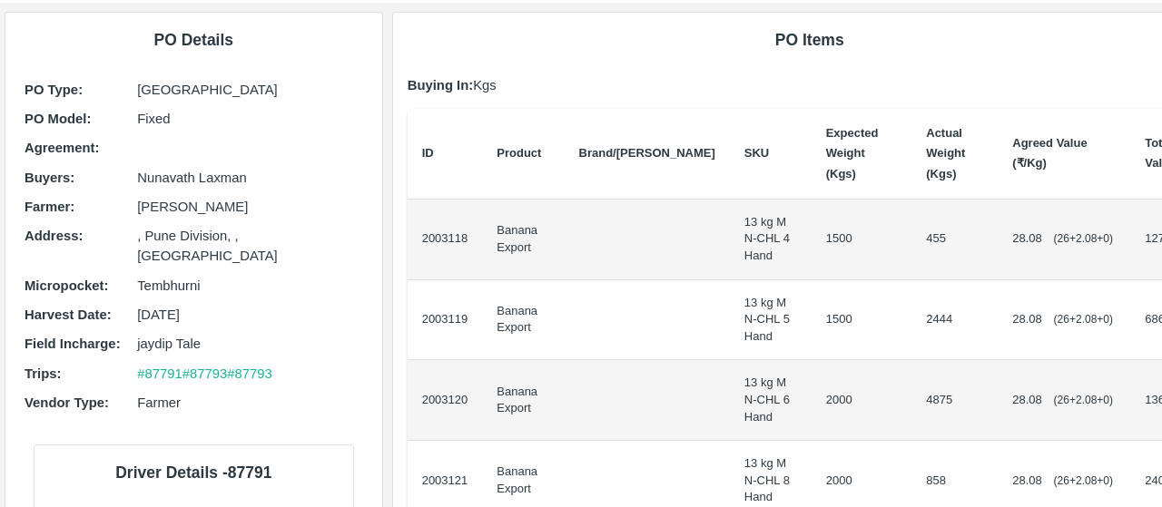
scroll to position [93, 0]
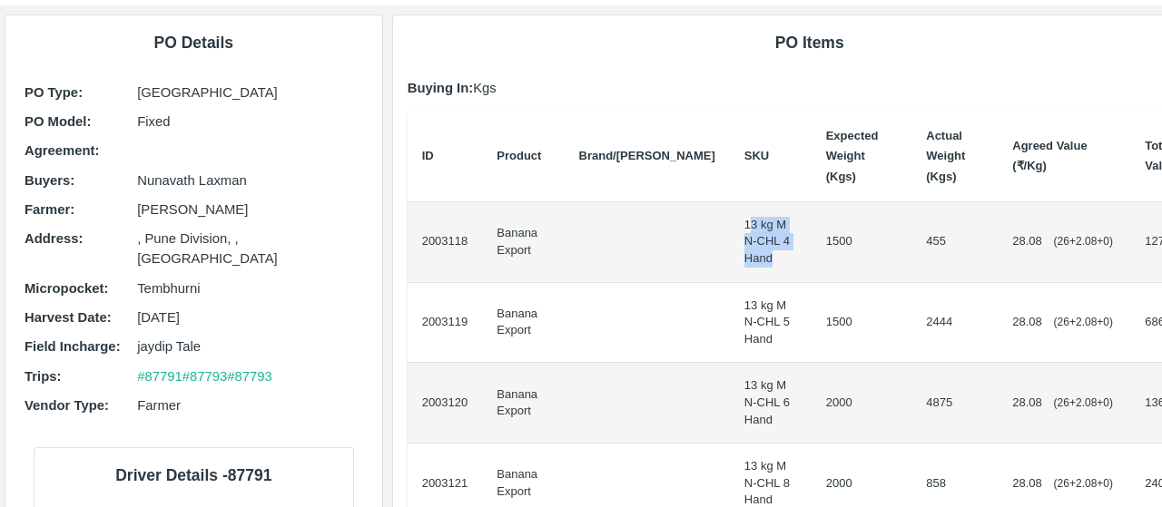
drag, startPoint x: 681, startPoint y: 223, endPoint x: 715, endPoint y: 266, distance: 54.9
click at [730, 266] on td "13 kg M N-CHL 4 Hand" at bounding box center [771, 242] width 82 height 81
click at [730, 254] on td "13 kg M N-CHL 4 Hand" at bounding box center [771, 242] width 82 height 81
drag, startPoint x: 679, startPoint y: 222, endPoint x: 733, endPoint y: 268, distance: 70.9
click at [733, 268] on td "13 kg M N-CHL 4 Hand" at bounding box center [771, 242] width 82 height 81
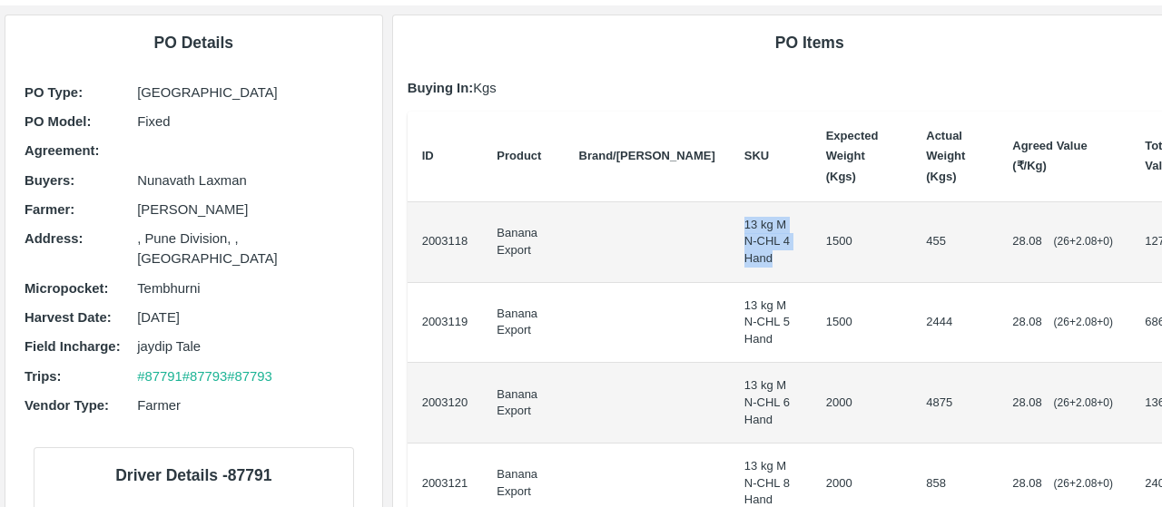
copy td "13 kg M N-CHL 4 Hand"
drag, startPoint x: 677, startPoint y: 301, endPoint x: 721, endPoint y: 342, distance: 59.7
click at [730, 342] on td "13 kg M N-CHL 5 Hand" at bounding box center [771, 323] width 82 height 81
copy td "13 kg M N-CHL 5 Hand"
drag, startPoint x: 679, startPoint y: 380, endPoint x: 710, endPoint y: 420, distance: 50.5
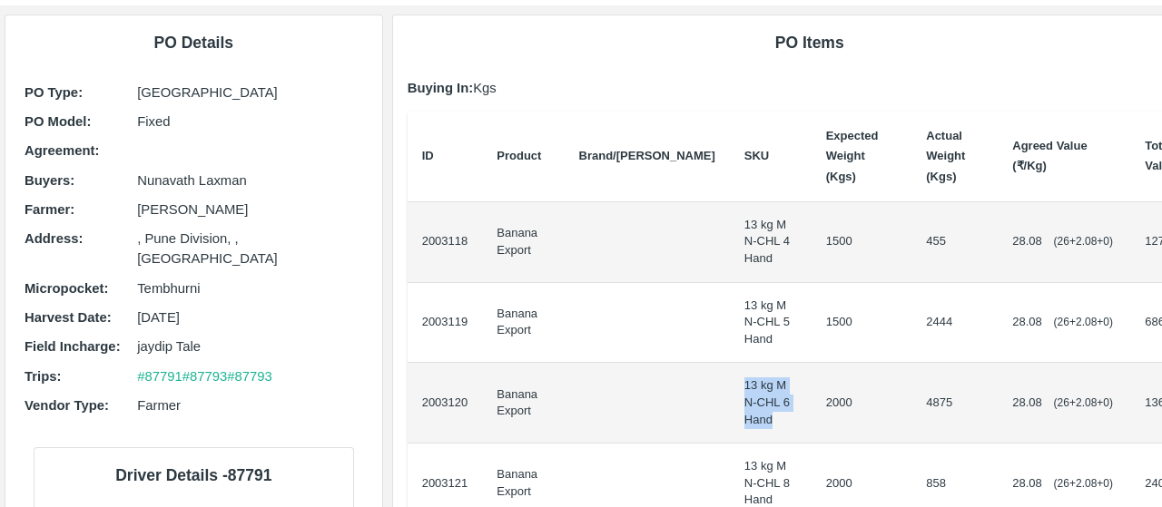
click at [730, 420] on td "13 kg M N-CHL 6 Hand" at bounding box center [771, 403] width 82 height 81
copy td "13 kg M N-CHL 6 Hand"
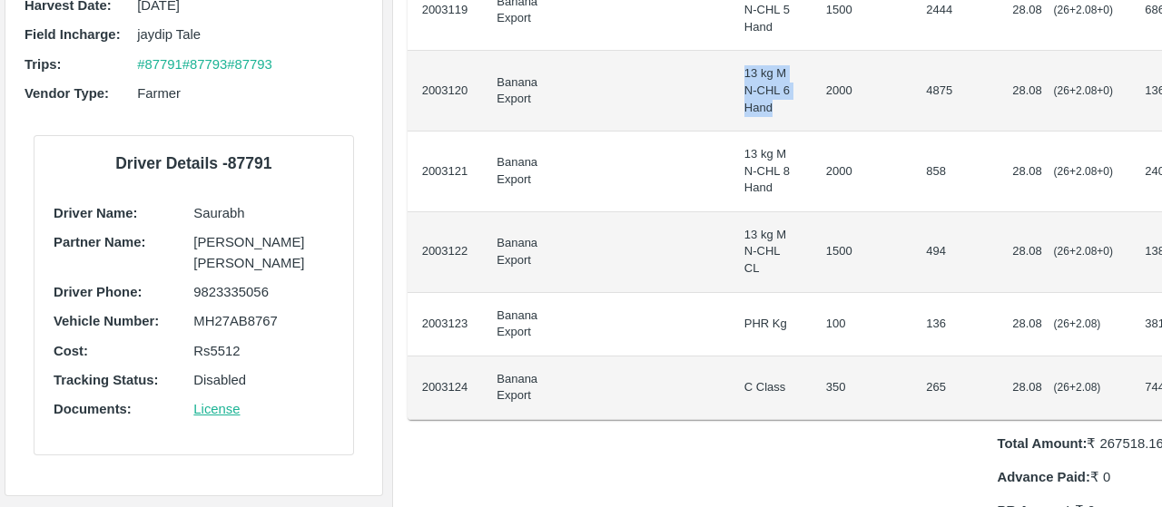
scroll to position [408, 0]
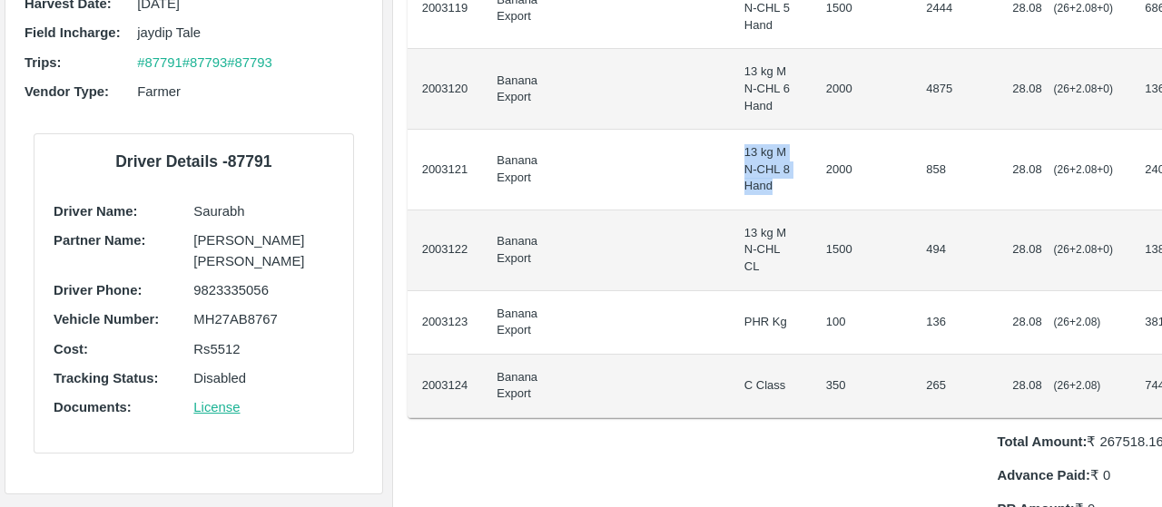
drag, startPoint x: 679, startPoint y: 156, endPoint x: 708, endPoint y: 179, distance: 36.9
click at [730, 179] on td "13 kg M N-CHL 8 Hand" at bounding box center [771, 170] width 82 height 81
copy td "13 kg M N-CHL 8 Hand"
drag, startPoint x: 674, startPoint y: 226, endPoint x: 701, endPoint y: 265, distance: 47.6
click at [730, 265] on td "13 kg M N-CHL CL" at bounding box center [771, 251] width 82 height 81
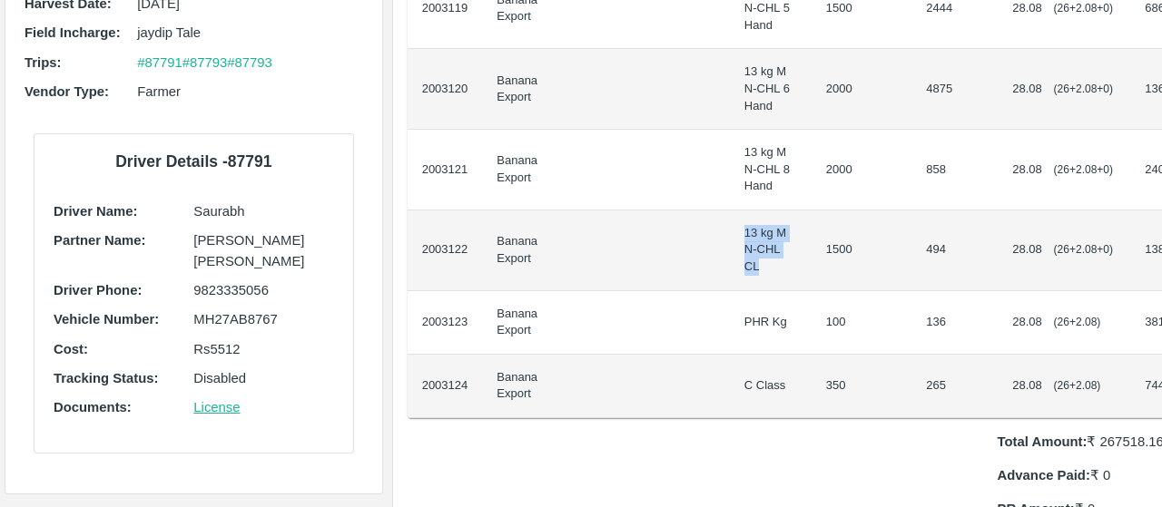
copy td "13 kg M N-CHL CL"
drag, startPoint x: 677, startPoint y: 319, endPoint x: 759, endPoint y: 320, distance: 81.7
click at [759, 320] on tr "2003123 Banana Export PHR Kg 100 136 28.08 ( 26 + 2.08 ) 3818.88" at bounding box center [810, 323] width 804 height 64
copy td "PHR Kg"
drag, startPoint x: 678, startPoint y: 379, endPoint x: 720, endPoint y: 380, distance: 41.8
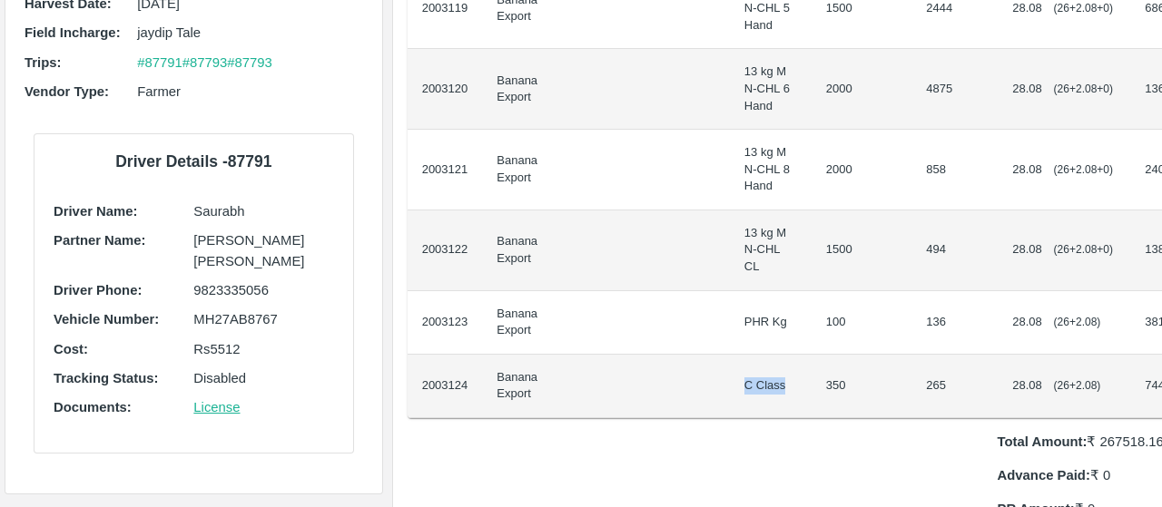
click at [730, 380] on td "C Class" at bounding box center [771, 387] width 82 height 64
copy td "C Class"
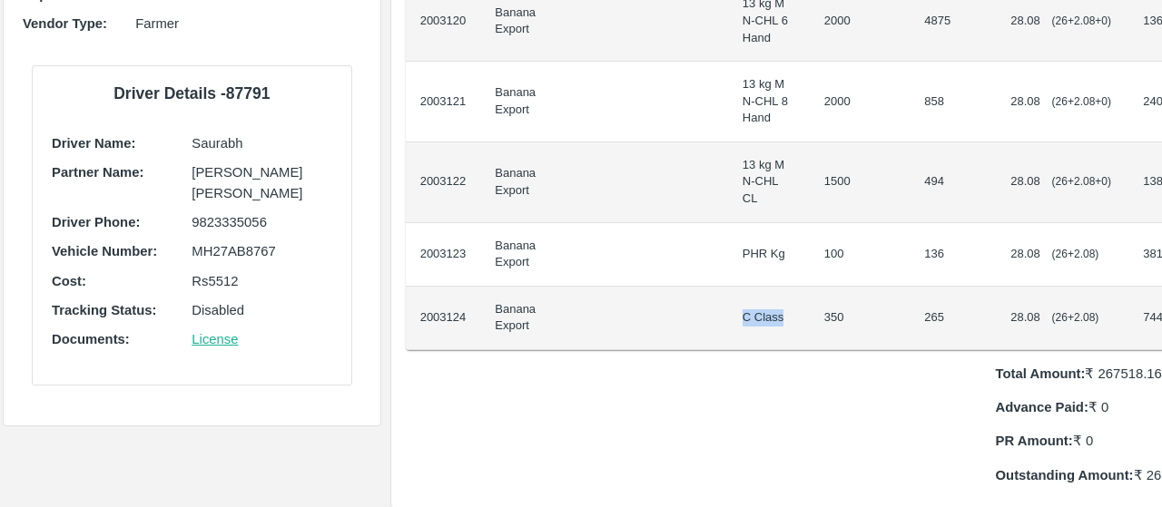
scroll to position [480, 2]
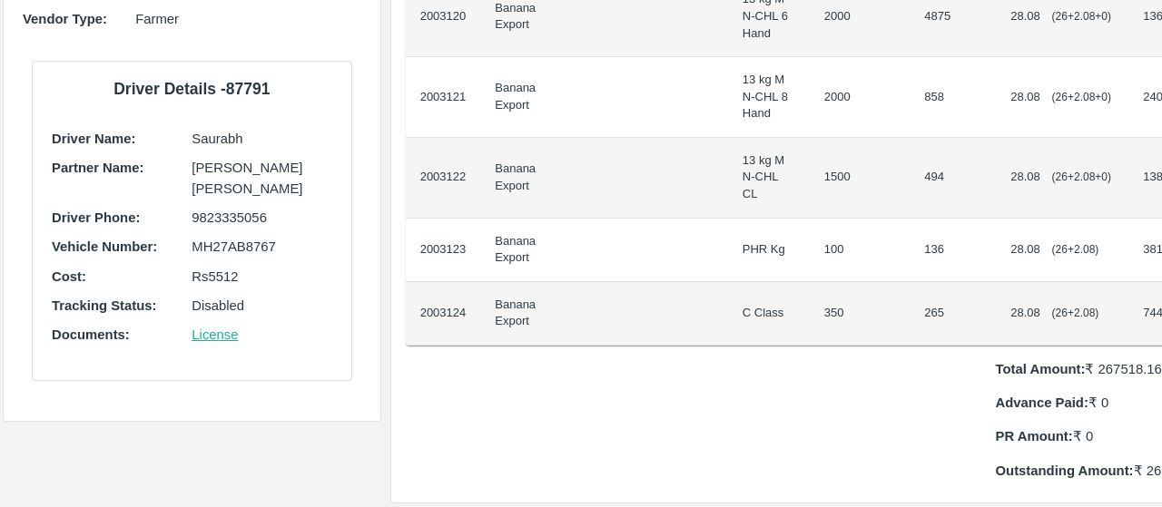
click at [910, 251] on td "136" at bounding box center [953, 251] width 86 height 64
copy td "136"
click at [910, 308] on td "265" at bounding box center [953, 314] width 86 height 64
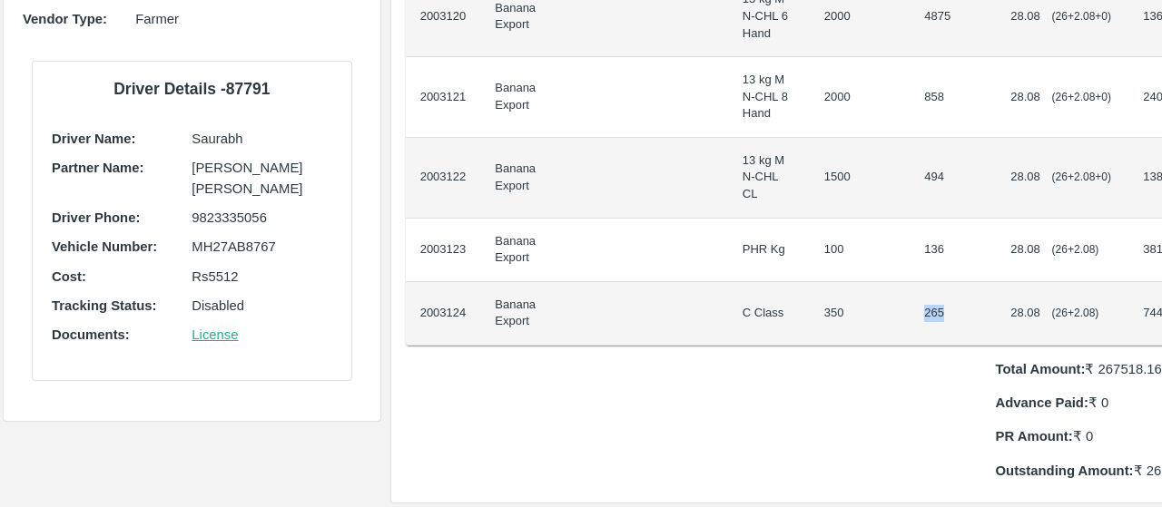
click at [910, 308] on td "265" at bounding box center [953, 314] width 86 height 64
copy td "265"
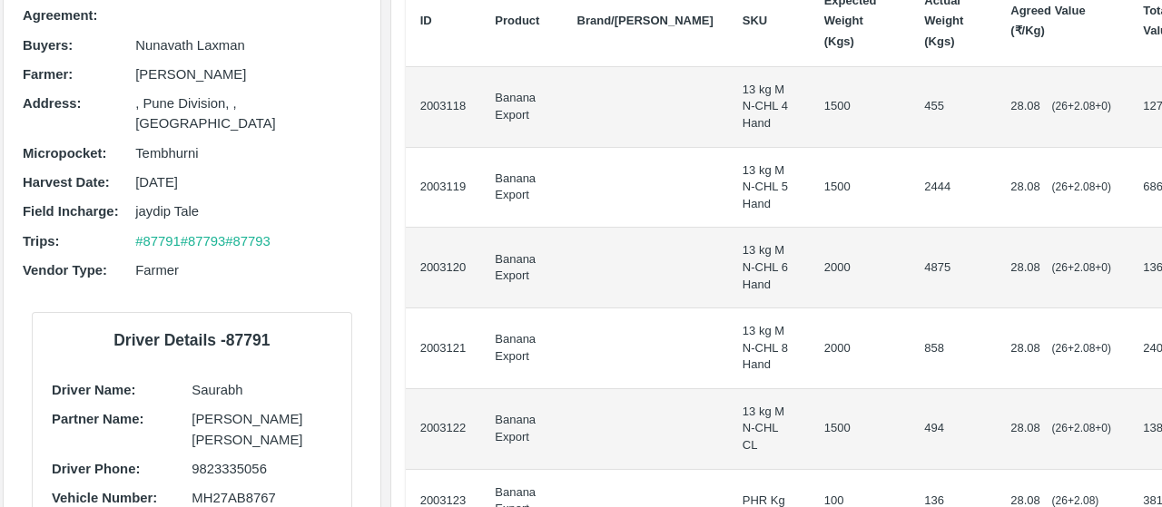
scroll to position [198, 2]
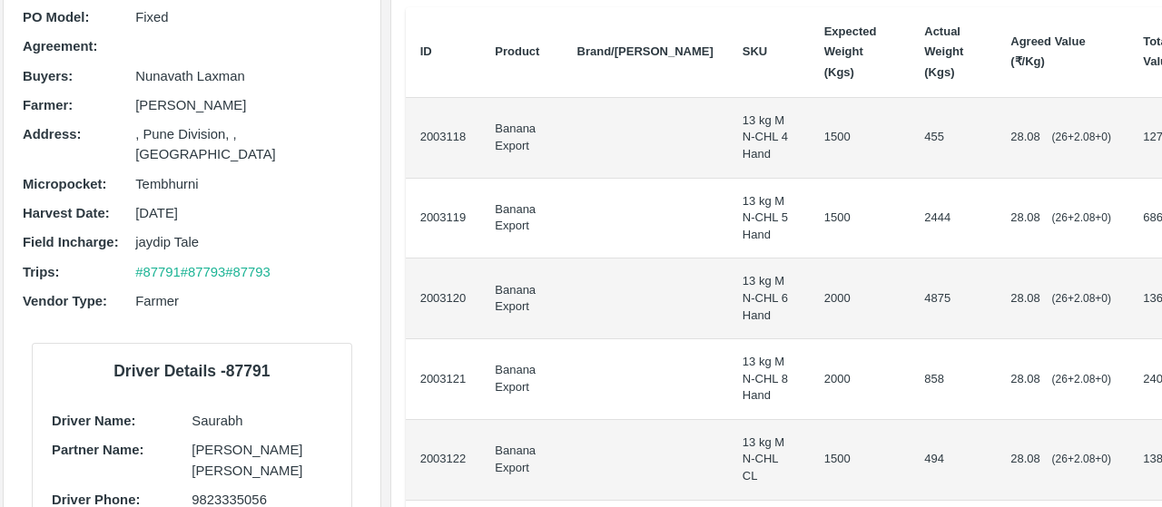
click at [910, 135] on td "455" at bounding box center [953, 138] width 86 height 81
copy td "455"
click at [910, 217] on td "2444" at bounding box center [953, 219] width 86 height 81
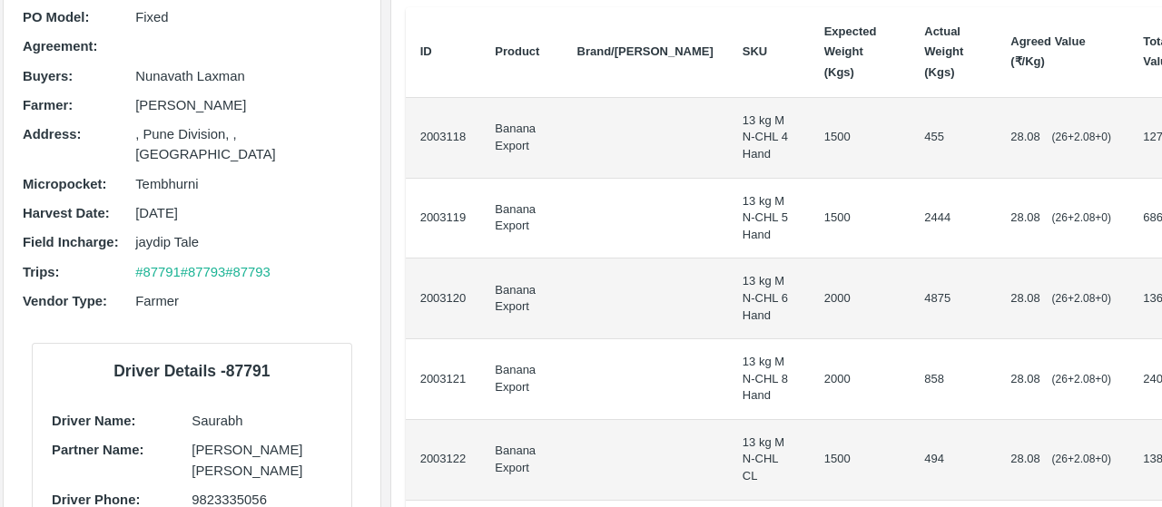
click at [910, 299] on td "4875" at bounding box center [953, 299] width 86 height 81
click at [910, 376] on td "858" at bounding box center [953, 379] width 86 height 81
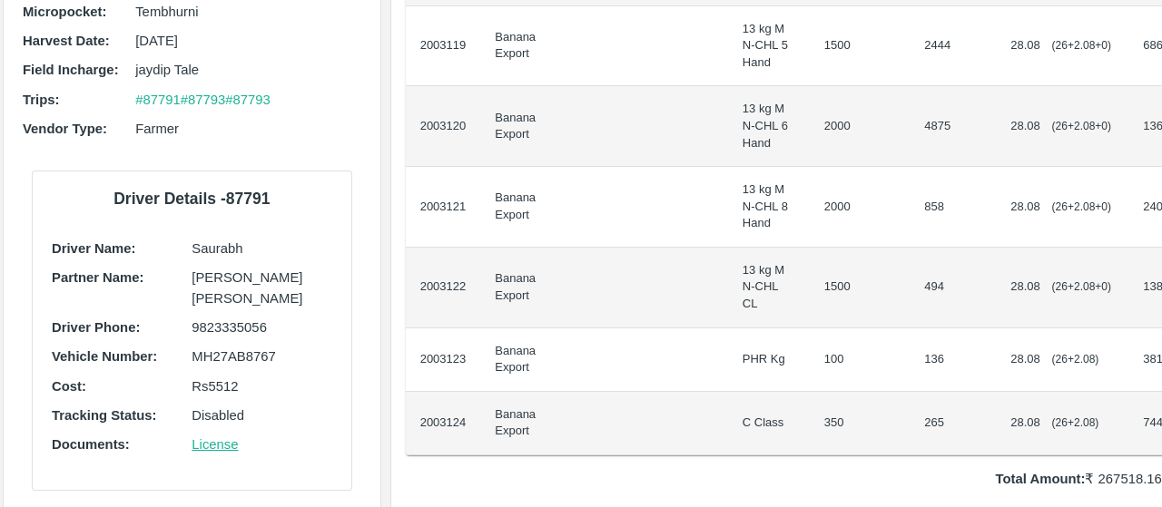
click at [910, 280] on td "494" at bounding box center [953, 288] width 86 height 81
click at [910, 352] on td "136" at bounding box center [953, 361] width 86 height 64
click at [910, 354] on td "136" at bounding box center [953, 361] width 86 height 64
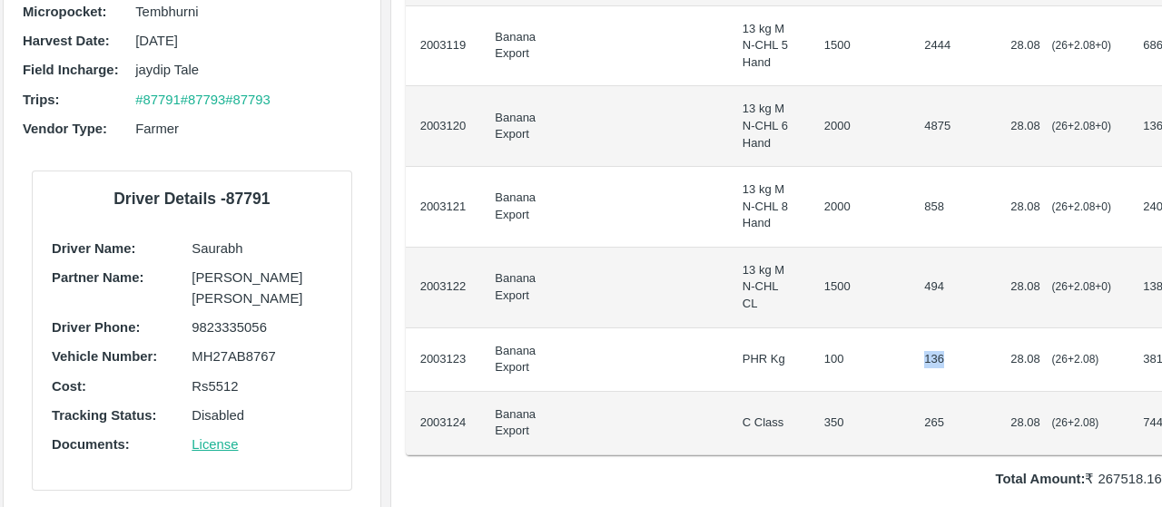
click at [910, 354] on td "136" at bounding box center [953, 361] width 86 height 64
click at [910, 418] on td "265" at bounding box center [953, 424] width 86 height 64
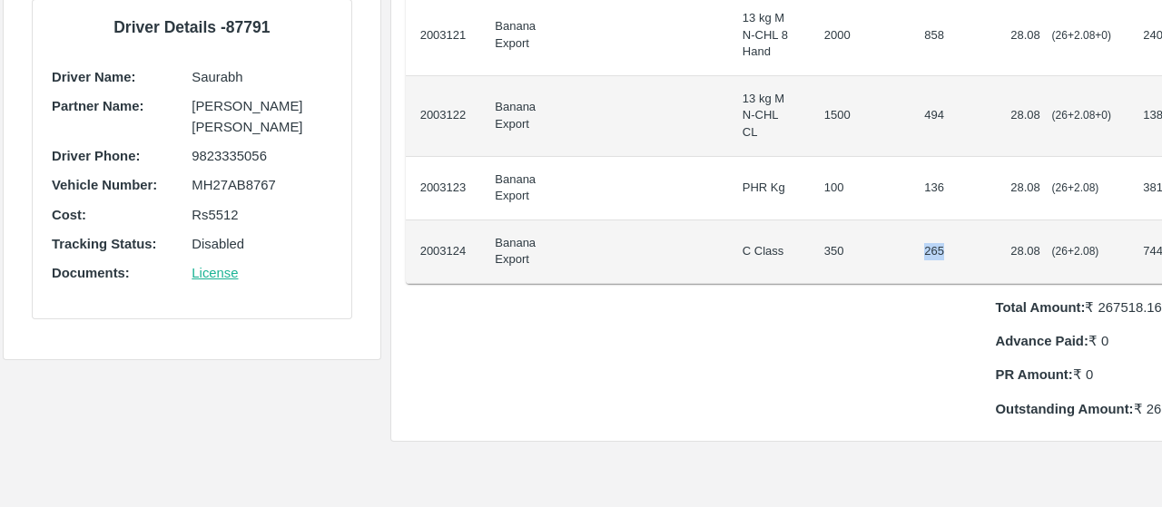
scroll to position [541, 2]
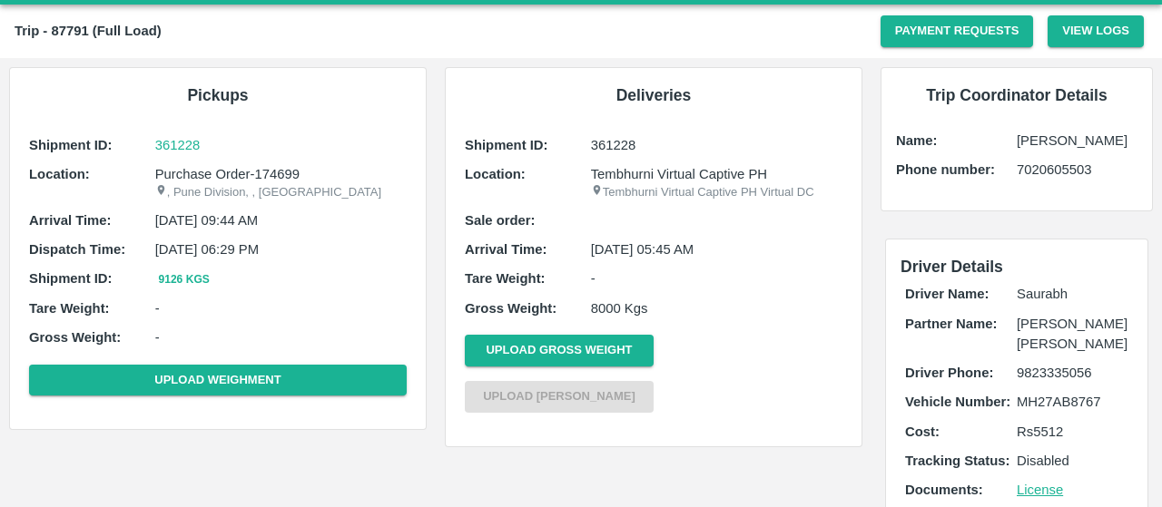
scroll to position [62, 0]
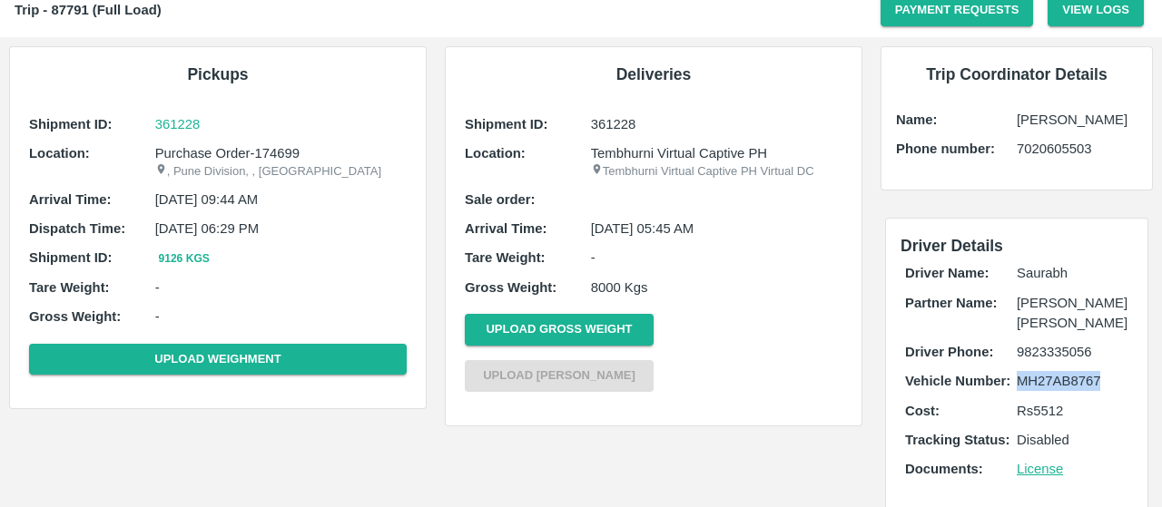
drag, startPoint x: 1015, startPoint y: 379, endPoint x: 1138, endPoint y: 375, distance: 123.5
click at [1138, 375] on div "Driver Details Driver Name: Saurabh Partner Name: Dnyaneshwar Vitthal Godse Dri…" at bounding box center [1016, 367] width 261 height 296
copy p "MH27AB8767"
